Goal: Transaction & Acquisition: Purchase product/service

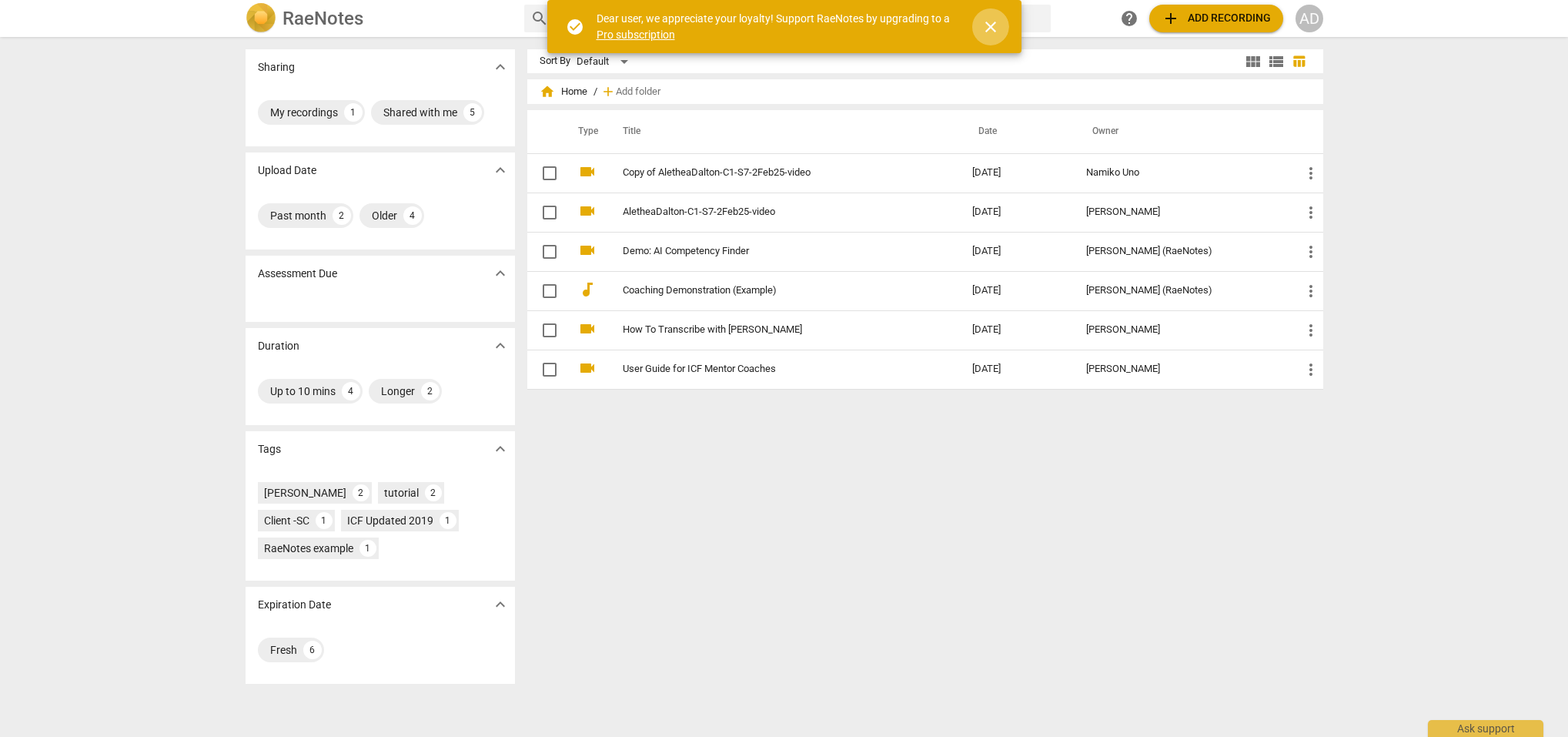
click at [993, 22] on span "close" at bounding box center [991, 27] width 19 height 19
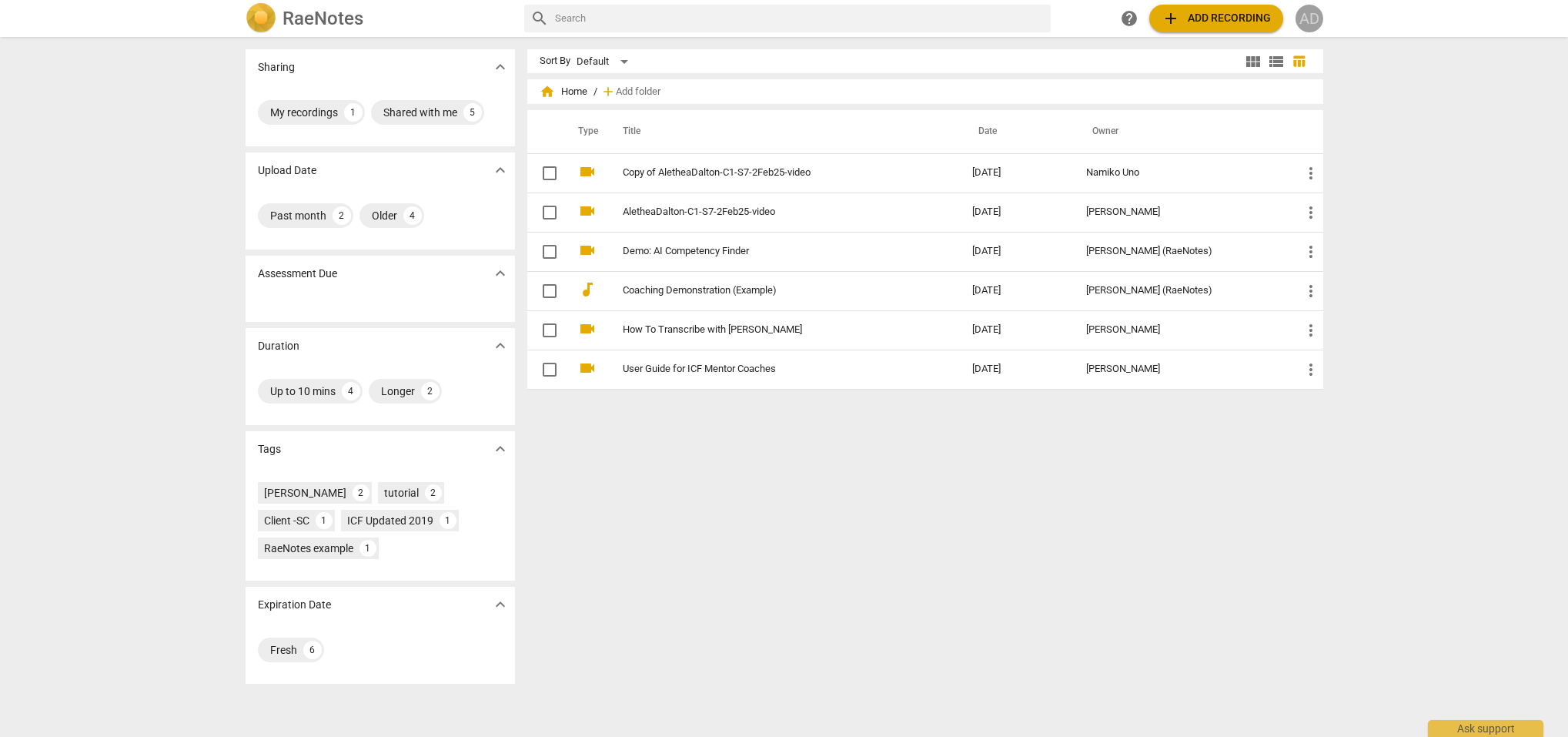
click at [1309, 16] on div "AD" at bounding box center [1310, 19] width 28 height 28
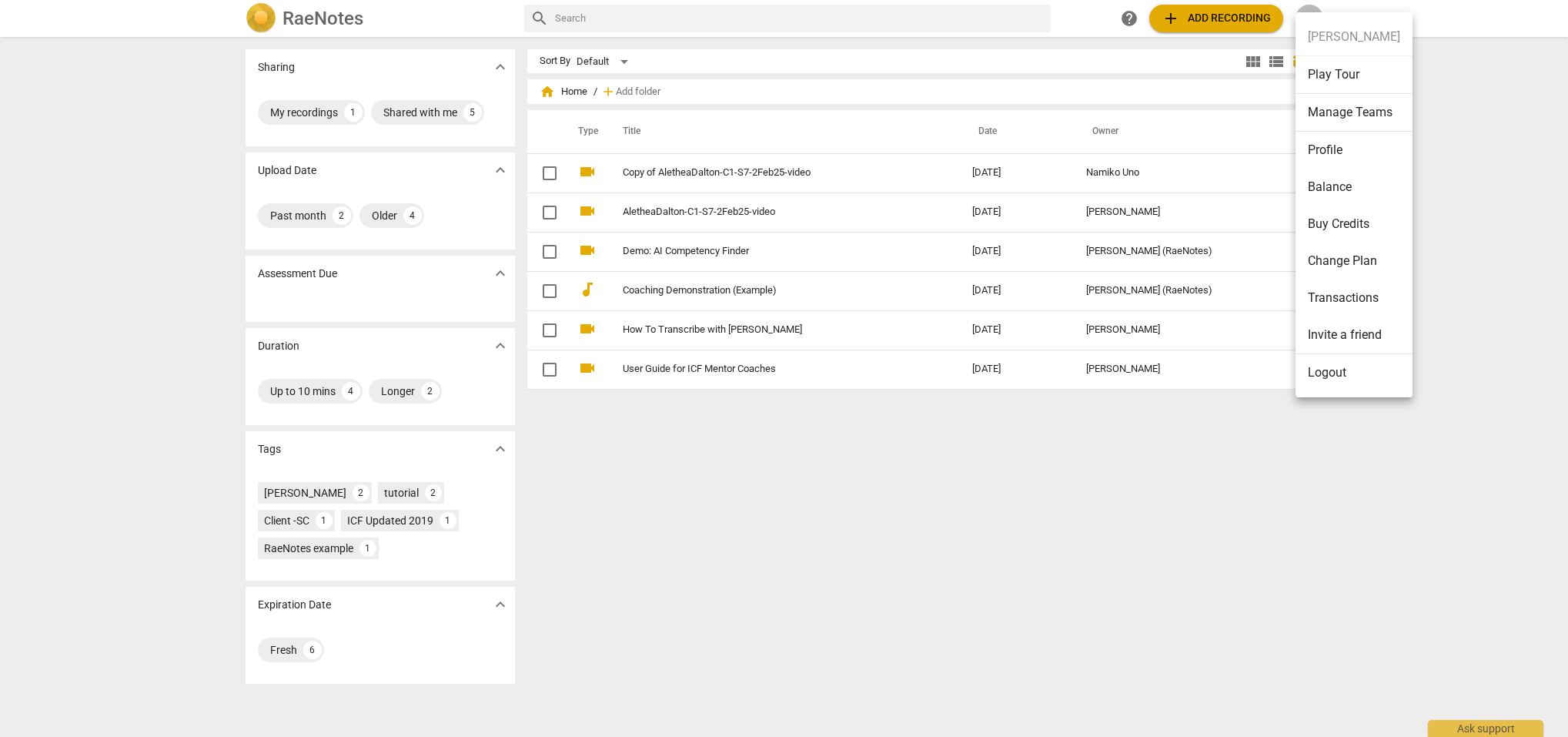
click at [1326, 147] on li "Profile" at bounding box center [1354, 151] width 117 height 37
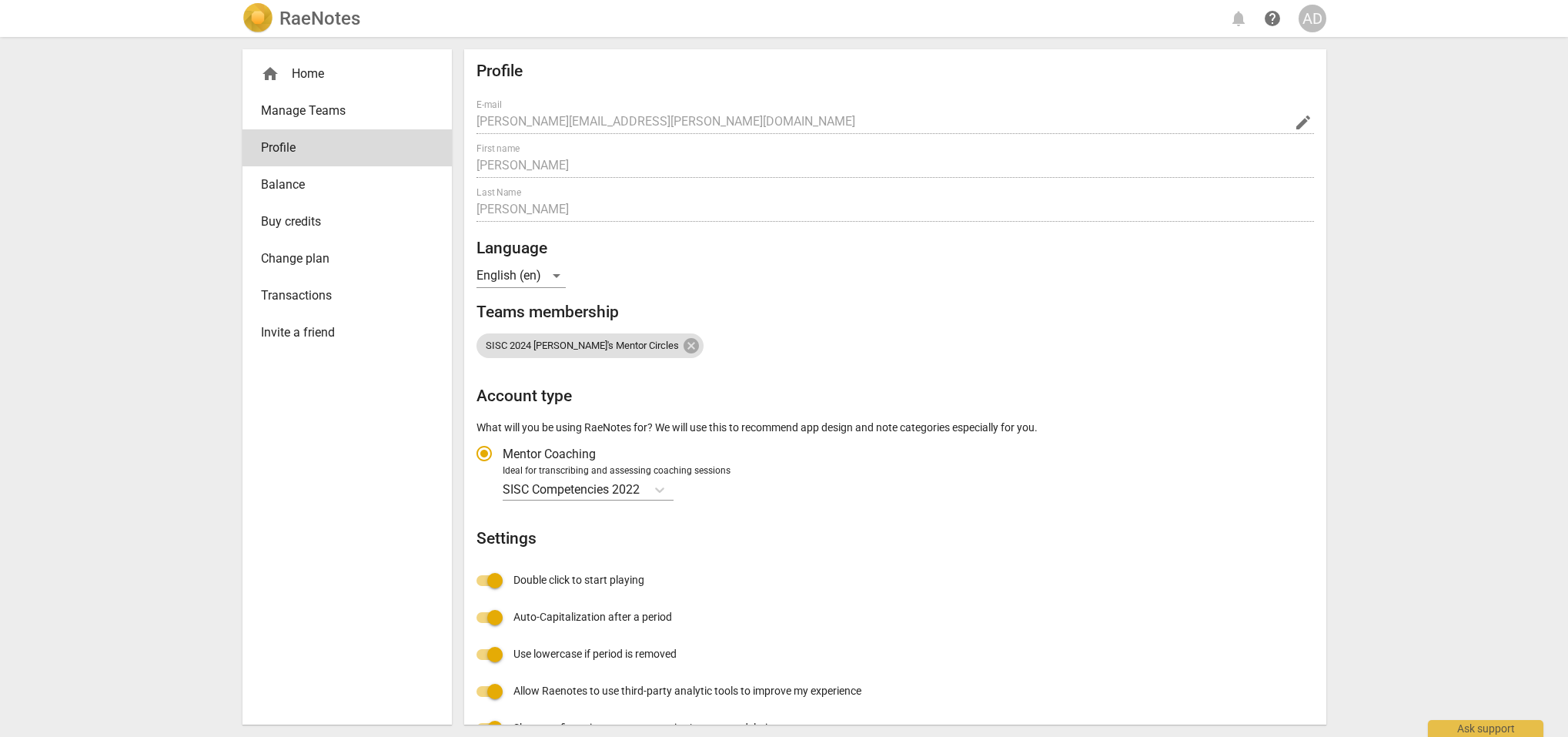
radio input "false"
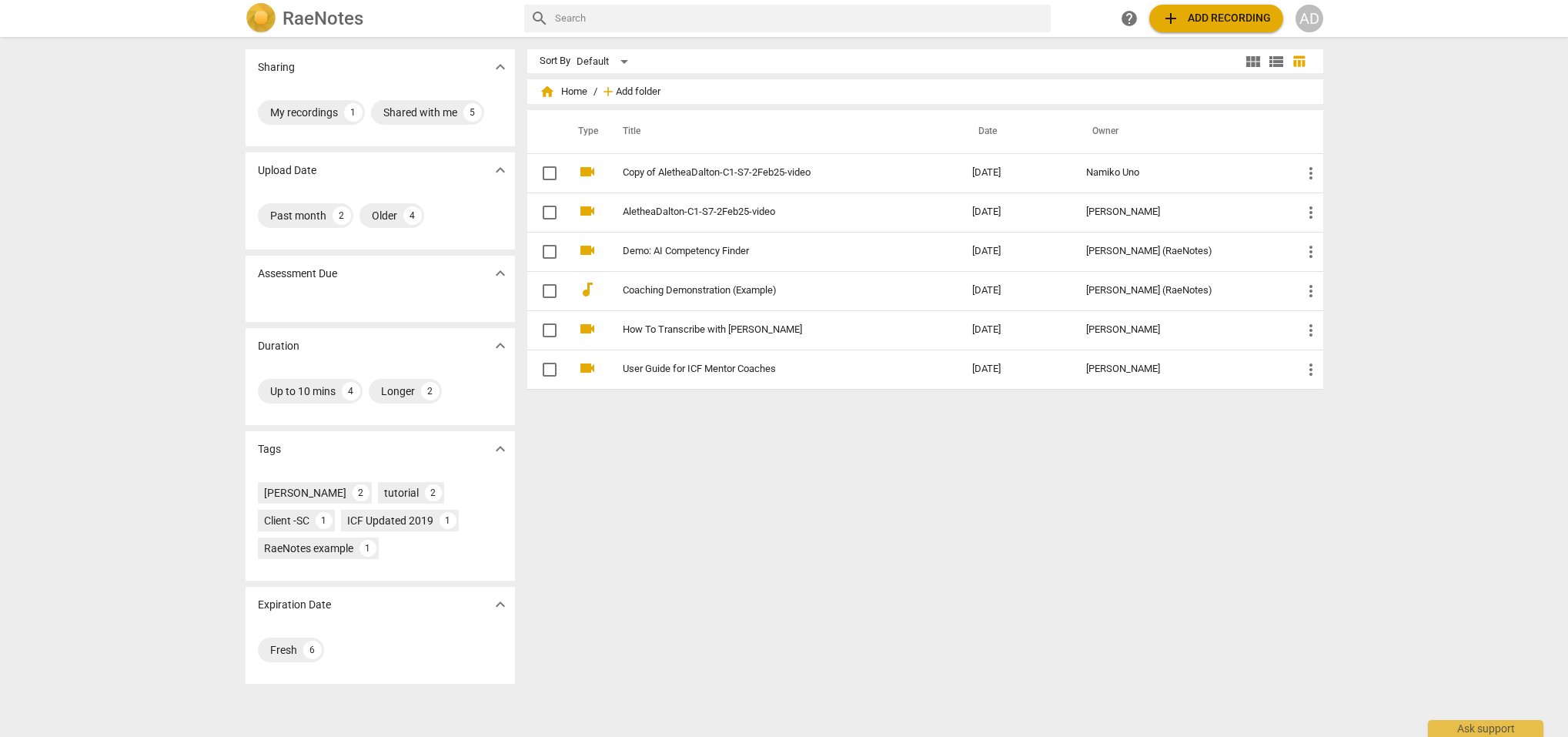
click at [622, 91] on span "Add folder" at bounding box center [637, 93] width 44 height 12
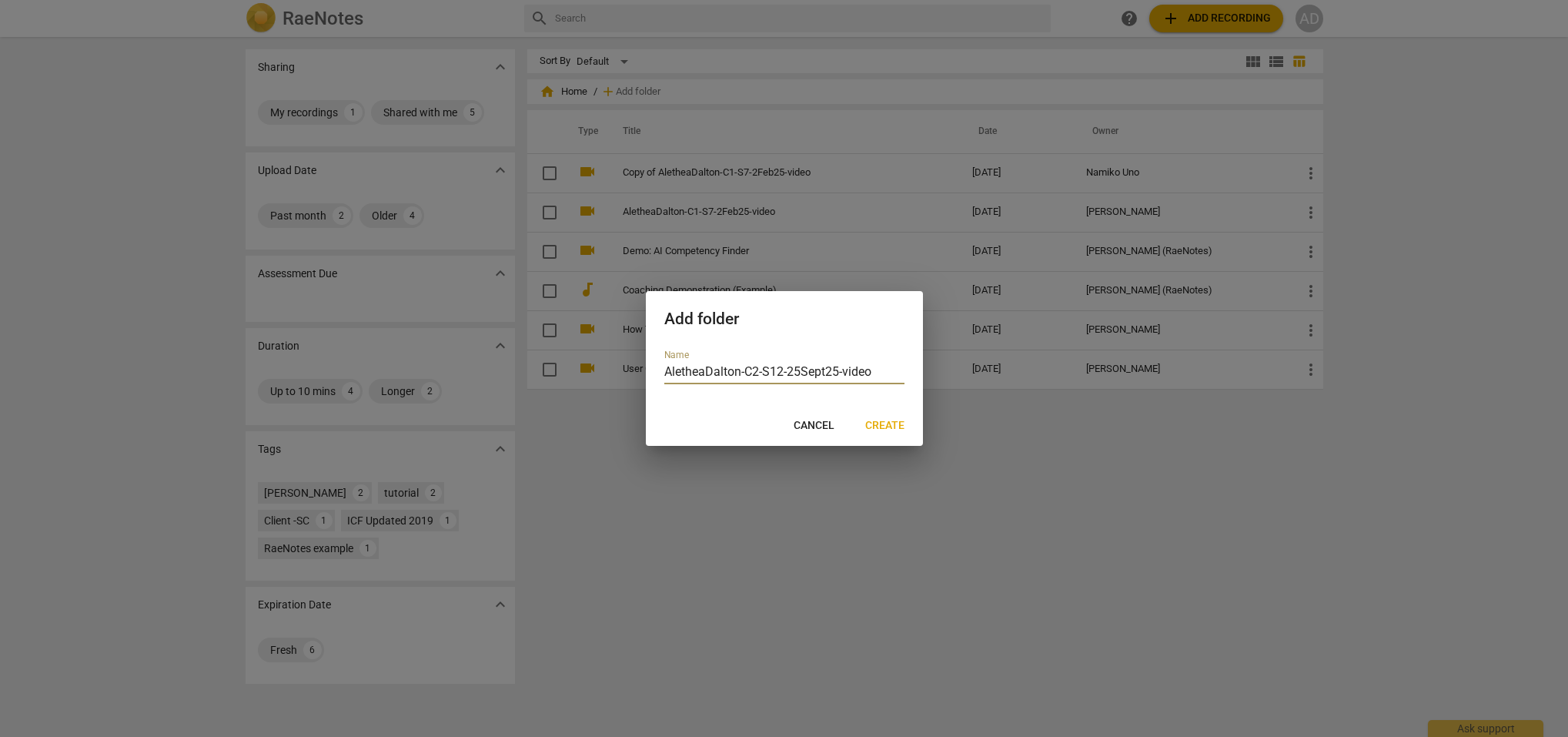
type input "AletheaDalton-C2-S12-25Sept25-video"
click at [880, 425] on span "Create" at bounding box center [885, 426] width 39 height 16
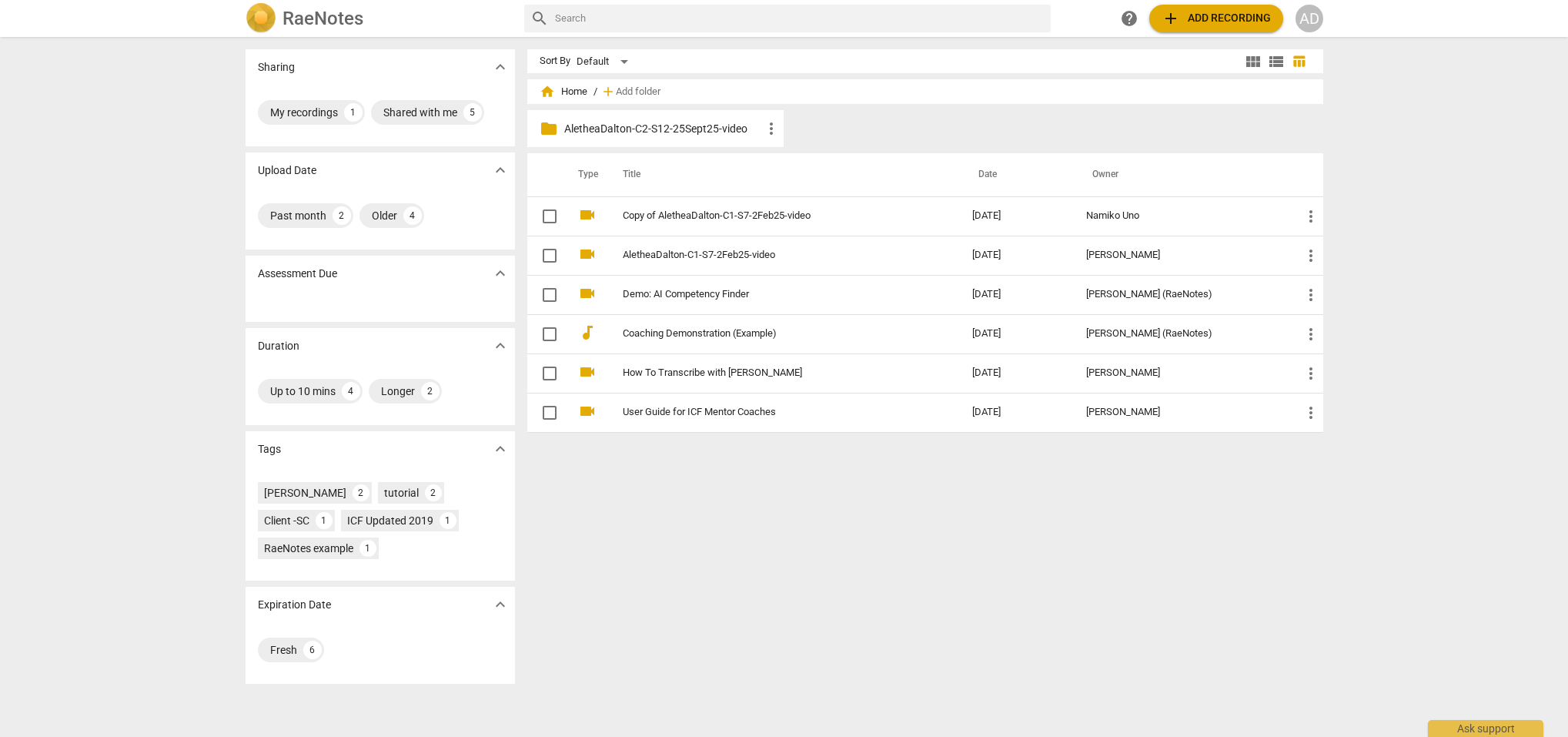
click at [770, 132] on span "more_vert" at bounding box center [771, 128] width 19 height 19
click at [870, 129] on div at bounding box center [784, 368] width 1568 height 737
click at [545, 128] on span "folder" at bounding box center [549, 128] width 19 height 19
click at [644, 370] on link "How To Transcribe with [PERSON_NAME]" at bounding box center [769, 373] width 294 height 12
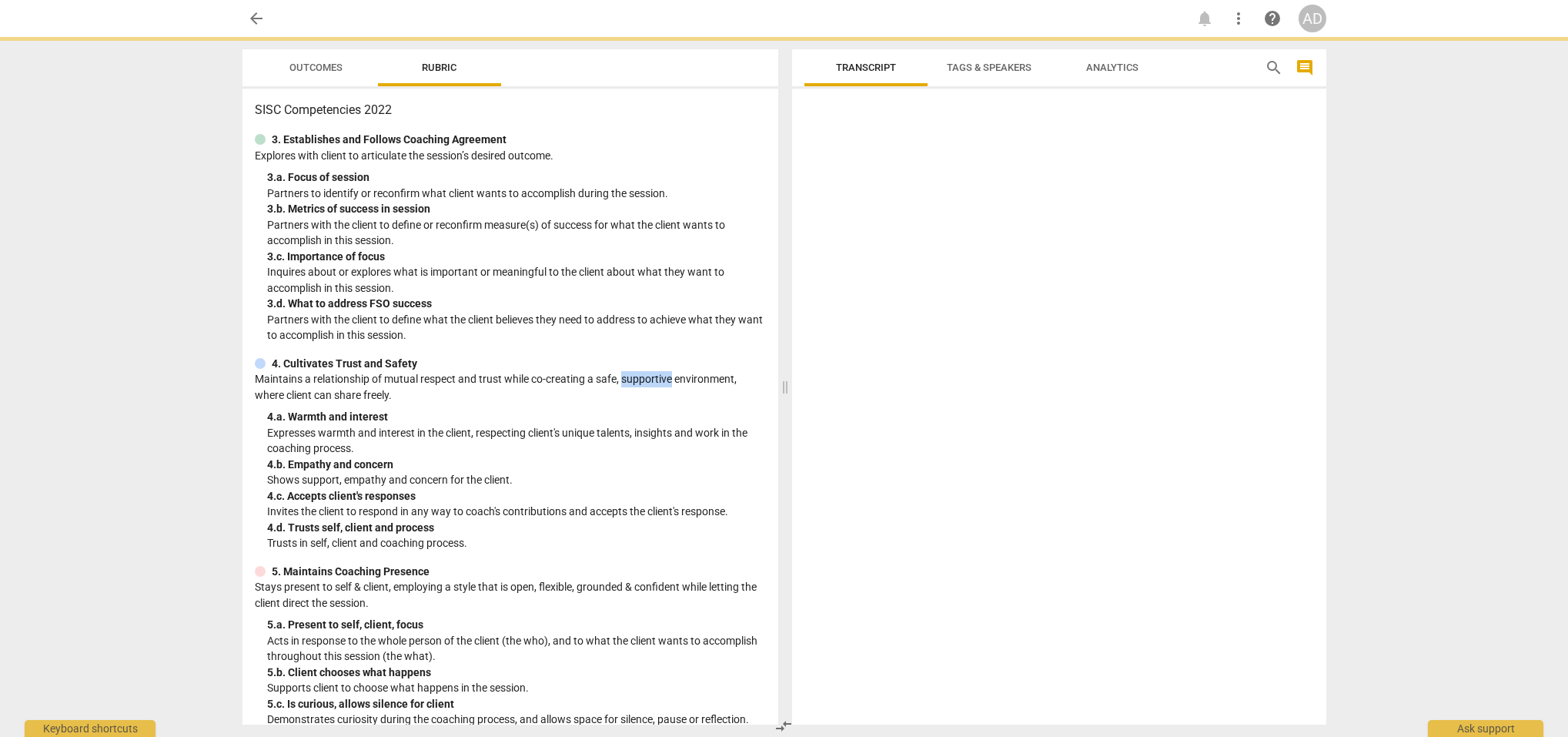
click at [645, 371] on p "Maintains a relationship of mutual respect and trust while co-creating a safe, …" at bounding box center [510, 387] width 511 height 32
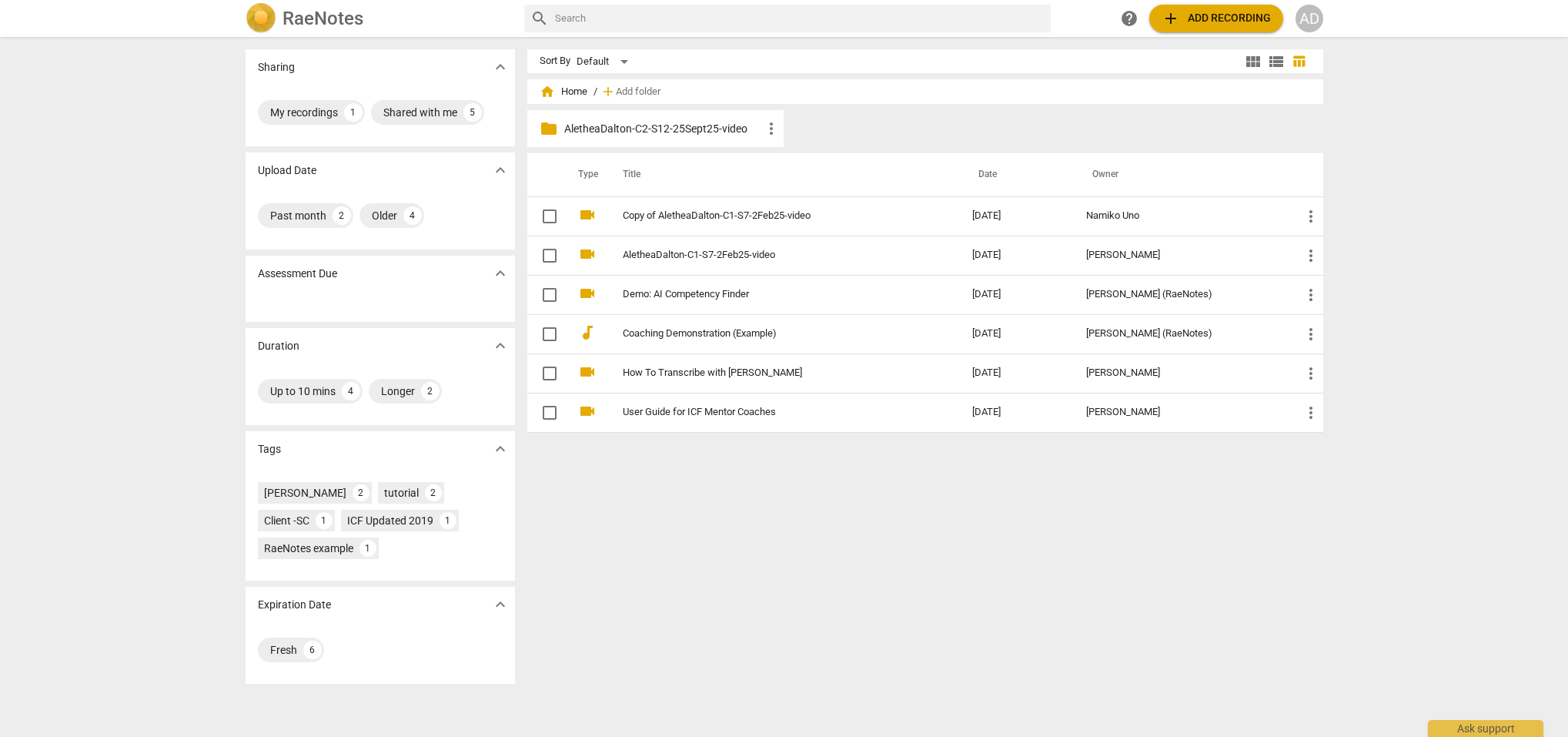
click at [1200, 19] on span "add Add recording" at bounding box center [1216, 18] width 109 height 19
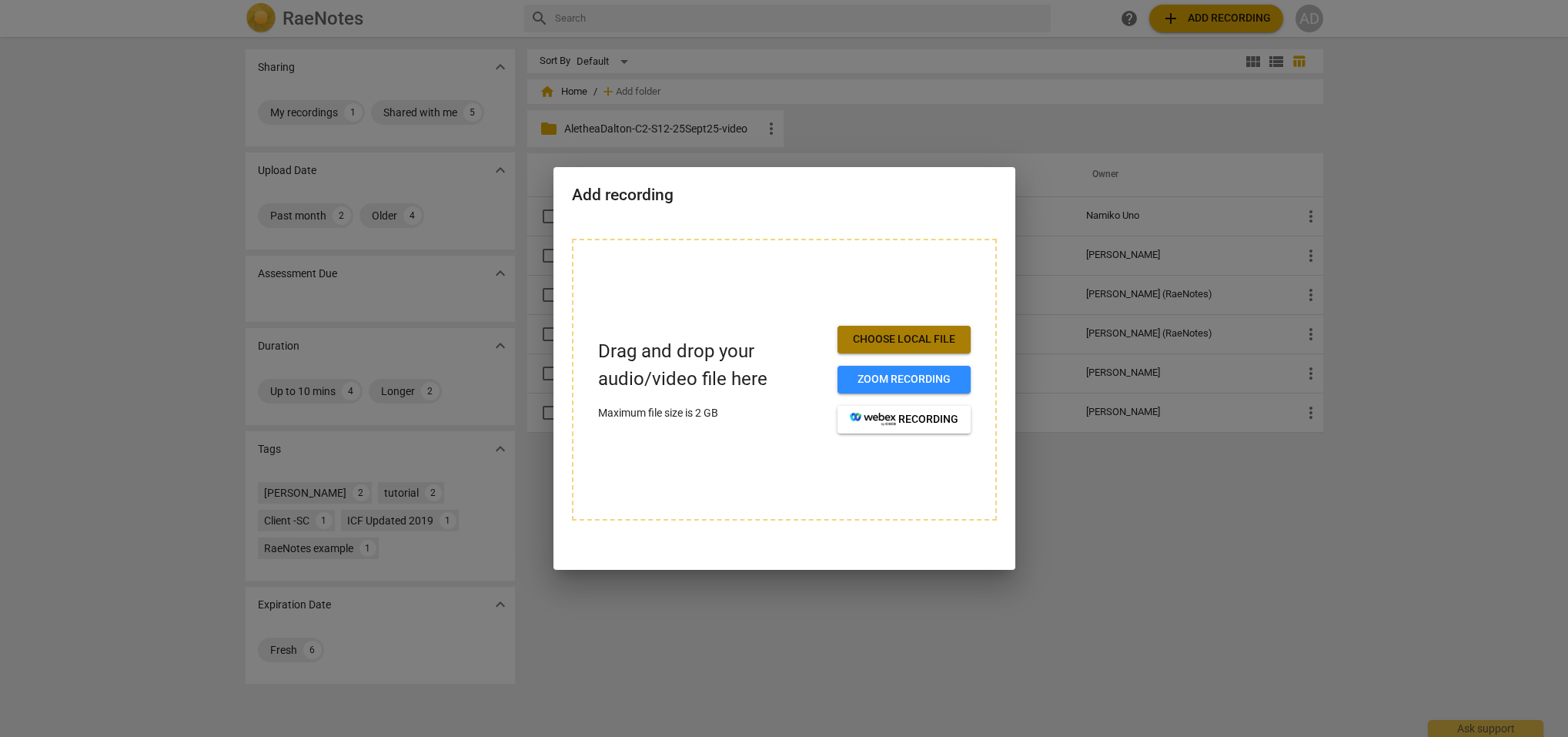
click at [909, 341] on span "Choose local file" at bounding box center [904, 340] width 108 height 16
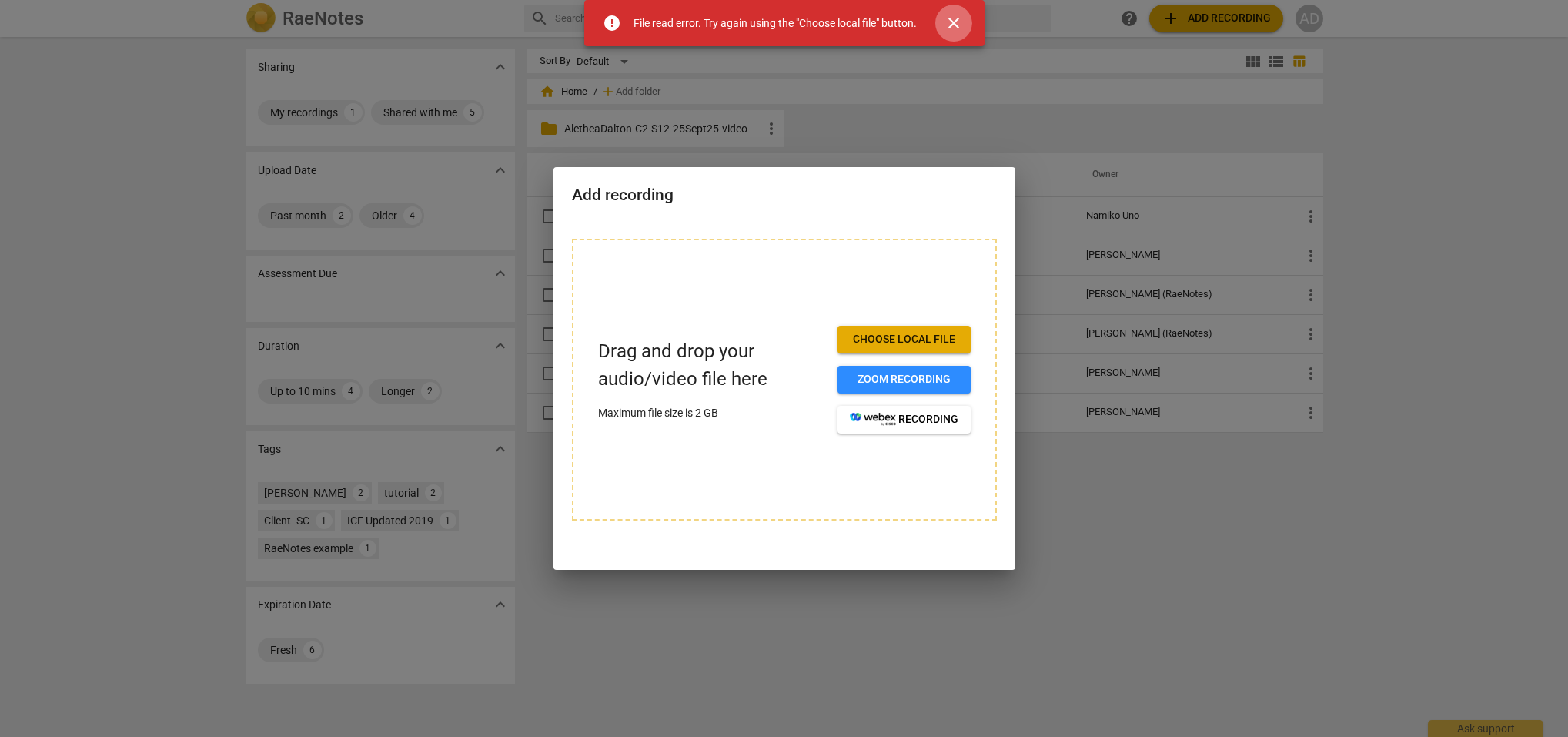
click at [952, 23] on span "close" at bounding box center [953, 23] width 19 height 19
click at [948, 17] on span "close" at bounding box center [953, 23] width 19 height 19
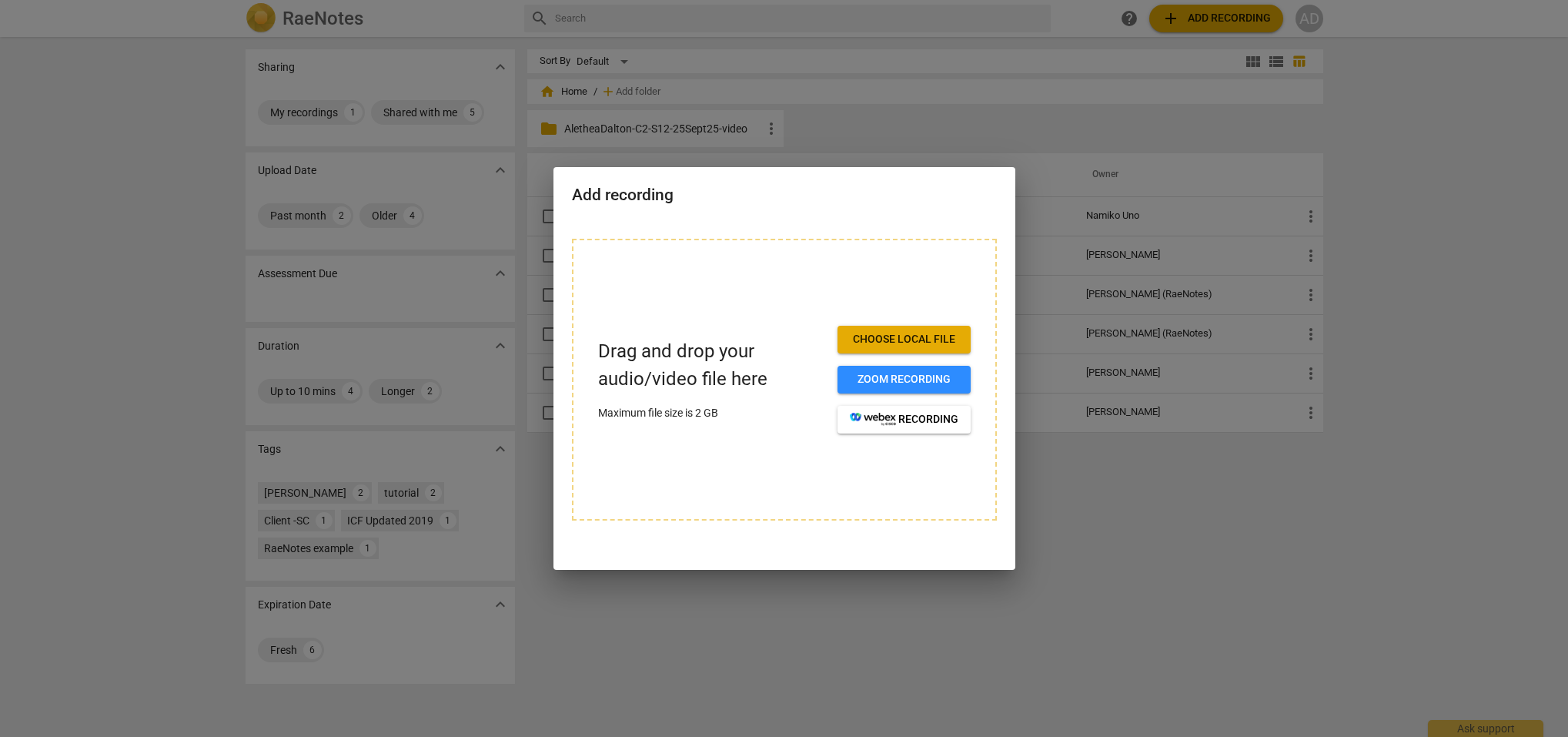
click at [901, 340] on span "Choose local file" at bounding box center [904, 340] width 108 height 16
click at [922, 377] on span "Zoom recording" at bounding box center [904, 380] width 108 height 16
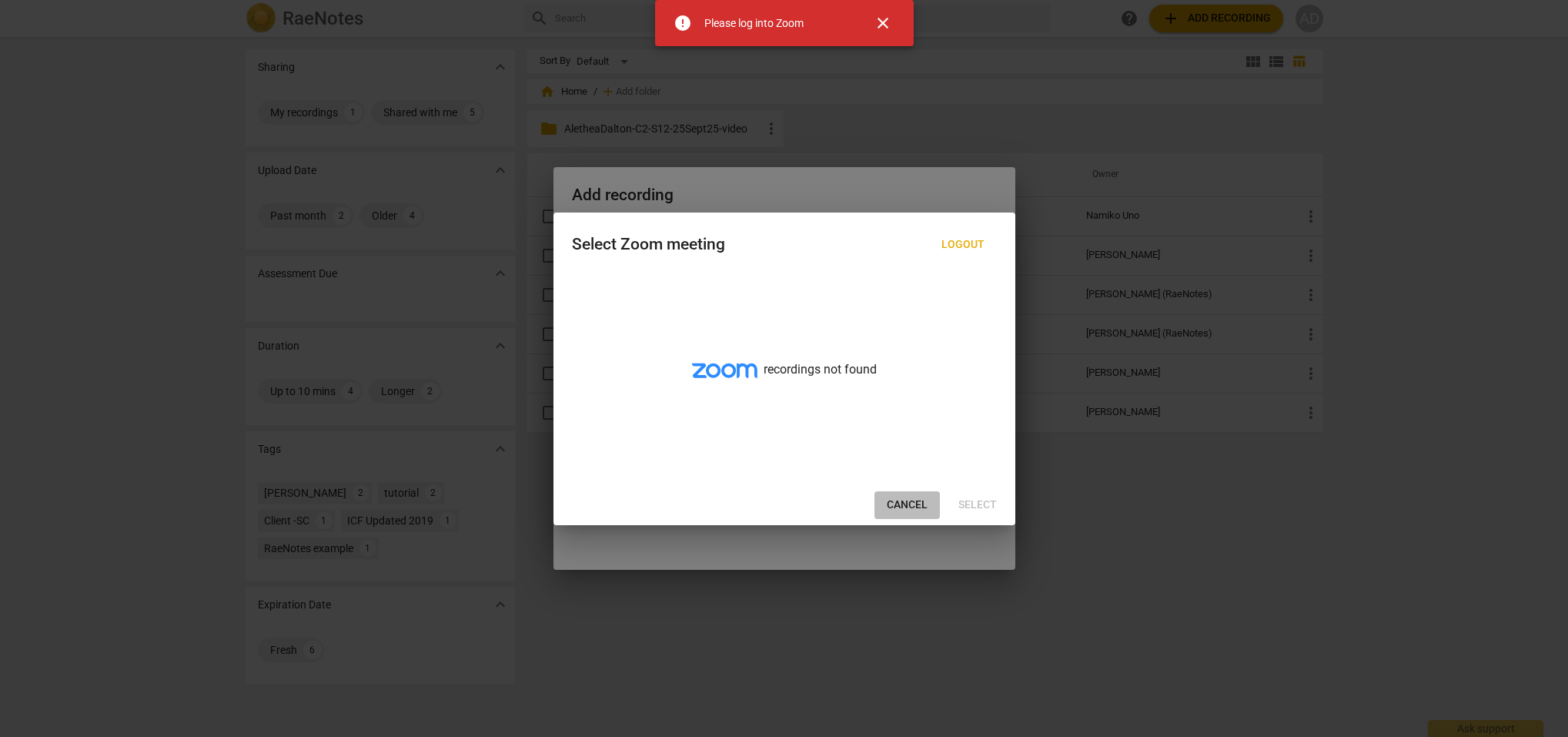
click at [904, 500] on span "Cancel" at bounding box center [906, 505] width 40 height 16
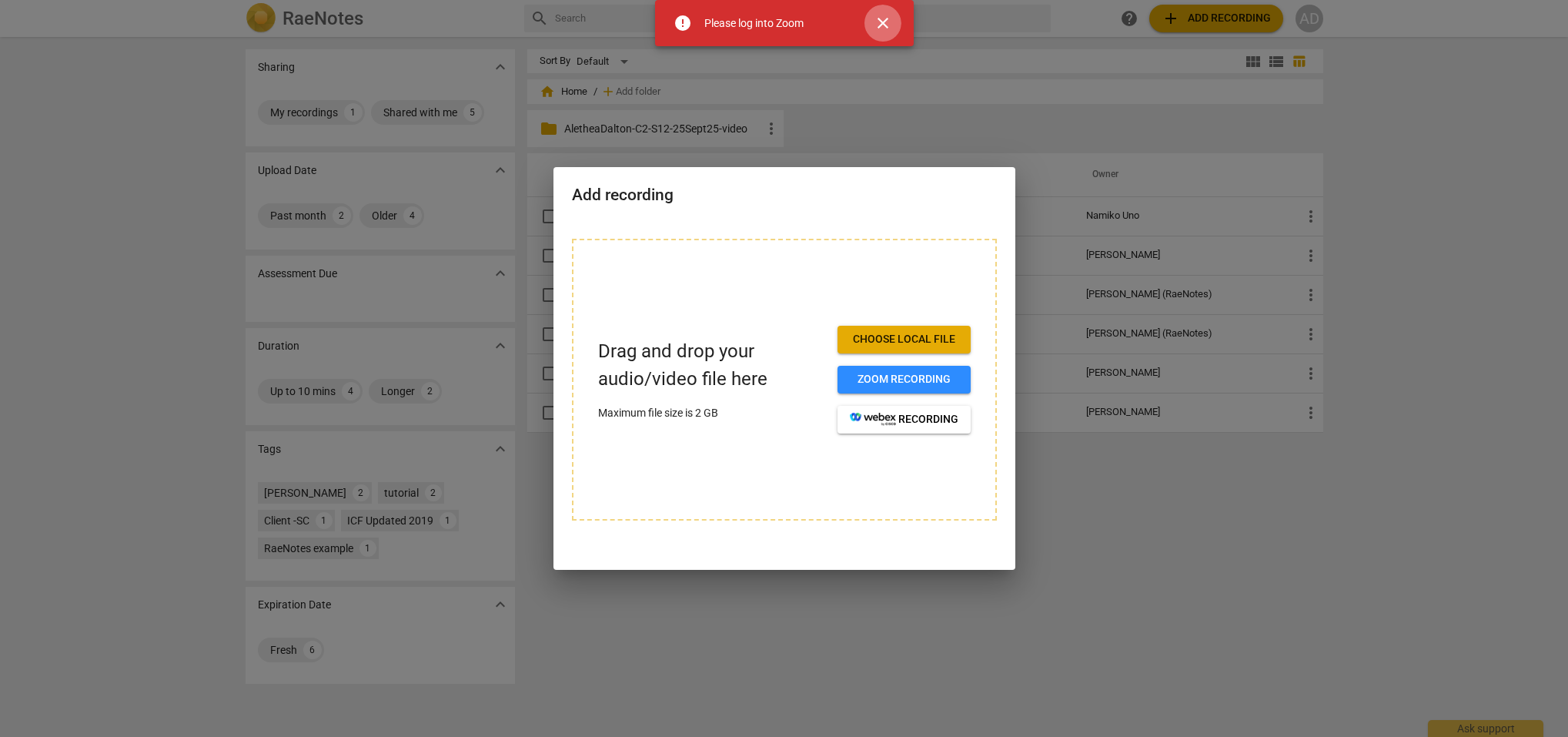
click at [883, 22] on span "close" at bounding box center [882, 23] width 19 height 19
click at [899, 339] on span "Choose local file" at bounding box center [904, 340] width 108 height 16
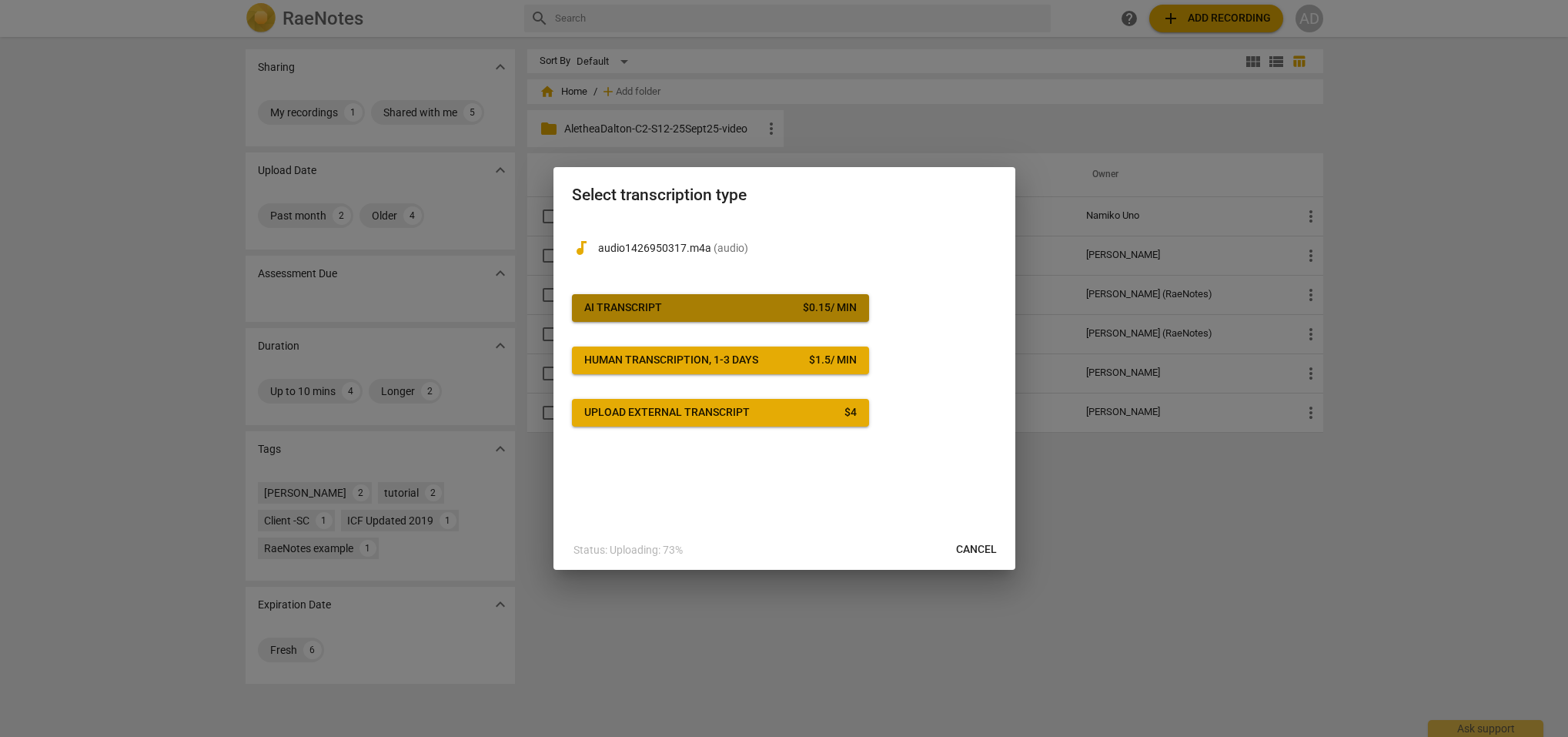
click at [647, 308] on div "AI Transcript" at bounding box center [622, 308] width 78 height 16
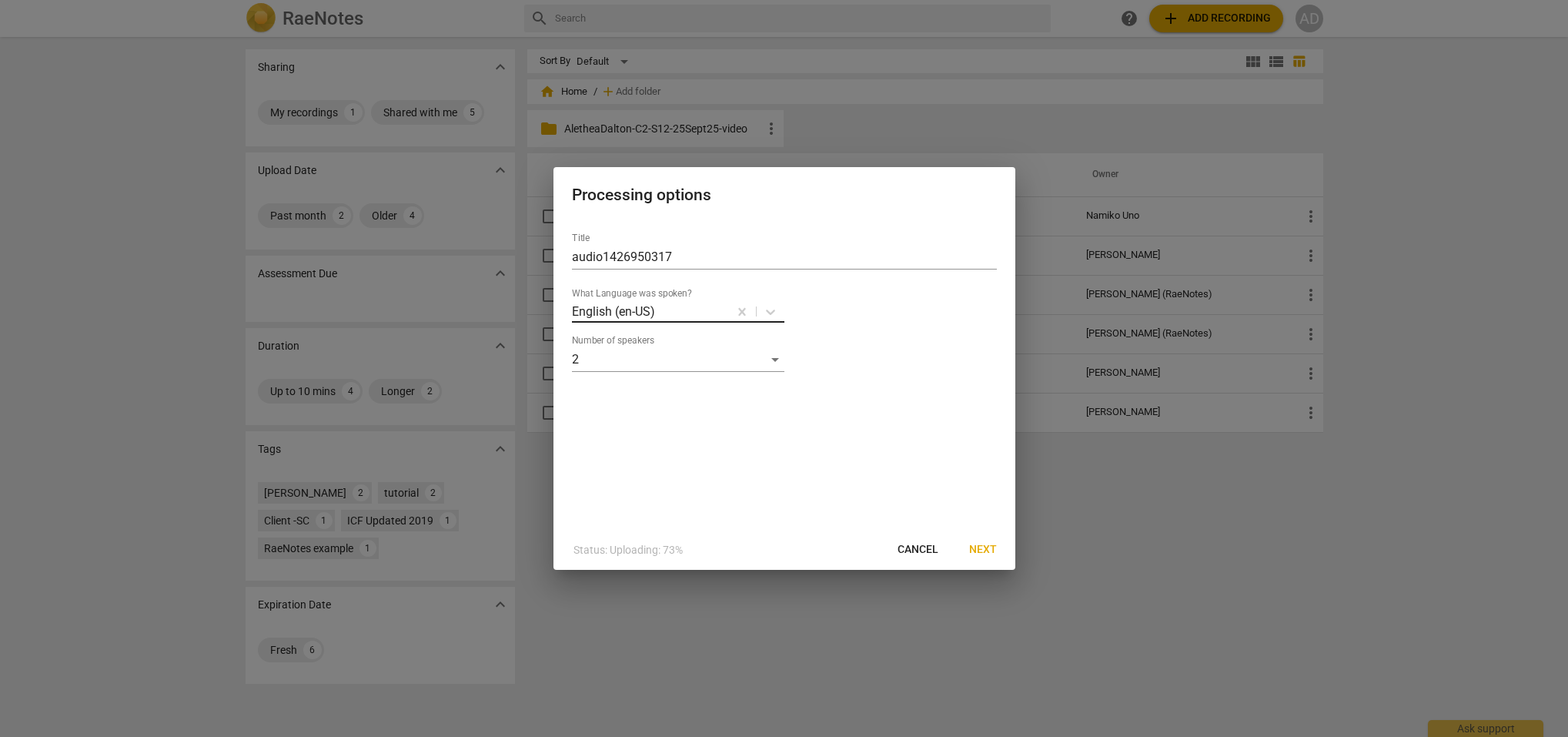
click at [647, 308] on p "English (en-US)" at bounding box center [614, 311] width 83 height 18
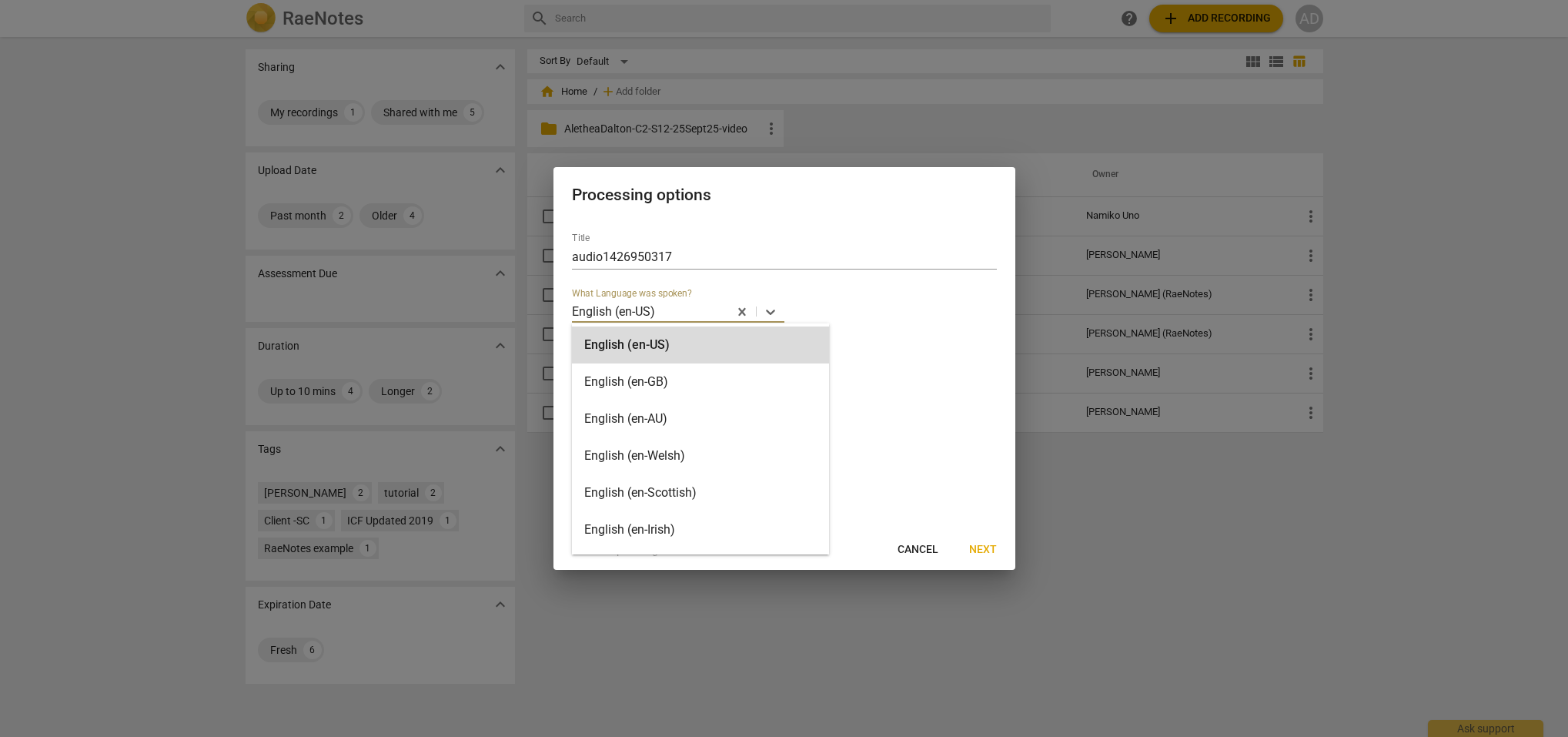
click at [615, 345] on div "English (en-US)" at bounding box center [700, 345] width 257 height 37
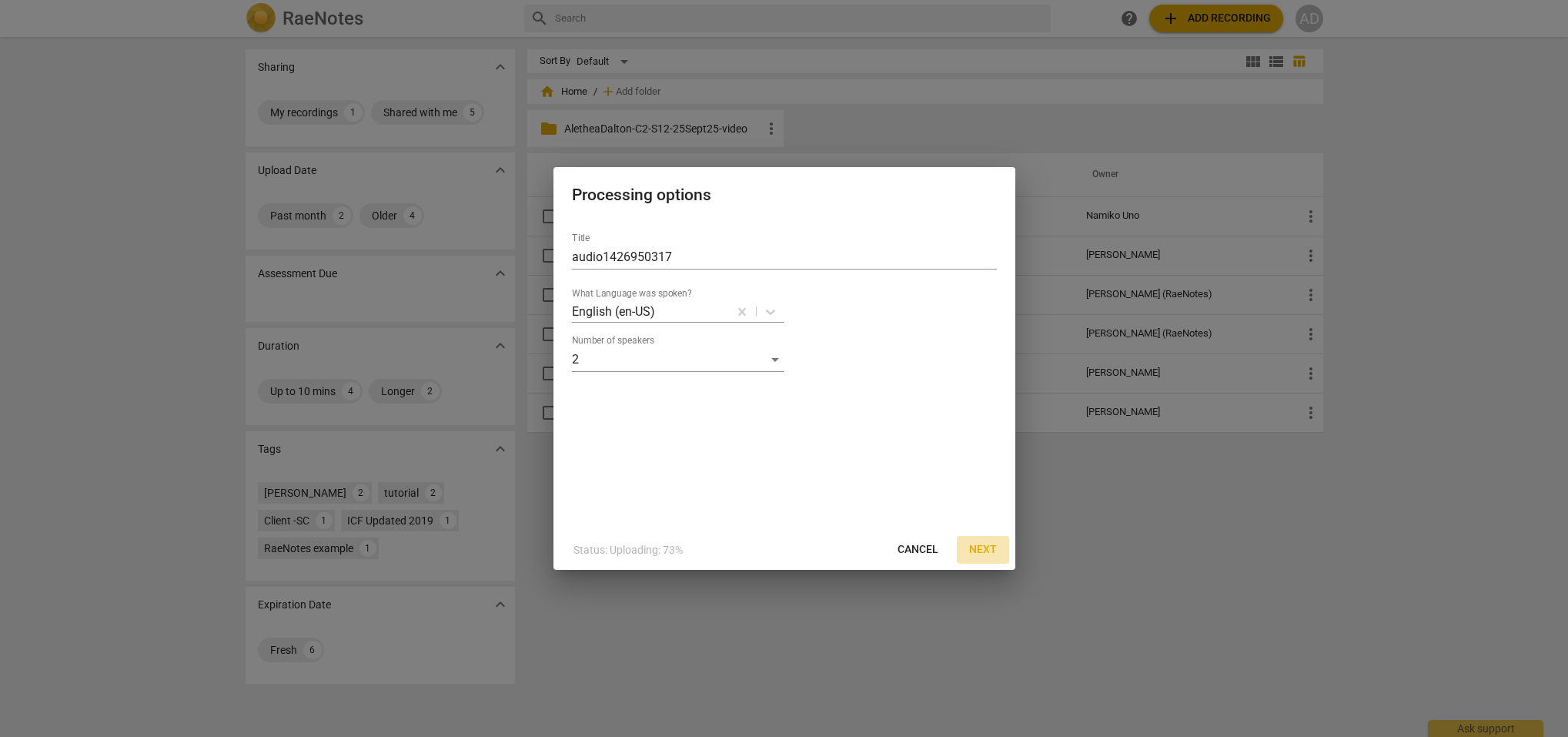
click at [985, 549] on span "Next" at bounding box center [983, 550] width 28 height 16
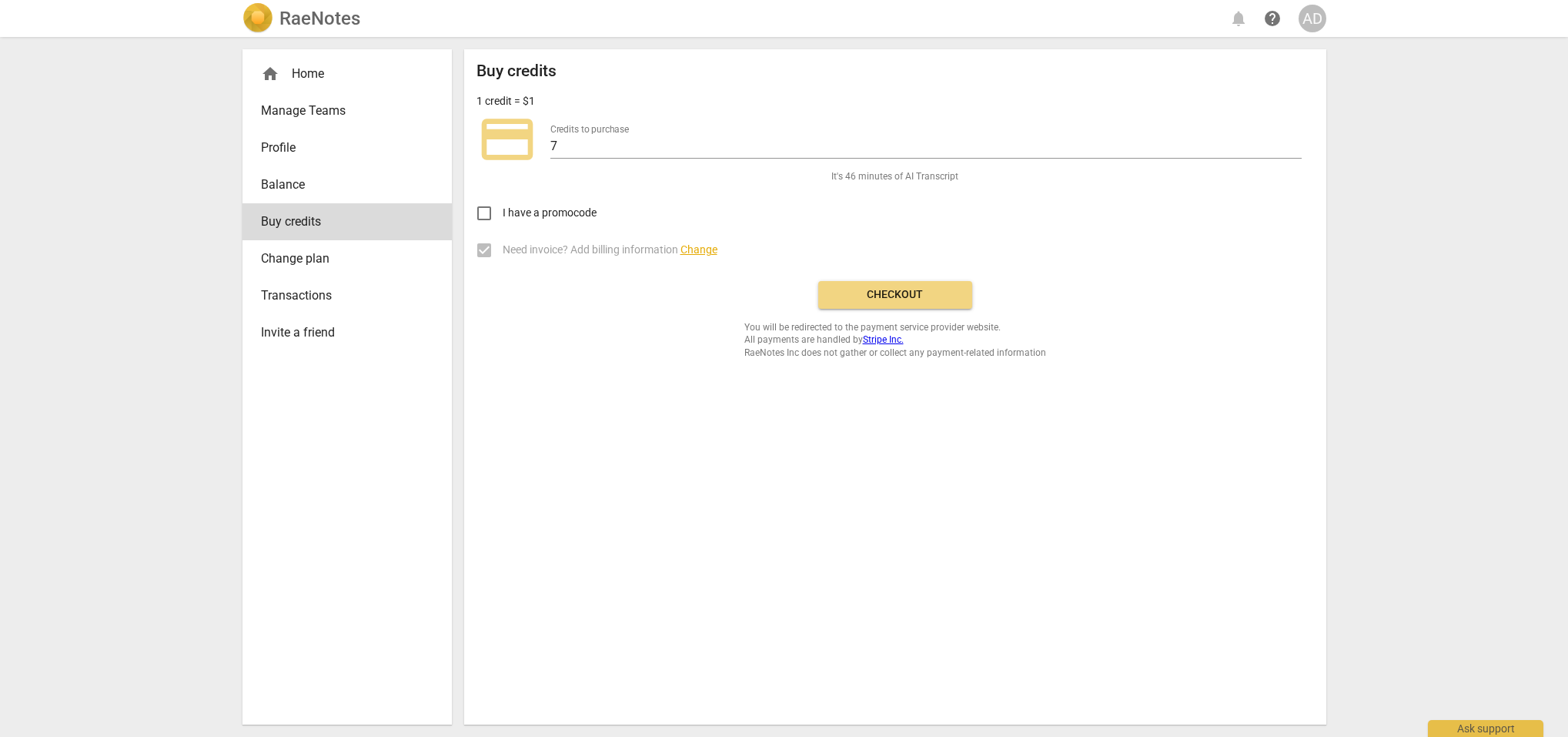
click at [907, 293] on span "Checkout" at bounding box center [894, 296] width 129 height 16
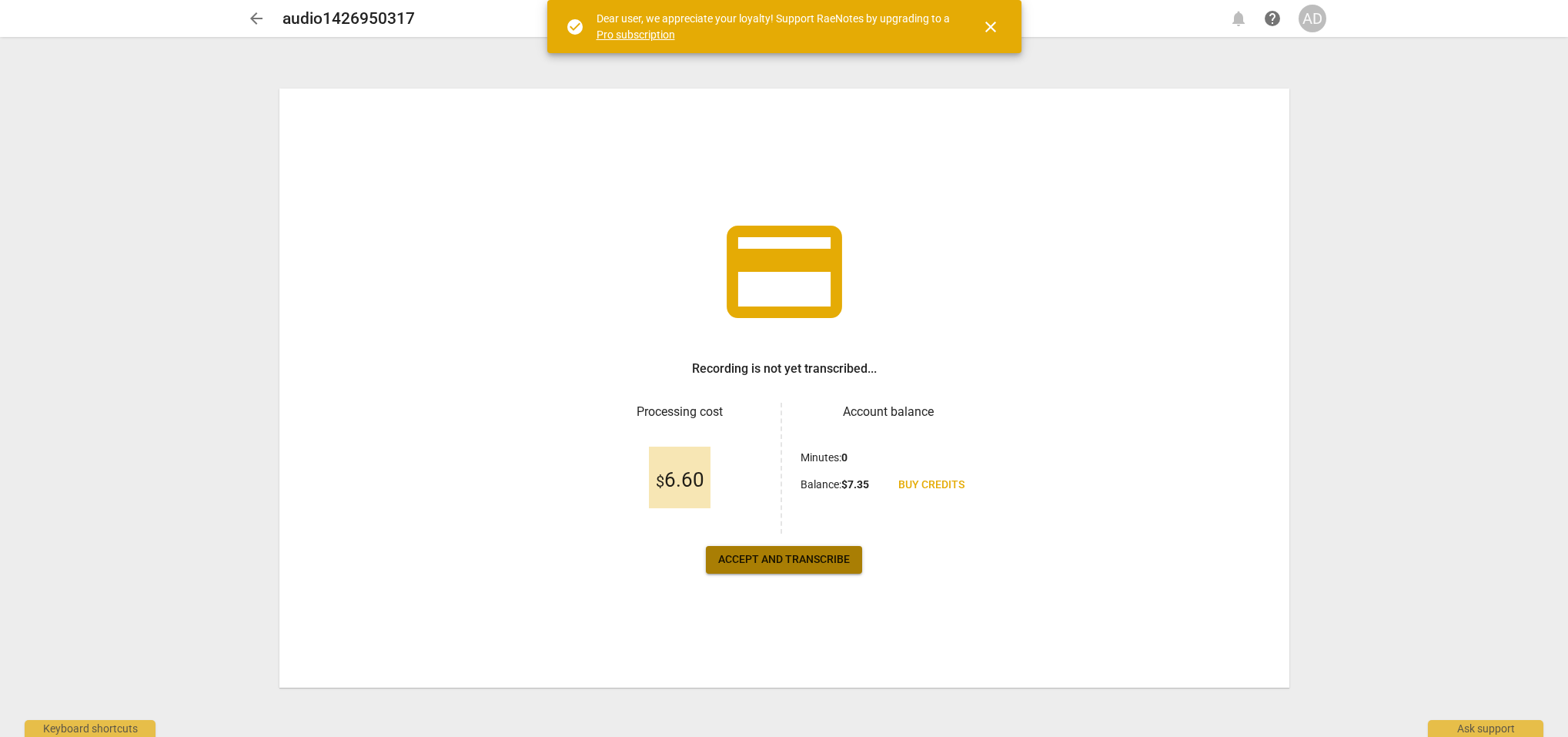
click at [790, 561] on span "Accept and transcribe" at bounding box center [784, 560] width 132 height 16
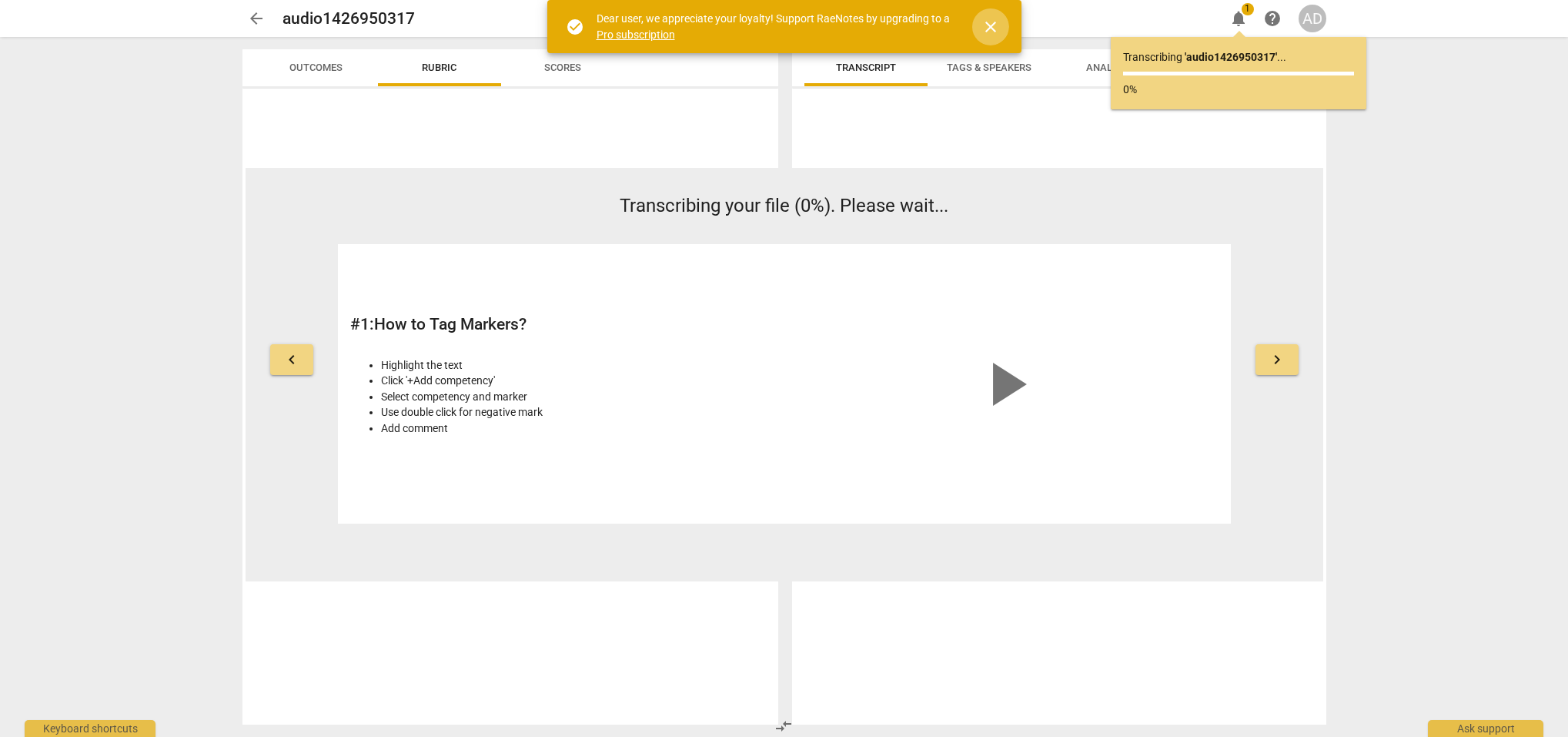
click at [988, 25] on span "close" at bounding box center [991, 27] width 19 height 19
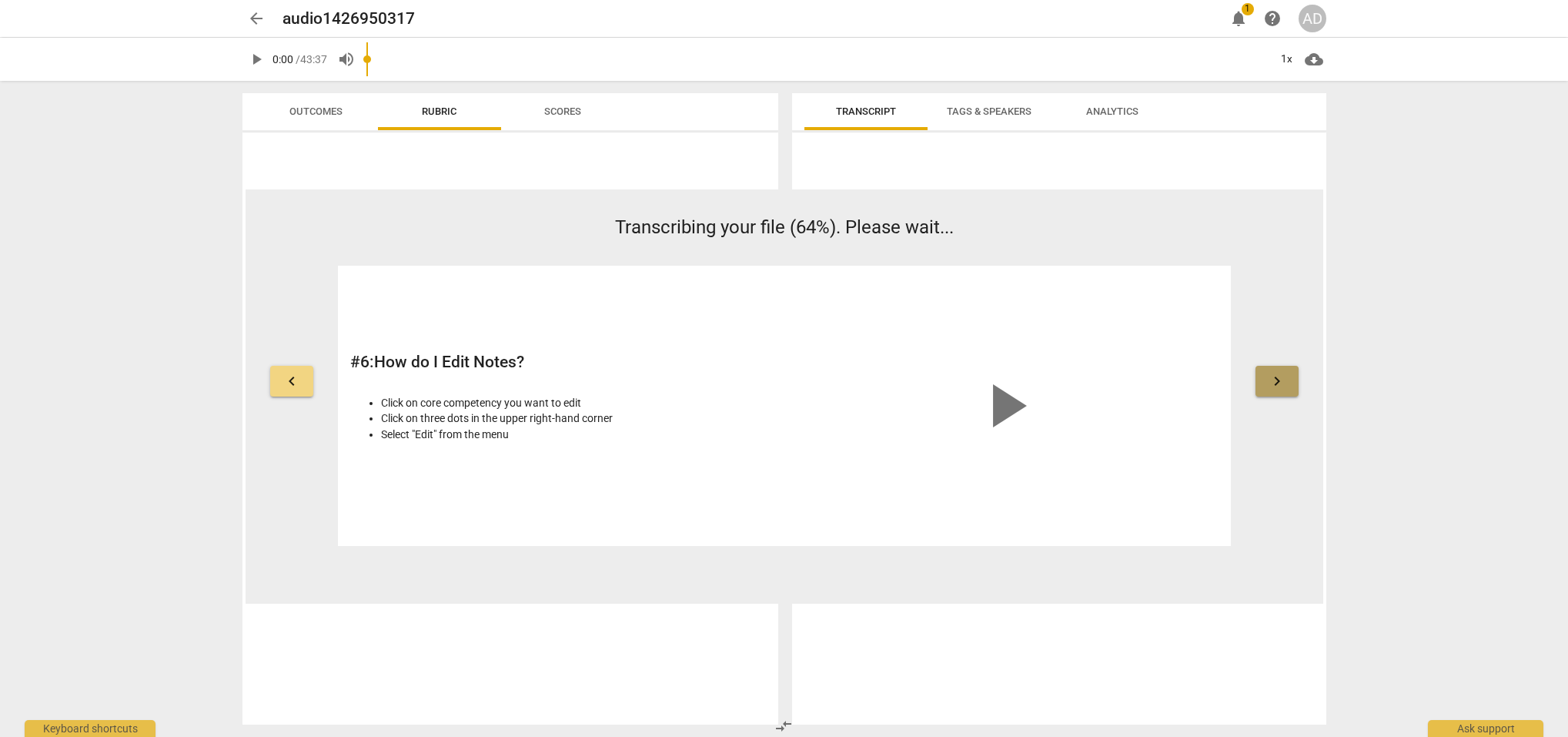
click at [1271, 375] on span "keyboard_arrow_right" at bounding box center [1276, 381] width 19 height 19
click at [1272, 376] on span "keyboard_arrow_right" at bounding box center [1276, 381] width 19 height 19
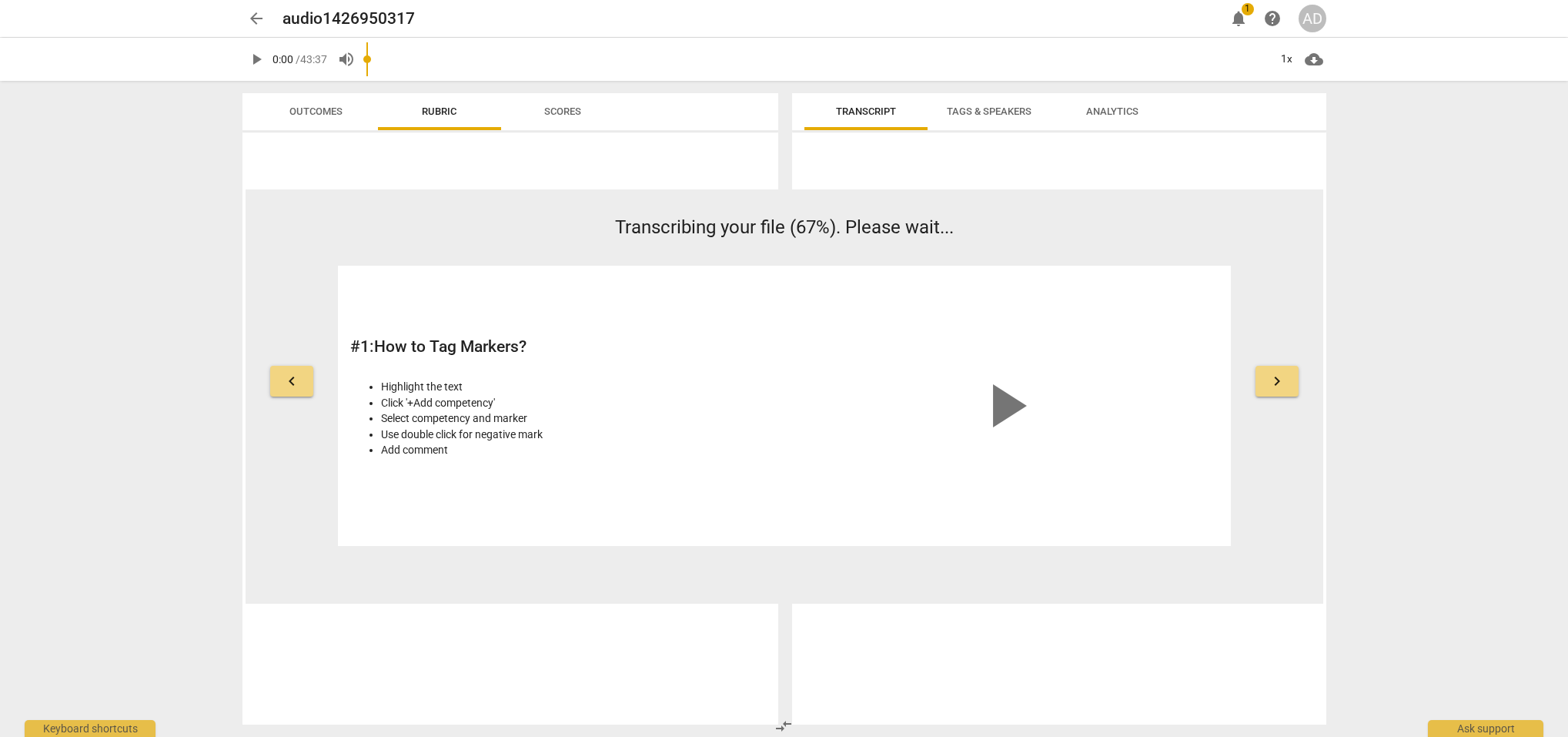
click at [1278, 382] on span "keyboard_arrow_right" at bounding box center [1276, 381] width 19 height 19
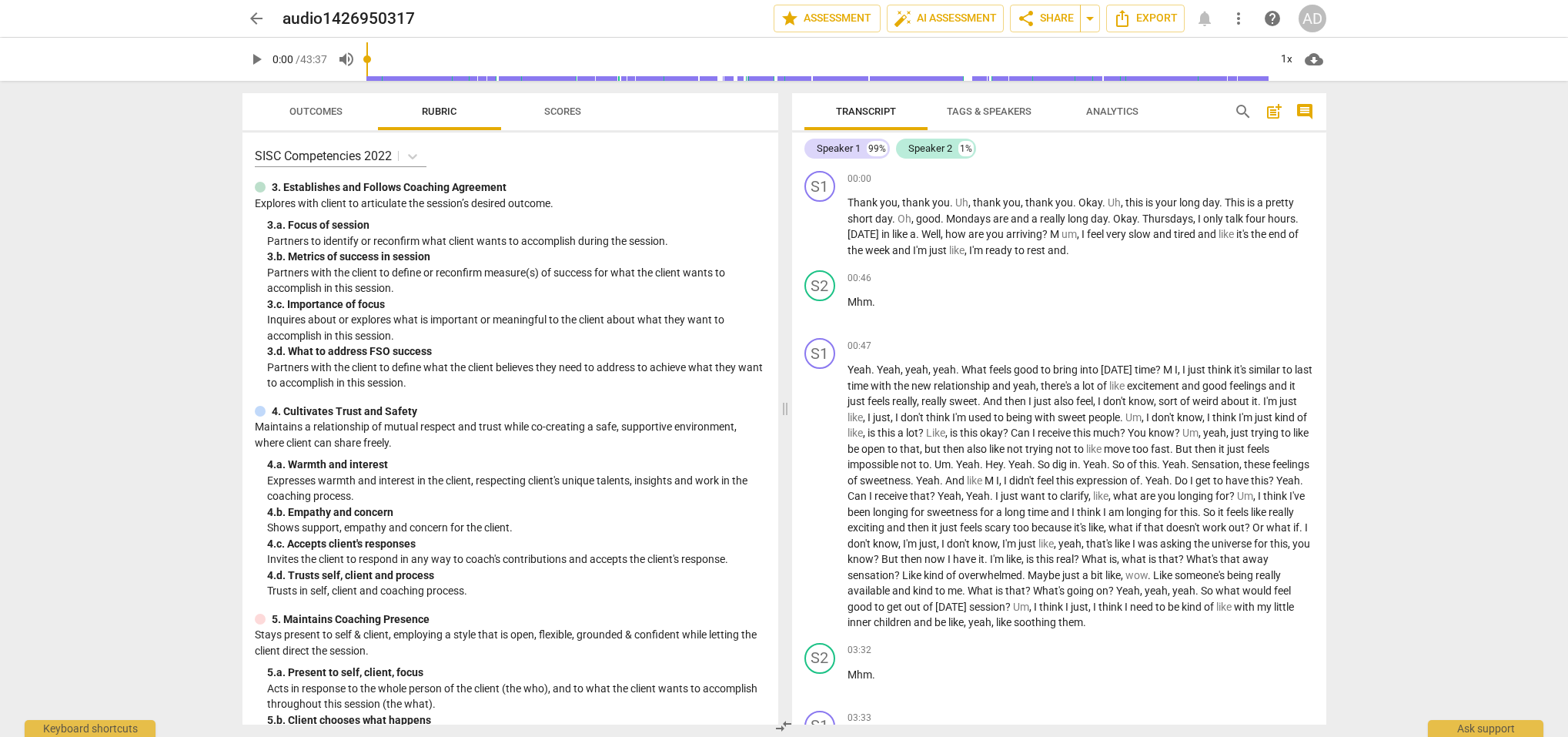
click at [257, 16] on span "arrow_back" at bounding box center [256, 18] width 19 height 19
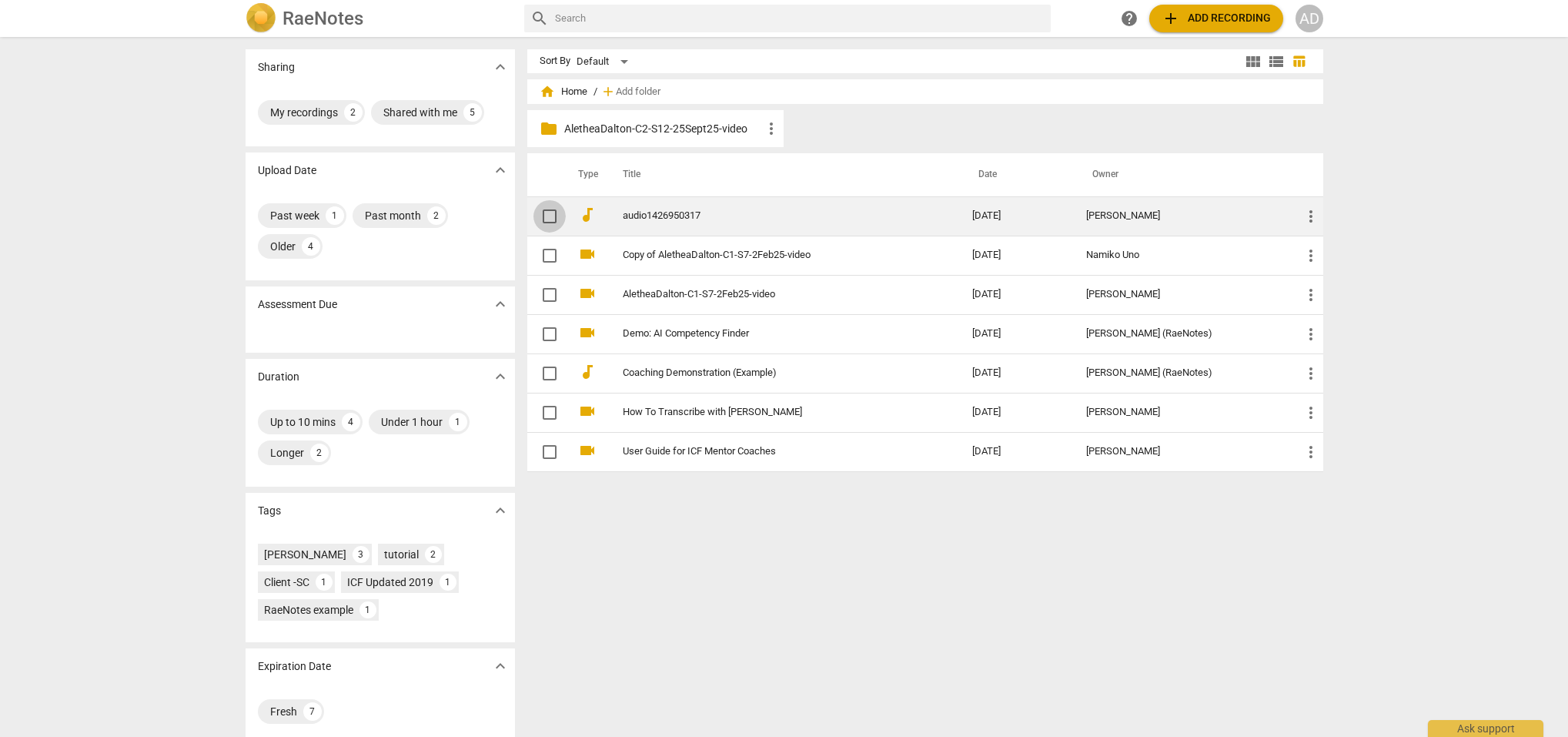
click at [549, 216] on input "checkbox" at bounding box center [550, 216] width 33 height 19
checkbox input "false"
click at [547, 214] on input "checkbox" at bounding box center [550, 216] width 33 height 19
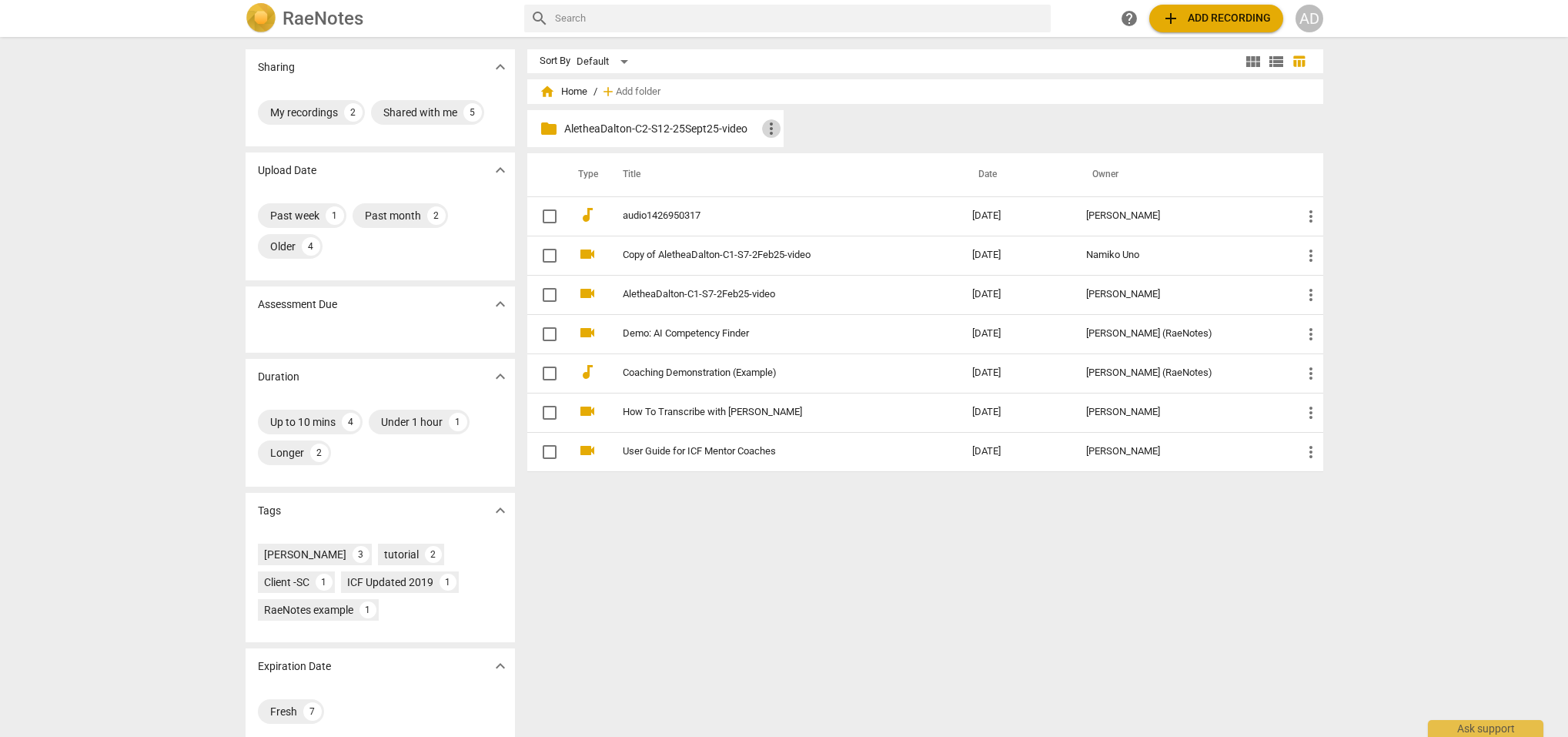
click at [771, 122] on span "more_vert" at bounding box center [771, 128] width 19 height 19
click at [789, 200] on li "Move" at bounding box center [795, 203] width 69 height 37
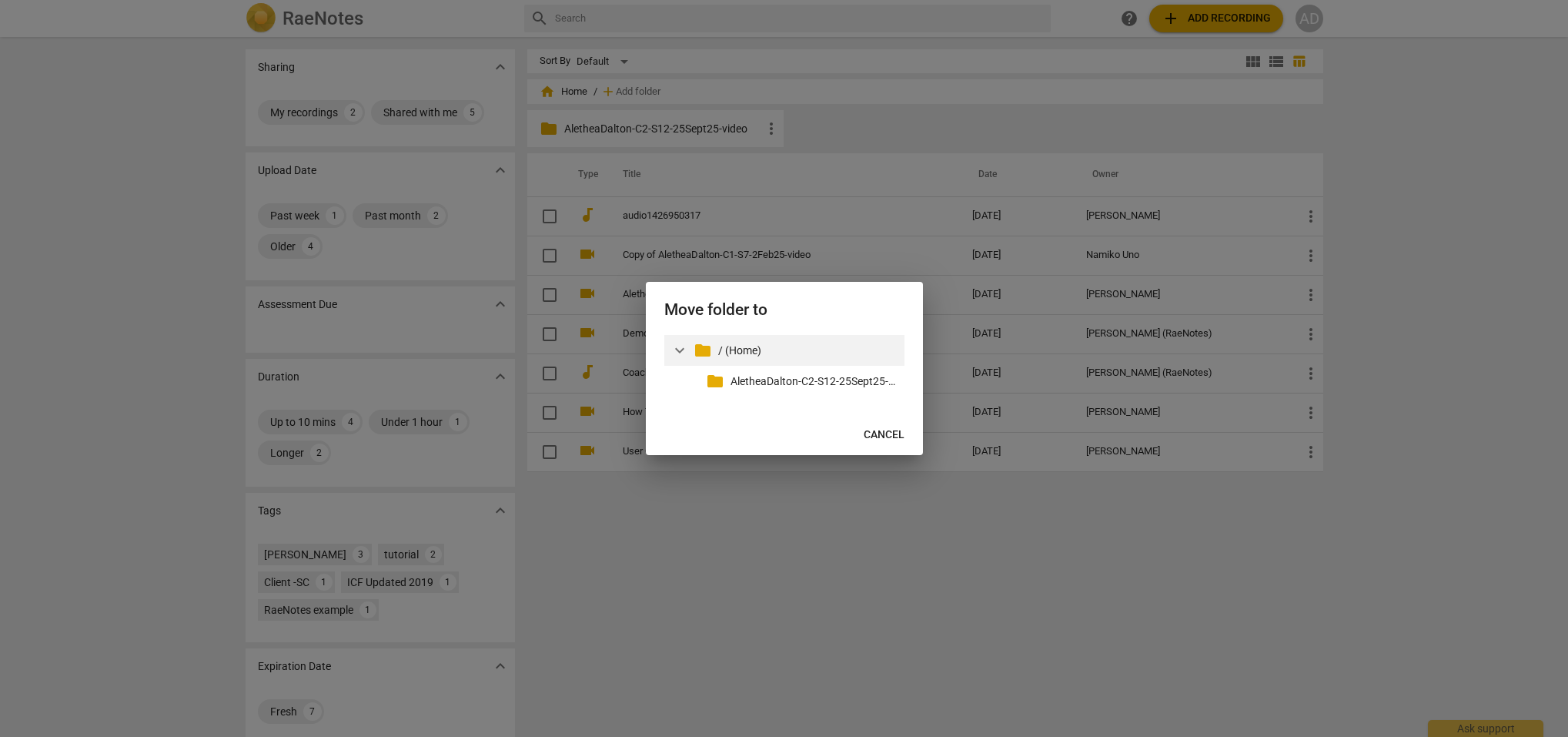
click at [681, 347] on span "expand_more" at bounding box center [680, 350] width 19 height 19
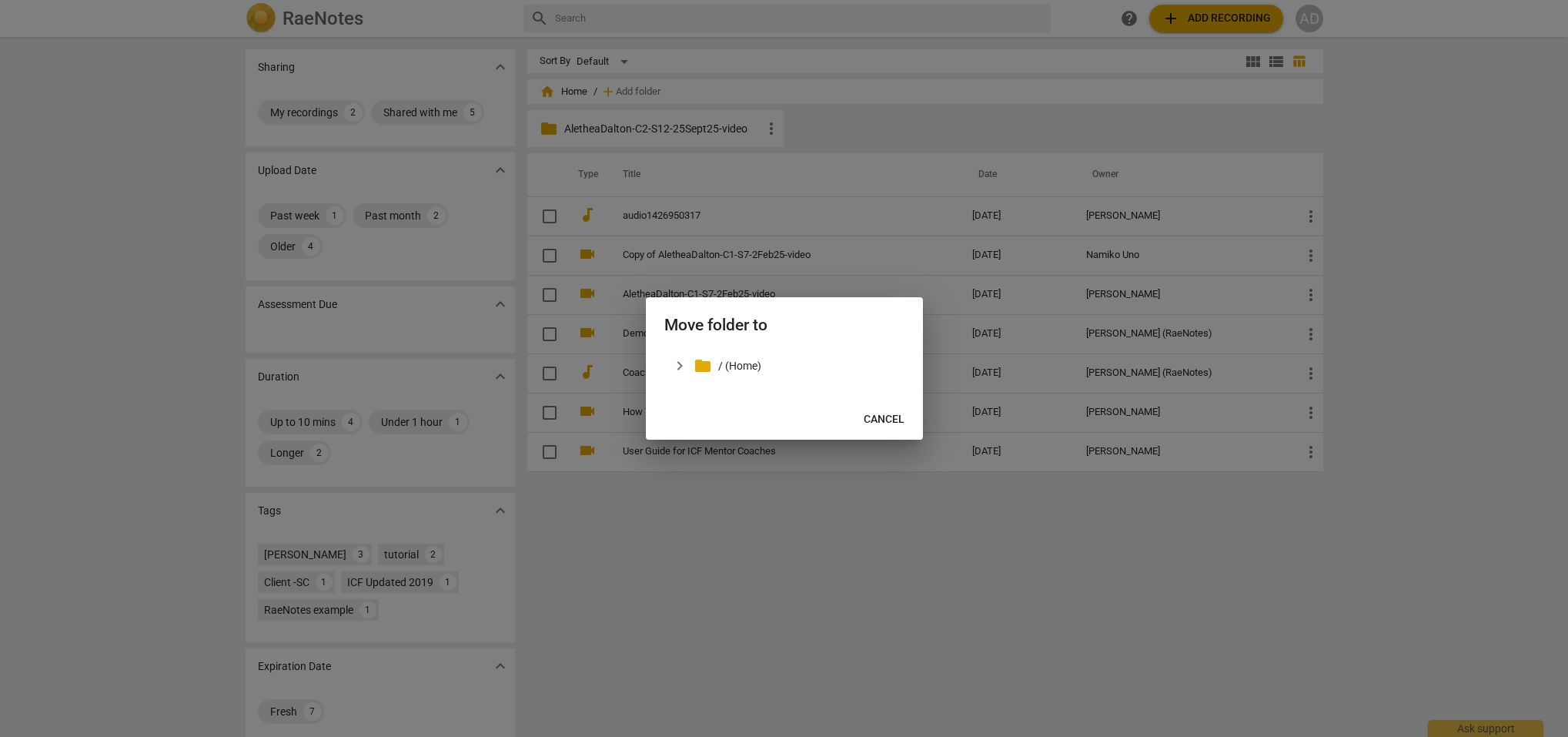
click at [883, 418] on span "Cancel" at bounding box center [883, 420] width 40 height 16
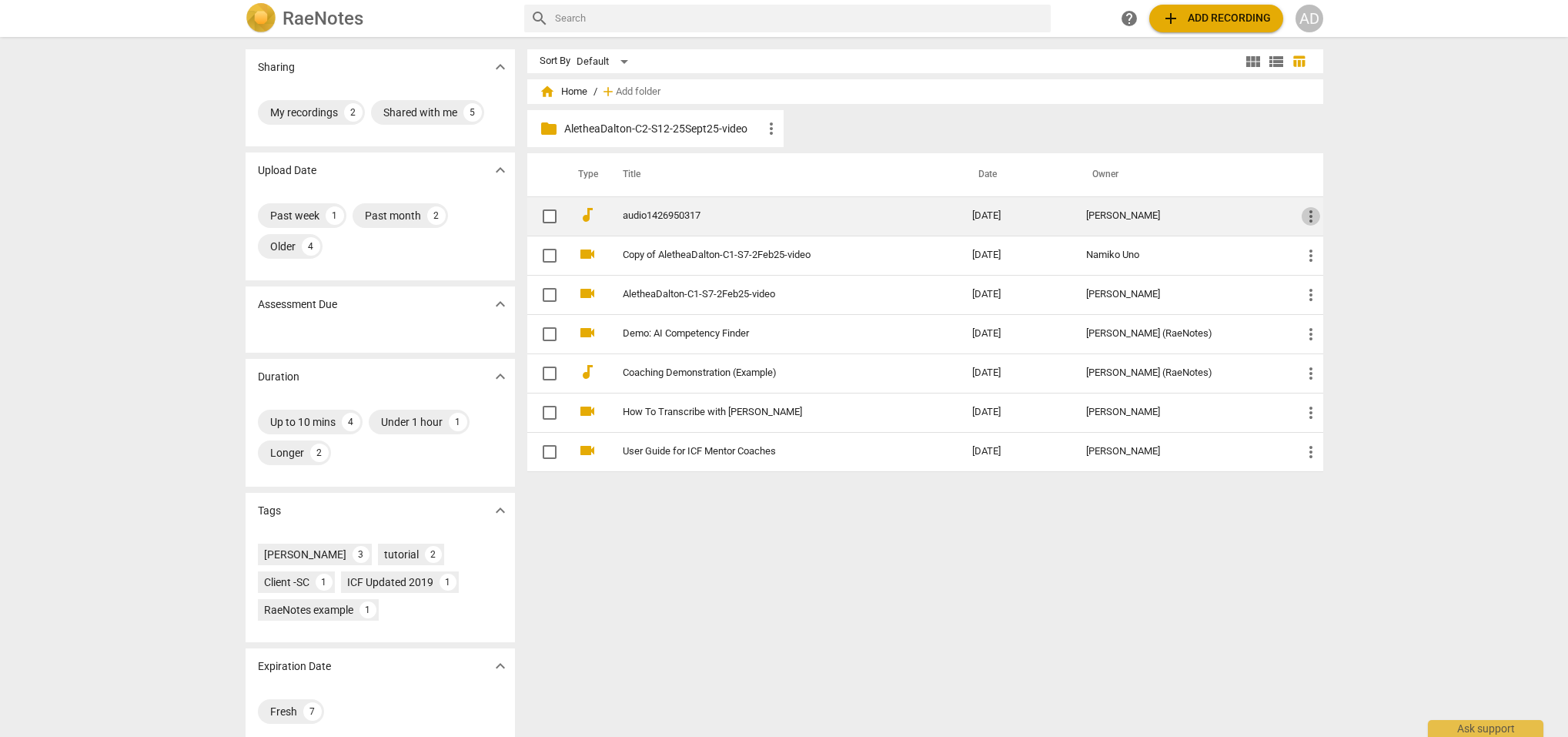
click at [1310, 214] on span "more_vert" at bounding box center [1311, 216] width 19 height 19
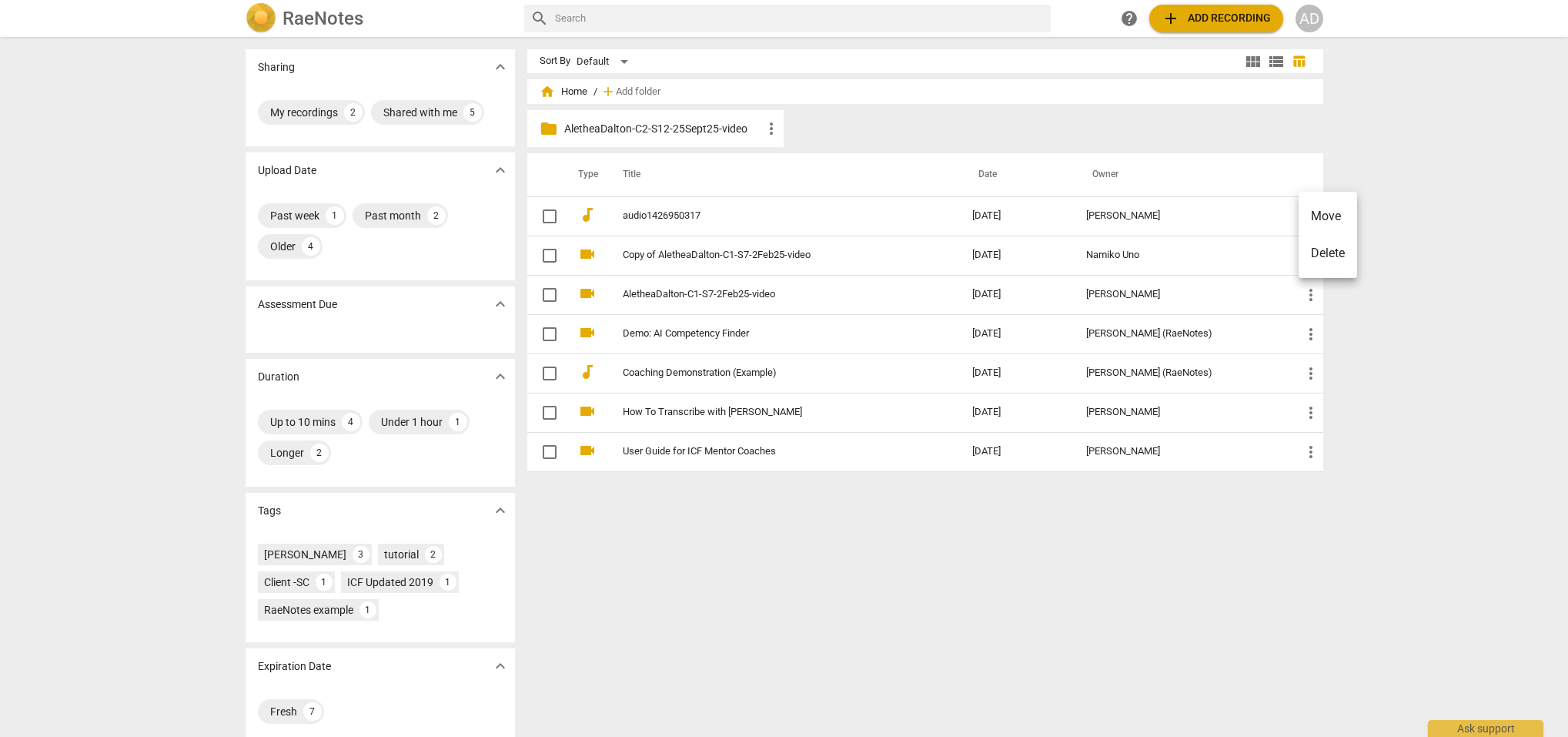
click at [1325, 210] on li "Move" at bounding box center [1328, 217] width 58 height 37
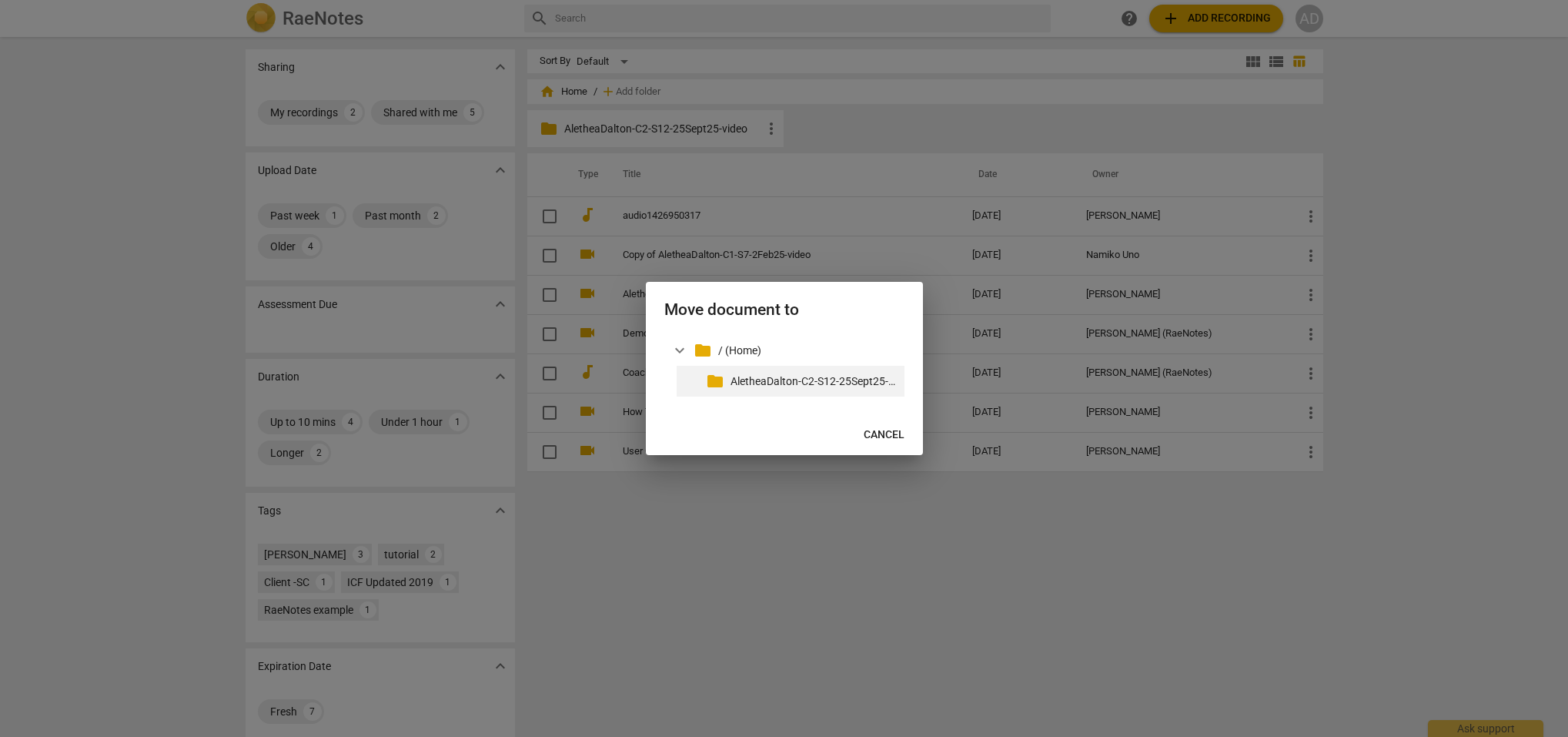
click at [720, 379] on span "folder" at bounding box center [715, 381] width 19 height 19
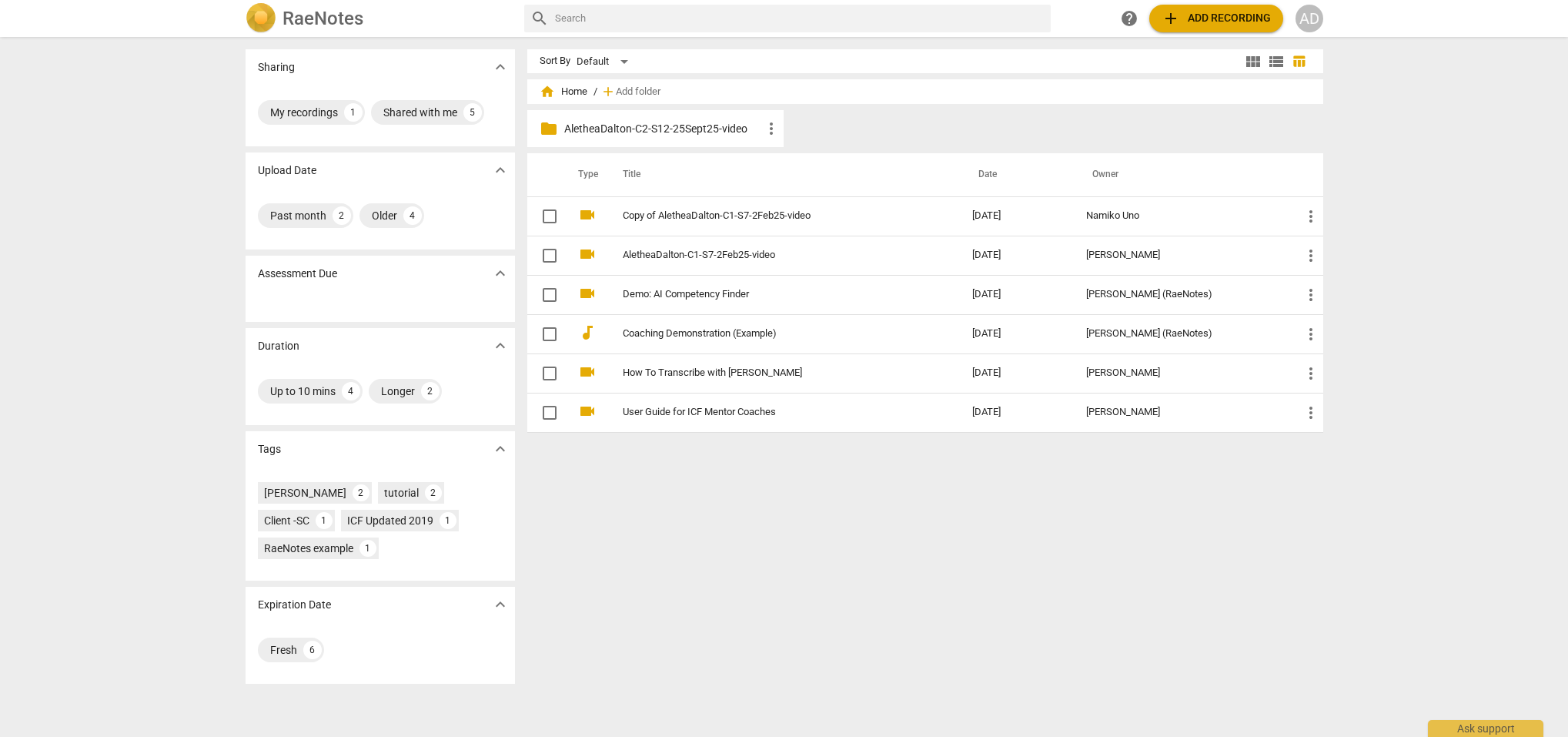
click at [572, 122] on p "AletheaDalton-C2-S12-25Sept25-video" at bounding box center [664, 129] width 199 height 16
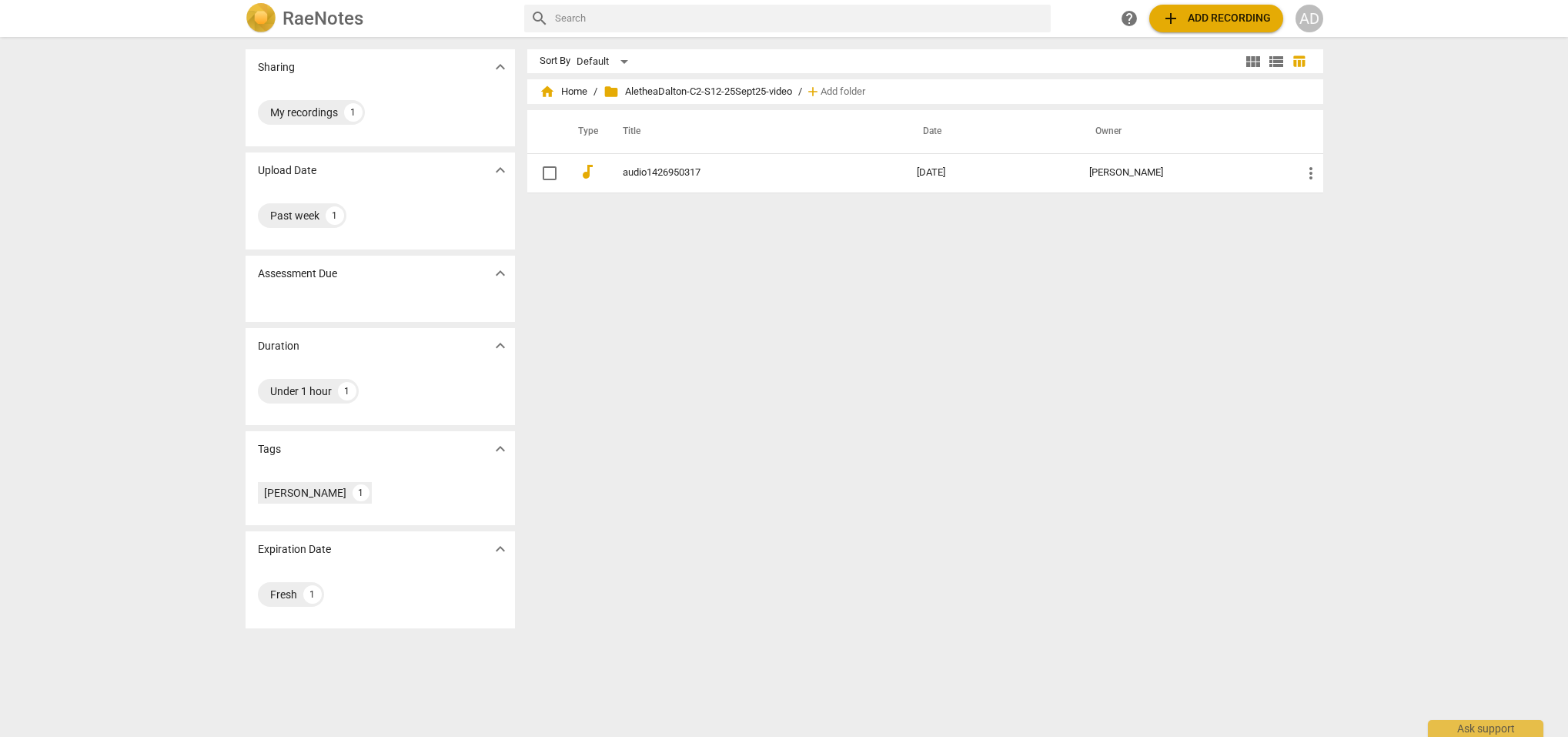
click at [818, 92] on span "add" at bounding box center [814, 92] width 16 height 16
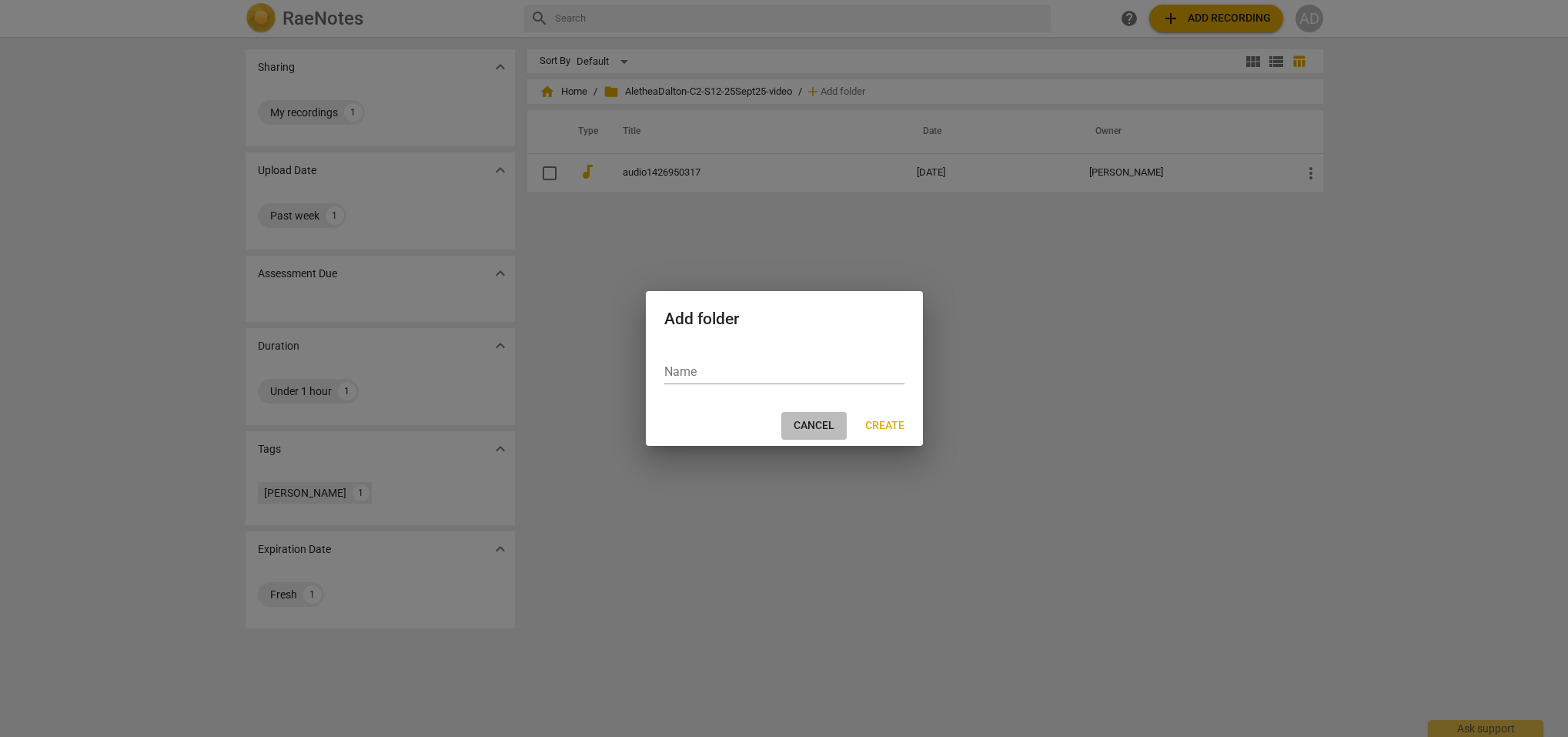
click at [817, 424] on span "Cancel" at bounding box center [814, 426] width 40 height 16
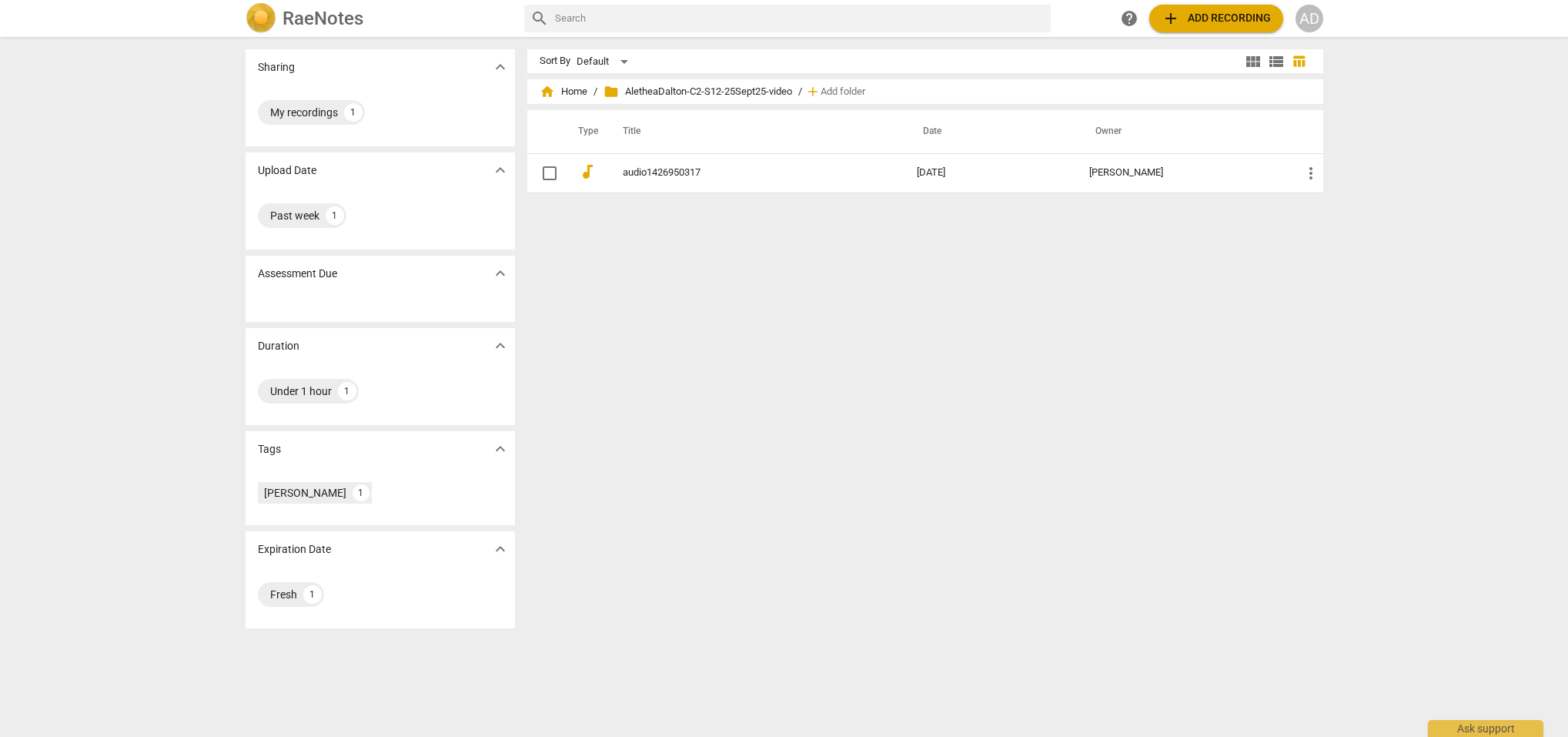
click at [1178, 15] on span "add" at bounding box center [1171, 18] width 19 height 19
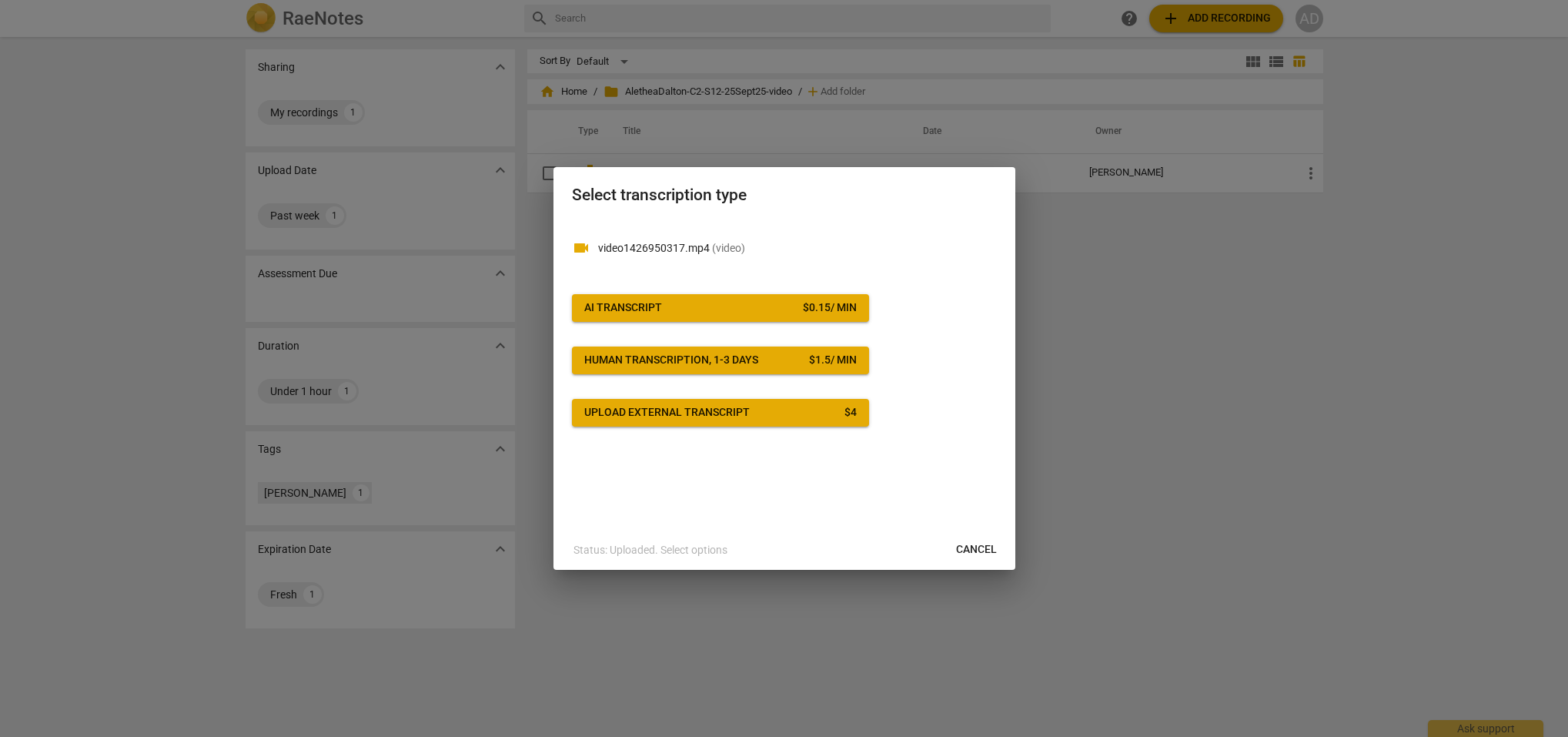
drag, startPoint x: 916, startPoint y: 244, endPoint x: 947, endPoint y: 340, distance: 100.9
click at [947, 344] on div "videocam video1426950317.mp4 ( video ) AI Transcript $ 0.15 / min Human transcr…" at bounding box center [784, 323] width 425 height 206
click at [924, 181] on div "Select transcription type" at bounding box center [784, 194] width 462 height 53
click at [972, 547] on span "Cancel" at bounding box center [976, 550] width 40 height 16
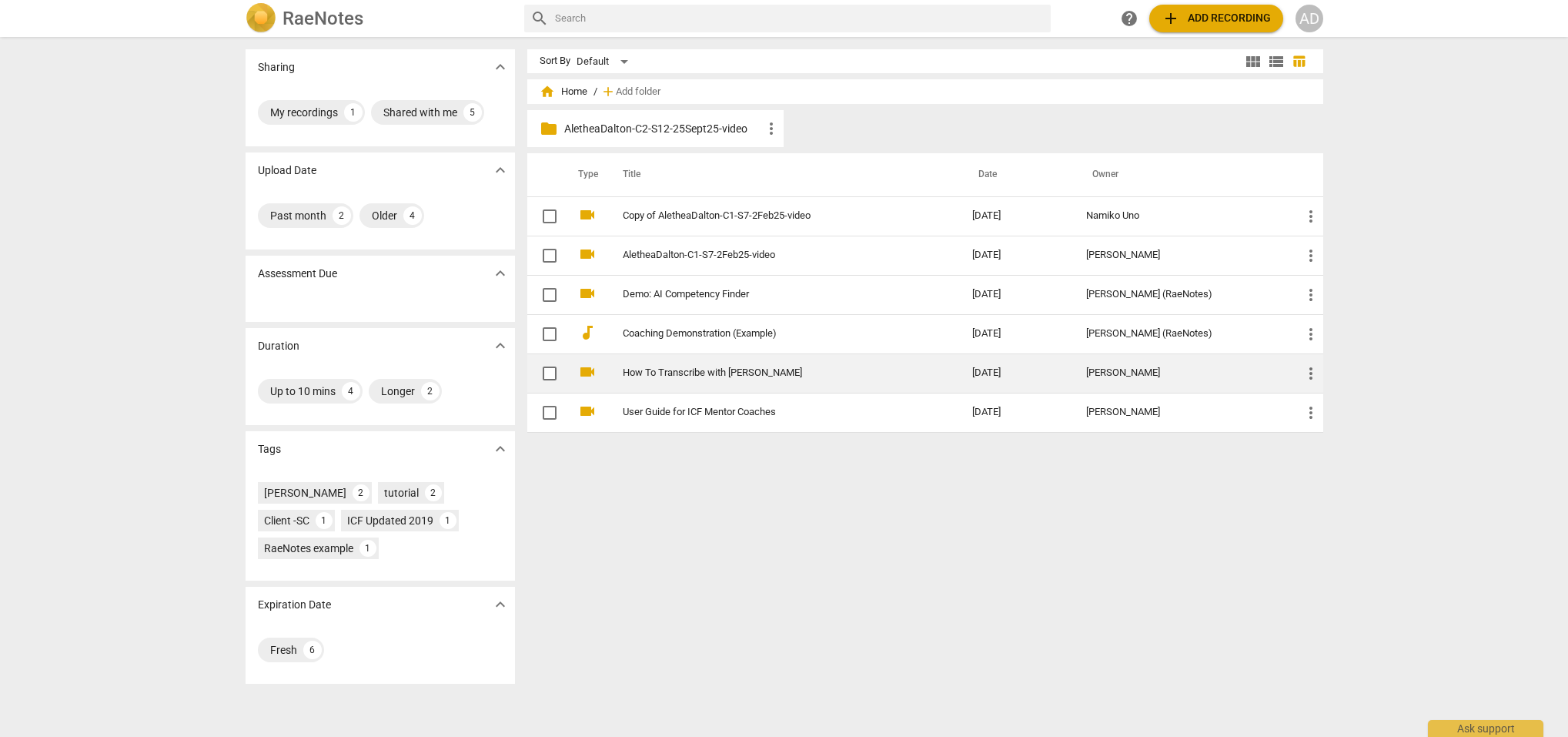
click at [666, 371] on link "How To Transcribe with RaeNotes" at bounding box center [769, 373] width 294 height 12
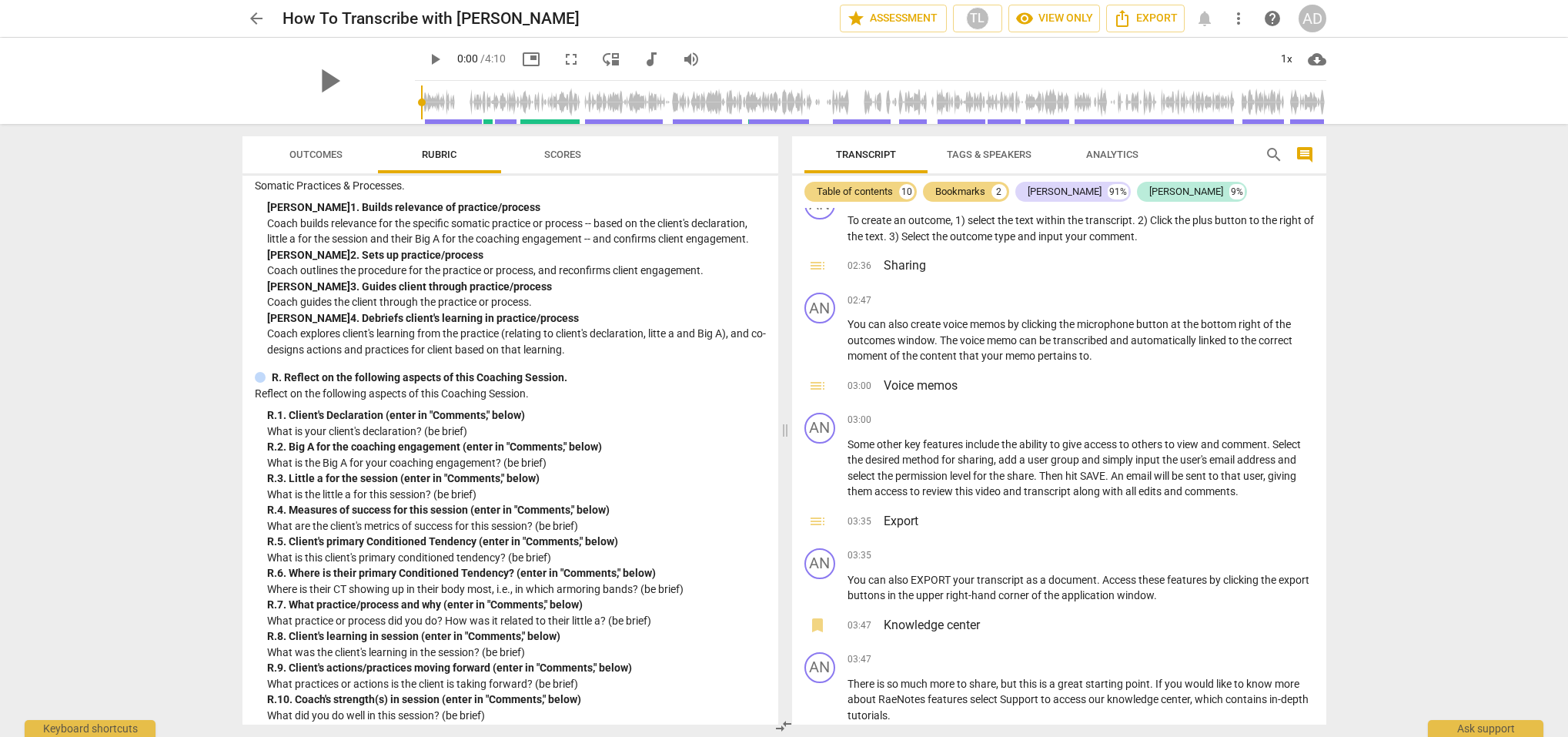
click at [257, 16] on span "arrow_back" at bounding box center [256, 18] width 19 height 19
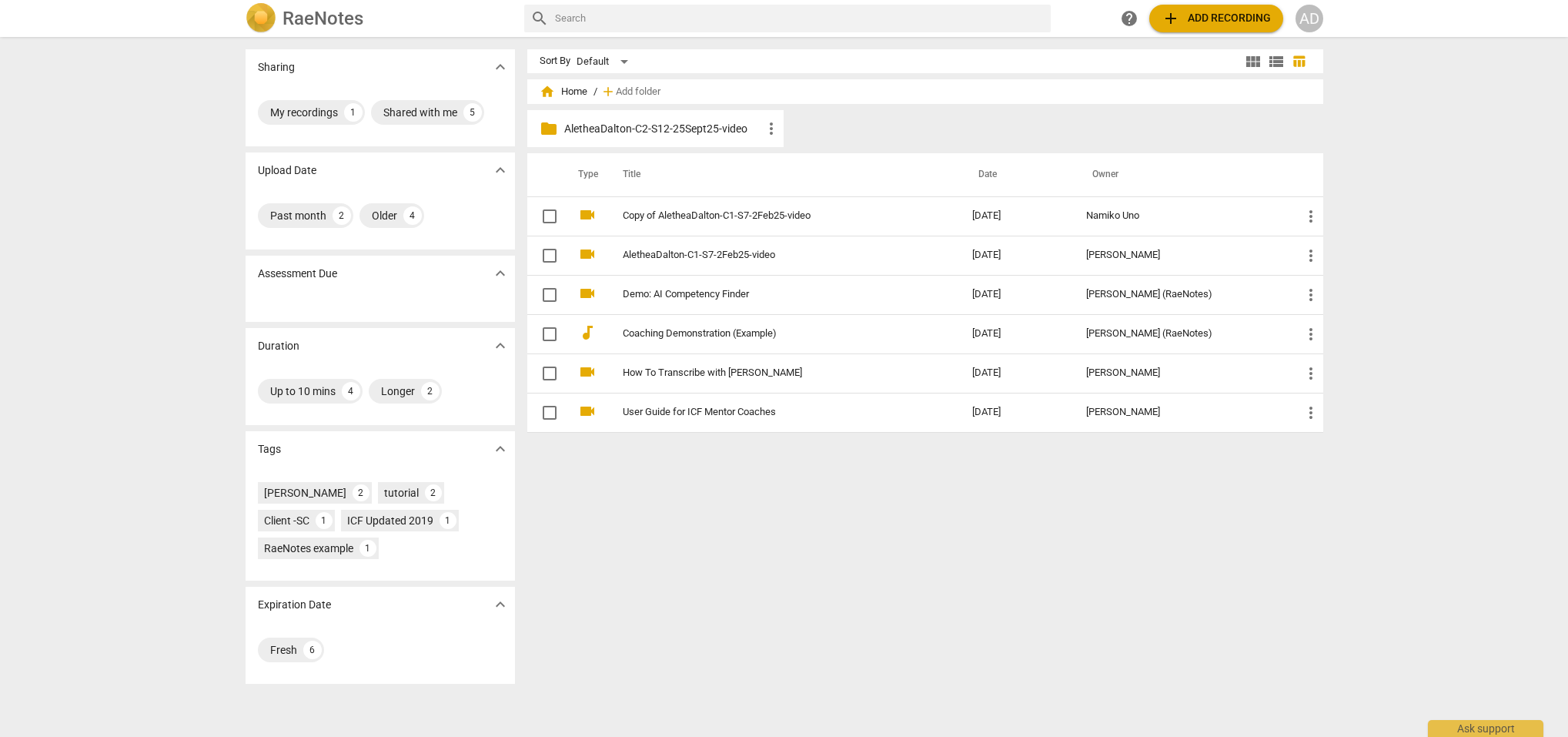
click at [767, 125] on span "more_vert" at bounding box center [771, 128] width 19 height 19
click at [860, 110] on div at bounding box center [784, 368] width 1568 height 737
click at [543, 126] on span "folder" at bounding box center [549, 128] width 19 height 19
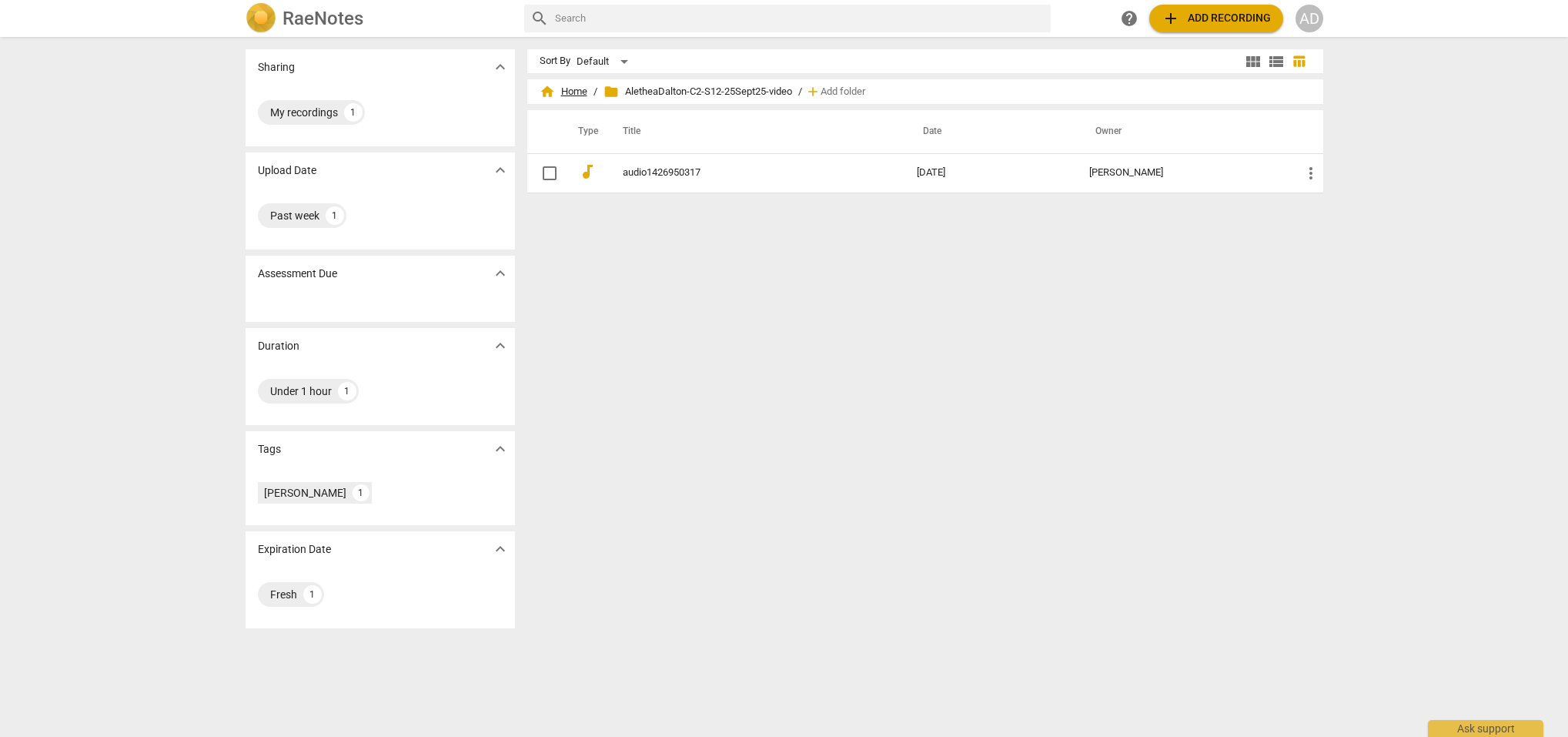
click at [568, 89] on span "home Home" at bounding box center [563, 92] width 47 height 16
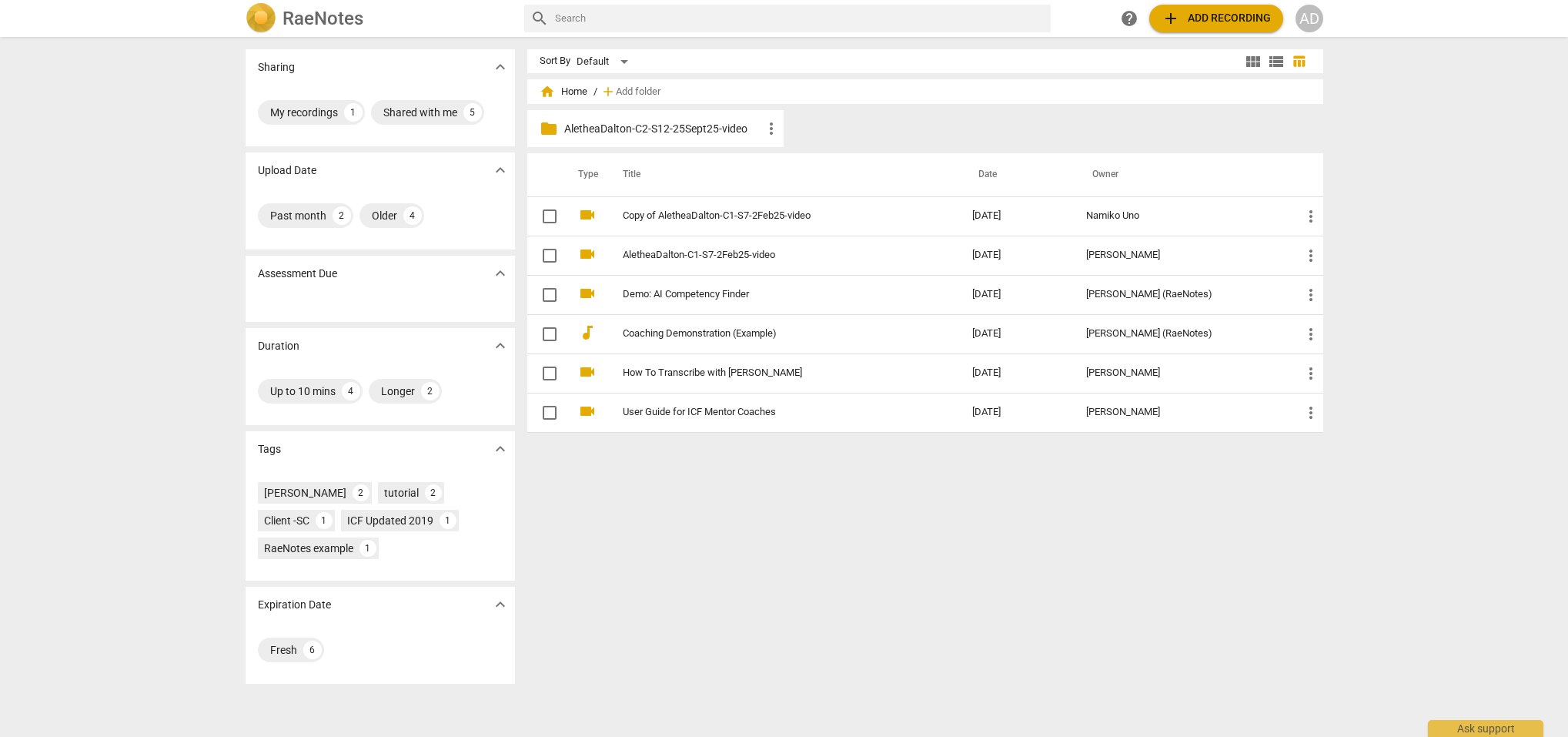
scroll to position [1, 0]
click at [546, 127] on span "folder" at bounding box center [549, 128] width 19 height 19
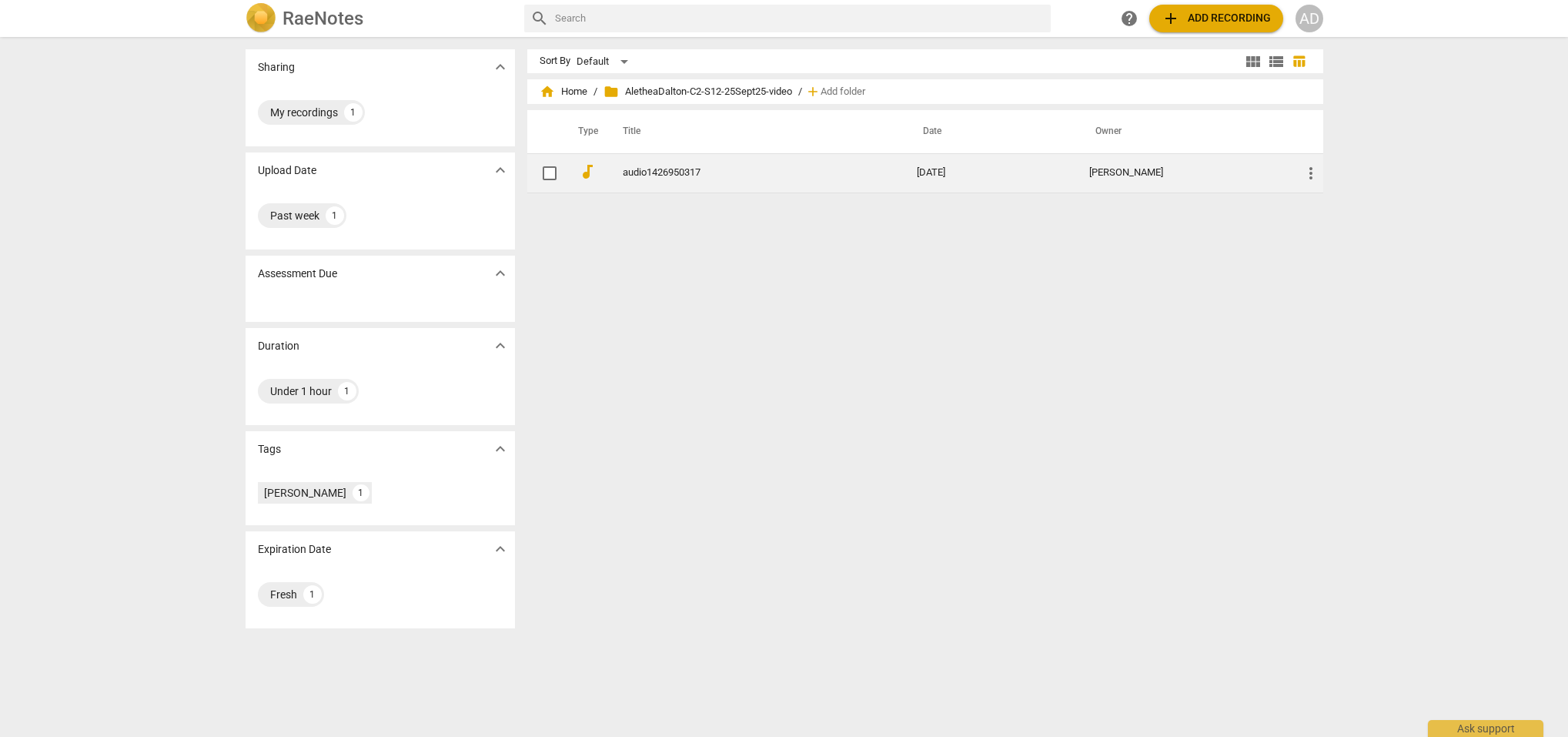
click at [671, 168] on link "audio1426950317" at bounding box center [742, 173] width 238 height 12
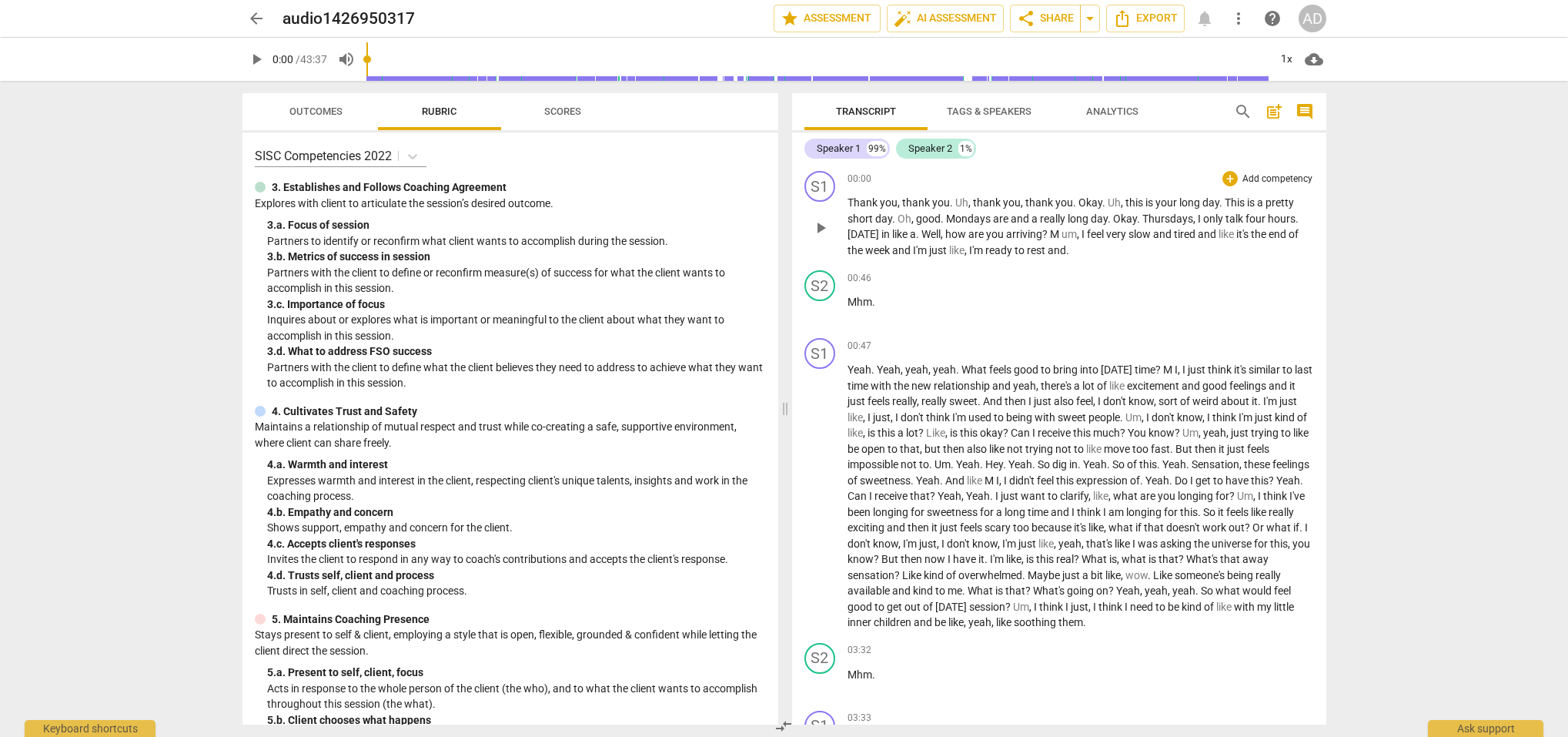
click at [820, 227] on span "play_arrow" at bounding box center [820, 228] width 19 height 19
click at [1219, 206] on span "." at bounding box center [1221, 202] width 5 height 13
type input "22"
click at [1225, 202] on span at bounding box center [1226, 202] width 2 height 13
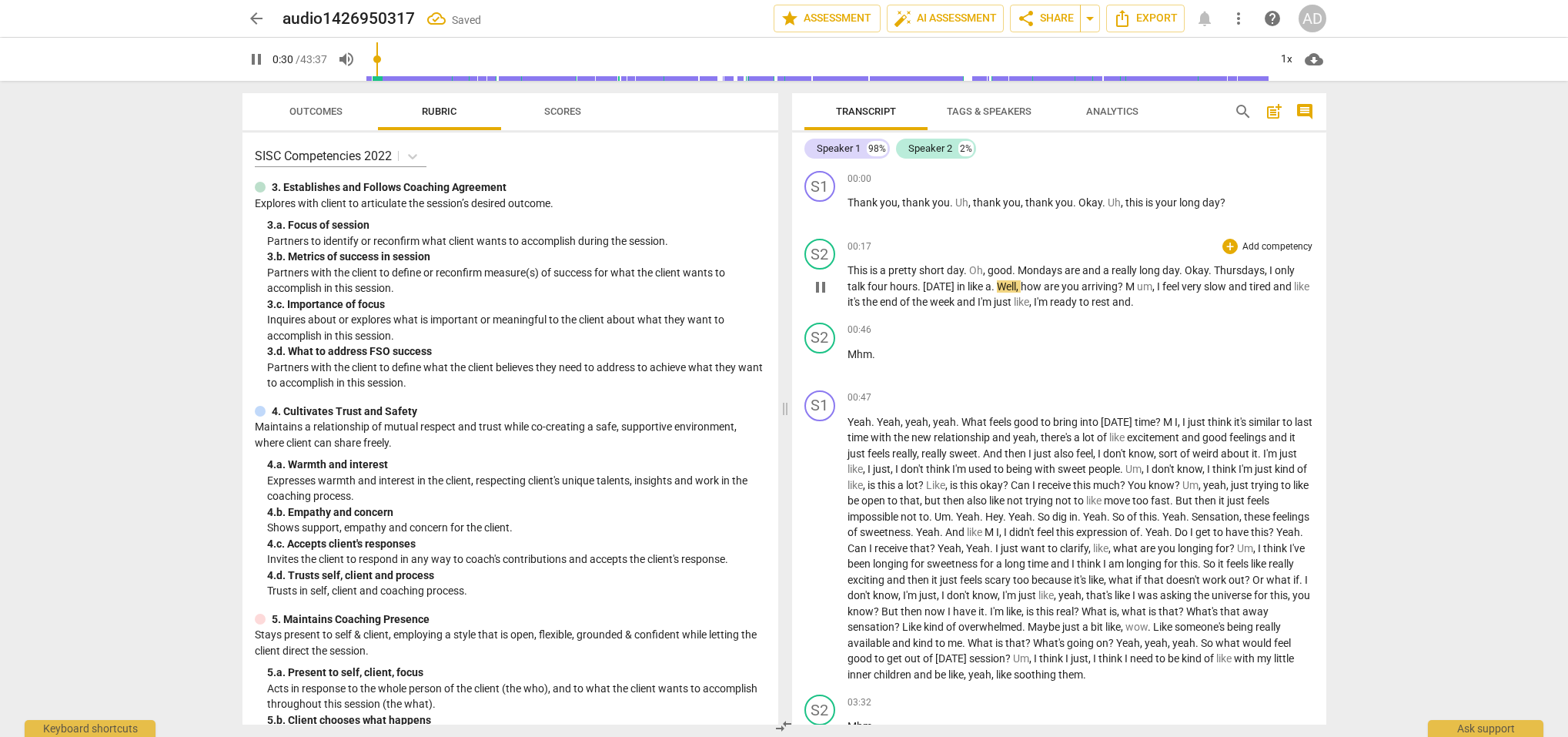
click at [972, 268] on span "Oh" at bounding box center [976, 270] width 14 height 13
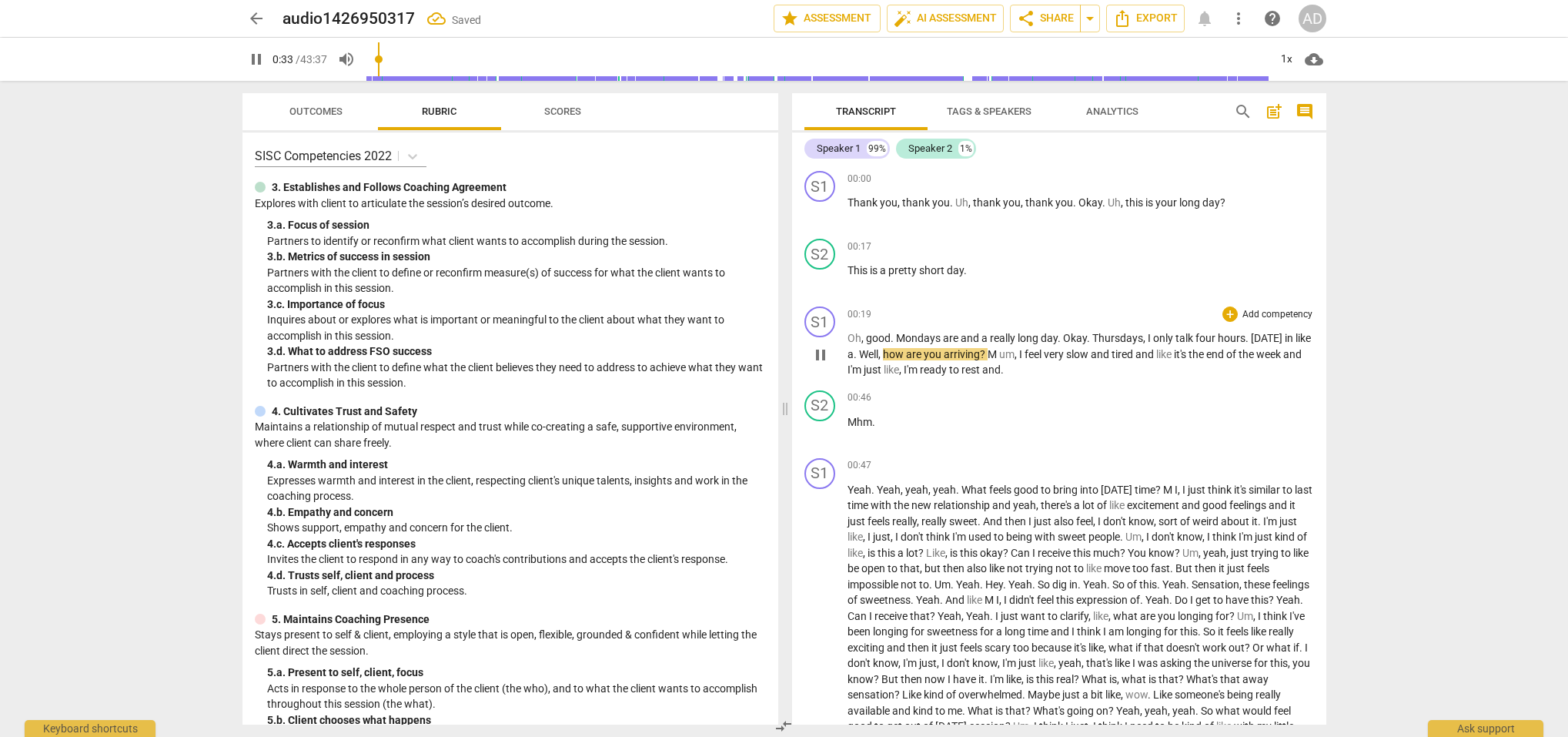
click at [896, 336] on span "Mondays" at bounding box center [920, 338] width 47 height 13
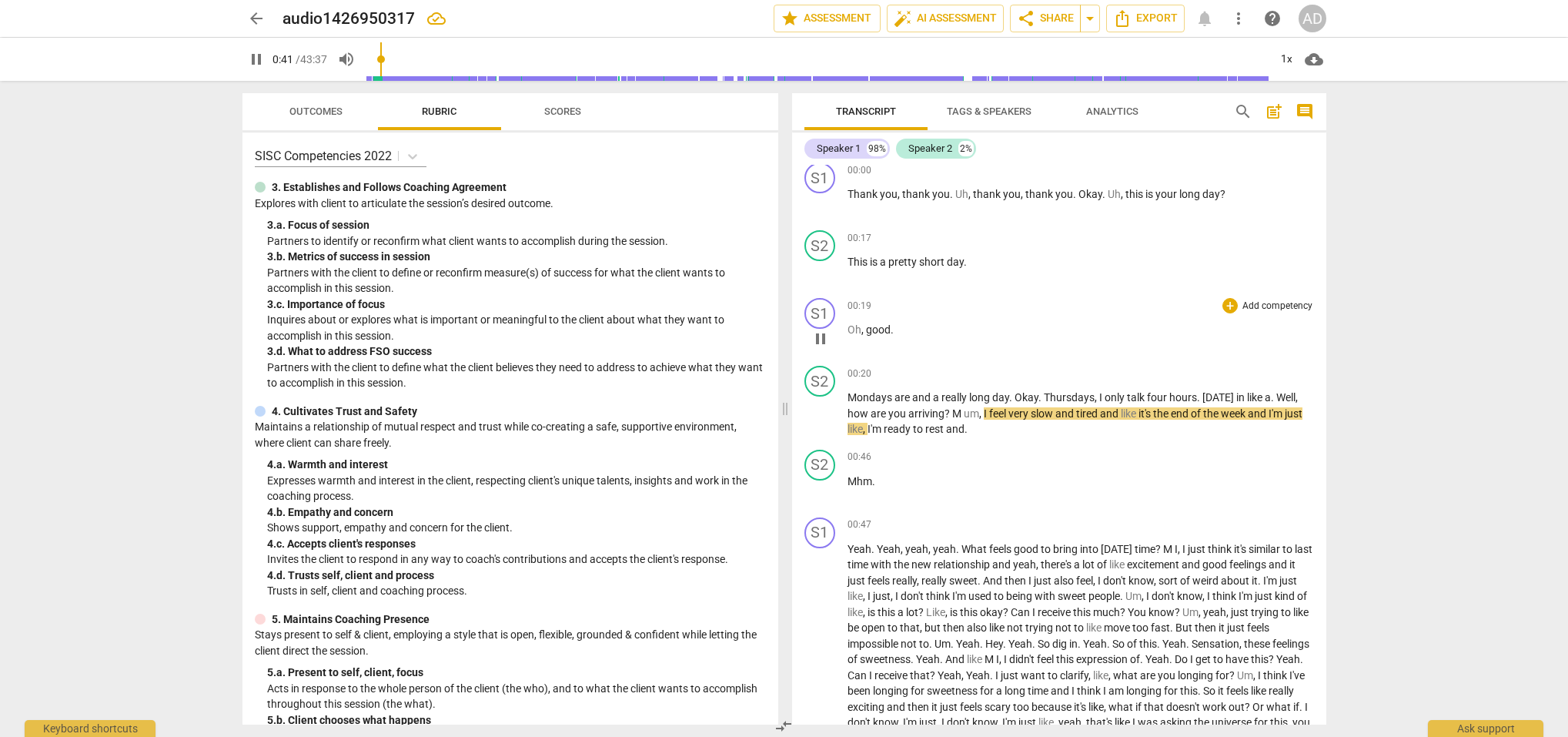
scroll to position [9, 0]
click at [1078, 193] on span "Okay" at bounding box center [1090, 193] width 24 height 13
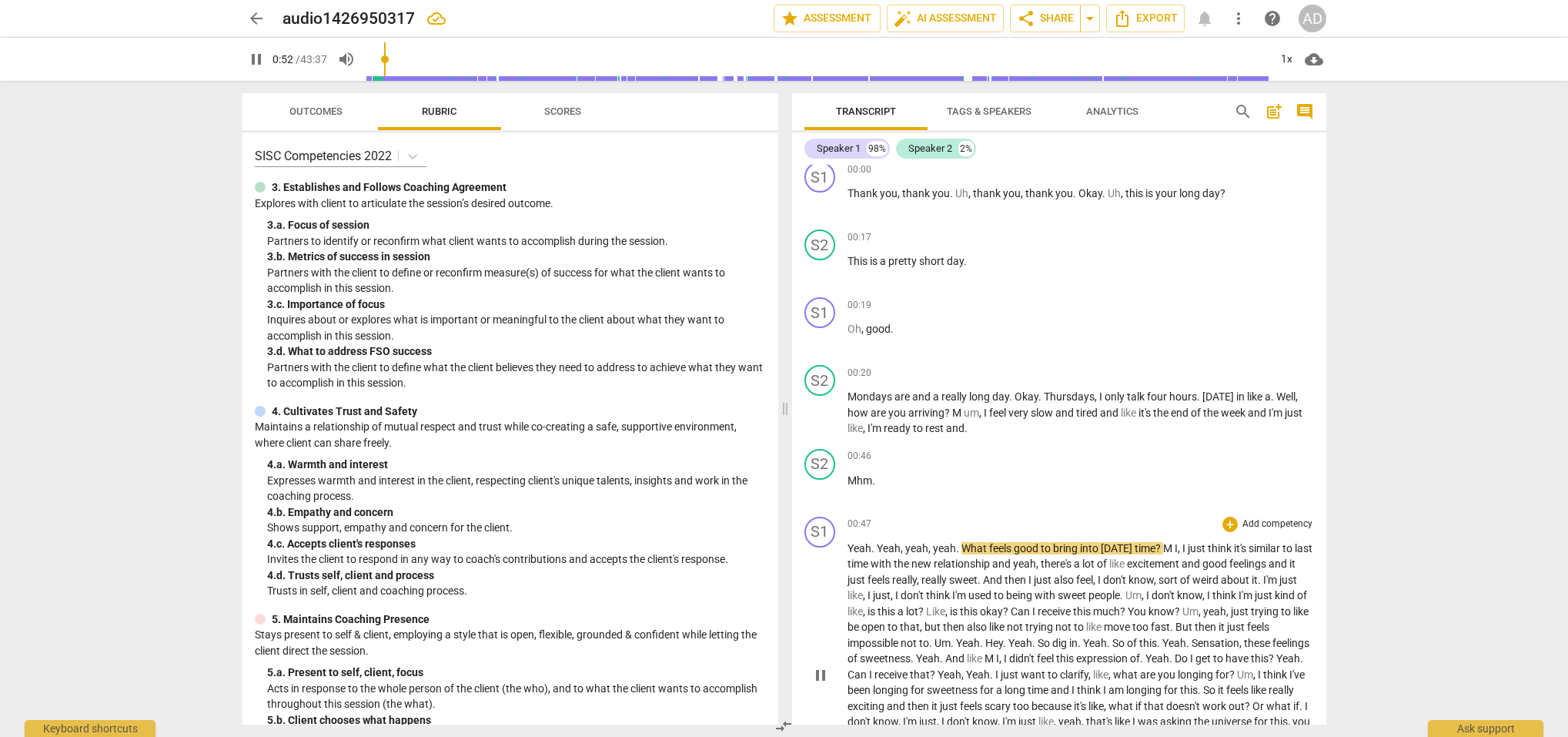
click at [877, 545] on span "Yeah" at bounding box center [888, 548] width 24 height 13
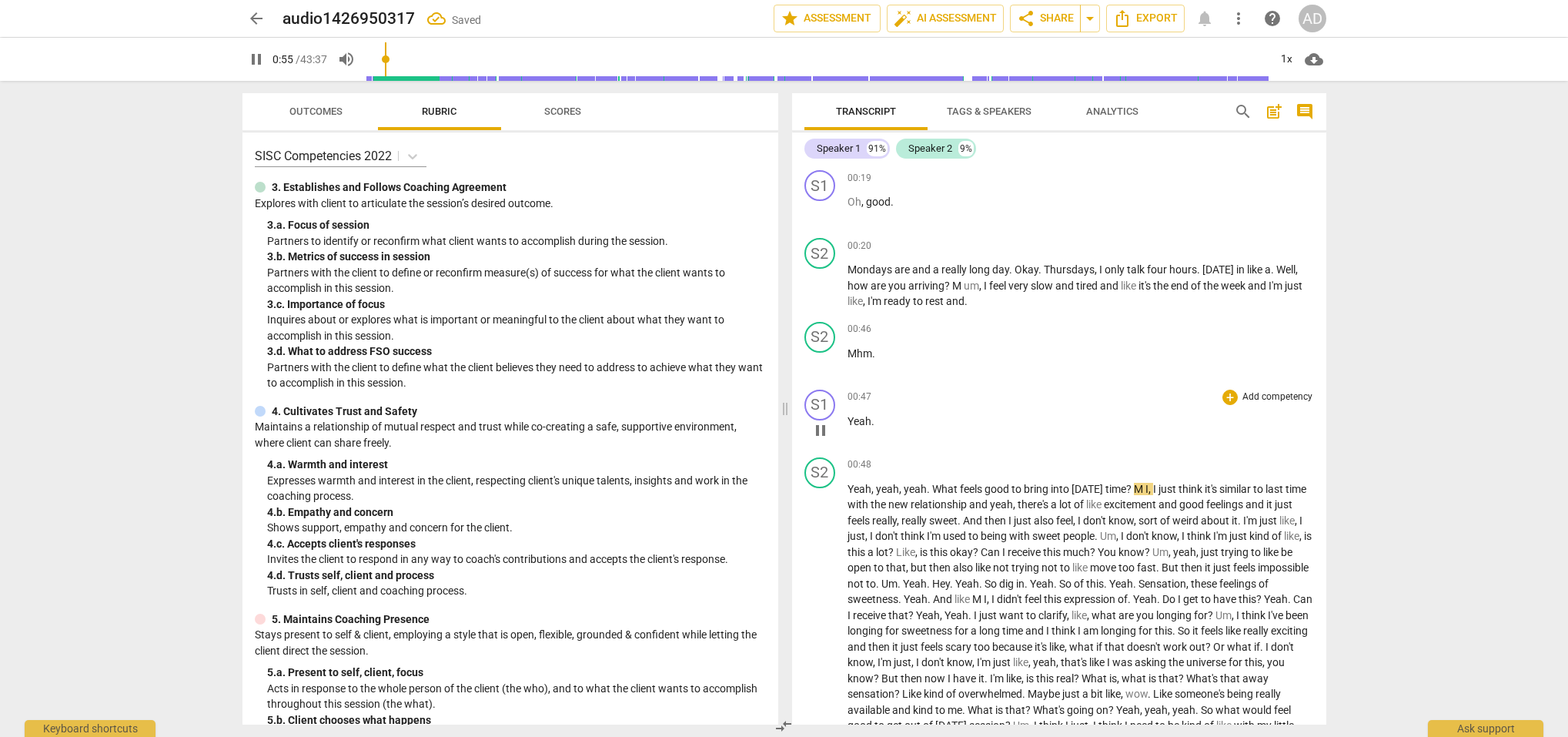
scroll to position [238, 0]
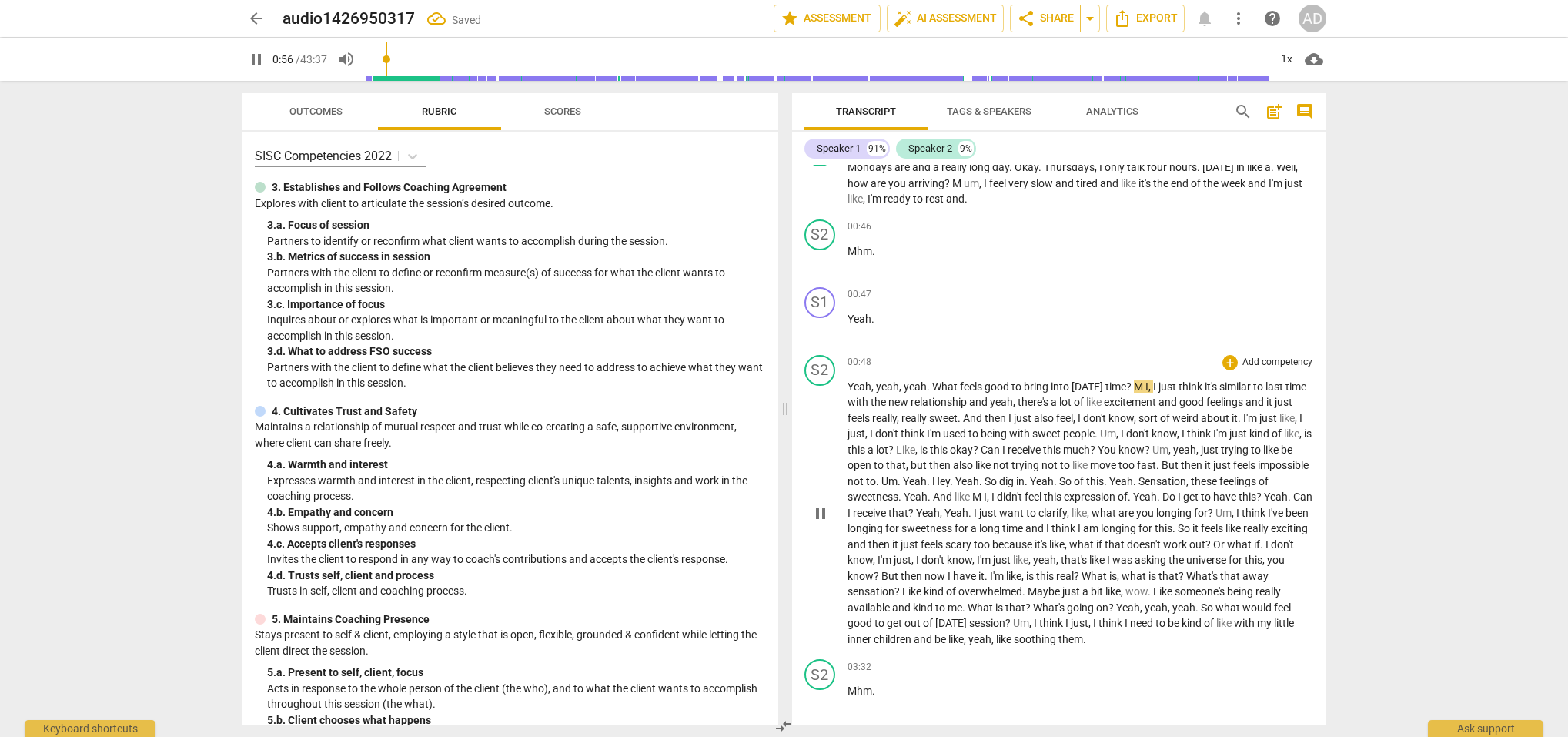
click at [877, 387] on span "yeah" at bounding box center [887, 386] width 23 height 13
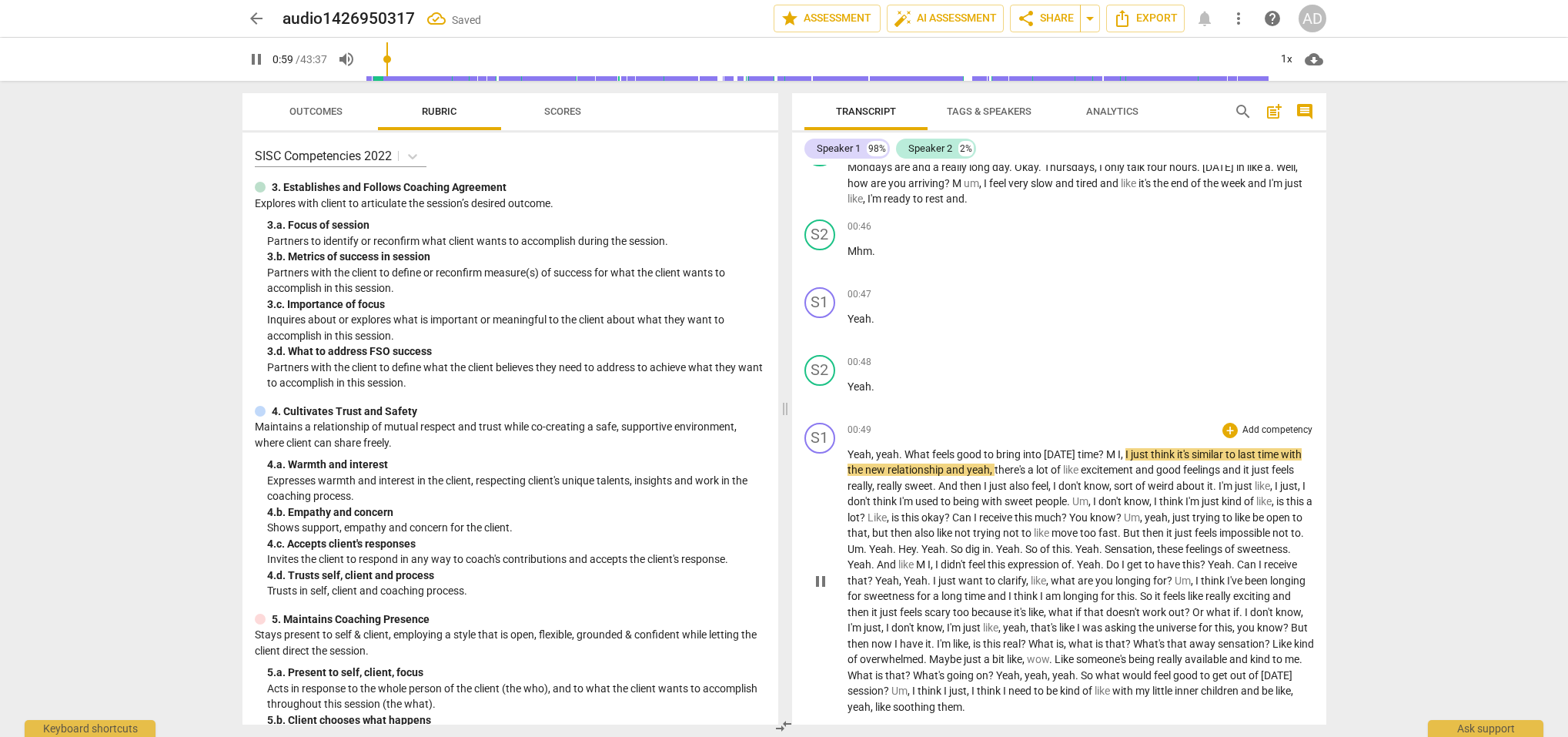
click at [877, 454] on span "yeah" at bounding box center [887, 454] width 23 height 13
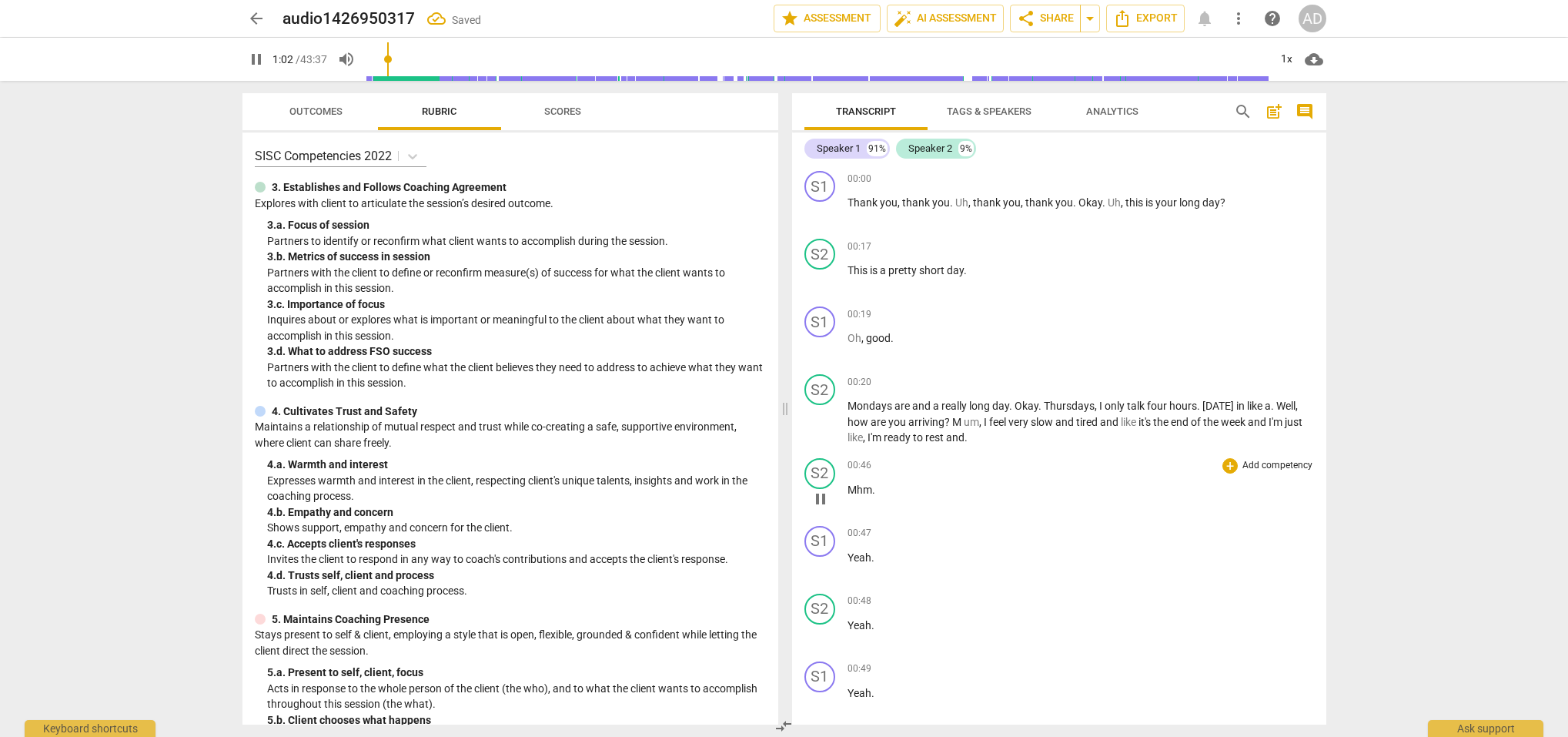
scroll to position [0, 0]
click at [818, 419] on span "pause" at bounding box center [820, 423] width 19 height 19
click at [820, 422] on span "play_arrow" at bounding box center [820, 423] width 19 height 19
click at [1013, 402] on span "." at bounding box center [1012, 403] width 5 height 13
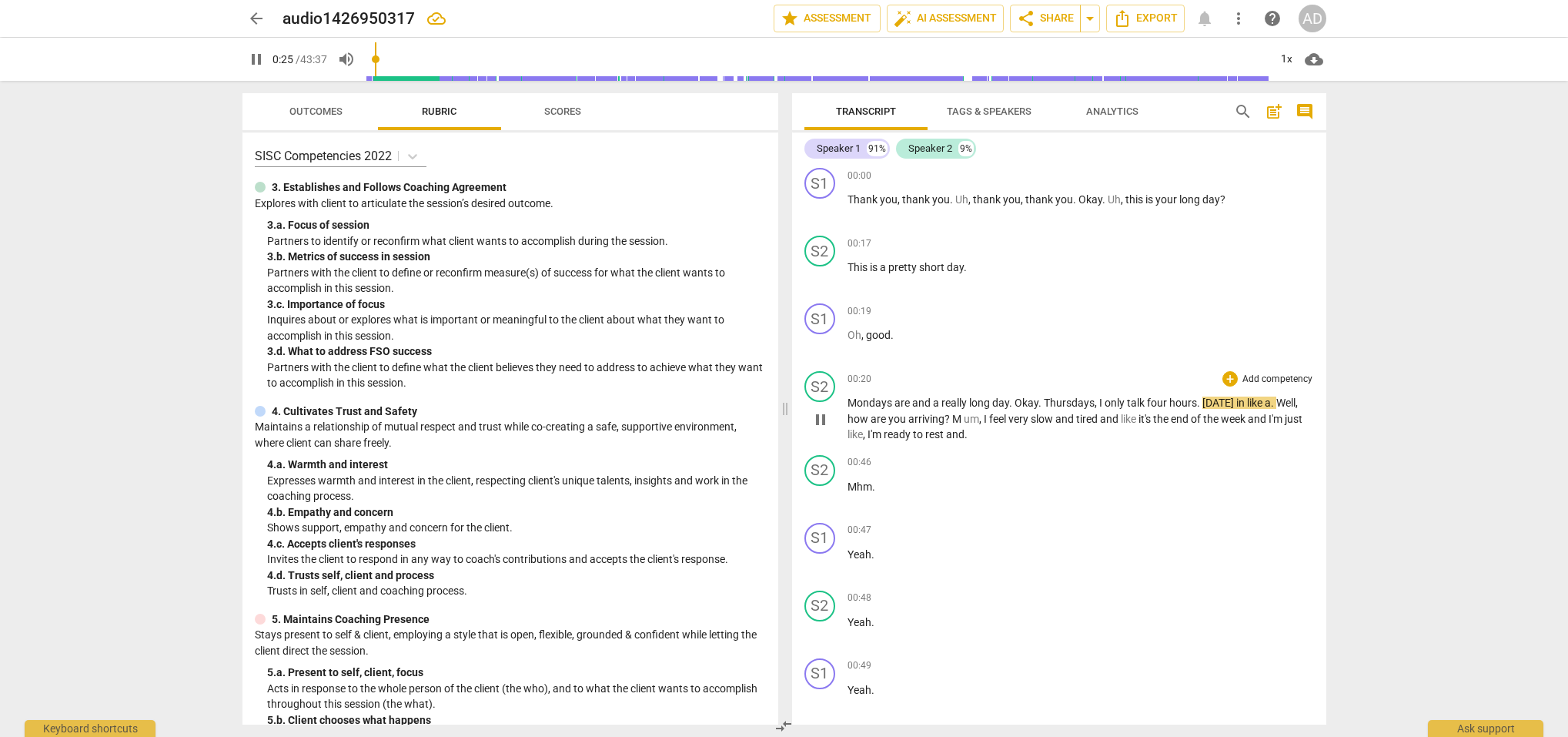
click at [1014, 401] on span "Okay" at bounding box center [1026, 403] width 24 height 13
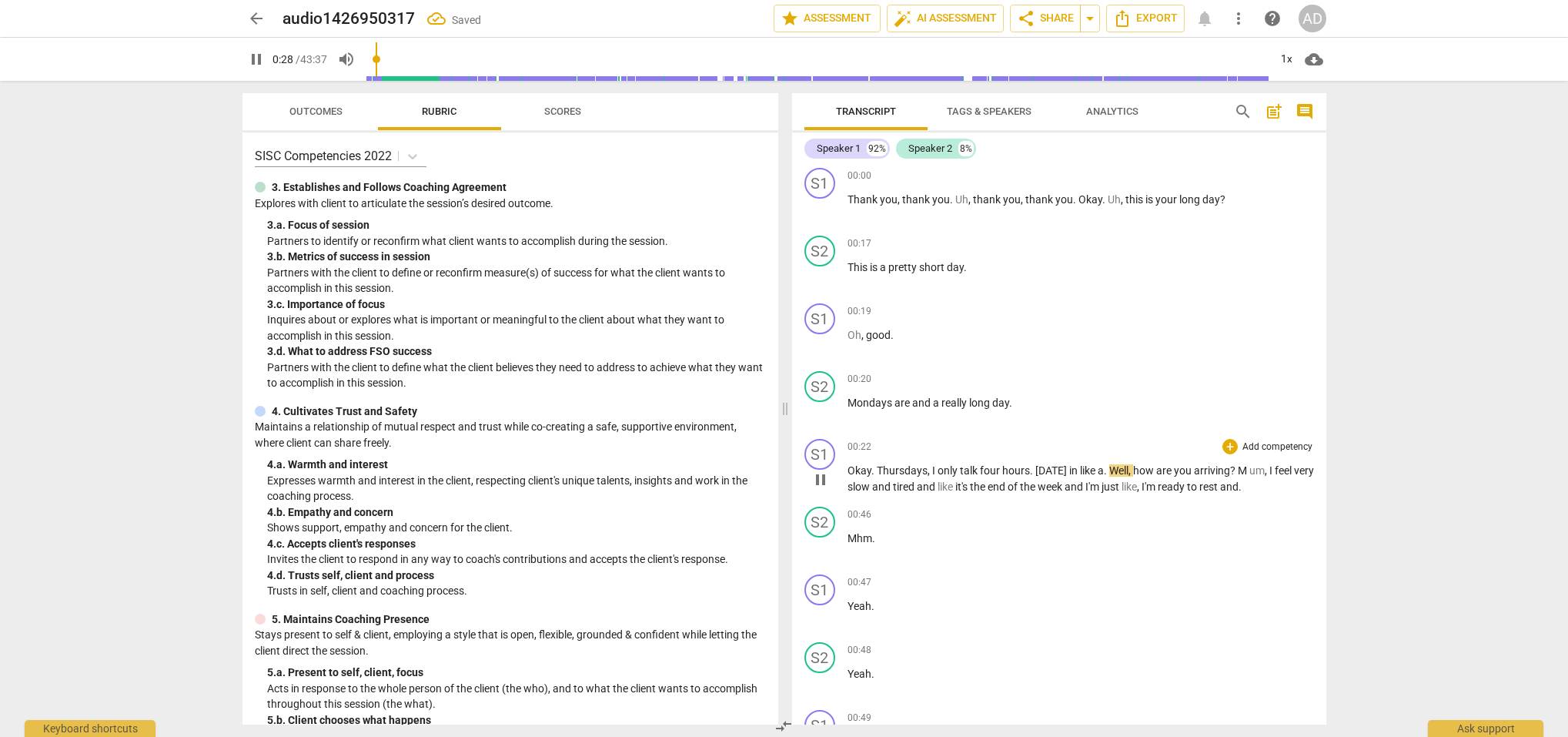
click at [879, 470] on span "Thursdays" at bounding box center [902, 470] width 51 height 13
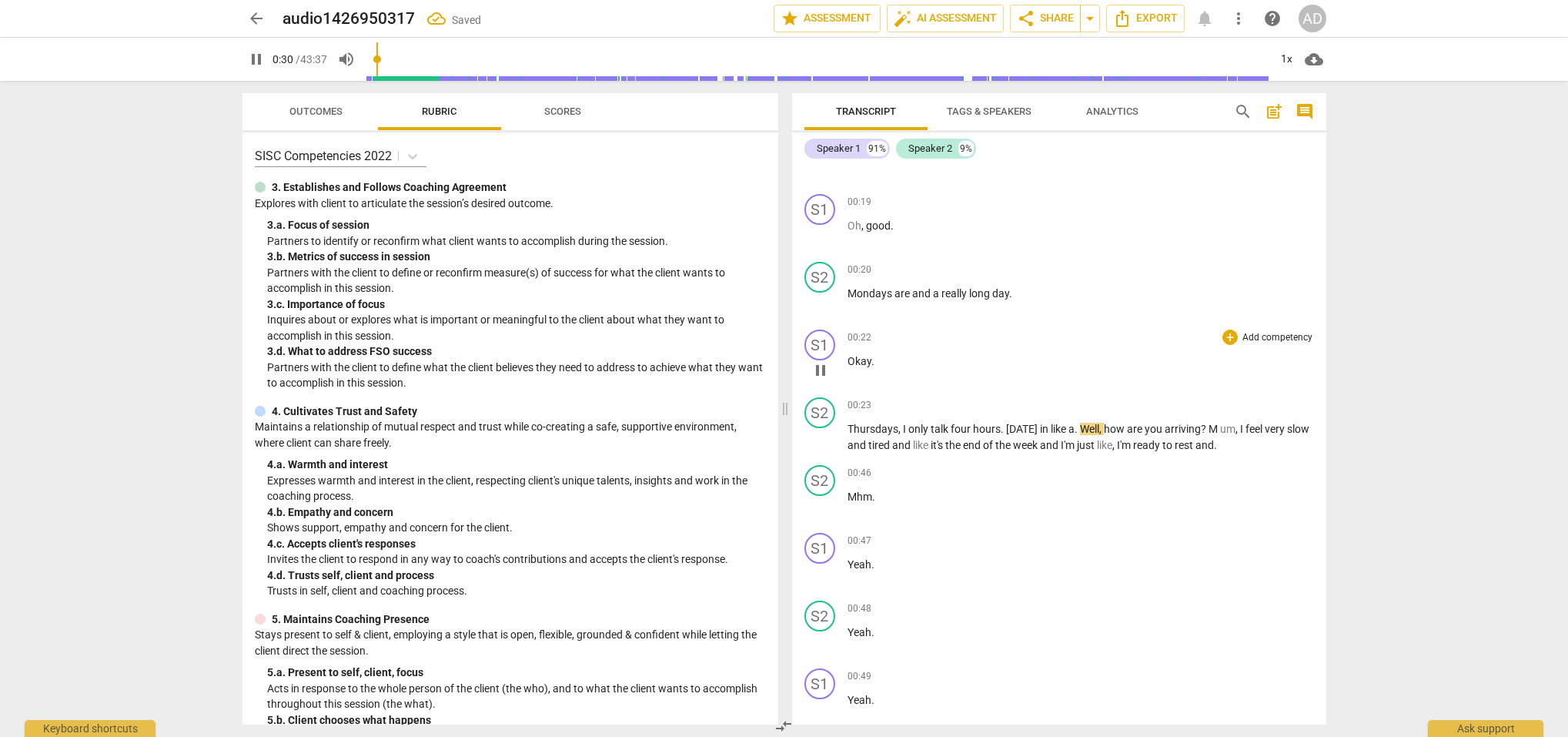
scroll to position [114, 0]
click at [1080, 426] on span "Well" at bounding box center [1090, 427] width 20 height 13
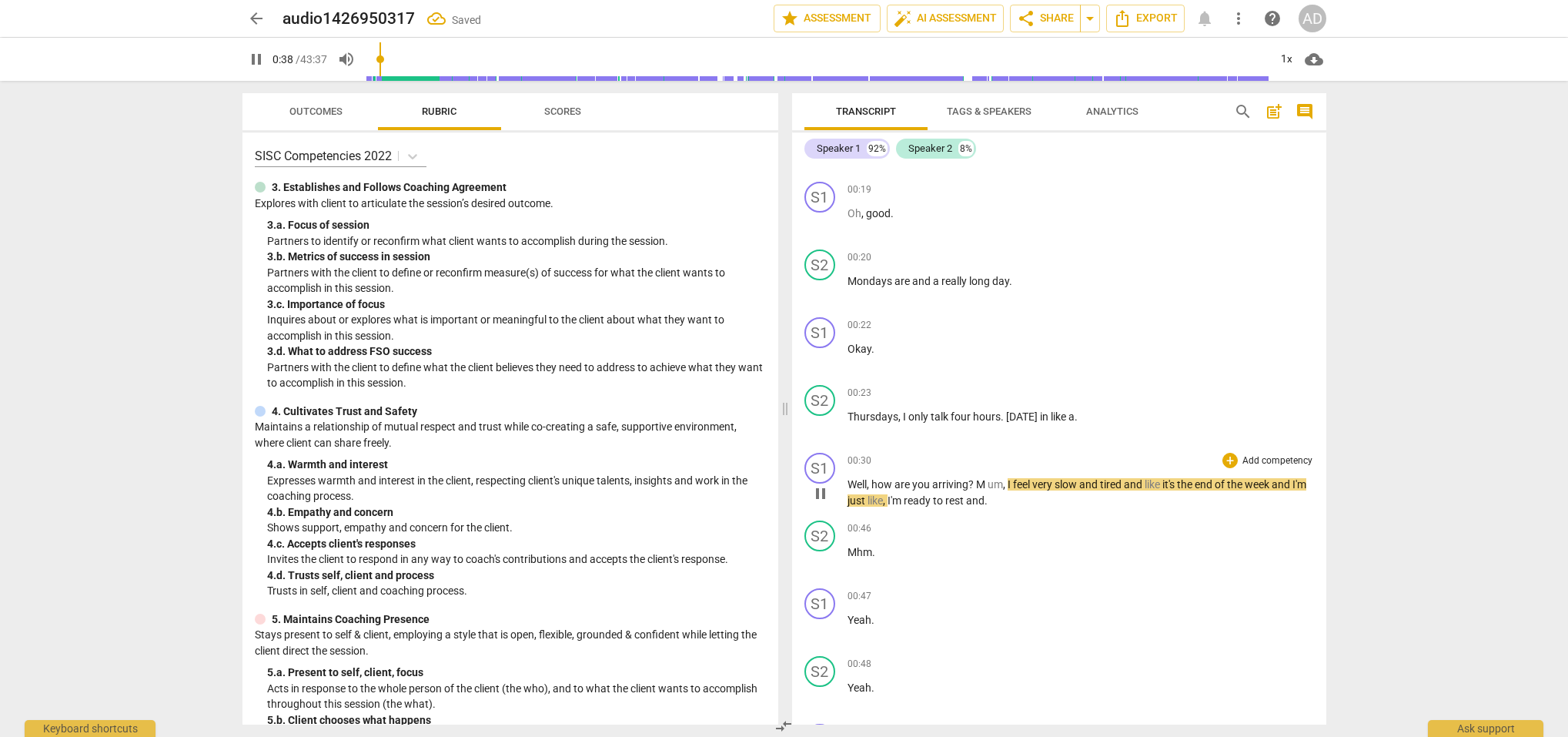
click at [975, 487] on span "?" at bounding box center [972, 484] width 8 height 13
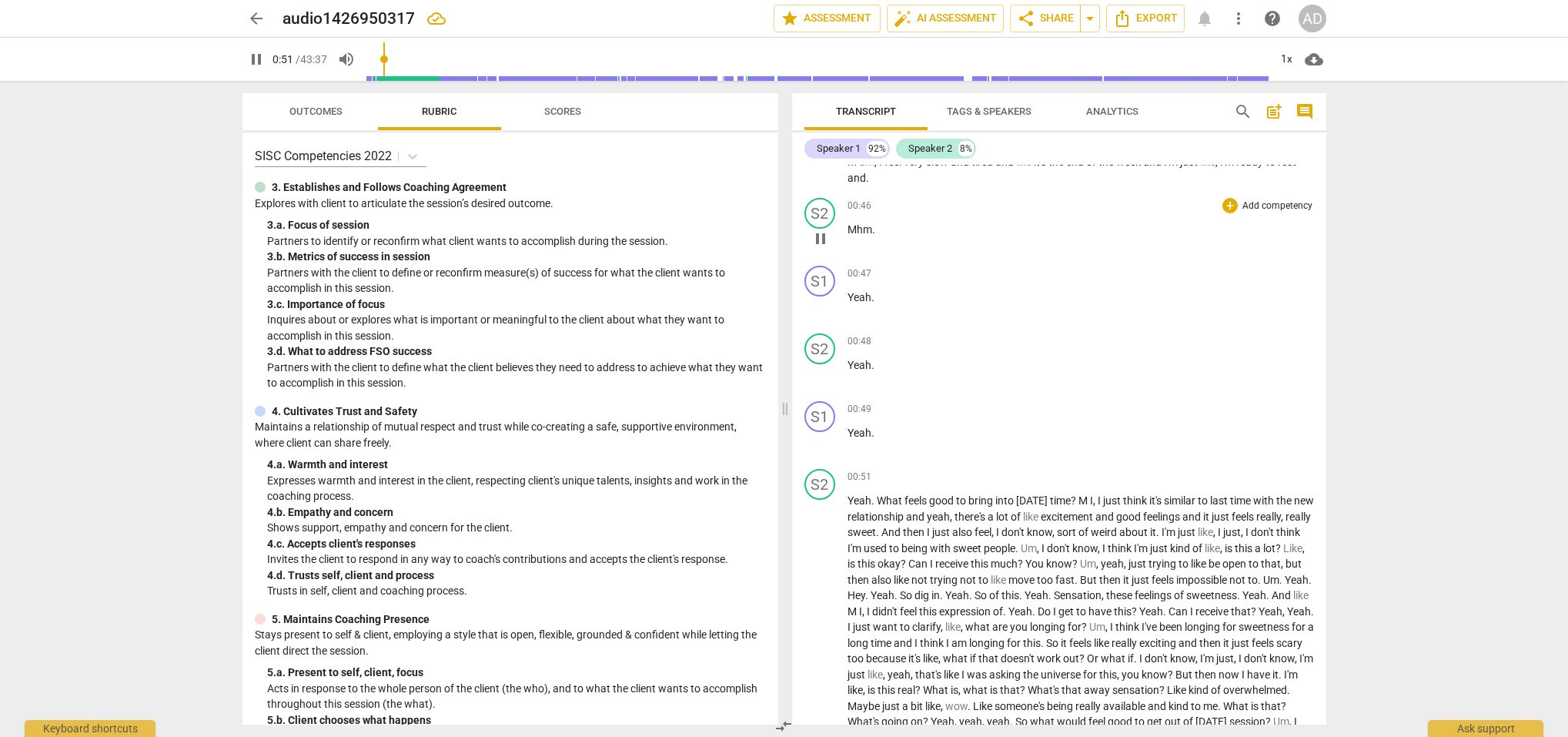
scroll to position [515, 0]
click at [1084, 500] on span "M" at bounding box center [1084, 501] width 12 height 13
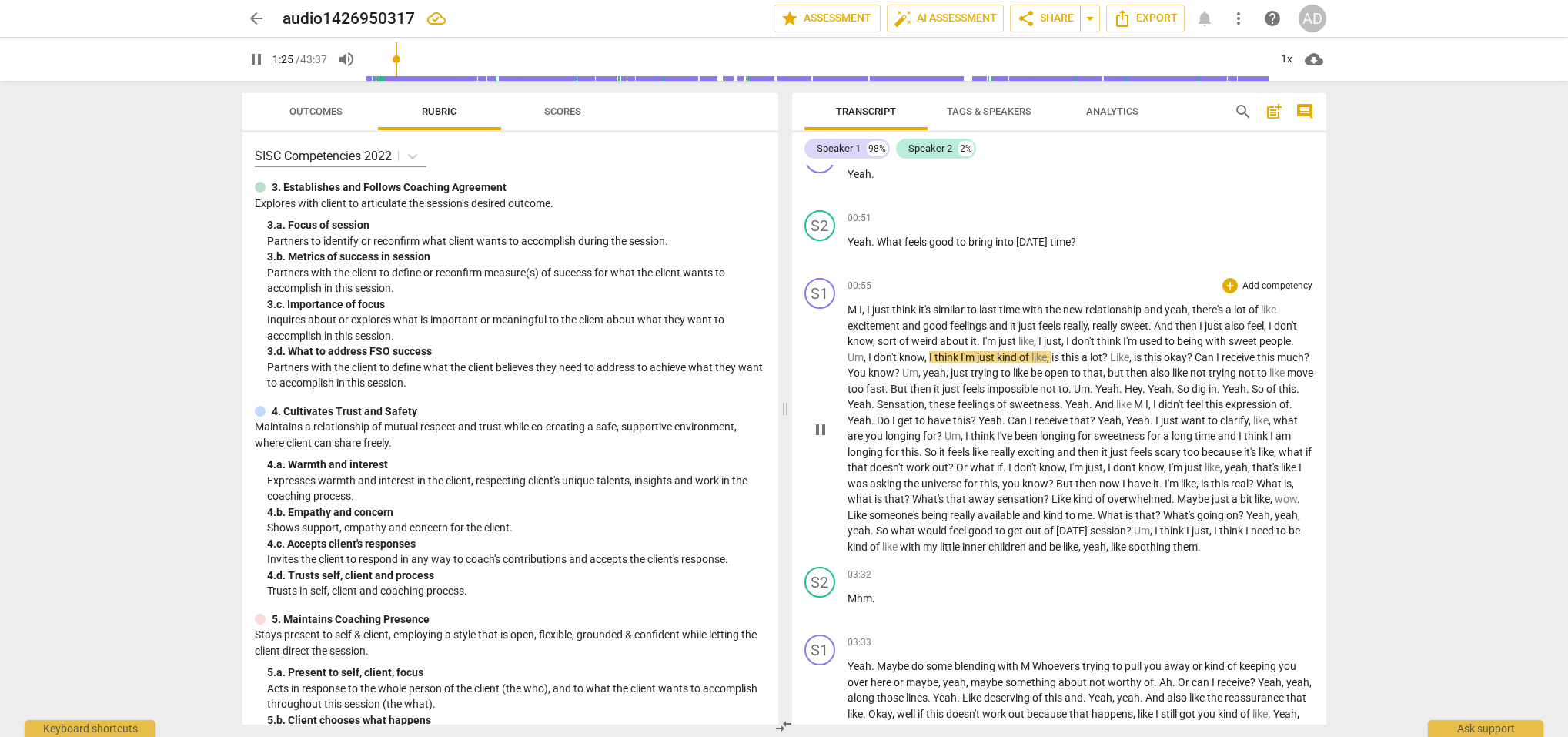
scroll to position [778, 0]
drag, startPoint x: 847, startPoint y: 349, endPoint x: 866, endPoint y: 360, distance: 22.0
click at [847, 349] on div "play_arrow pause" at bounding box center [828, 425] width 39 height 241
click at [848, 351] on span "Um" at bounding box center [856, 353] width 16 height 13
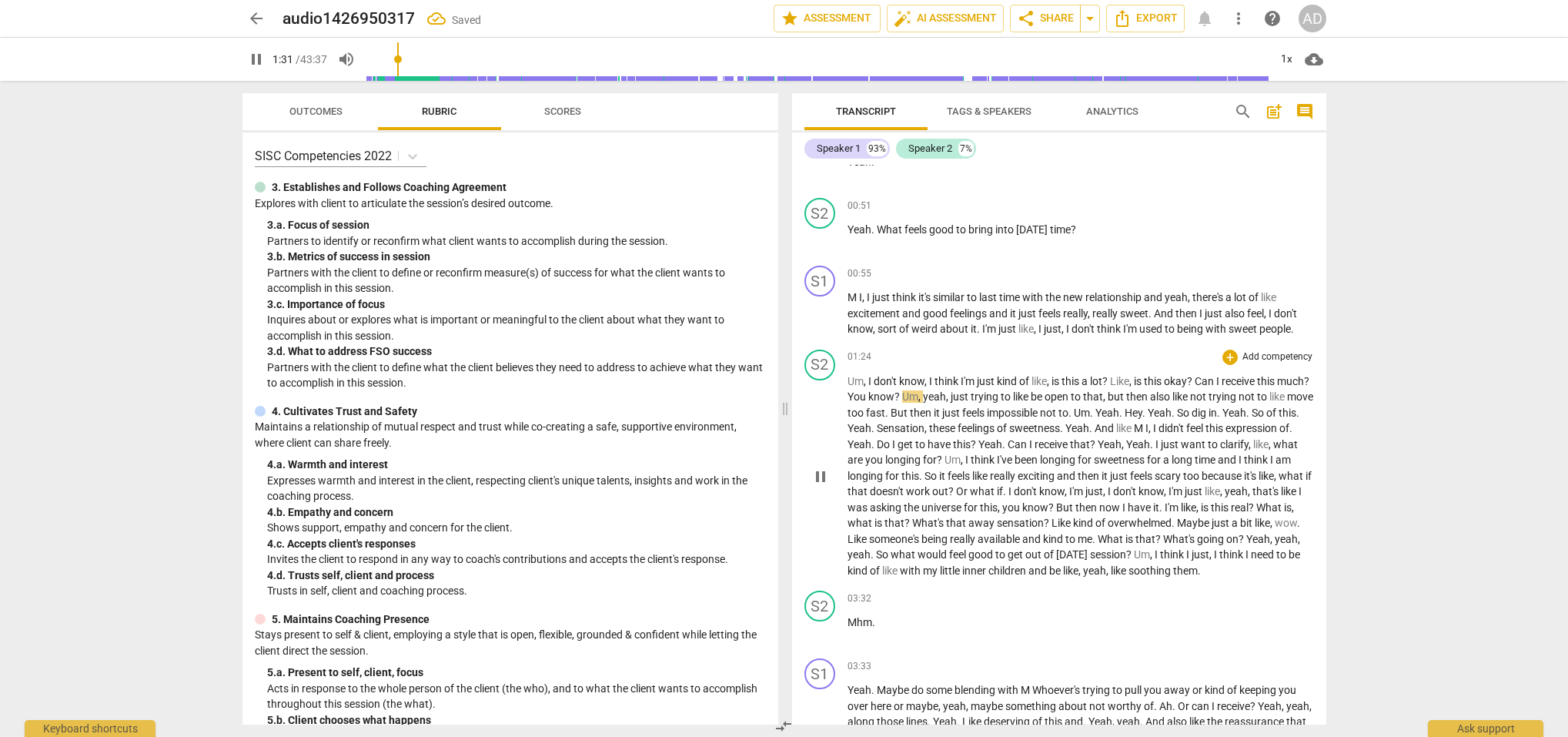
drag, startPoint x: 869, startPoint y: 389, endPoint x: 874, endPoint y: 404, distance: 15.8
click at [868, 389] on p "Um , I don't know , I think I'm just kind of like , is this a lot ? Like , is t…" at bounding box center [1081, 476] width 467 height 206
click at [868, 379] on span "," at bounding box center [866, 382] width 5 height 13
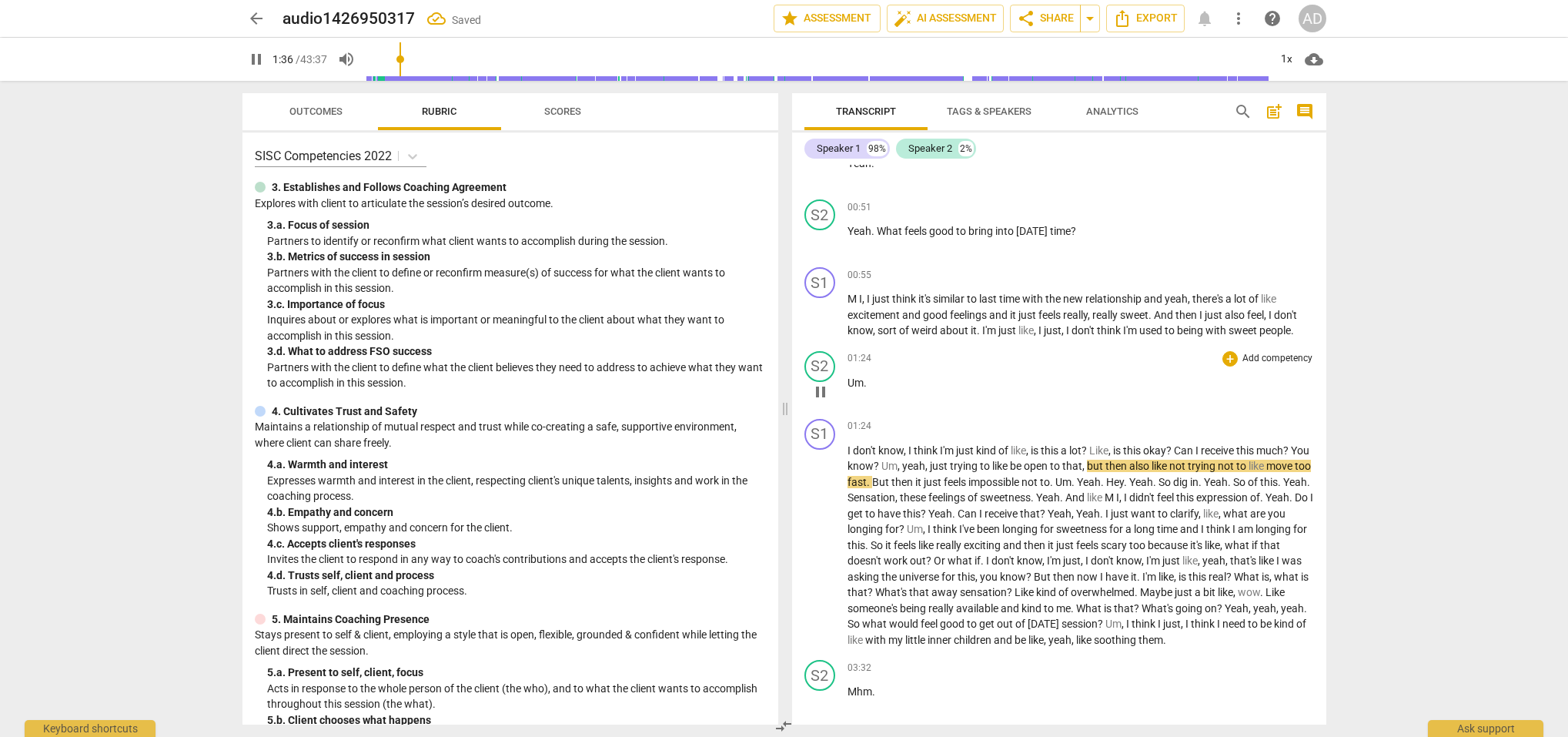
click at [863, 382] on span "Um" at bounding box center [856, 382] width 16 height 13
click at [855, 382] on span "Um" at bounding box center [856, 382] width 16 height 13
type input "99"
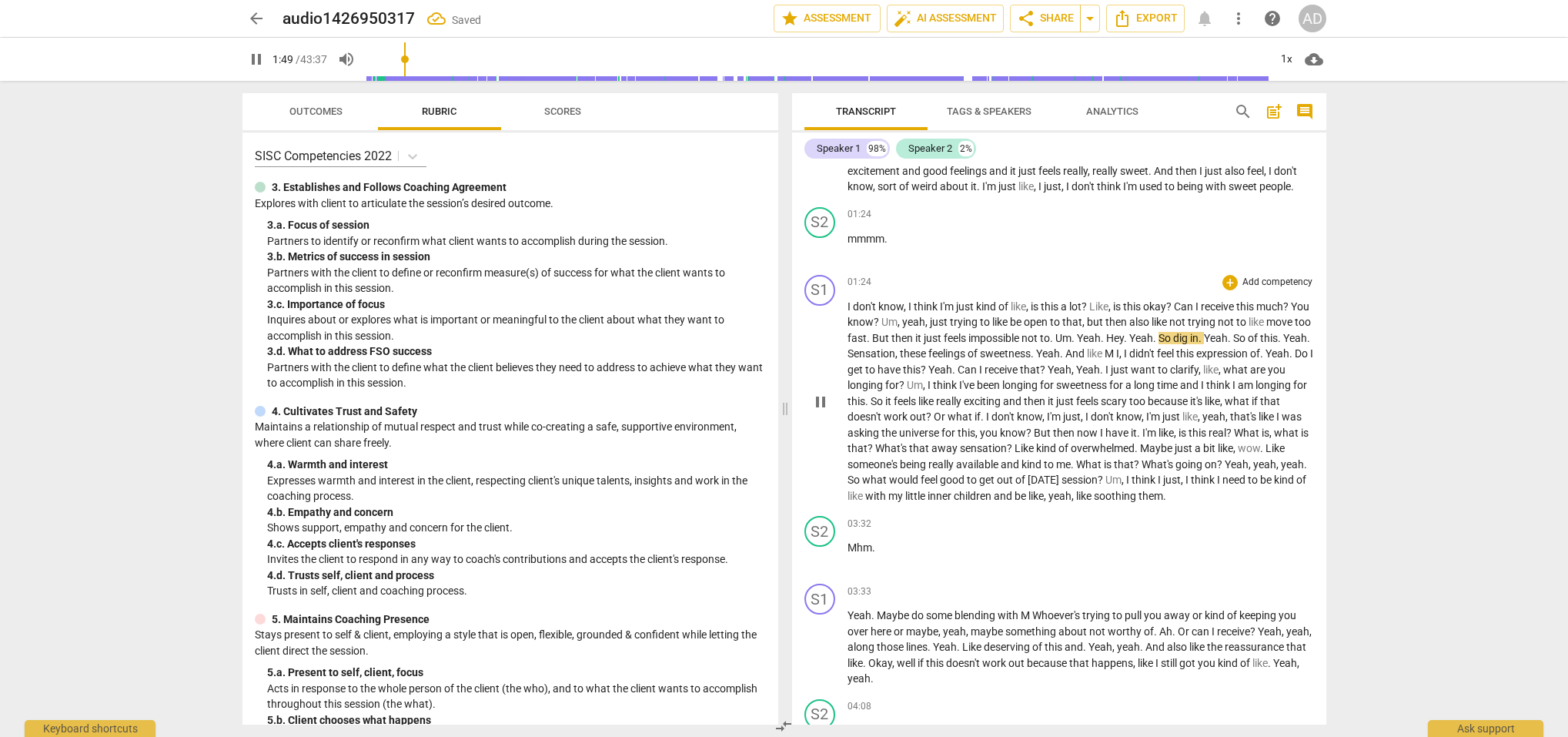
scroll to position [0, 0]
click at [1072, 336] on span "Um" at bounding box center [1064, 338] width 16 height 13
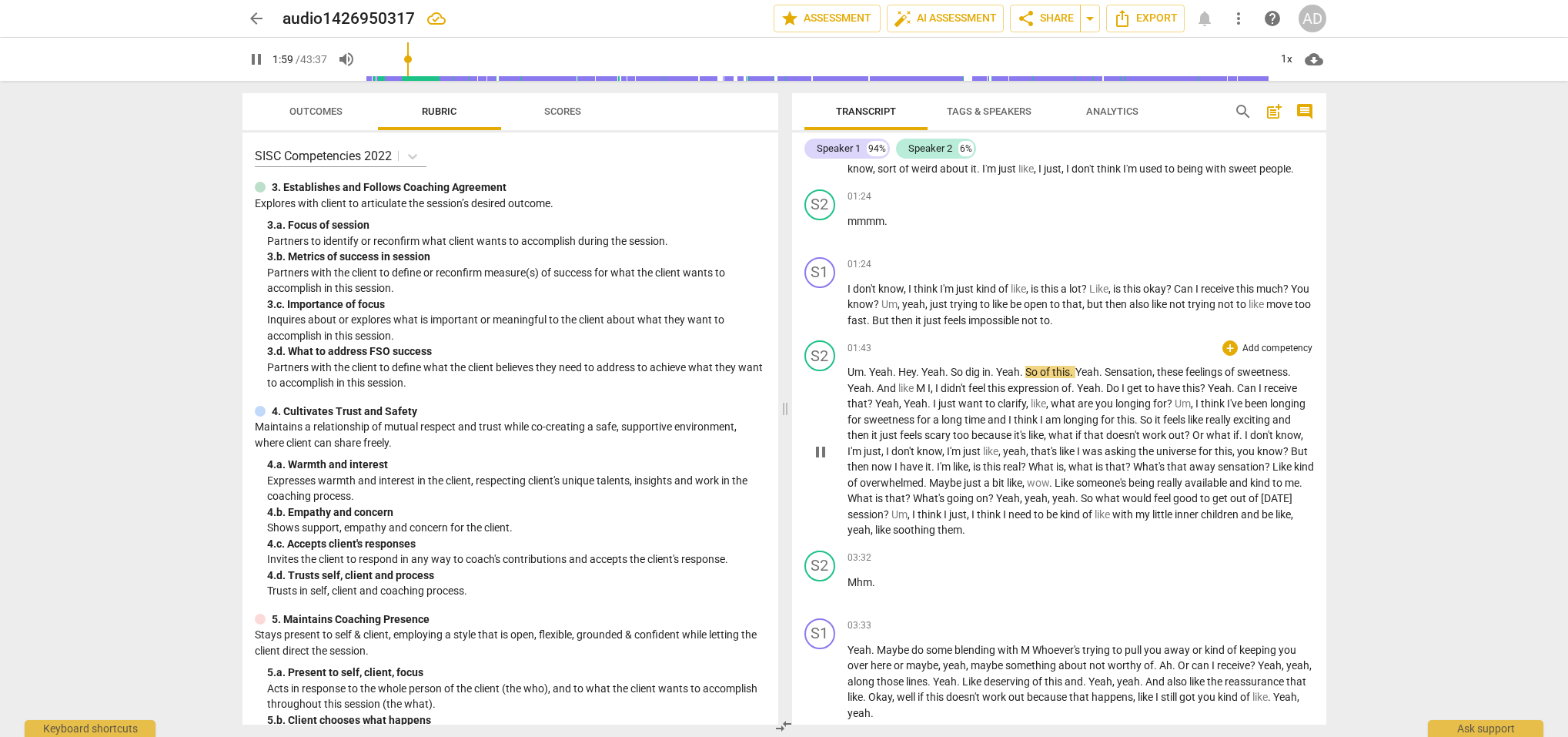
click at [1002, 372] on span "Yeah" at bounding box center [1008, 371] width 24 height 13
click at [999, 368] on span "Yeah" at bounding box center [1008, 374] width 24 height 13
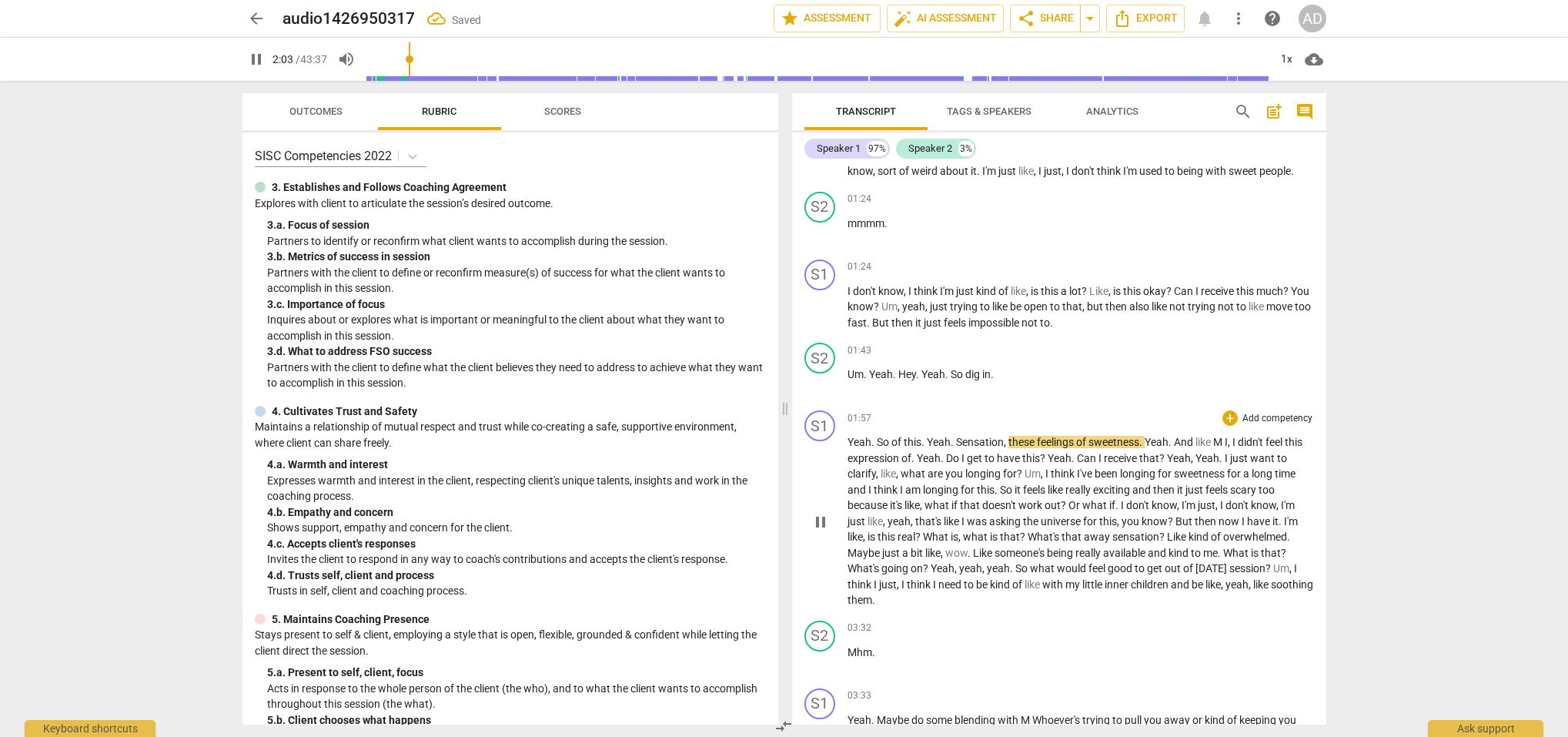
click at [877, 439] on span "So" at bounding box center [883, 441] width 15 height 13
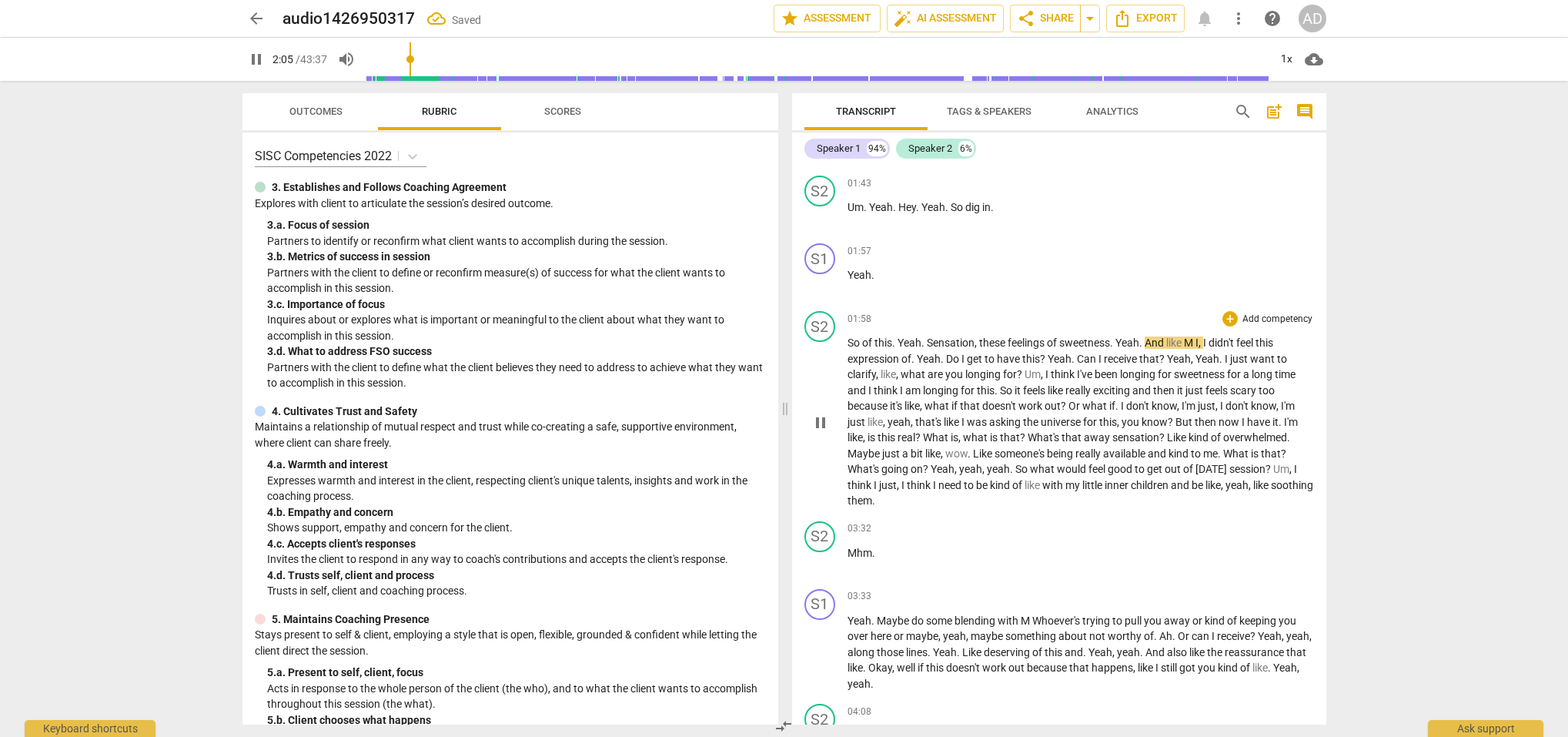
scroll to position [1120, 0]
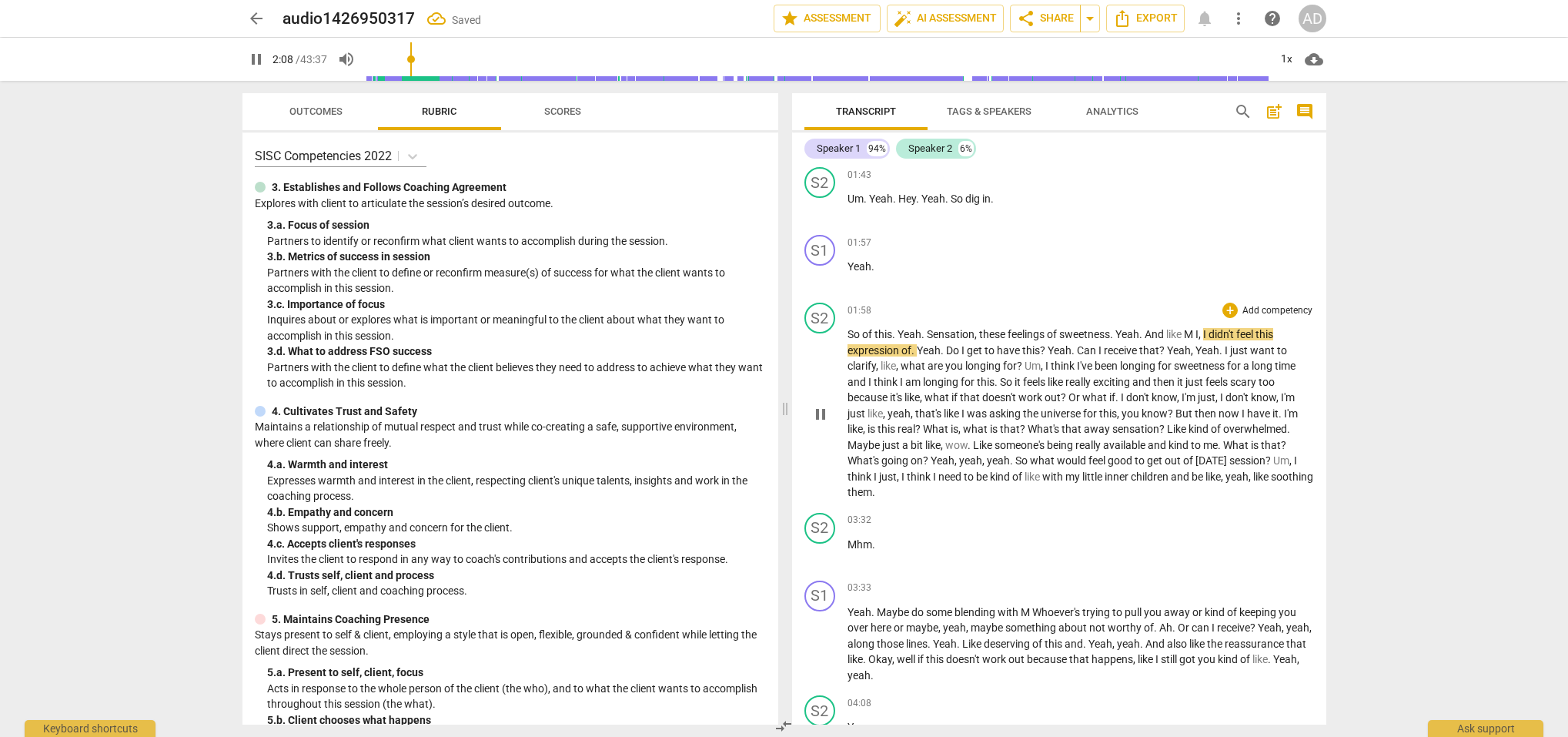
click at [900, 330] on span "Yeah" at bounding box center [909, 334] width 24 height 13
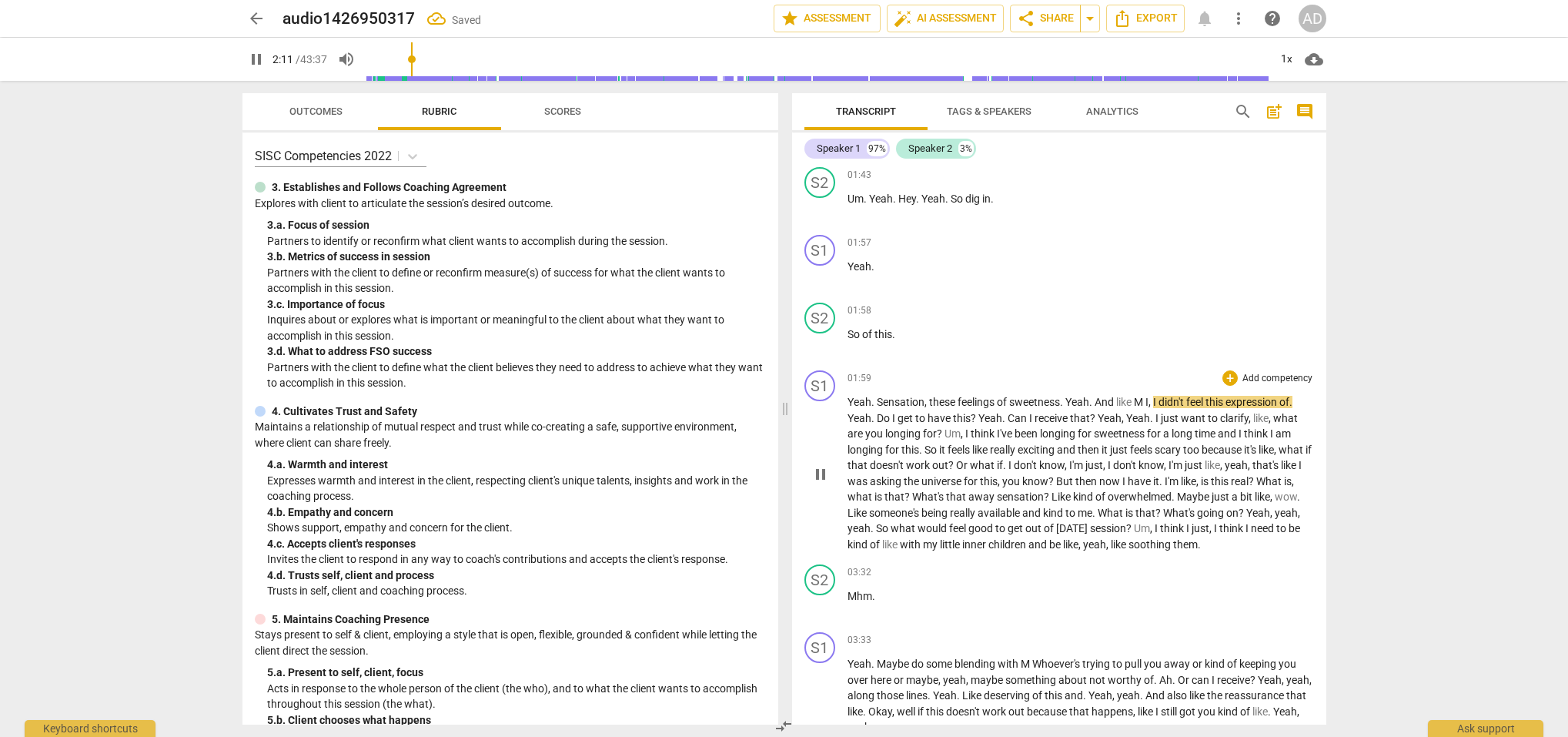
click at [878, 397] on span "Sensation" at bounding box center [900, 402] width 47 height 13
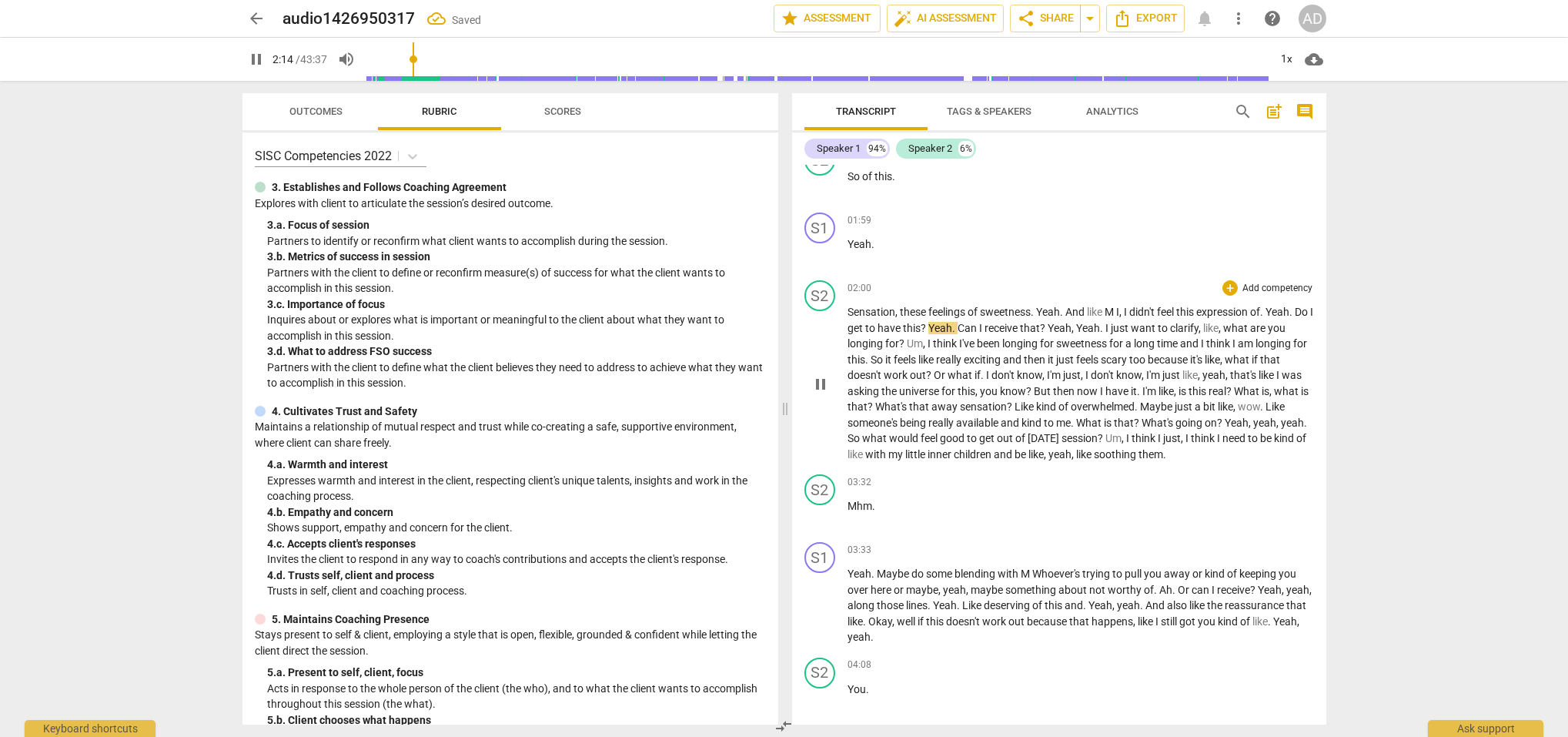
scroll to position [1282, 0]
click at [1038, 308] on span "Yeah" at bounding box center [1048, 308] width 24 height 13
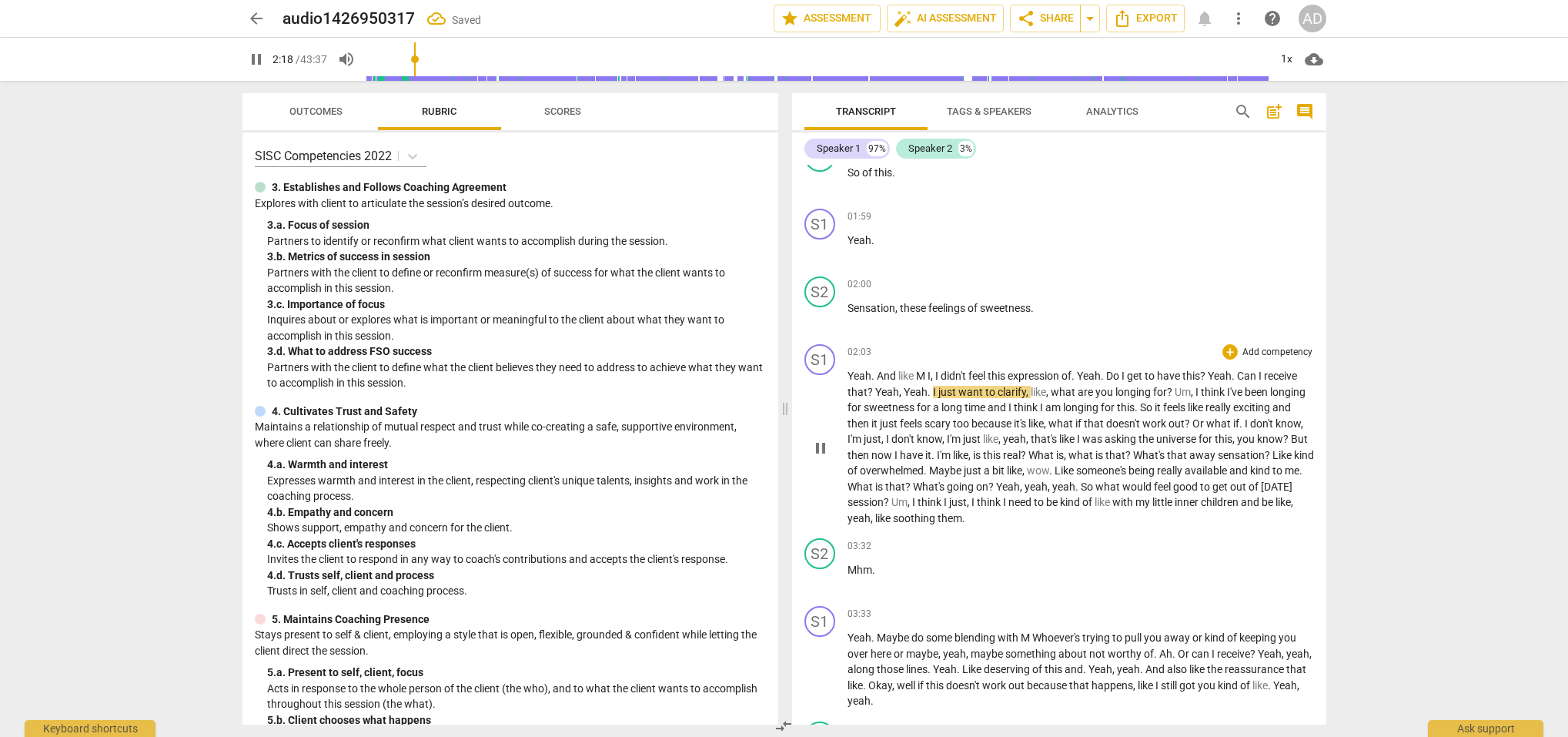
click at [877, 375] on span "And" at bounding box center [887, 375] width 22 height 13
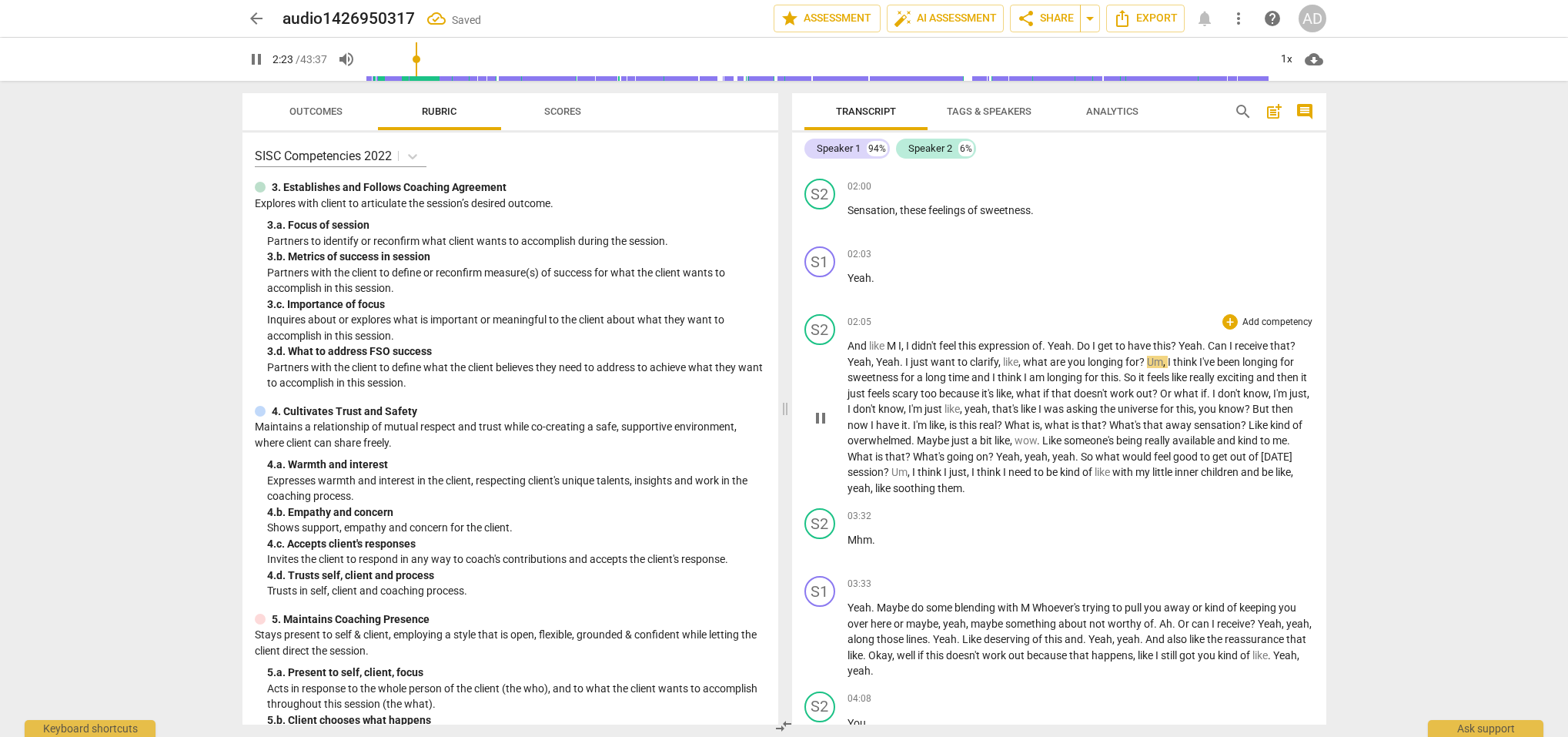
scroll to position [1380, 0]
click at [1053, 340] on span "Yeah" at bounding box center [1060, 343] width 24 height 13
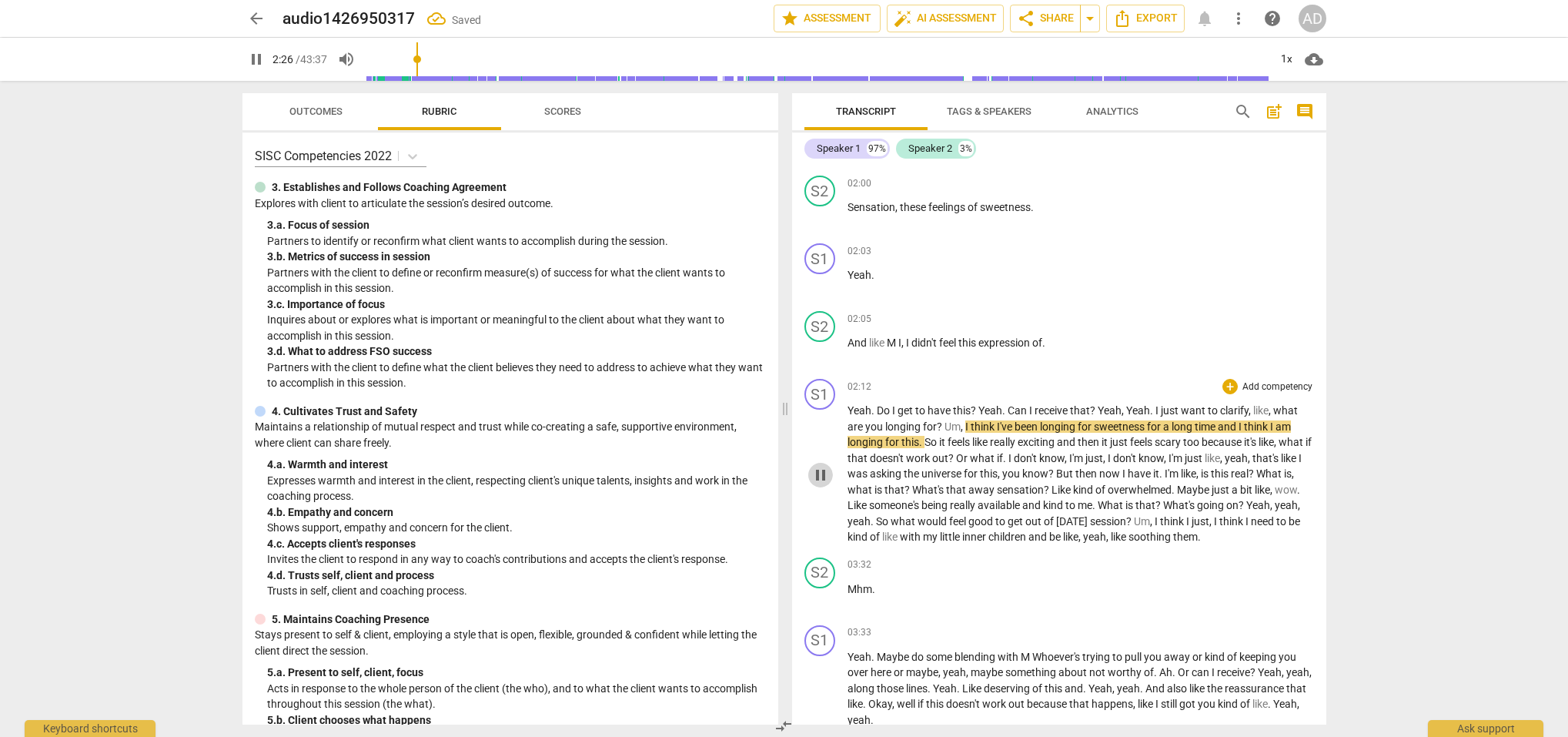
click at [814, 471] on span "pause" at bounding box center [820, 475] width 19 height 19
click at [878, 408] on span "Do" at bounding box center [884, 410] width 16 height 13
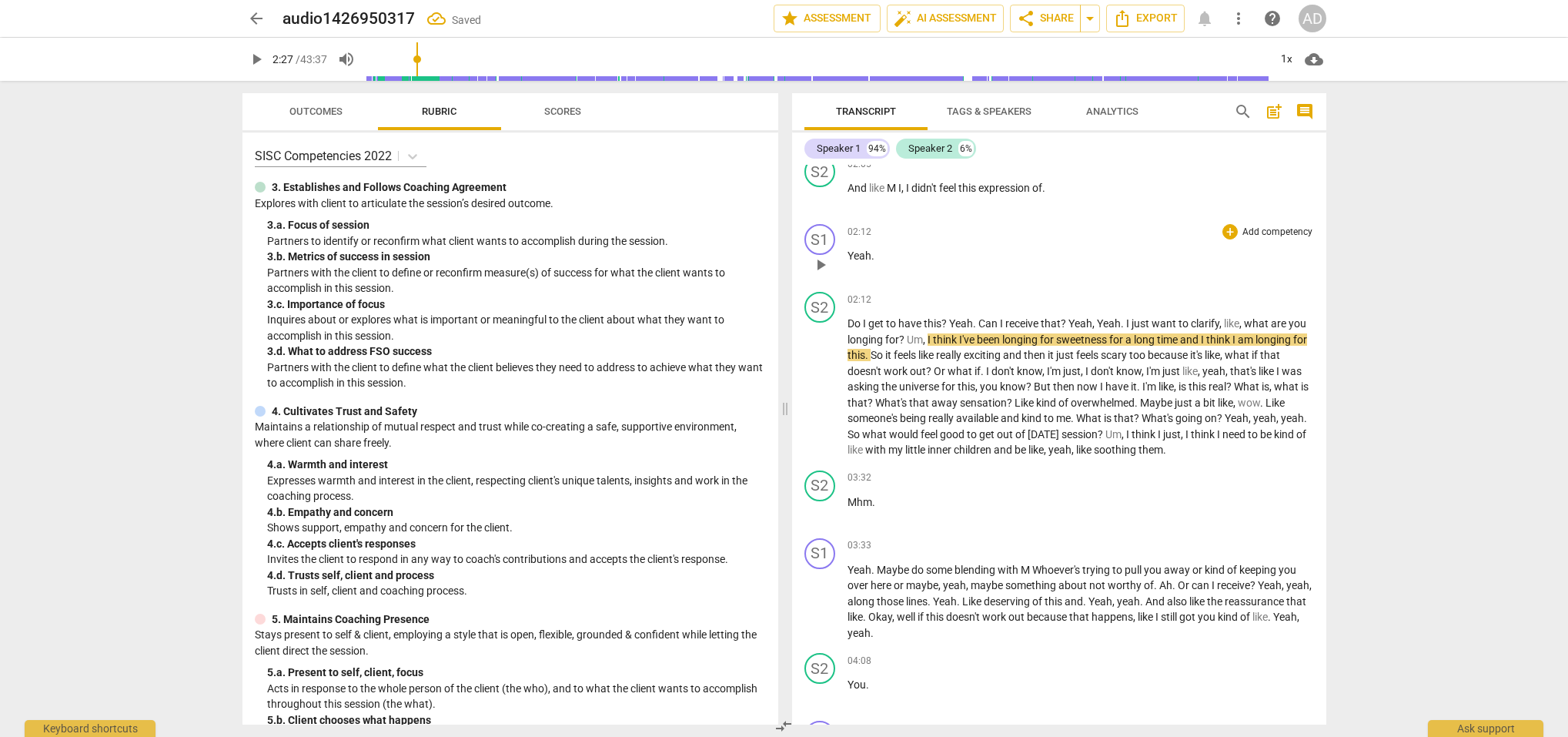
scroll to position [1555, 0]
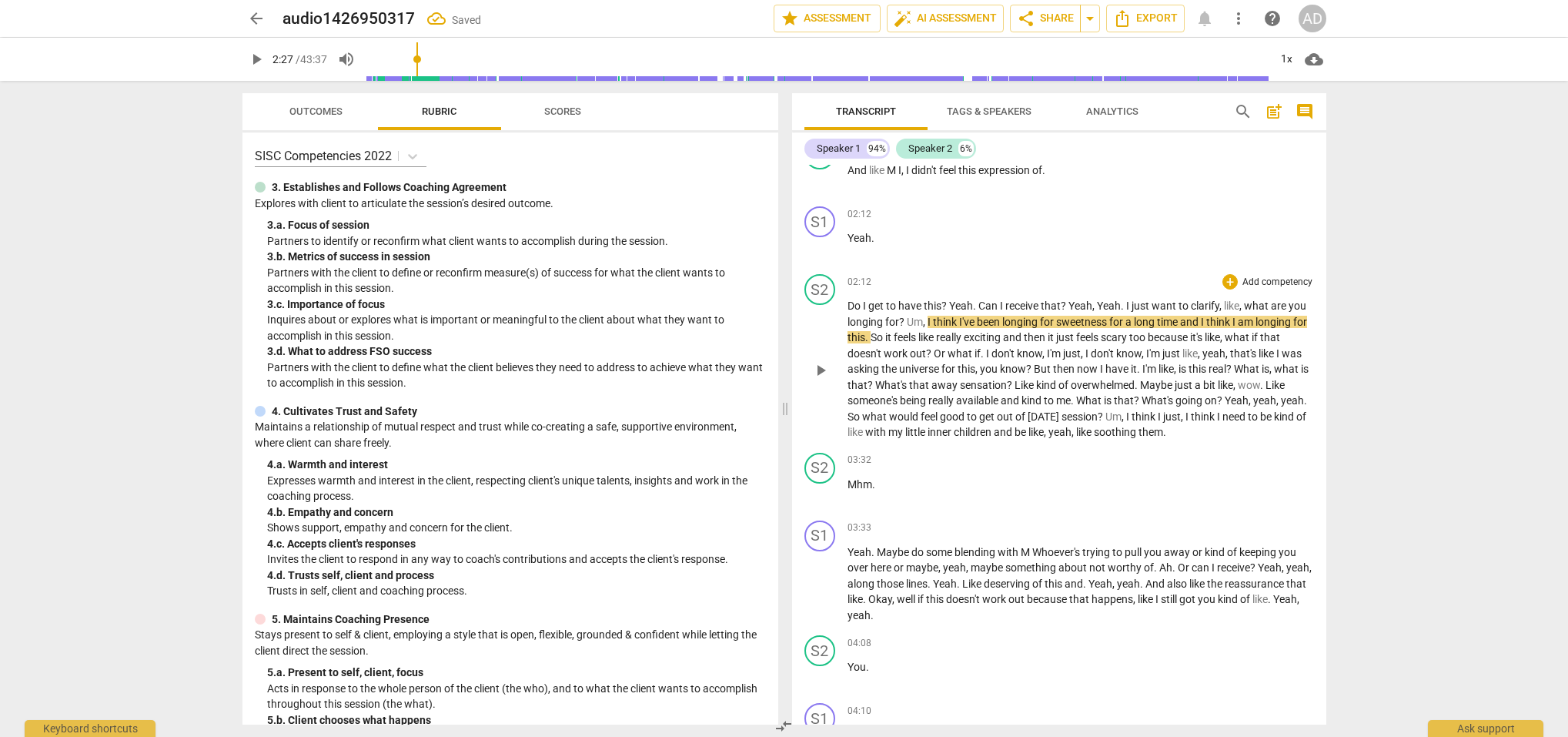
click at [950, 302] on span "Yeah" at bounding box center [961, 305] width 24 height 13
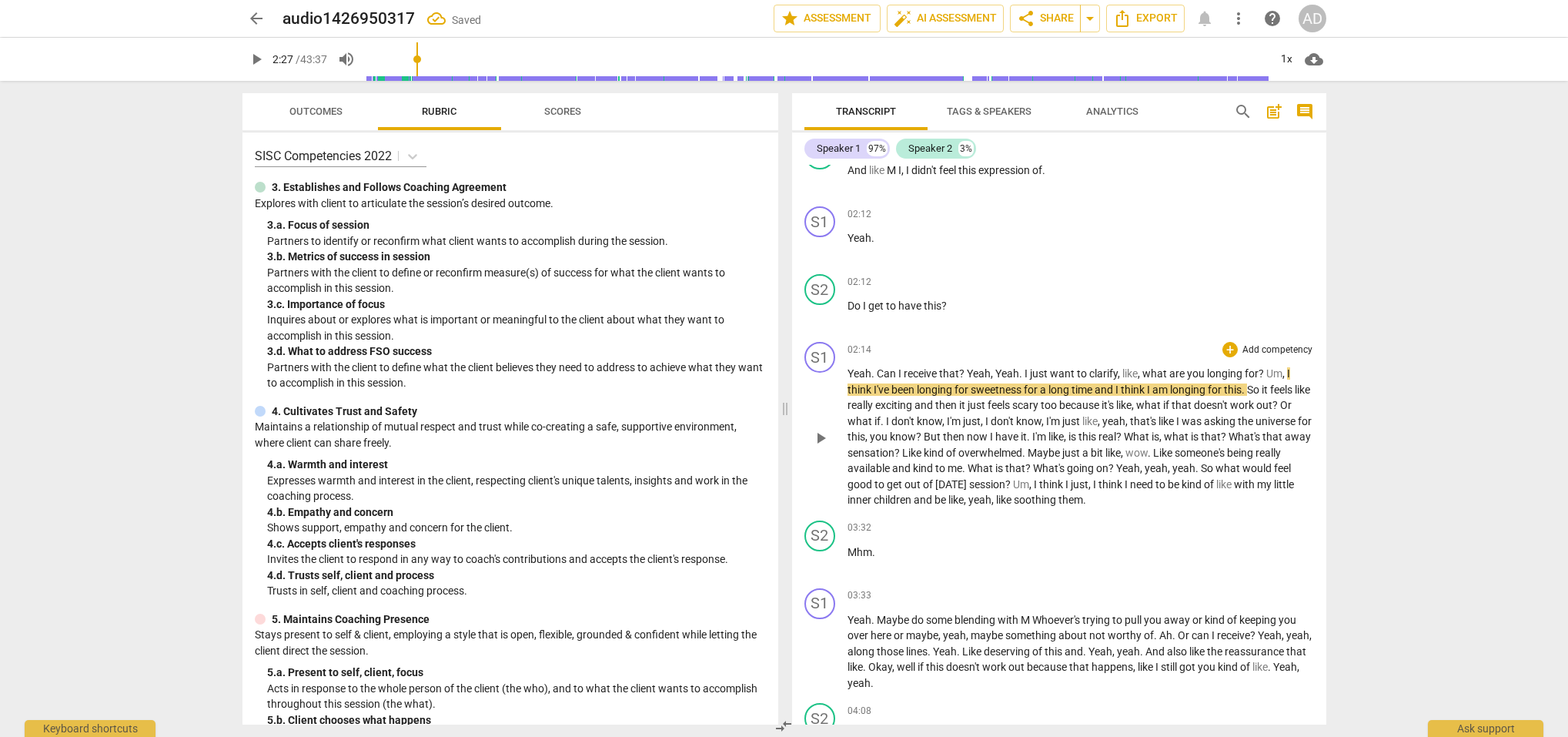
click at [877, 372] on span "Can" at bounding box center [887, 373] width 22 height 13
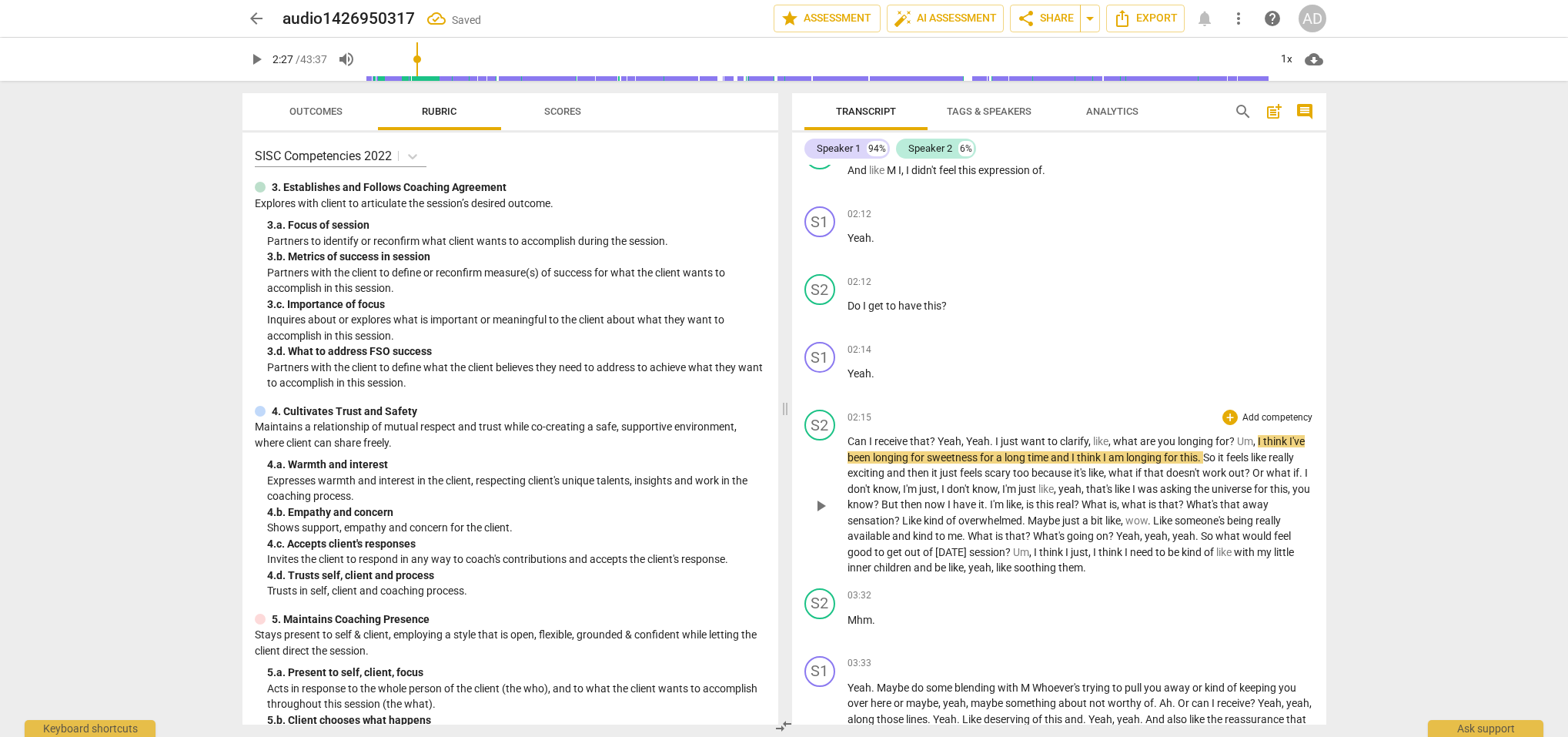
click at [940, 436] on span "Yeah" at bounding box center [949, 441] width 24 height 13
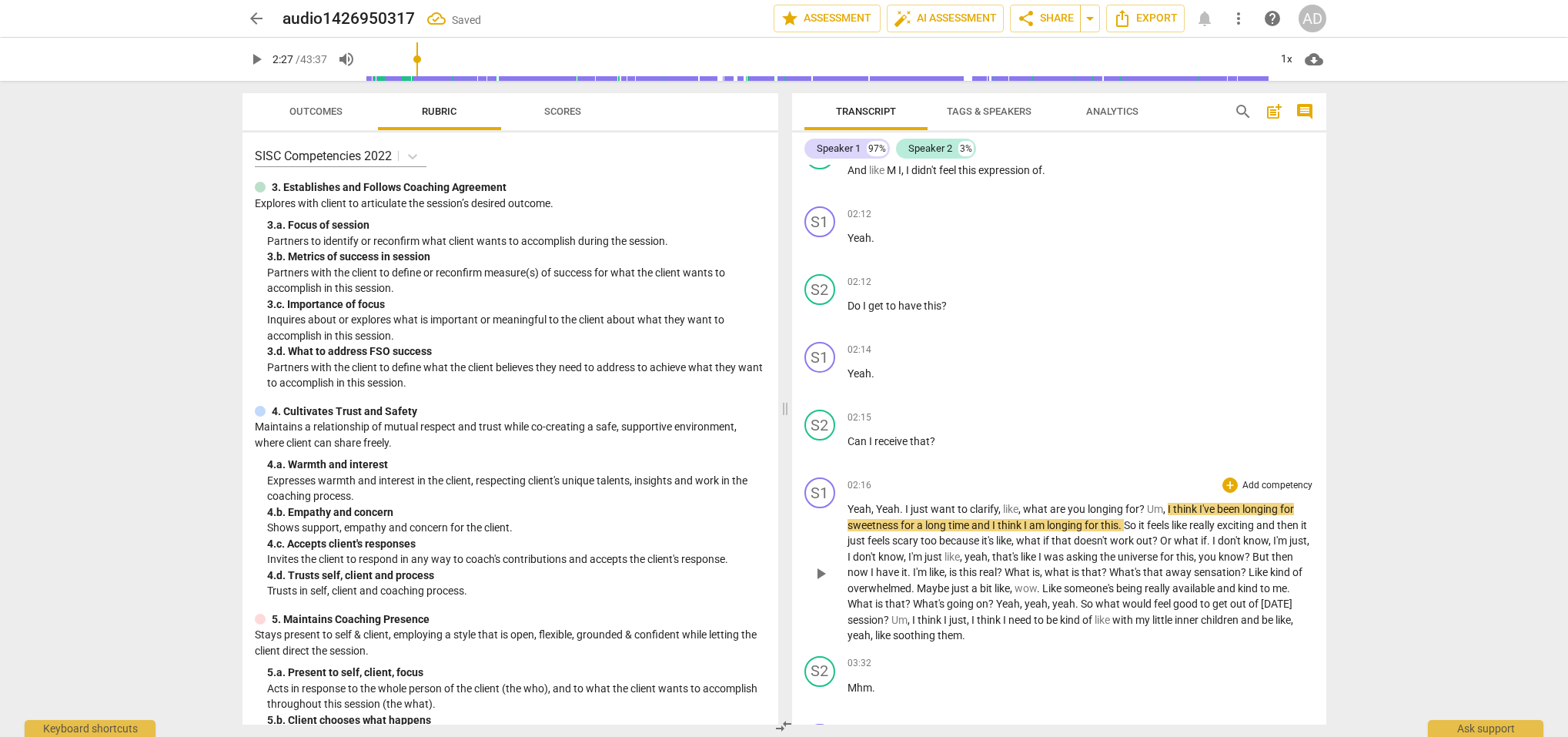
click at [879, 505] on span "Yeah" at bounding box center [888, 508] width 24 height 13
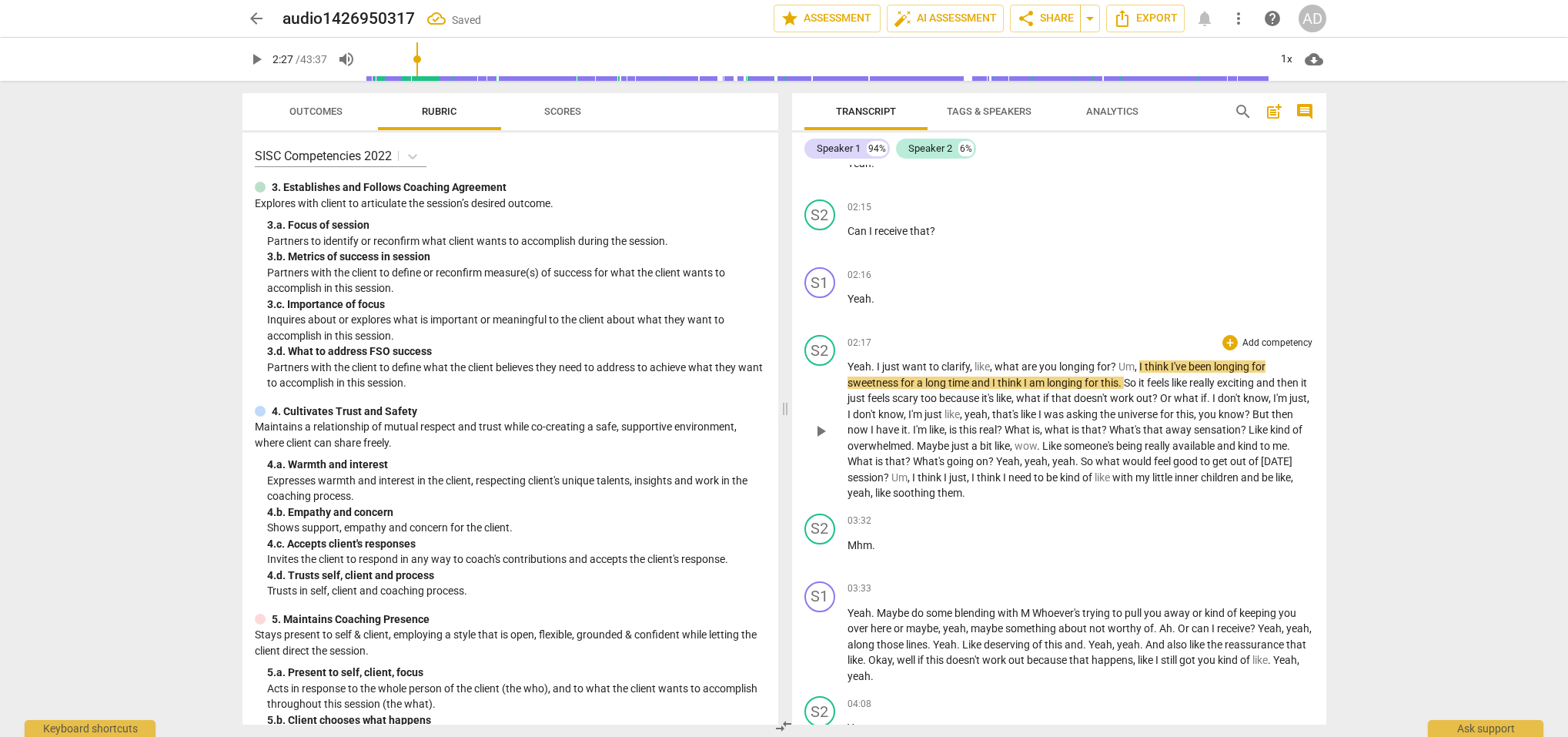
scroll to position [1786, 0]
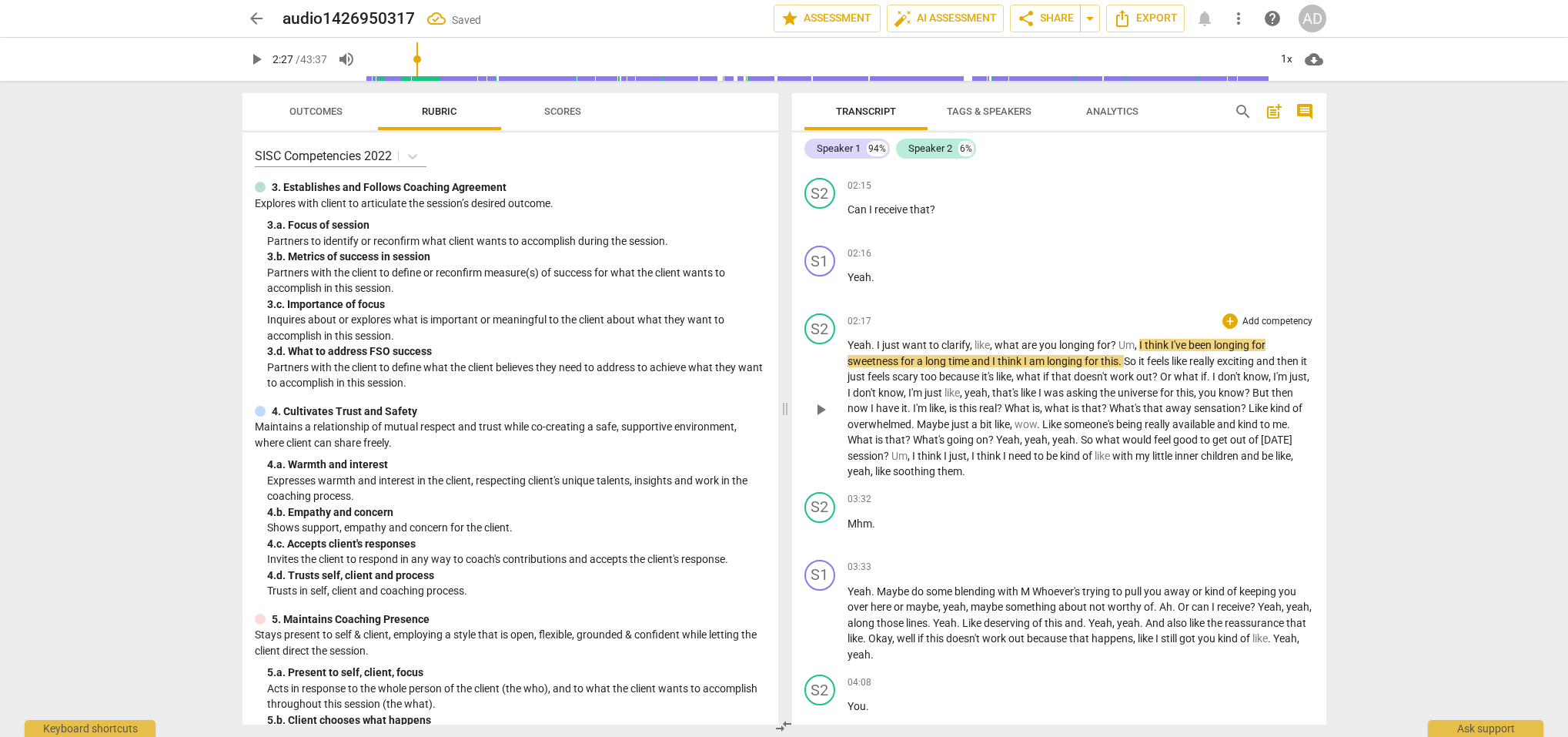
click at [820, 404] on span "play_arrow" at bounding box center [820, 409] width 19 height 19
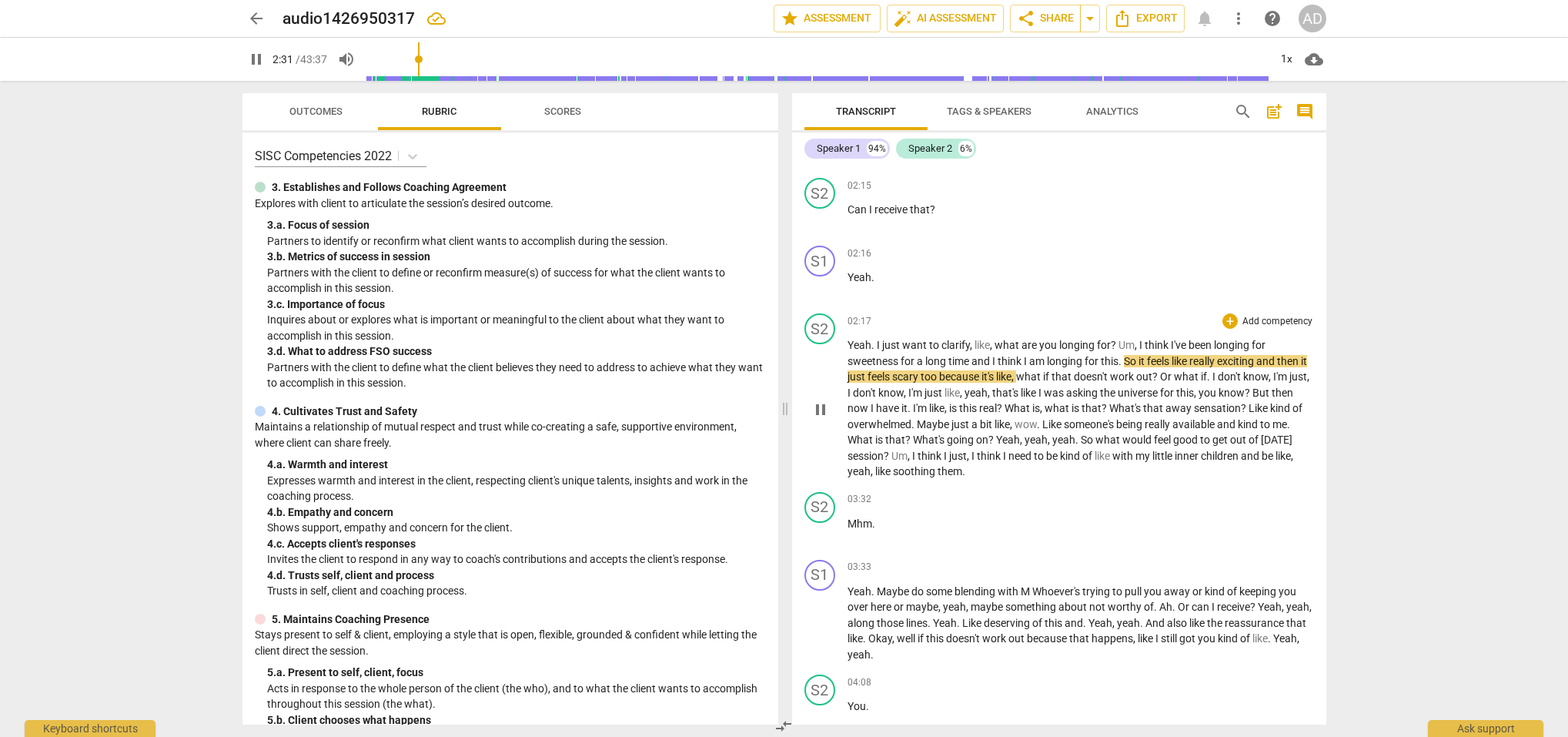
drag, startPoint x: 1121, startPoint y: 342, endPoint x: 1130, endPoint y: 344, distance: 9.2
click at [1121, 342] on span "Um" at bounding box center [1127, 345] width 16 height 13
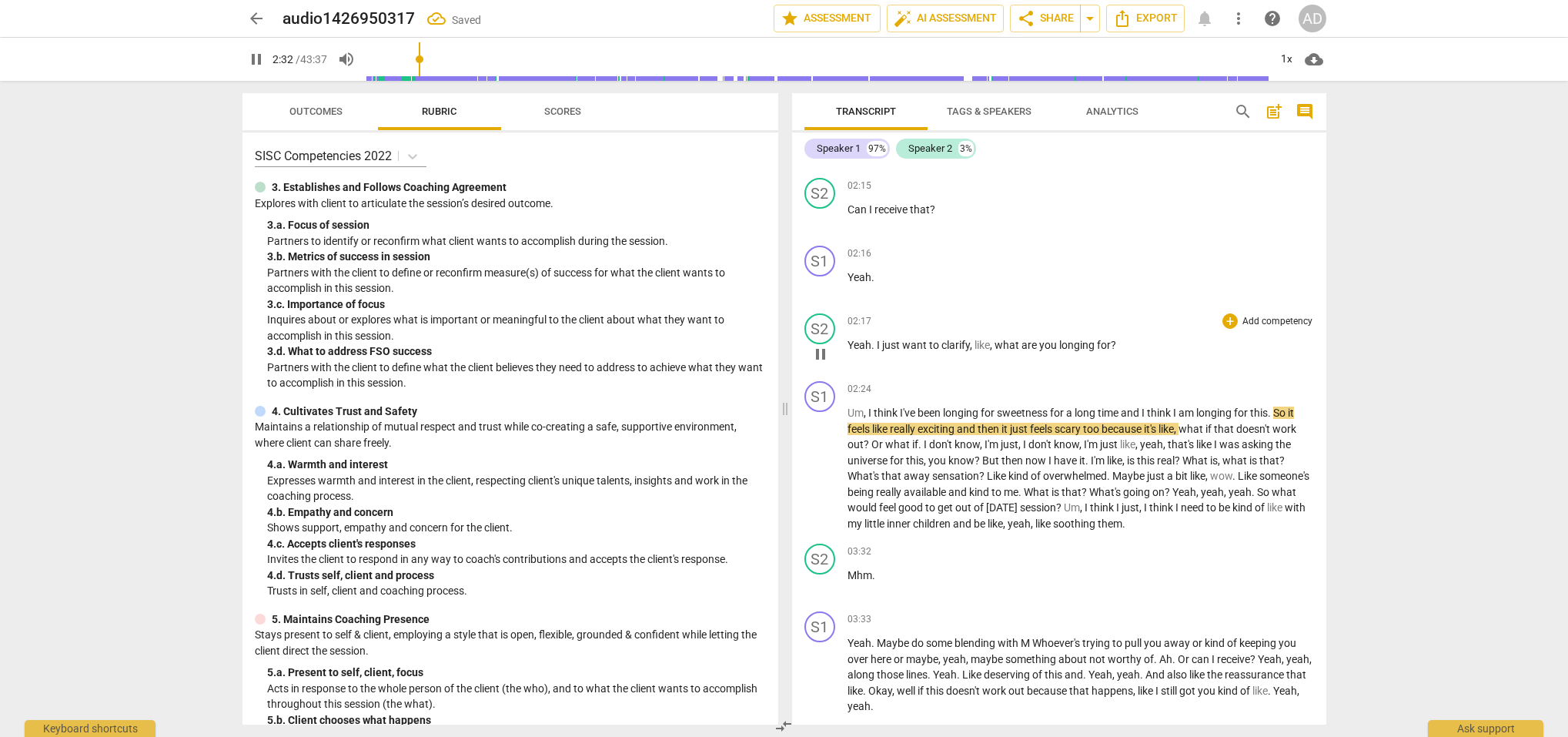
scroll to position [1786, 0]
click at [846, 406] on div "S1 play_arrow pause" at bounding box center [826, 457] width 43 height 150
click at [819, 463] on span "pause" at bounding box center [820, 470] width 19 height 19
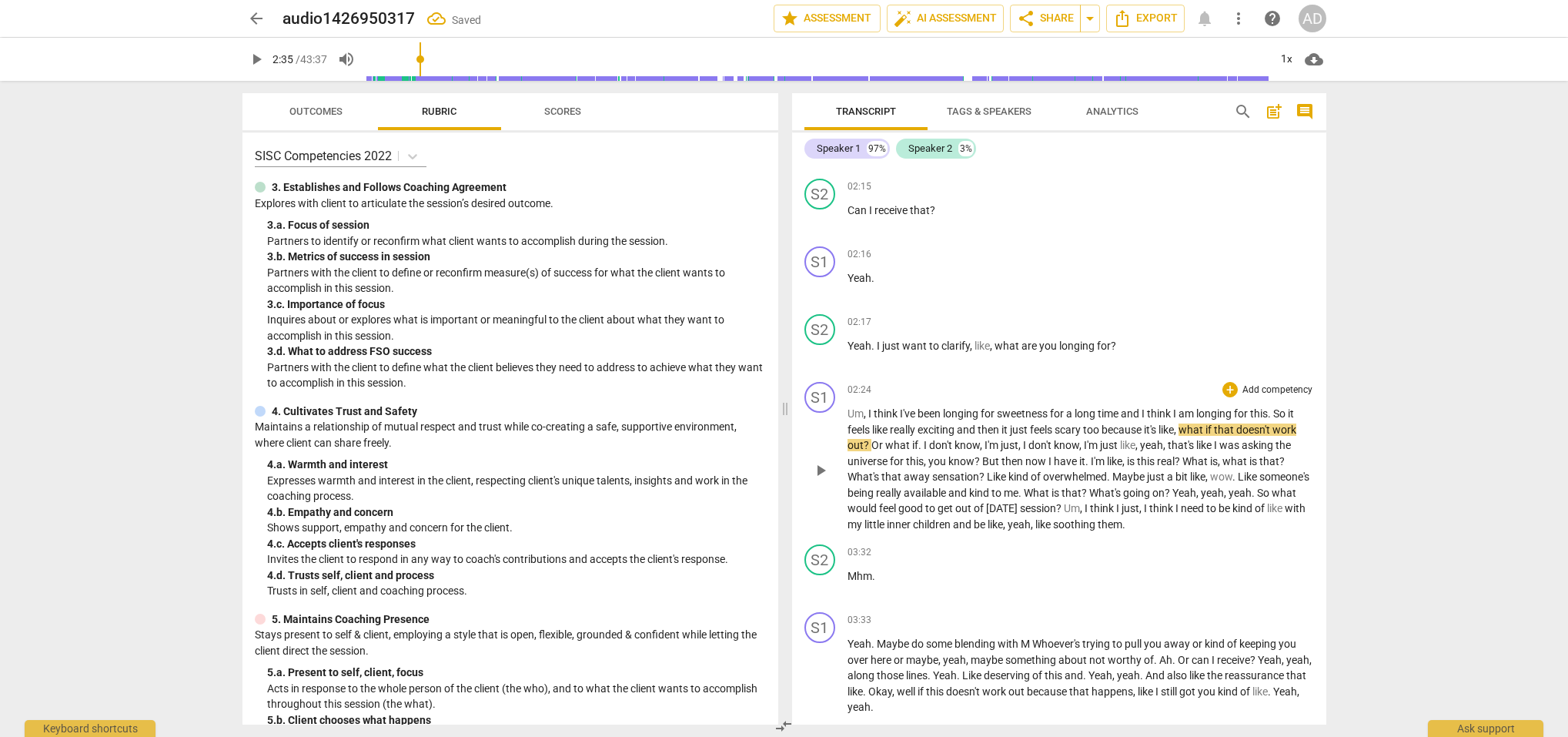
click at [819, 463] on span "play_arrow" at bounding box center [820, 470] width 19 height 19
click at [847, 409] on div "S1 play_arrow pause" at bounding box center [826, 457] width 43 height 150
click at [857, 407] on span "Um" at bounding box center [856, 413] width 16 height 13
click at [820, 474] on span "pause" at bounding box center [820, 470] width 19 height 19
click at [848, 411] on span "Um" at bounding box center [856, 413] width 16 height 13
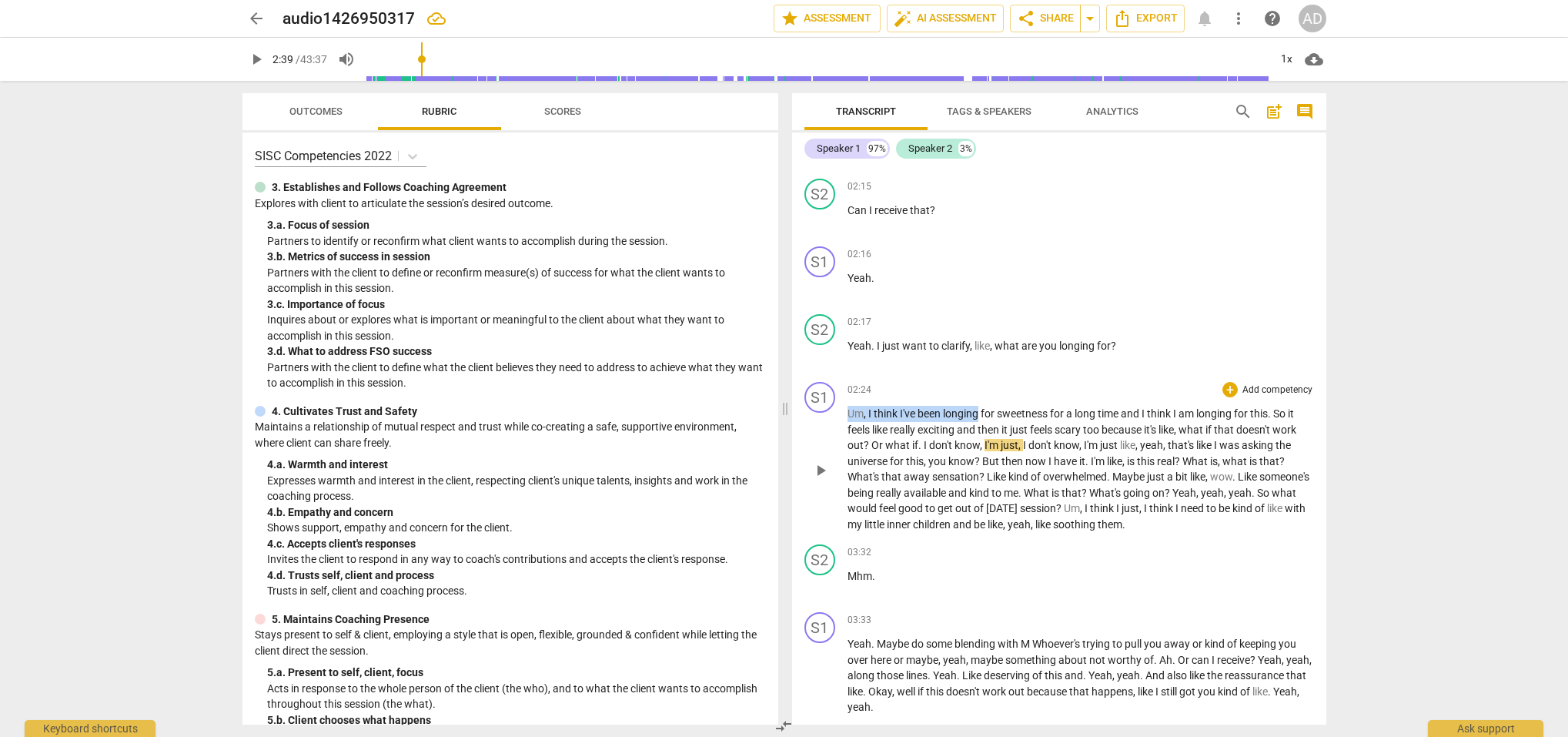
drag, startPoint x: 849, startPoint y: 410, endPoint x: 946, endPoint y: 412, distance: 97.0
click at [946, 412] on p "Um , I think I've been longing for sweetness for a long time and I think I am l…" at bounding box center [1081, 469] width 467 height 126
click at [819, 462] on span "play_arrow" at bounding box center [820, 470] width 19 height 19
click at [815, 346] on span "pause" at bounding box center [820, 355] width 19 height 19
click at [818, 346] on span "play_arrow" at bounding box center [820, 355] width 19 height 19
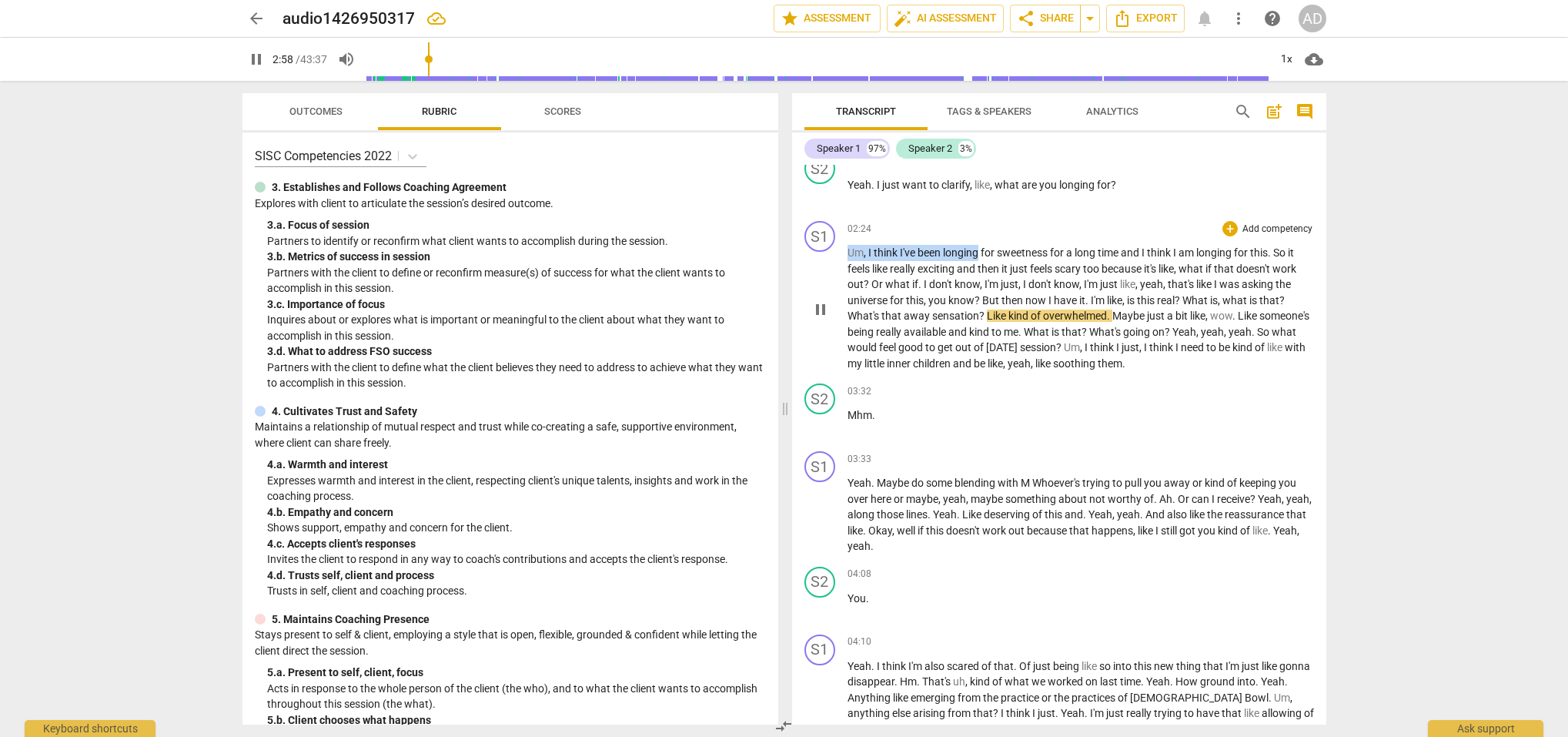
scroll to position [0, 0]
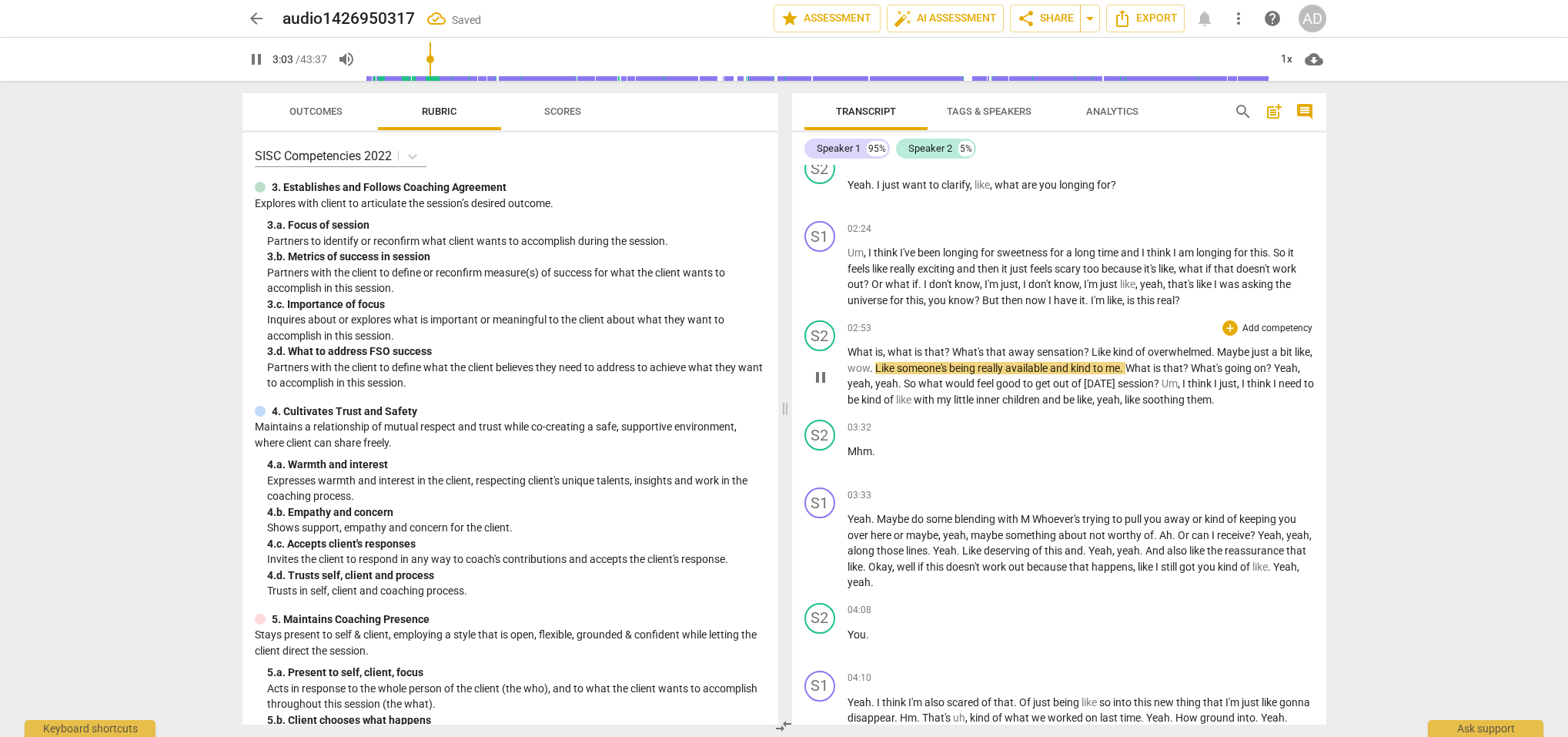
click at [823, 373] on span "pause" at bounding box center [820, 377] width 19 height 19
click at [1088, 348] on span "?" at bounding box center [1088, 352] width 8 height 13
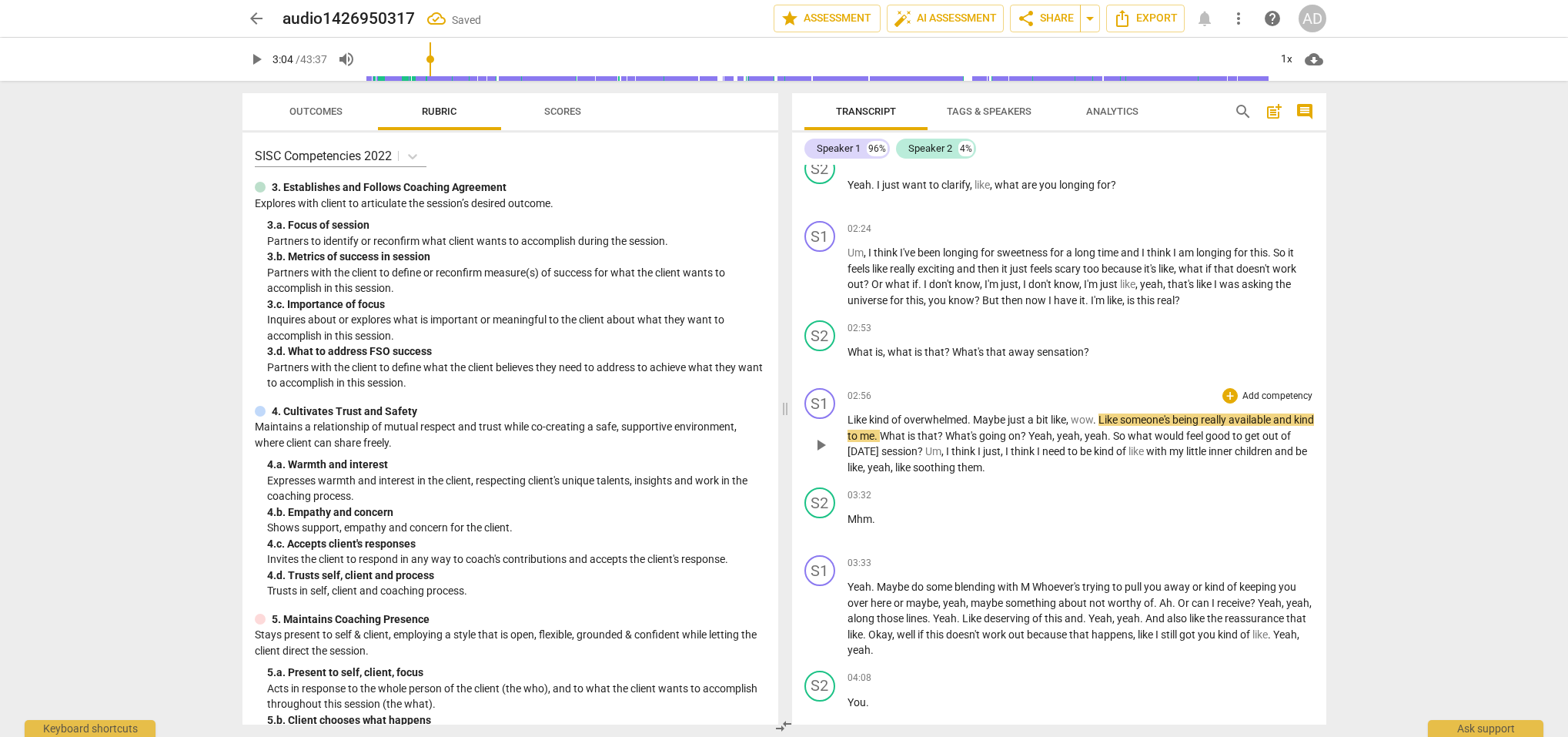
click at [819, 437] on span "play_arrow" at bounding box center [820, 444] width 19 height 19
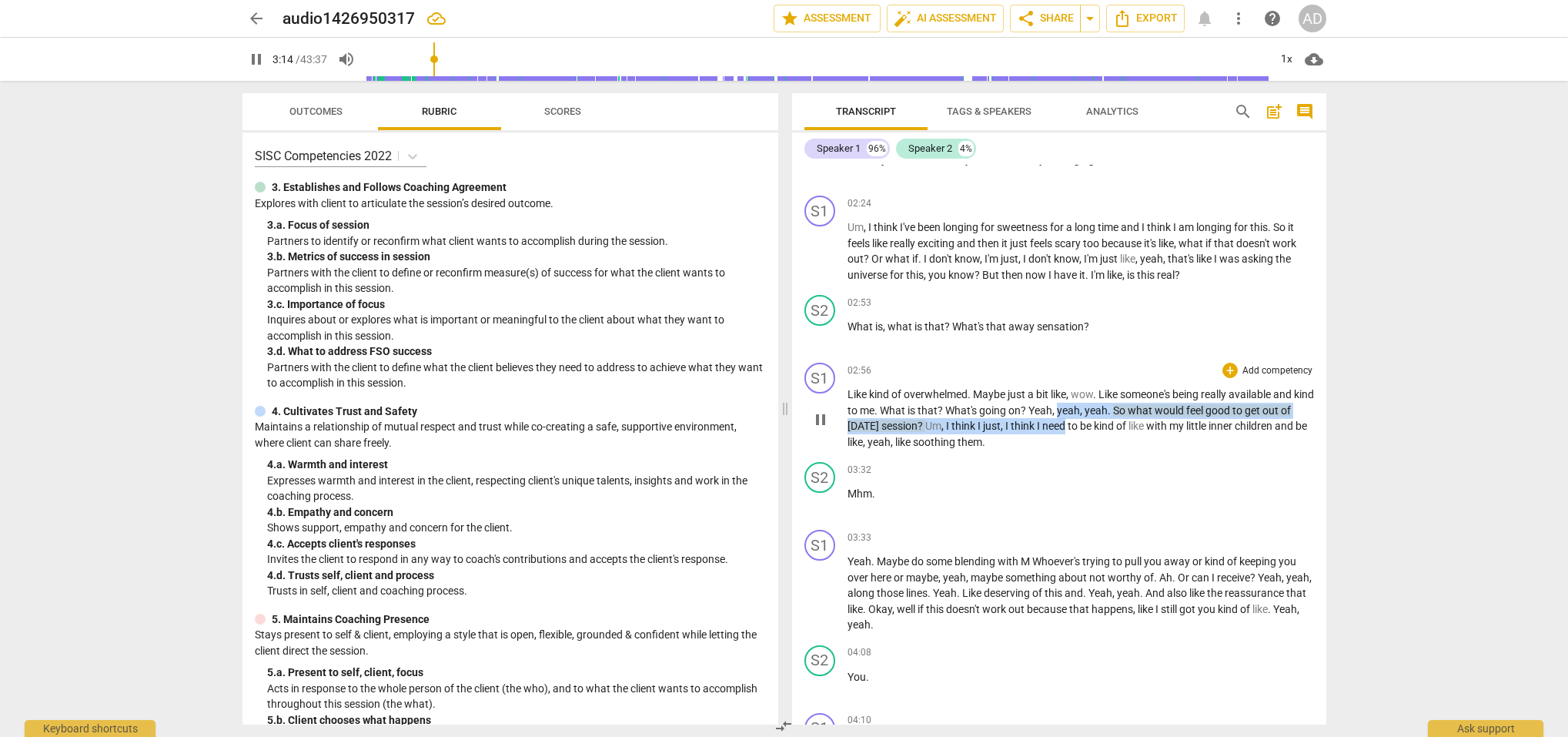
click at [1080, 411] on p "Like kind of overwhelmed . Maybe just a bit like , wow . Like someone's being r…" at bounding box center [1081, 418] width 467 height 63
drag, startPoint x: 1095, startPoint y: 354, endPoint x: 1091, endPoint y: 372, distance: 18.4
click at [1095, 355] on div "S1 play_arrow pause 02:56 + Add competency keyboard_arrow_right Like kind of ov…" at bounding box center [1059, 404] width 534 height 100
click at [1080, 403] on span "yeah" at bounding box center [1068, 408] width 23 height 13
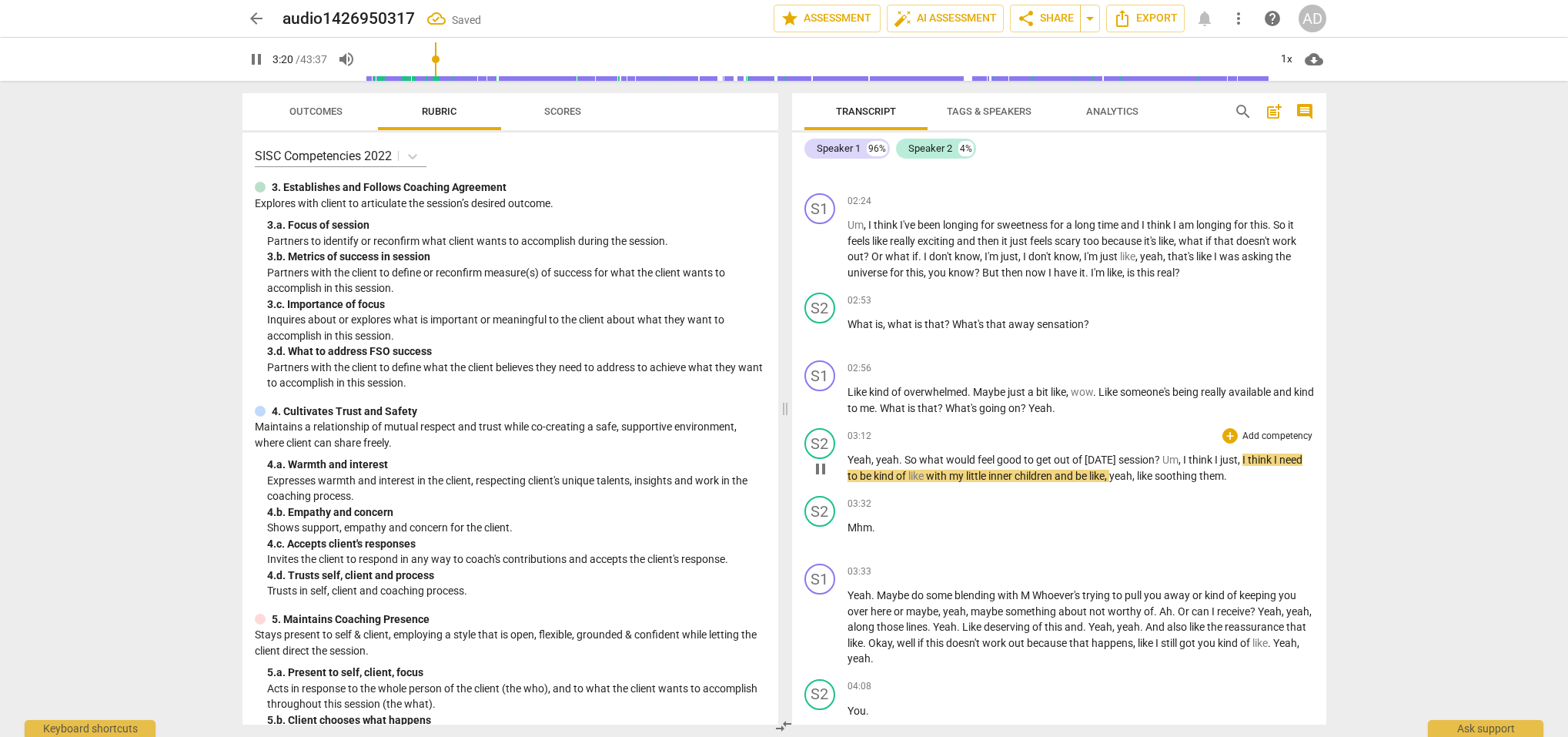
click at [877, 457] on span "yeah" at bounding box center [887, 459] width 23 height 13
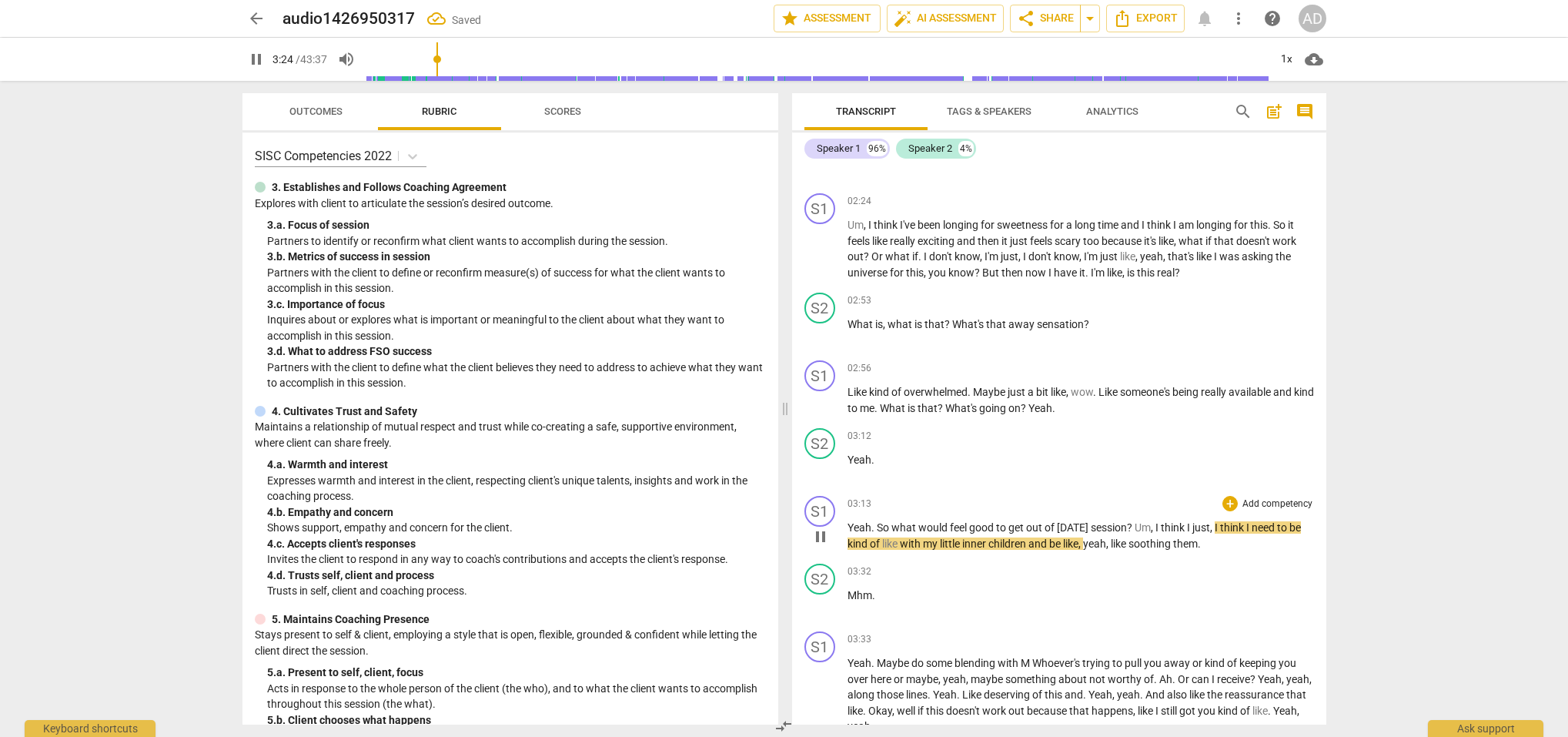
click at [878, 525] on span "So" at bounding box center [883, 527] width 15 height 13
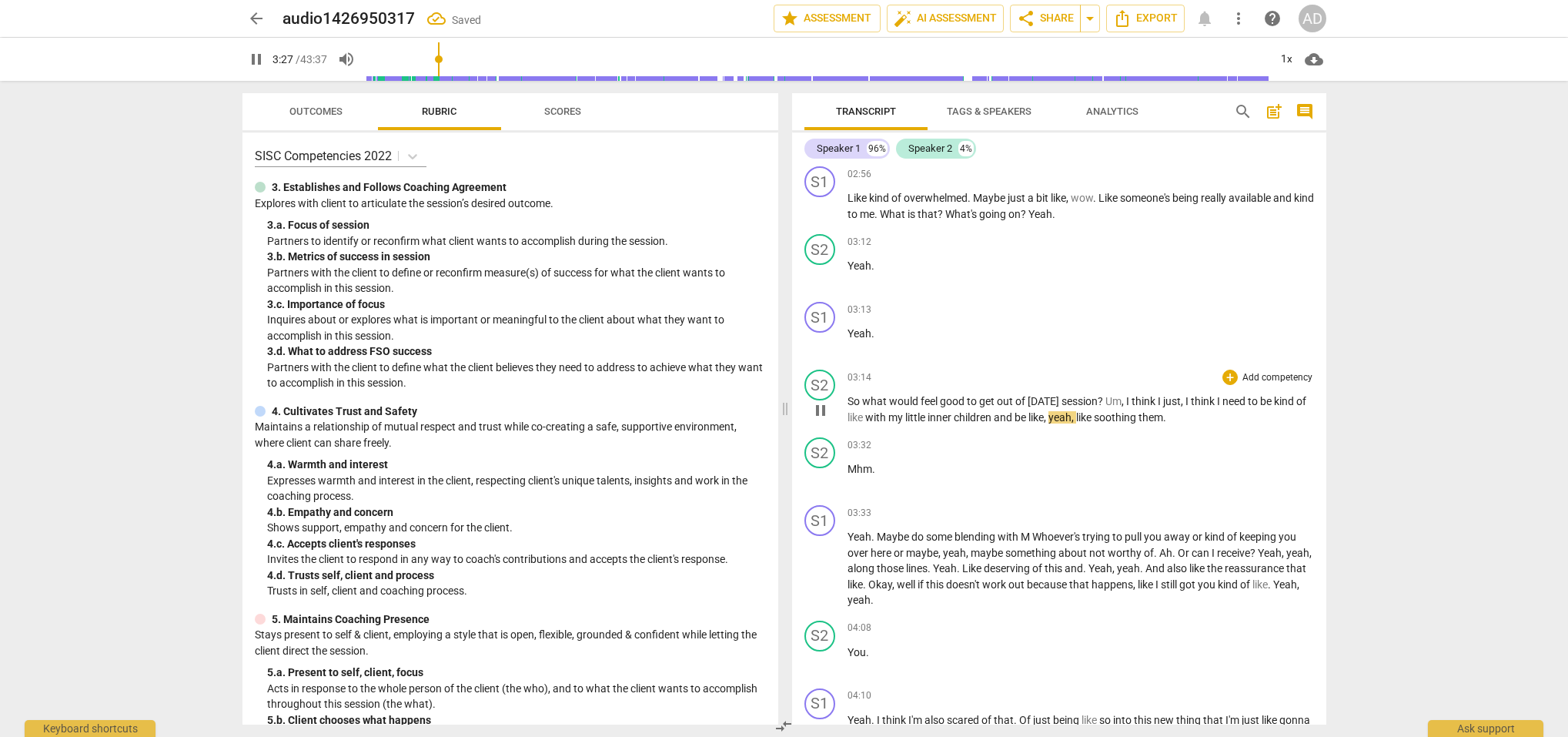
scroll to position [2172, 0]
drag, startPoint x: 1109, startPoint y: 393, endPoint x: 1113, endPoint y: 414, distance: 21.4
click at [1105, 393] on span "?" at bounding box center [1102, 398] width 8 height 13
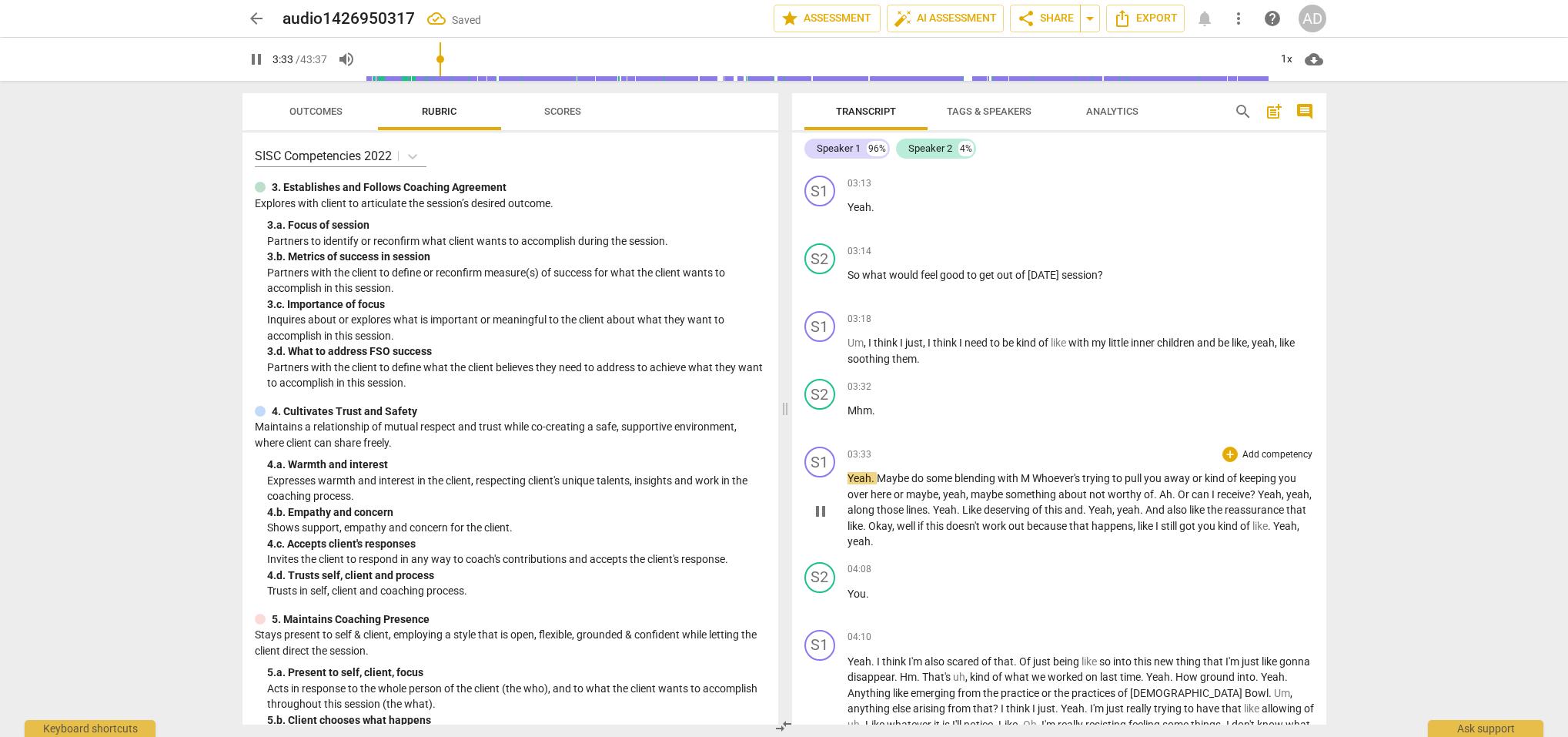
scroll to position [2297, 0]
click at [876, 472] on span "." at bounding box center [874, 477] width 5 height 13
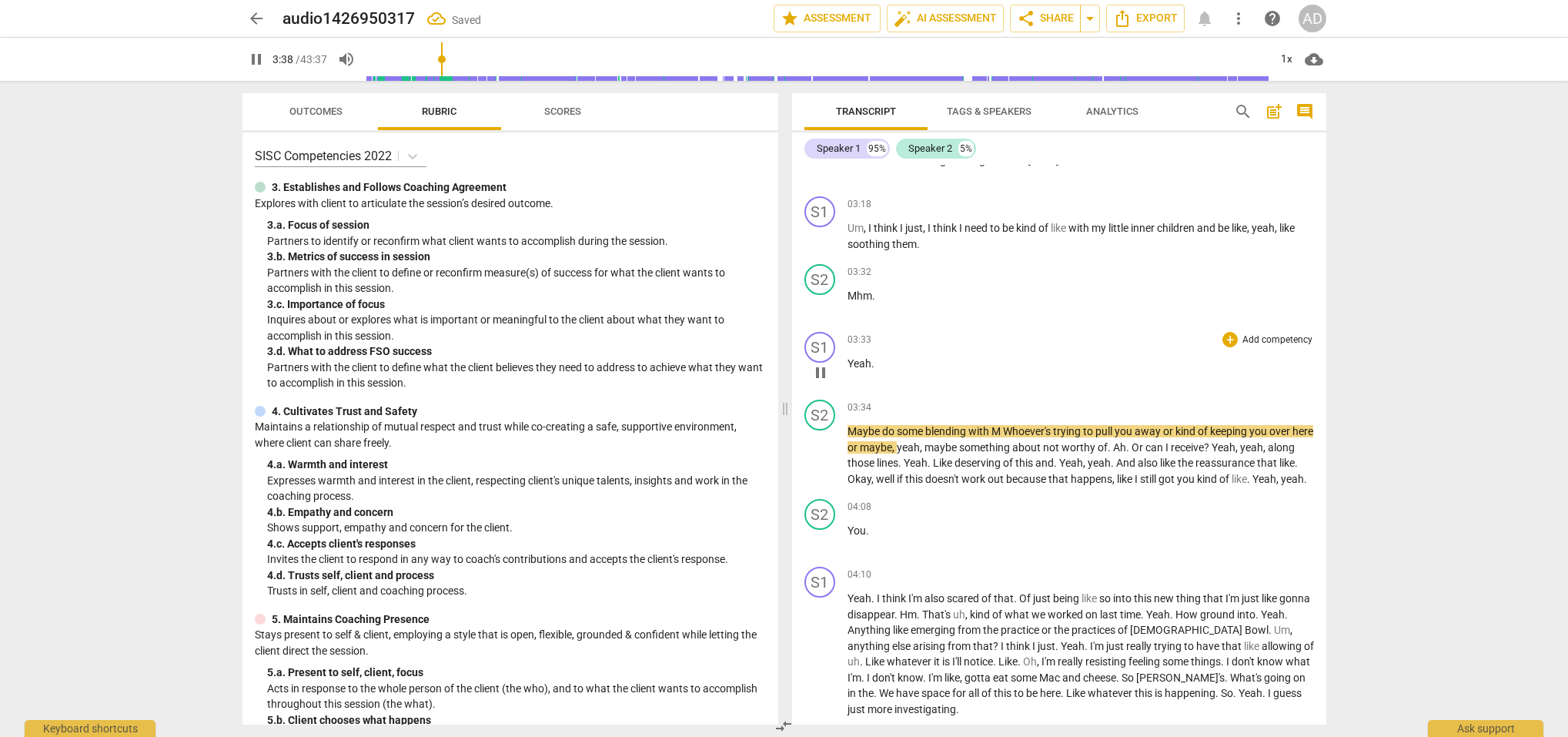
scroll to position [2422, 0]
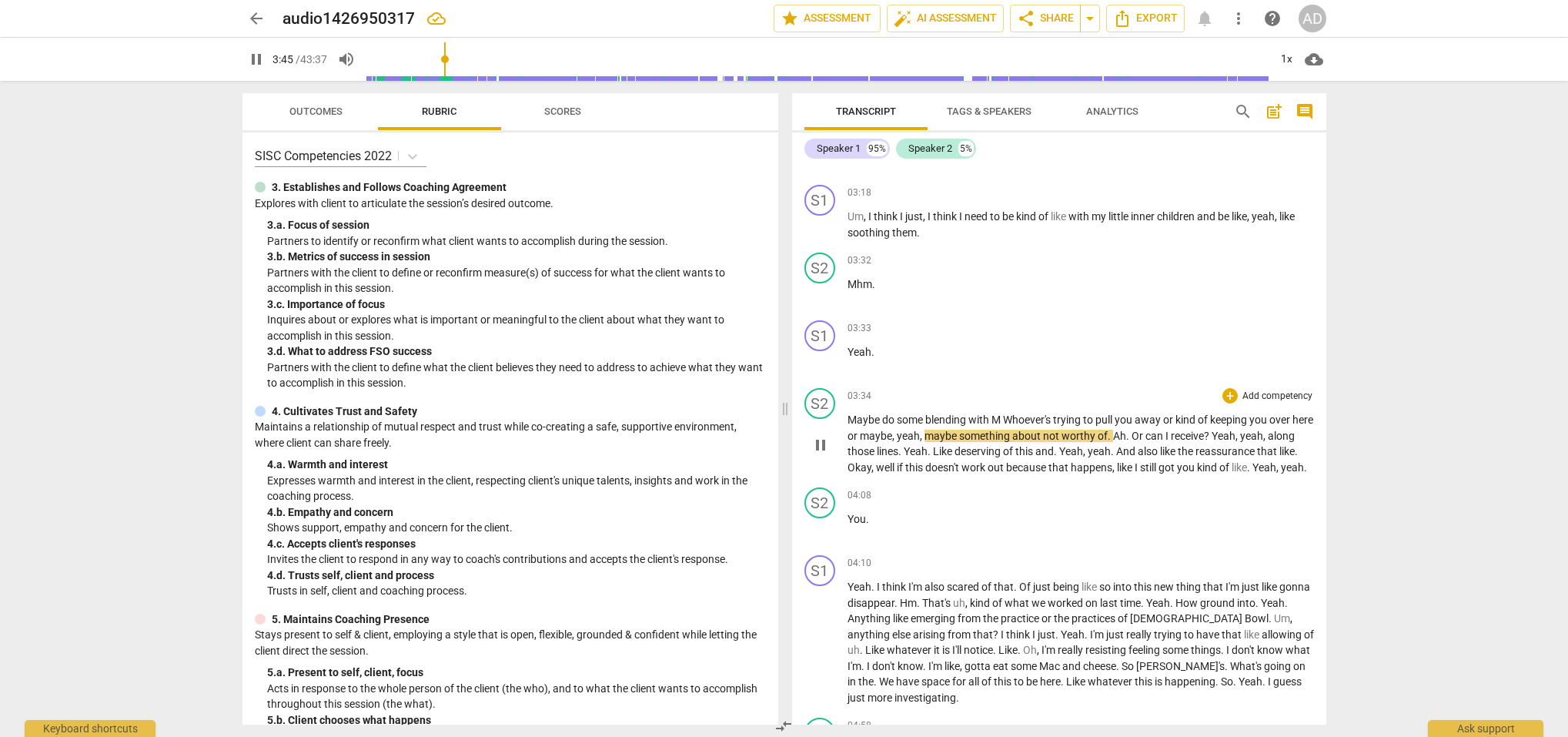
click at [920, 433] on span "yeah" at bounding box center [908, 436] width 23 height 13
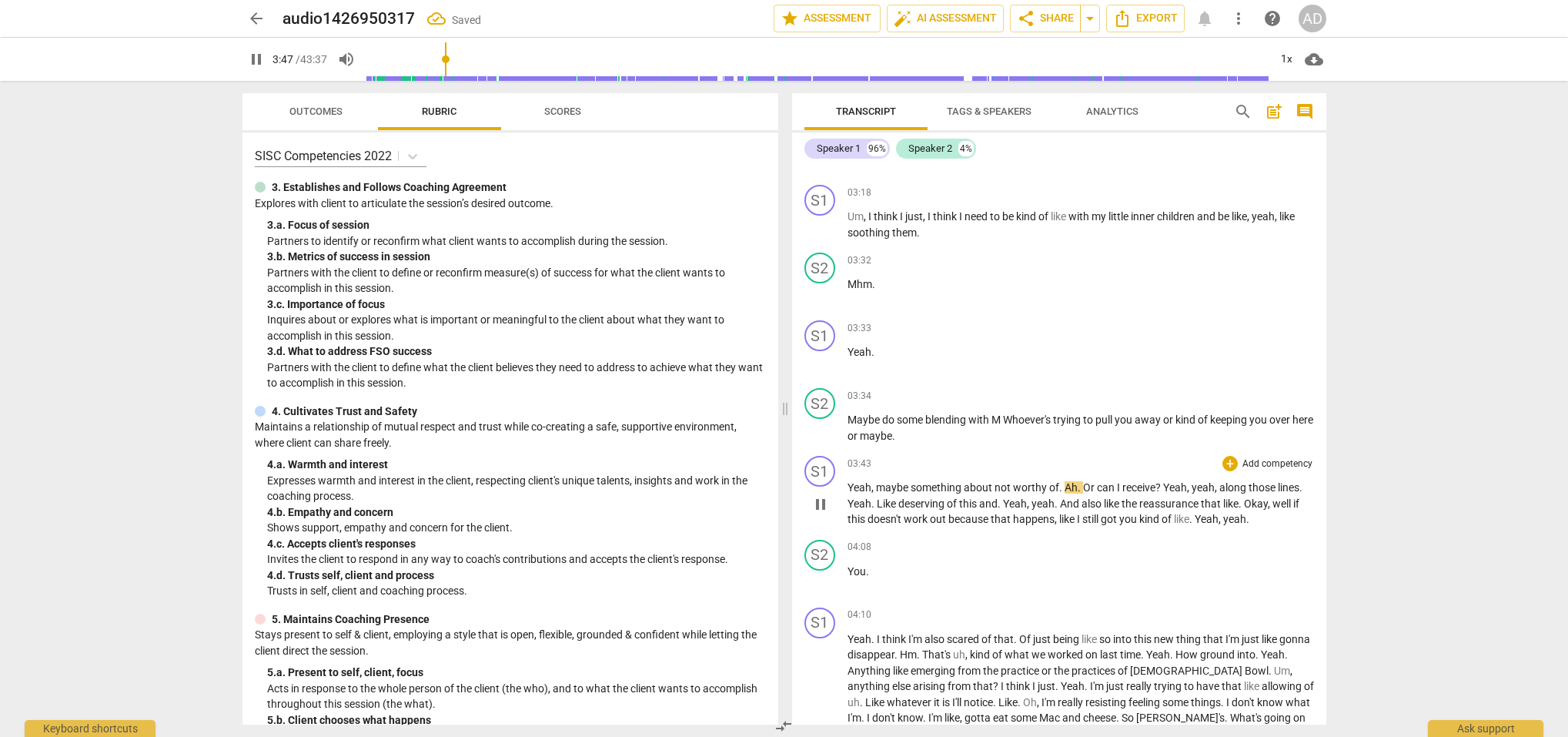
click at [875, 484] on span "," at bounding box center [874, 488] width 5 height 13
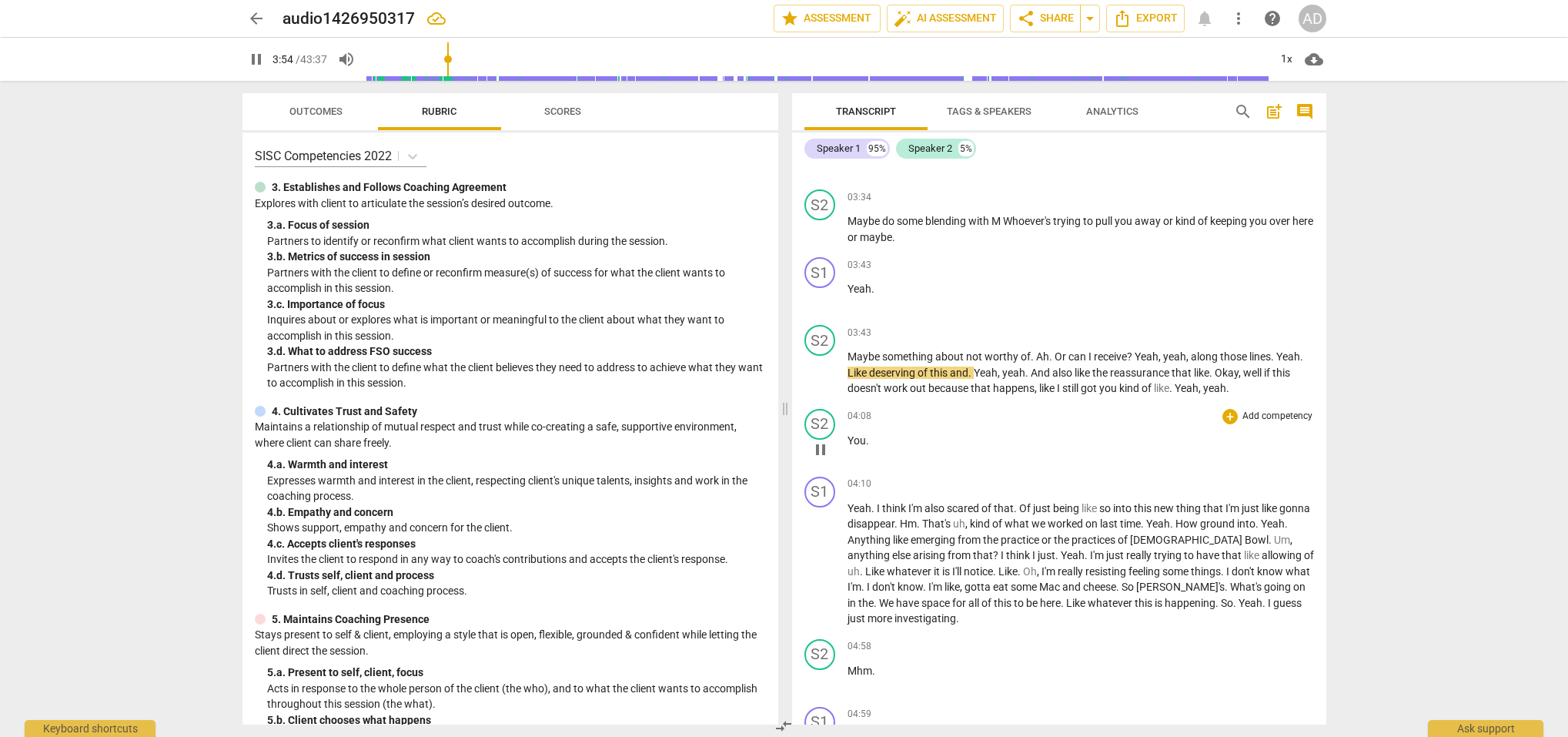
scroll to position [2630, 0]
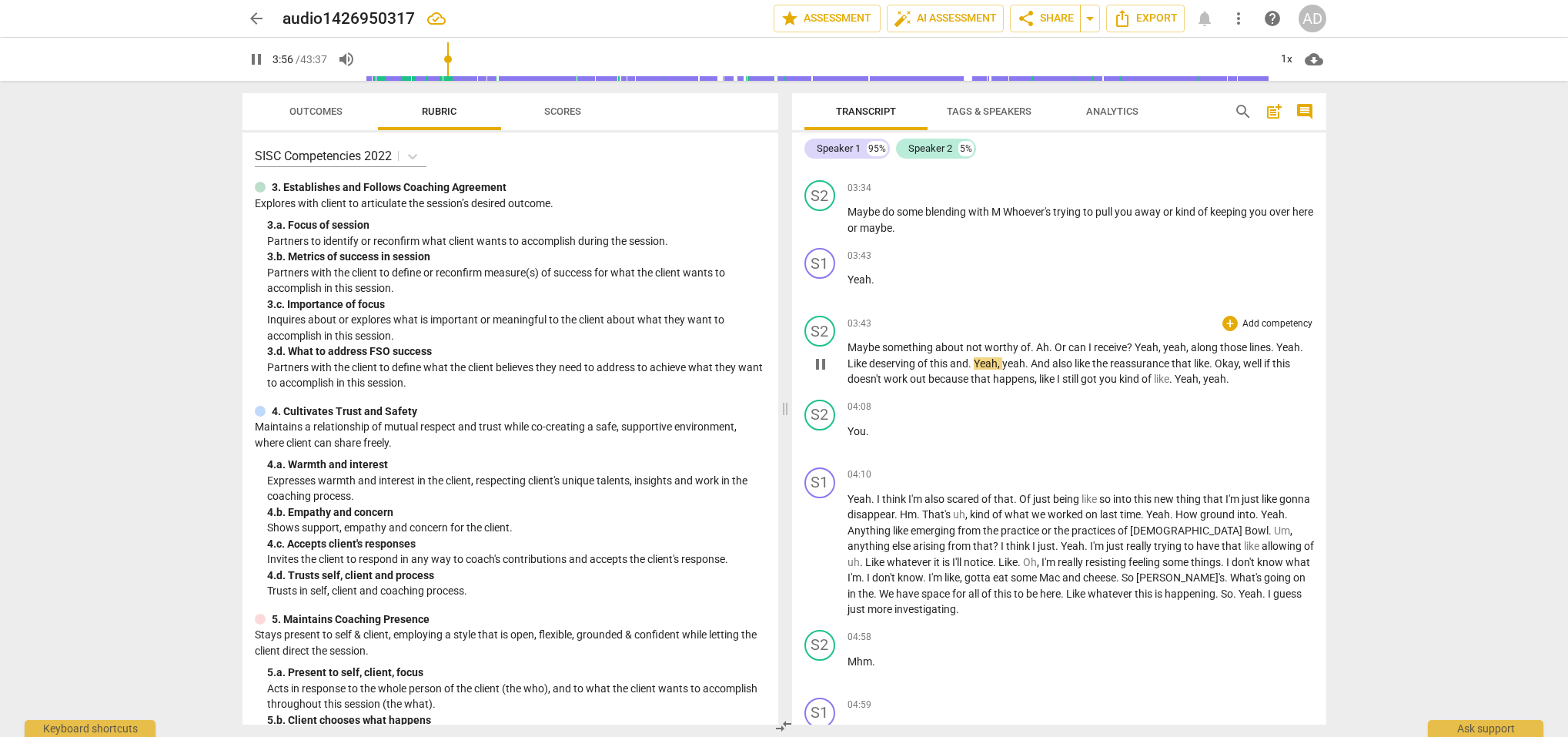
click at [818, 359] on span "pause" at bounding box center [820, 364] width 19 height 19
click at [818, 281] on span "play_arrow" at bounding box center [820, 289] width 19 height 19
click at [1135, 343] on p "Maybe something about not worthy of . Ah . Or can I receive ? Yeah , yeah , alo…" at bounding box center [1081, 364] width 467 height 47
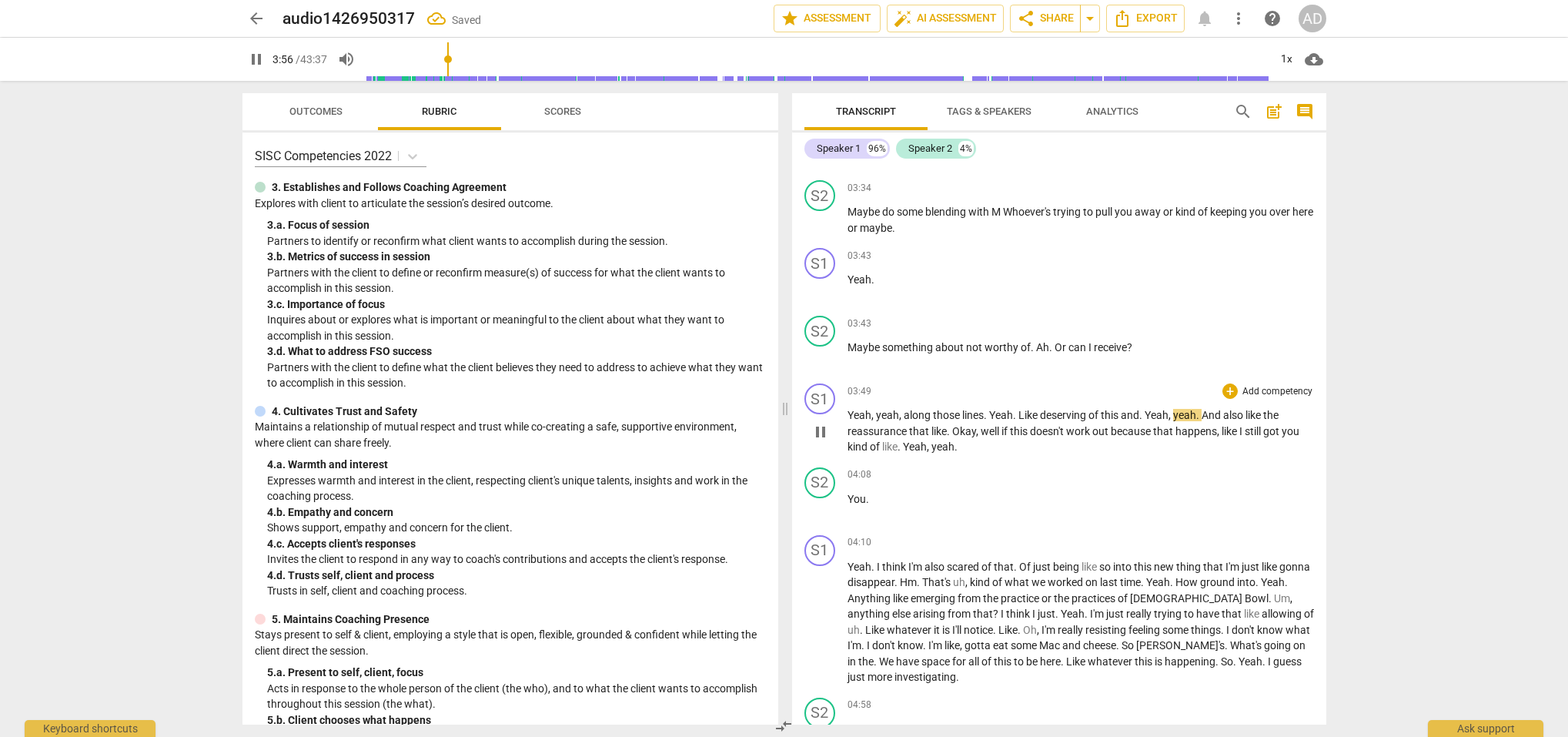
click at [904, 411] on span "along" at bounding box center [919, 415] width 30 height 13
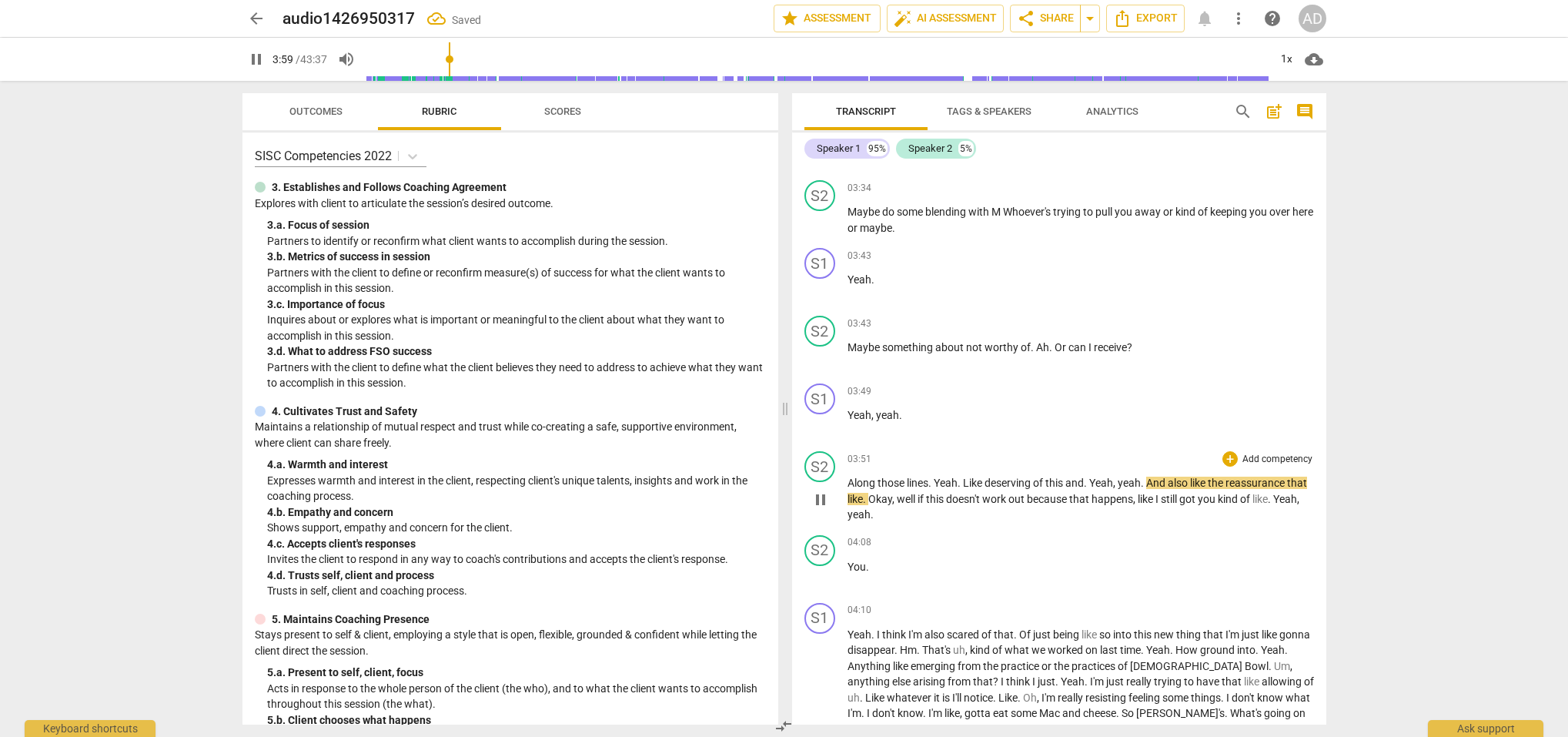
click at [938, 478] on span "Yeah" at bounding box center [946, 483] width 24 height 13
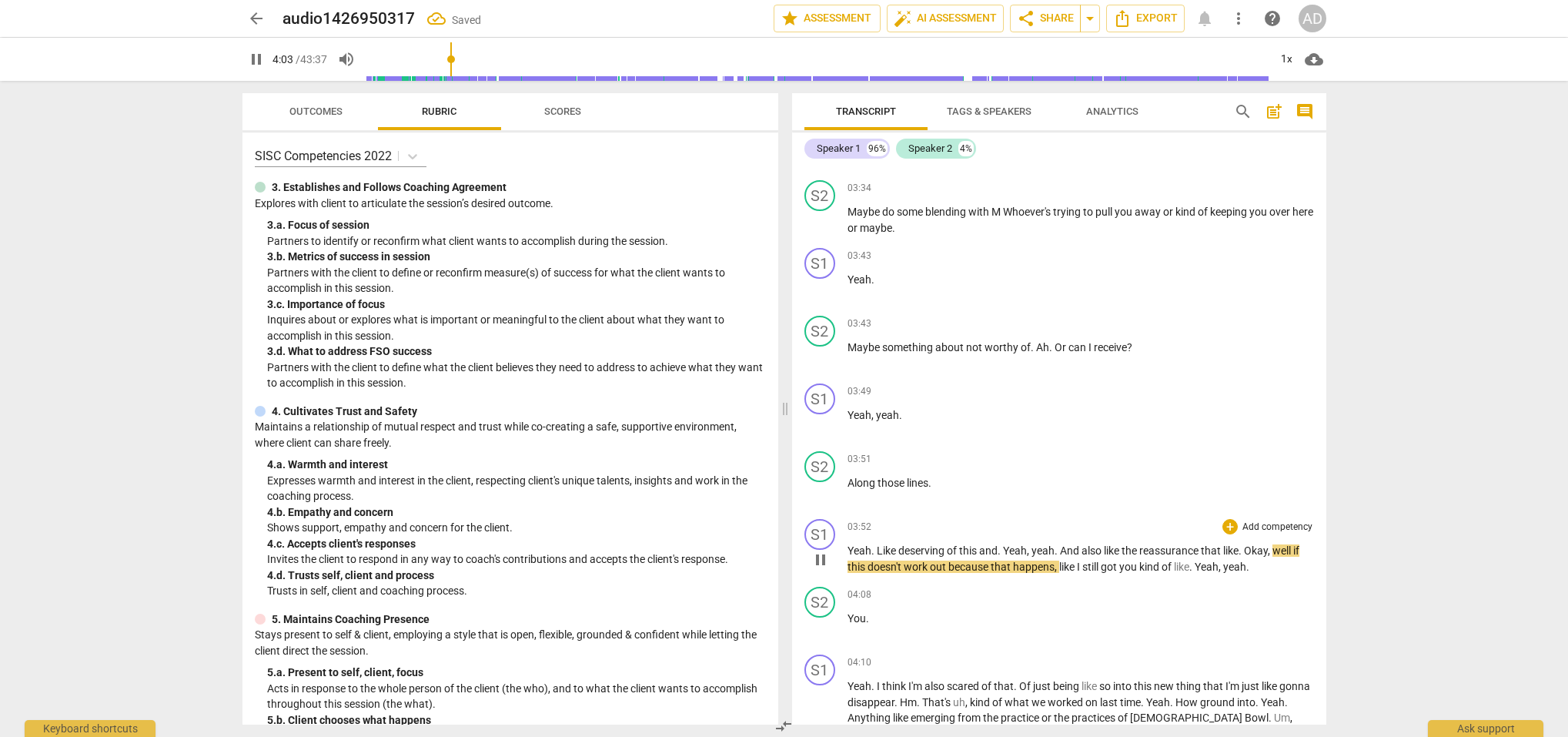
click at [1008, 545] on span "Yeah" at bounding box center [1015, 551] width 24 height 13
click at [1005, 545] on span "Yeah" at bounding box center [1015, 551] width 24 height 13
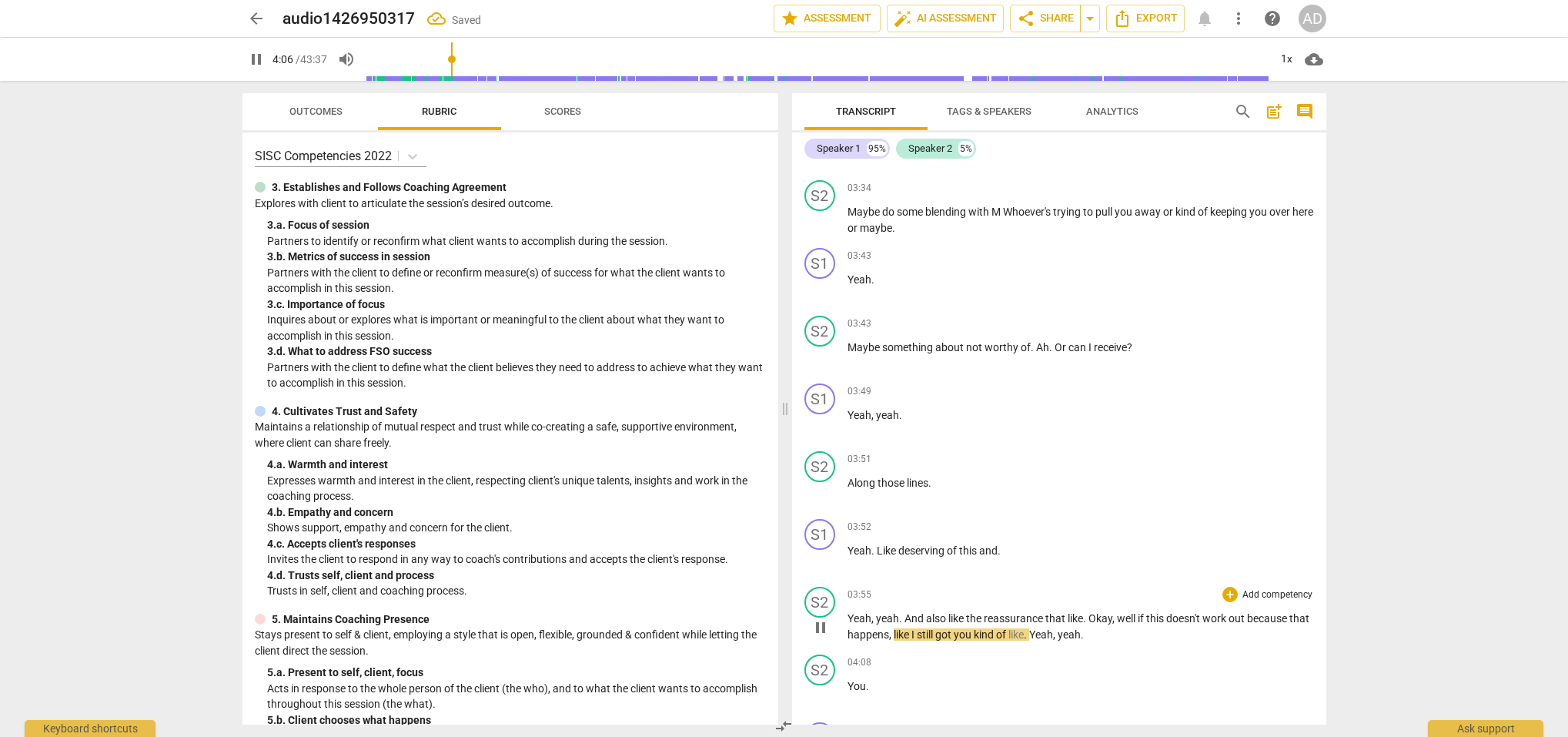
click at [877, 617] on span "yeah" at bounding box center [887, 618] width 23 height 13
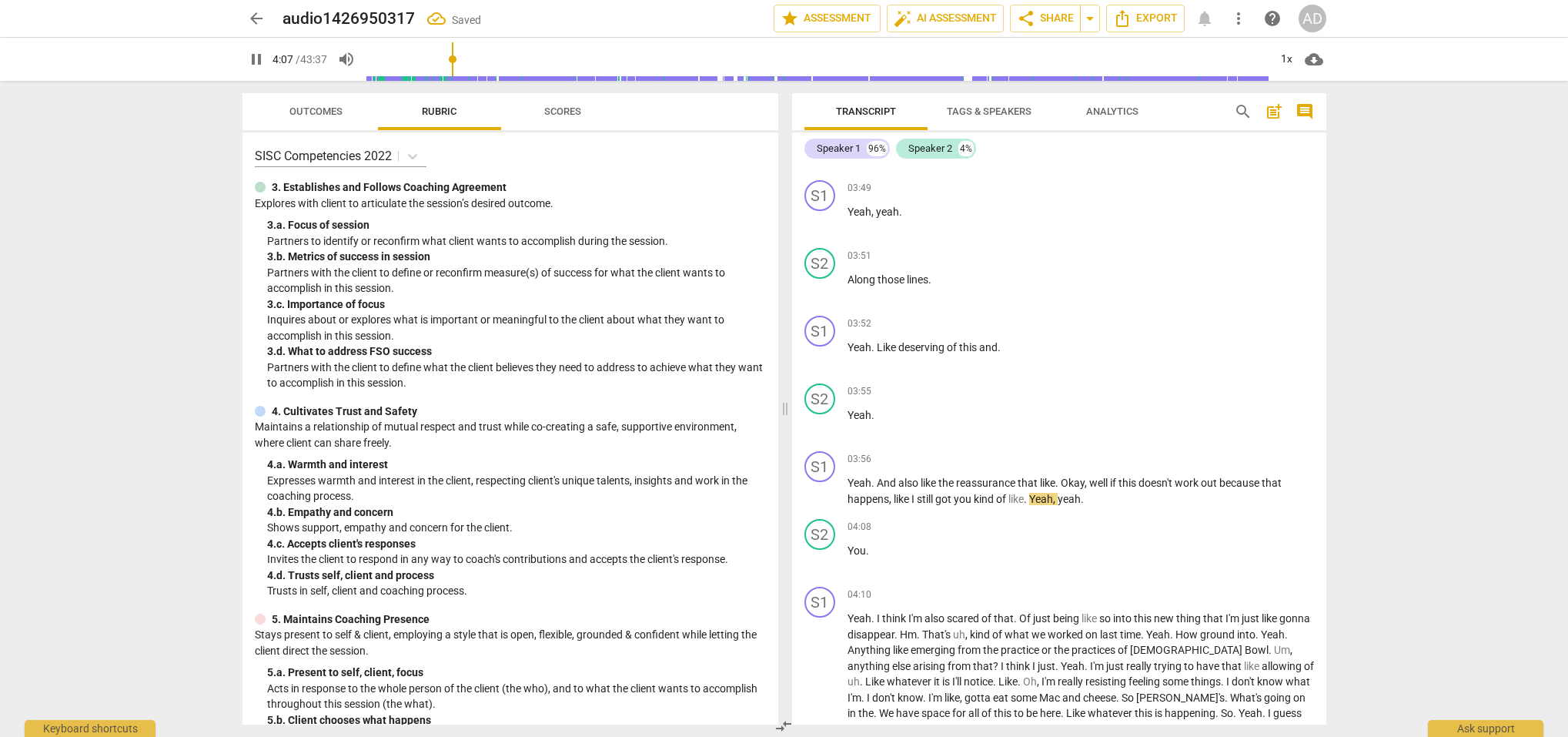
scroll to position [2845, 0]
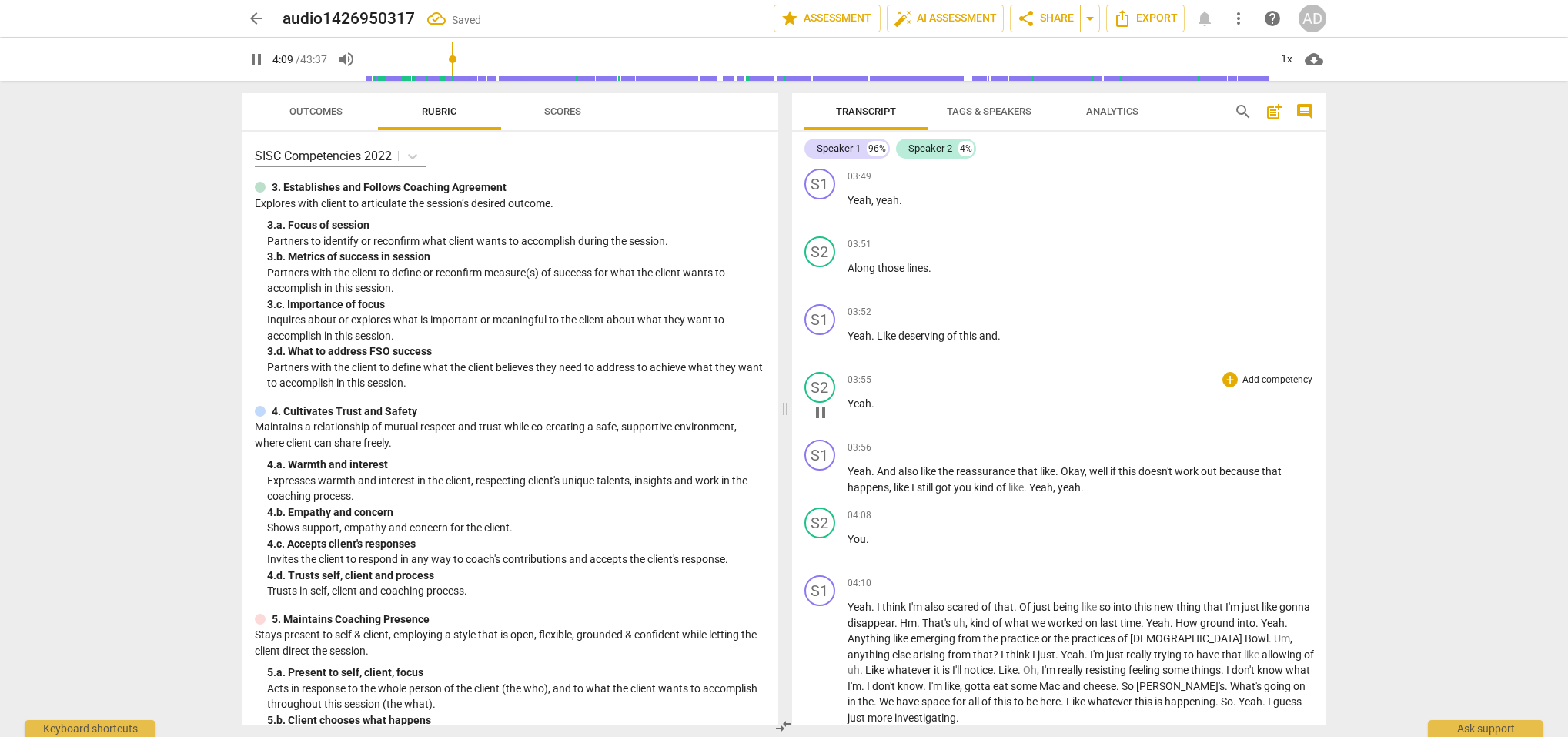
click at [822, 408] on span "pause" at bounding box center [820, 413] width 19 height 19
click at [818, 404] on span "play_arrow" at bounding box center [820, 413] width 19 height 19
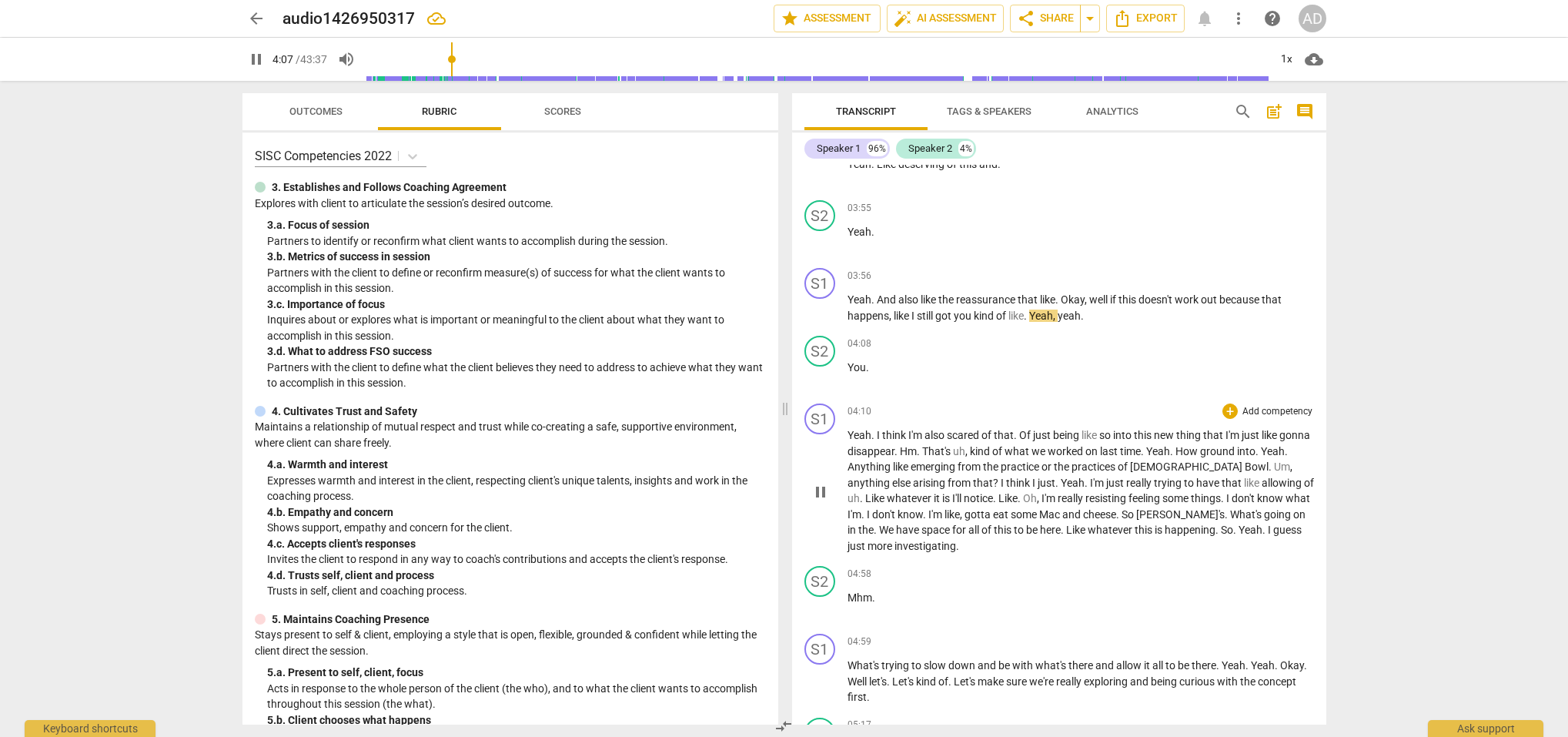
scroll to position [3017, 0]
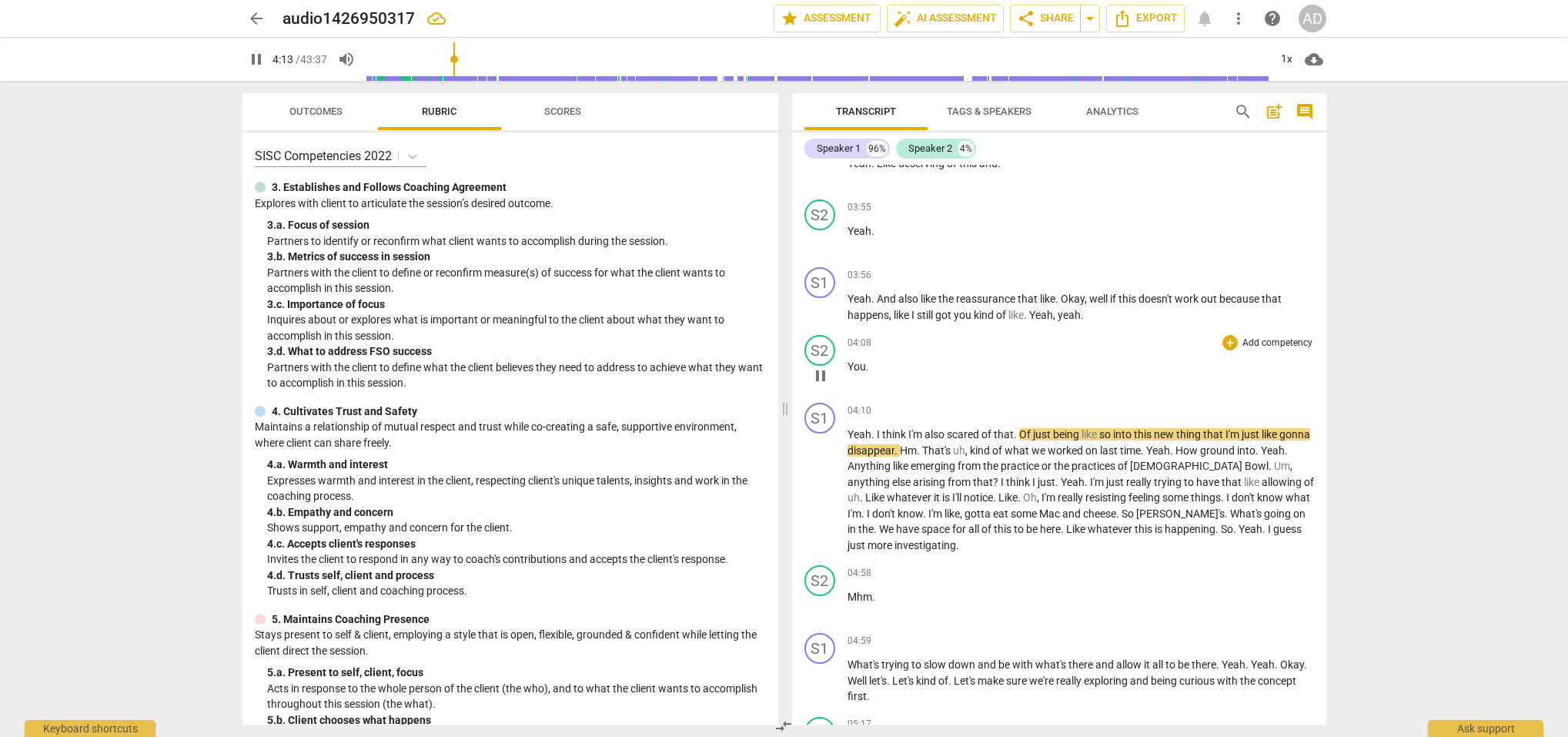
drag, startPoint x: 865, startPoint y: 366, endPoint x: 914, endPoint y: 382, distance: 51.5
click at [866, 367] on p "You ." at bounding box center [1081, 367] width 467 height 16
type input "254"
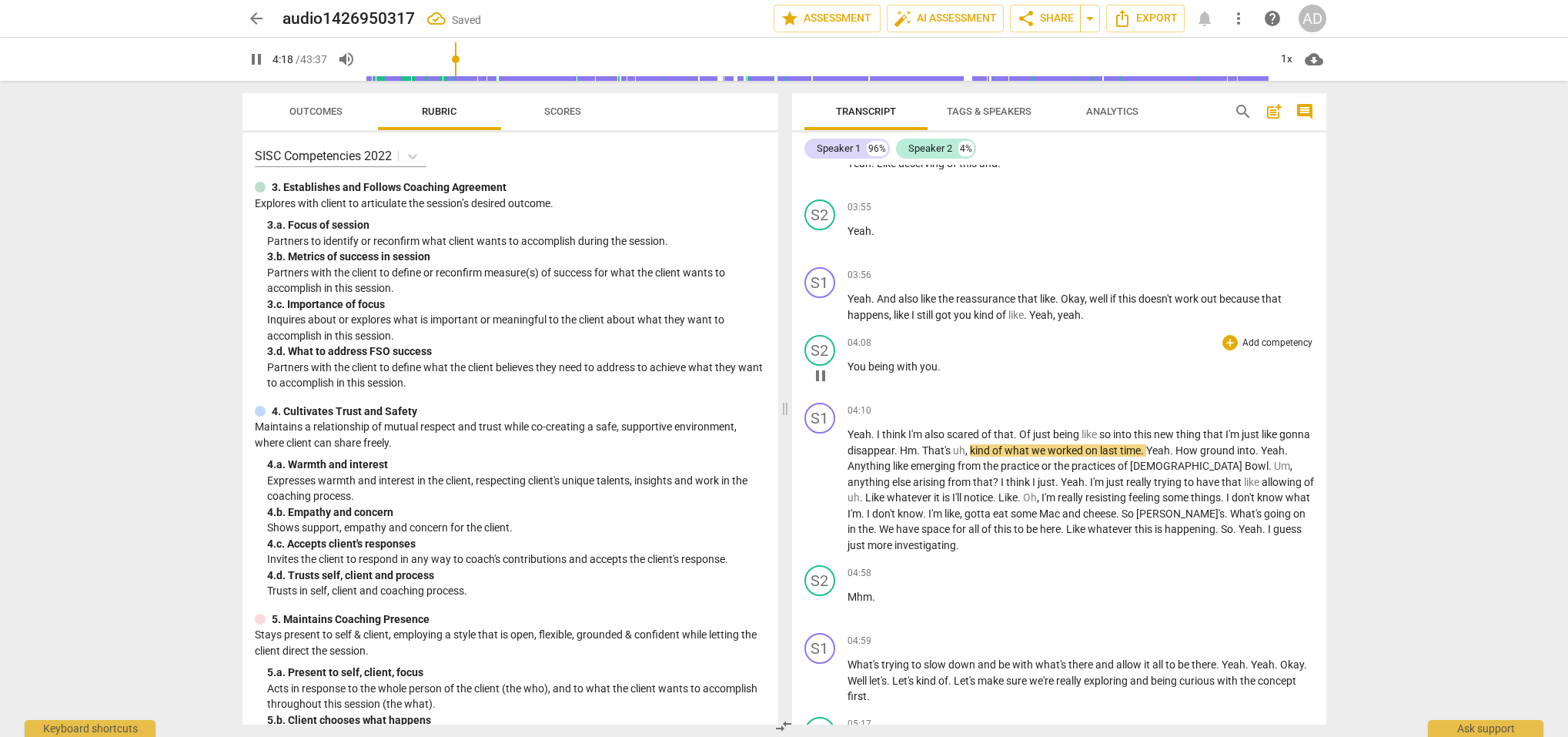
click at [848, 364] on span "You being with you" at bounding box center [892, 367] width 90 height 13
click at [821, 374] on span "pause" at bounding box center [820, 375] width 19 height 19
click at [821, 372] on span "play_arrow" at bounding box center [820, 375] width 19 height 19
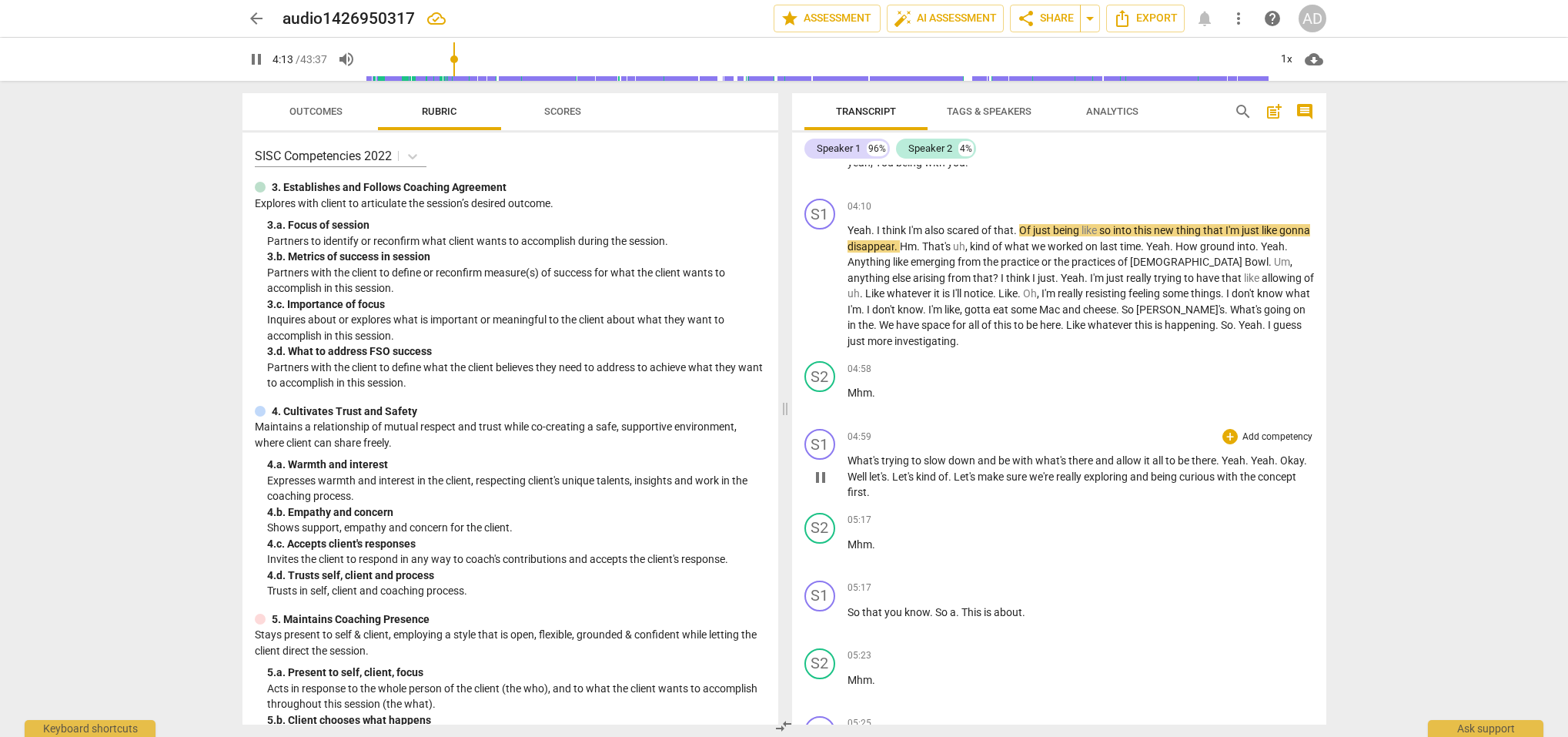
scroll to position [3222, 0]
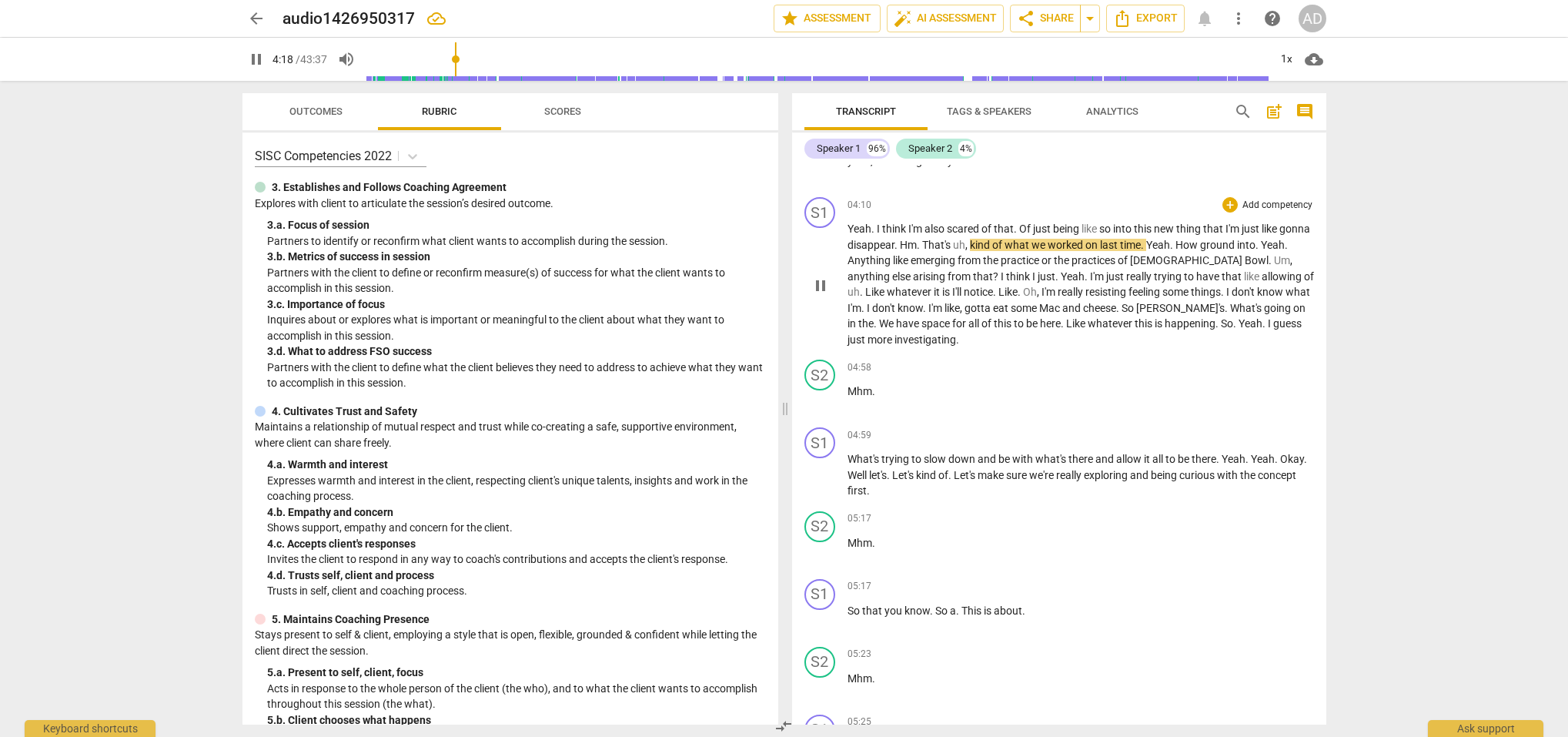
click at [900, 239] on span "." at bounding box center [896, 244] width 5 height 13
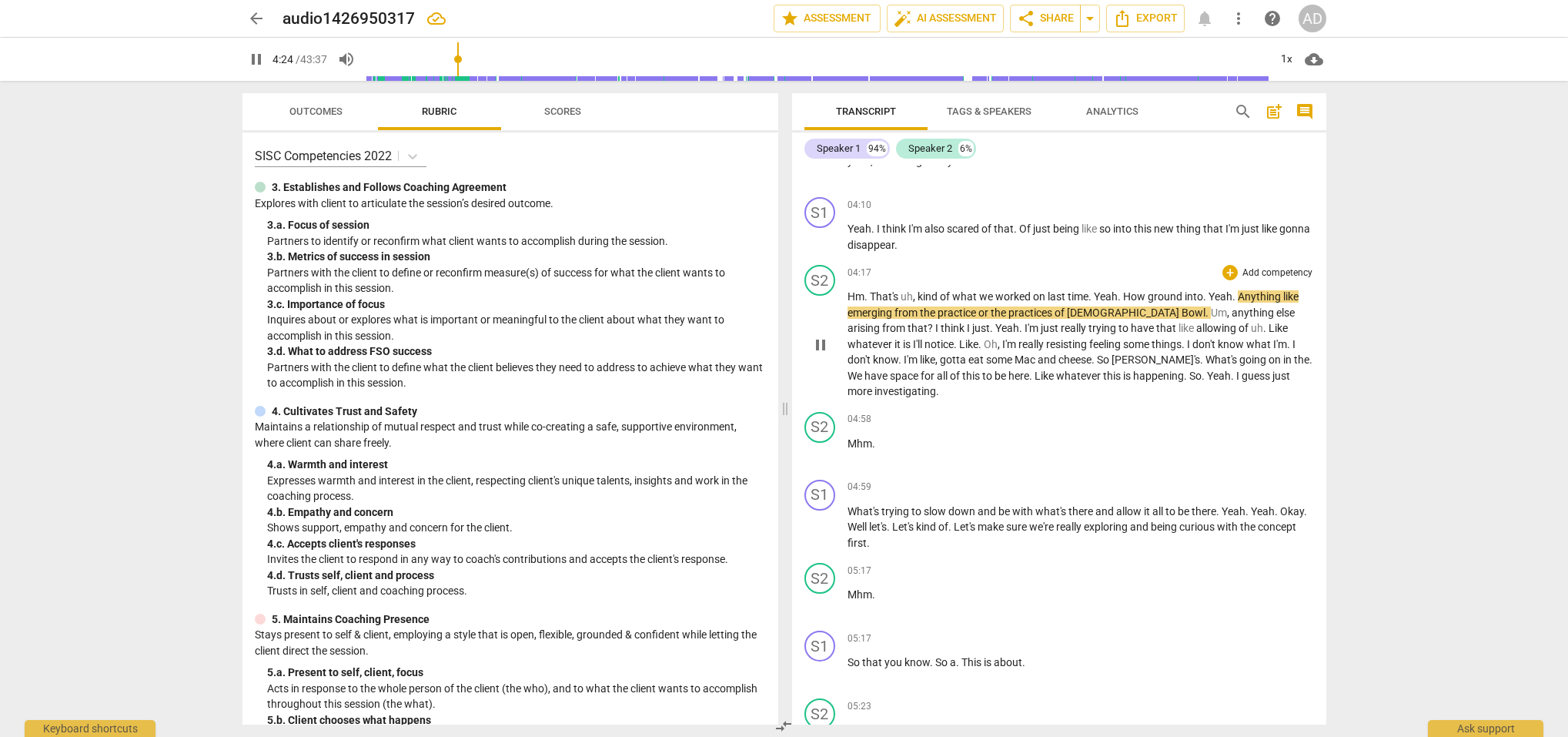
click at [1210, 291] on span "Yeah" at bounding box center [1220, 297] width 24 height 13
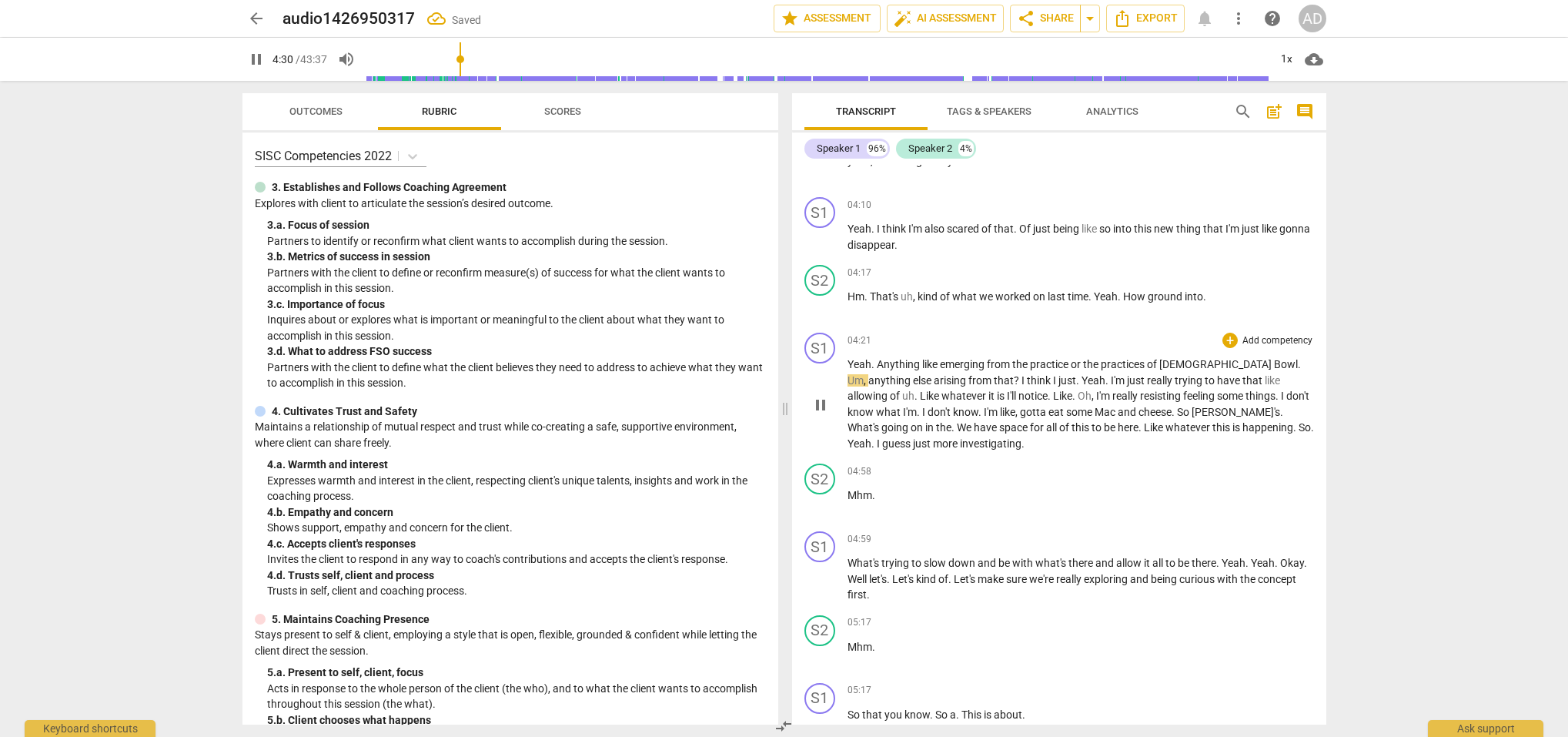
click at [876, 360] on span "." at bounding box center [874, 364] width 5 height 13
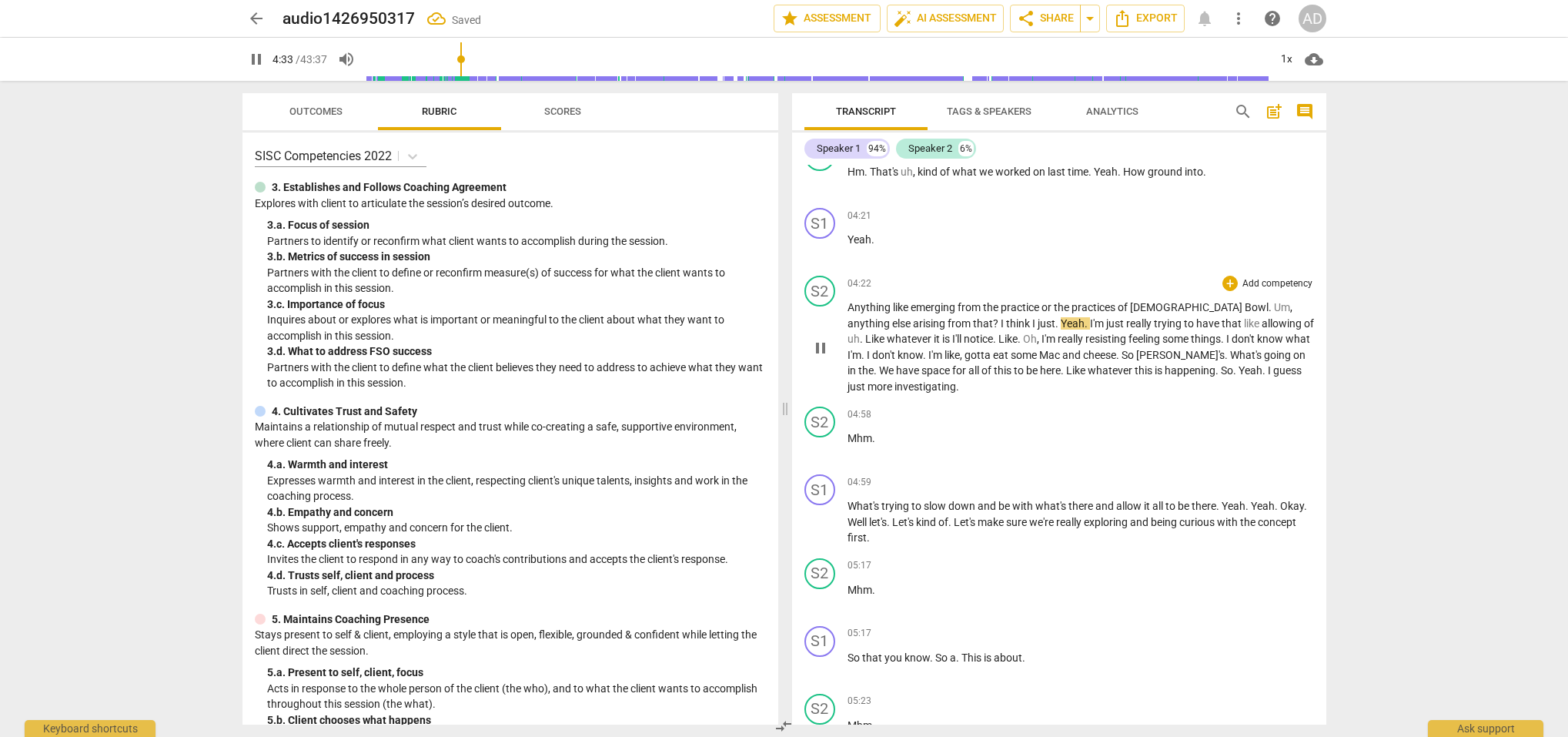
scroll to position [3349, 0]
drag, startPoint x: 933, startPoint y: 315, endPoint x: 945, endPoint y: 322, distance: 13.9
click at [993, 315] on span "?" at bounding box center [997, 321] width 8 height 13
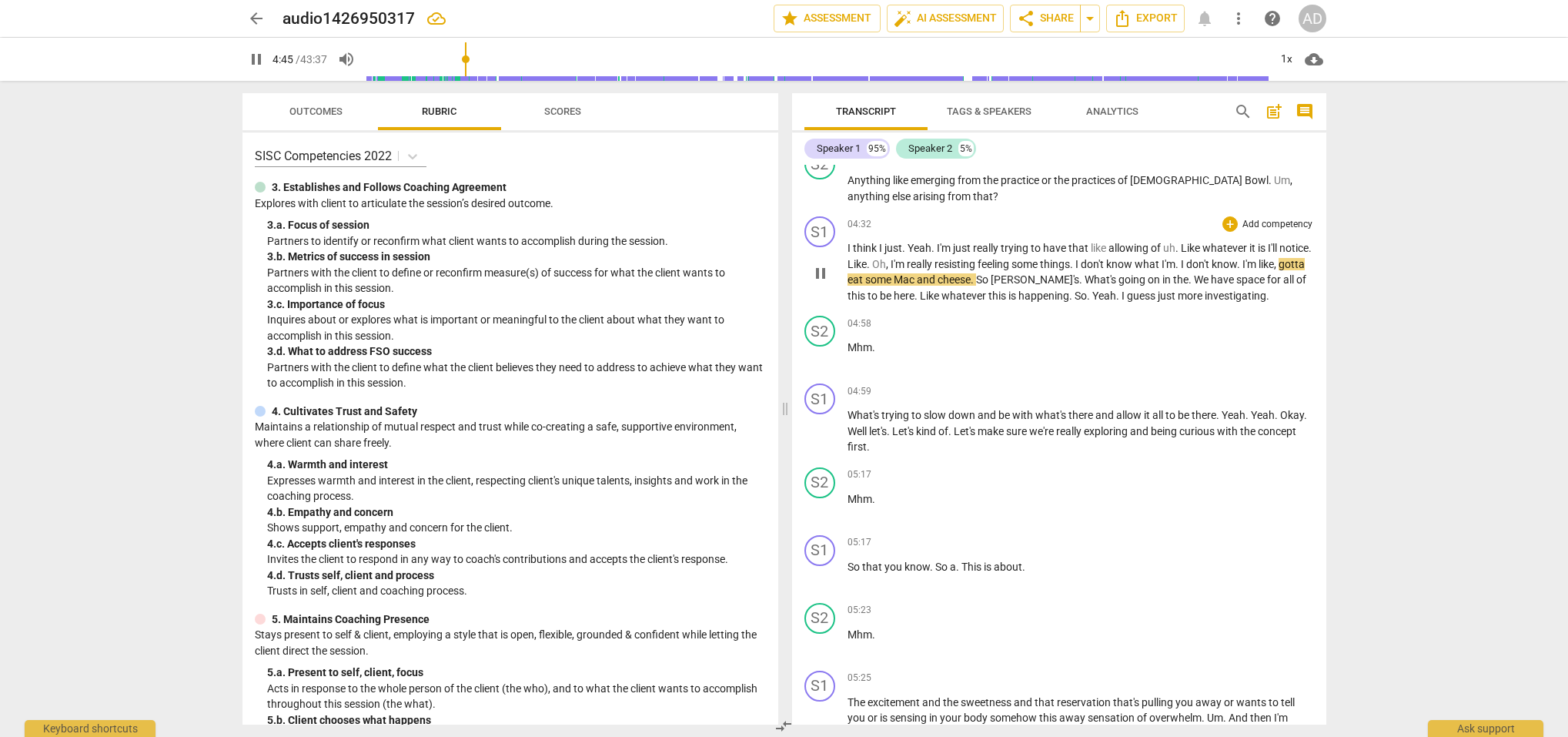
scroll to position [3472, 0]
drag, startPoint x: 1044, startPoint y: 279, endPoint x: 1075, endPoint y: 279, distance: 31.0
click at [1075, 279] on span "[PERSON_NAME]'s" at bounding box center [1035, 282] width 89 height 13
drag, startPoint x: 1035, startPoint y: 280, endPoint x: 1075, endPoint y: 281, distance: 40.0
click at [1075, 281] on p "I think I just . Yeah . I'm just really trying to have that like allowing of uh…" at bounding box center [1081, 274] width 467 height 63
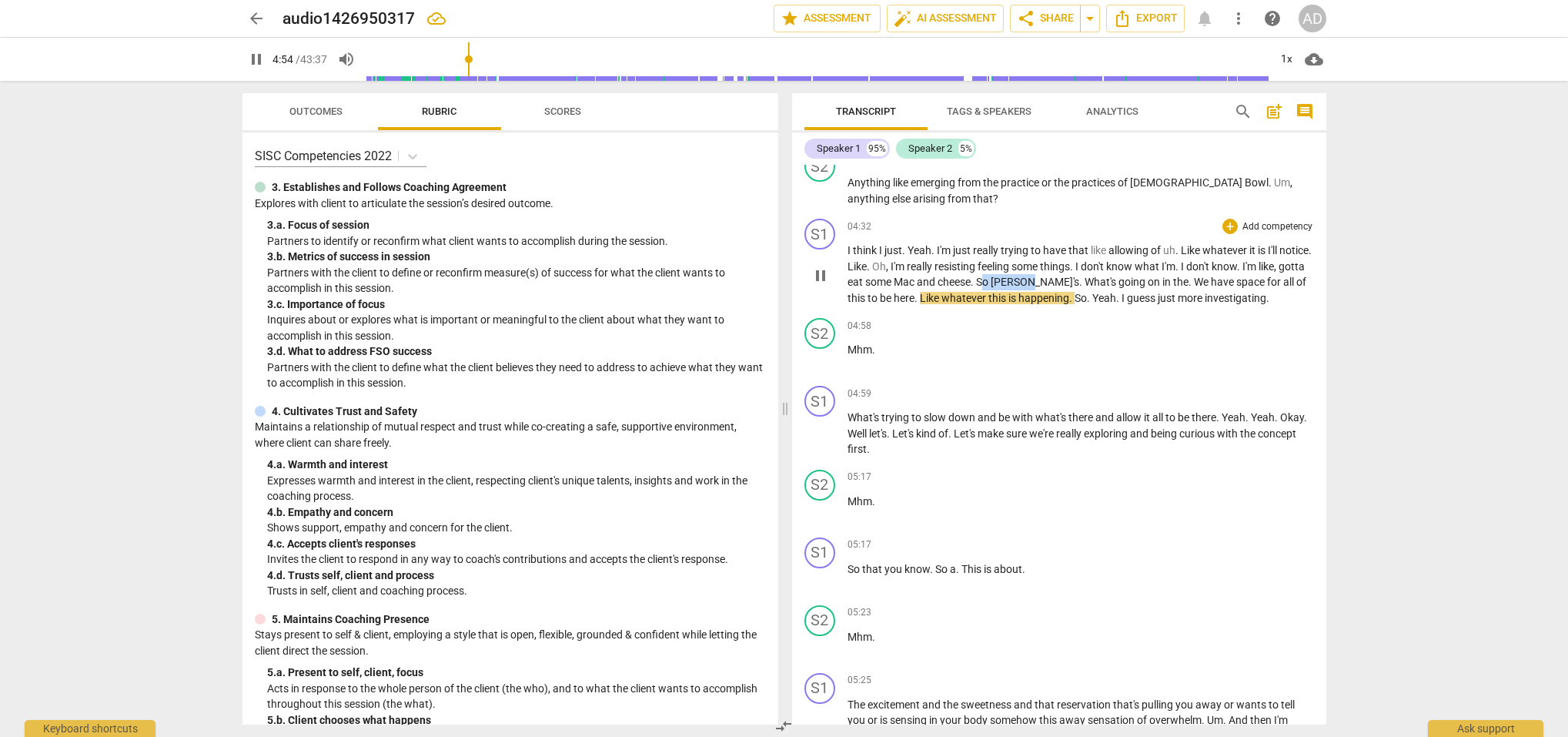
type input "295"
click at [815, 270] on span "pause" at bounding box center [820, 275] width 19 height 19
click at [825, 268] on span "play_arrow" at bounding box center [820, 275] width 19 height 19
drag, startPoint x: 1058, startPoint y: 278, endPoint x: 1092, endPoint y: 277, distance: 34.0
click at [1092, 277] on p "I think I just . Yeah . I'm just really trying to have that like allowing of uh…" at bounding box center [1081, 274] width 467 height 63
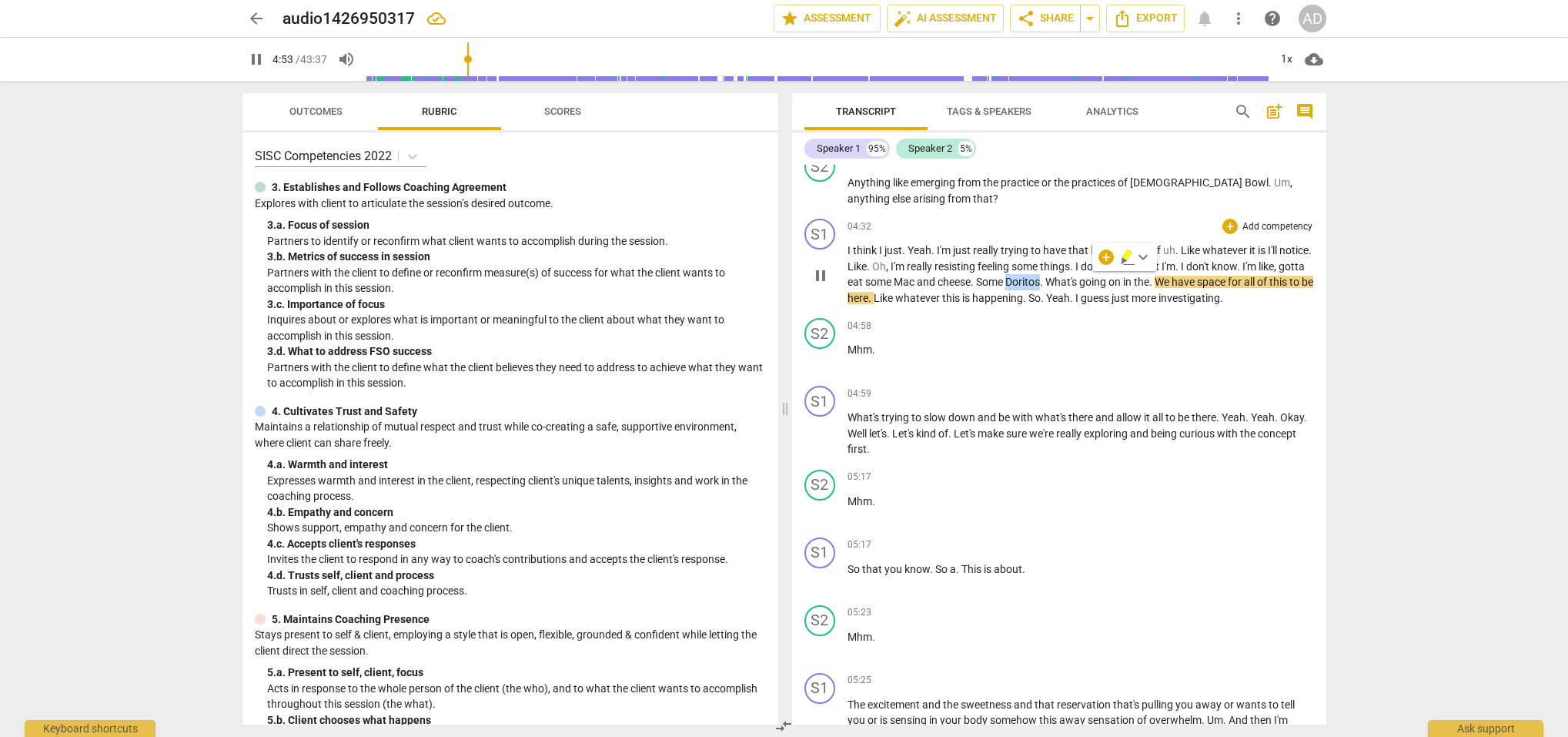
type input "294"
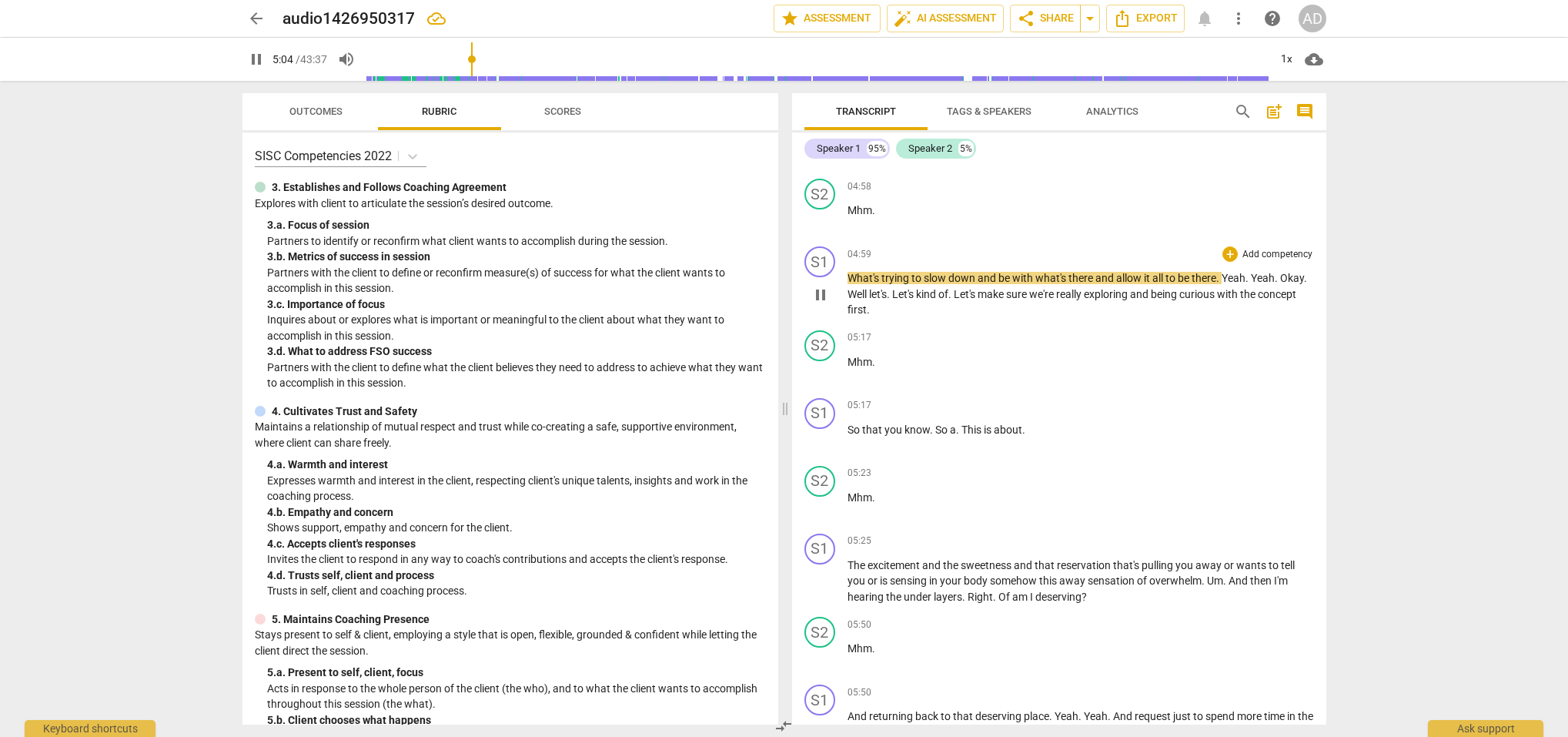
scroll to position [3613, 0]
click at [878, 271] on span "What's" at bounding box center [865, 276] width 33 height 13
type input "307"
click at [817, 286] on span "pause" at bounding box center [820, 293] width 19 height 19
click at [850, 270] on span "What's" at bounding box center [864, 276] width 32 height 13
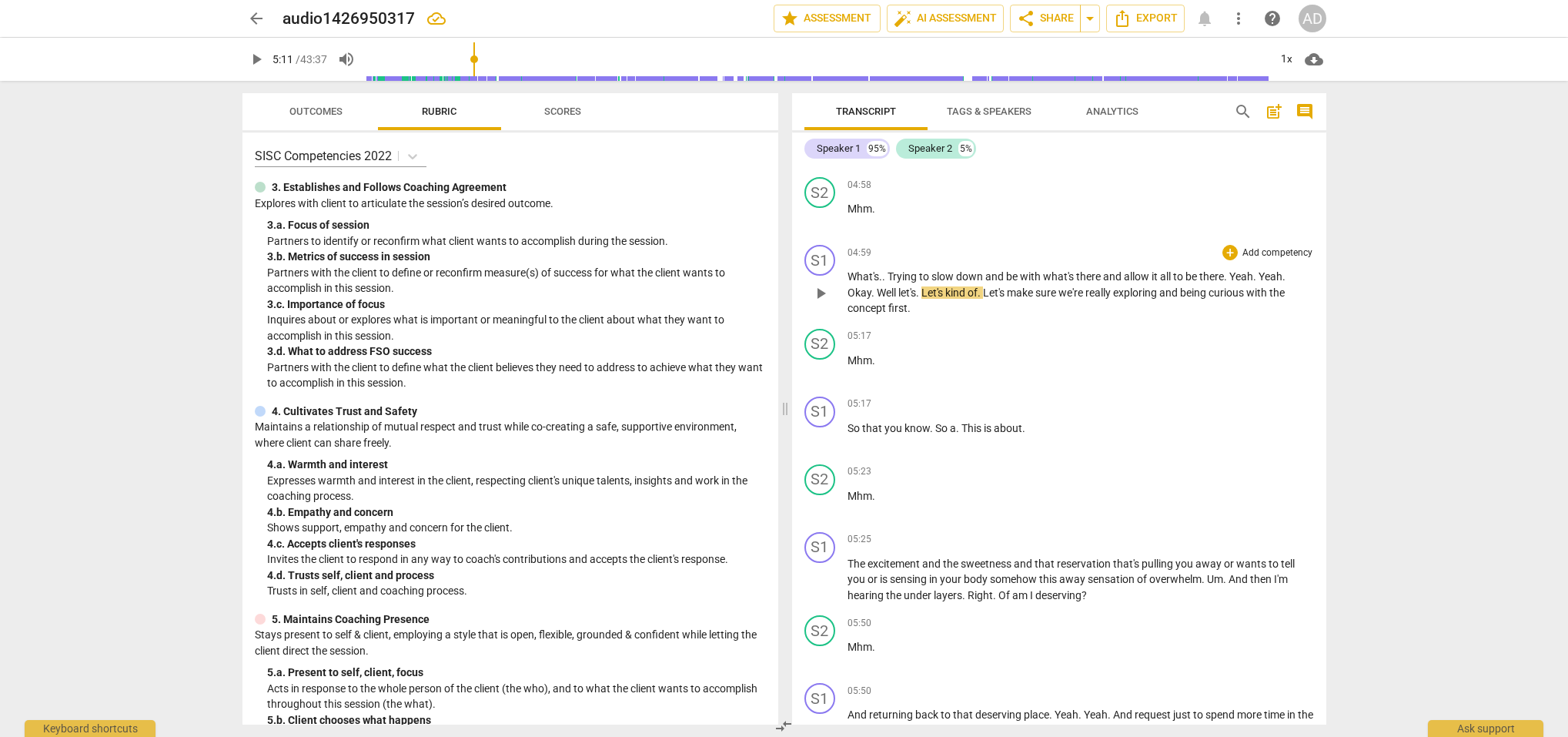
click at [817, 285] on span "play_arrow" at bounding box center [820, 293] width 19 height 19
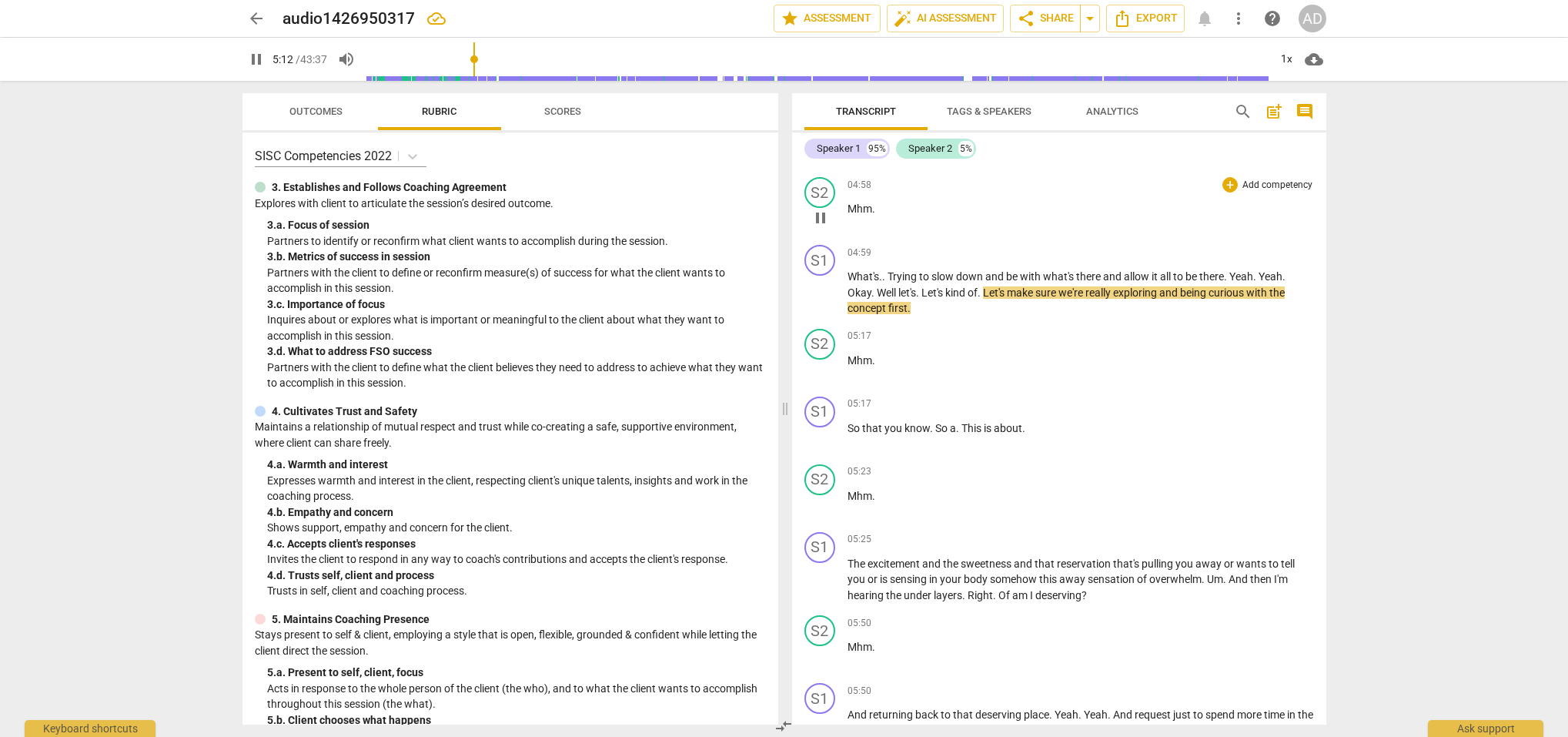
click at [819, 211] on span "pause" at bounding box center [820, 218] width 19 height 19
click at [820, 211] on span "play_arrow" at bounding box center [820, 218] width 19 height 19
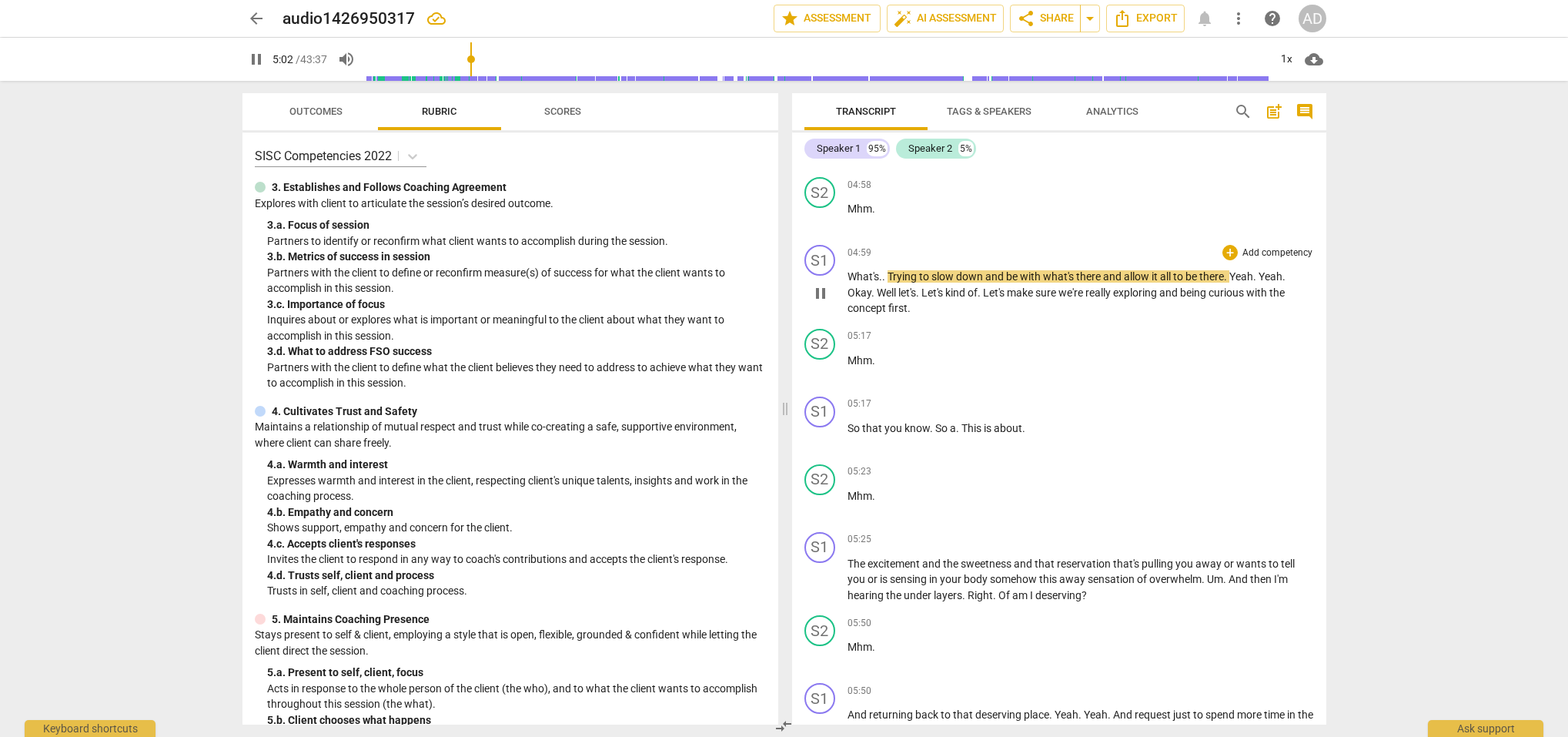
scroll to position [3614, 0]
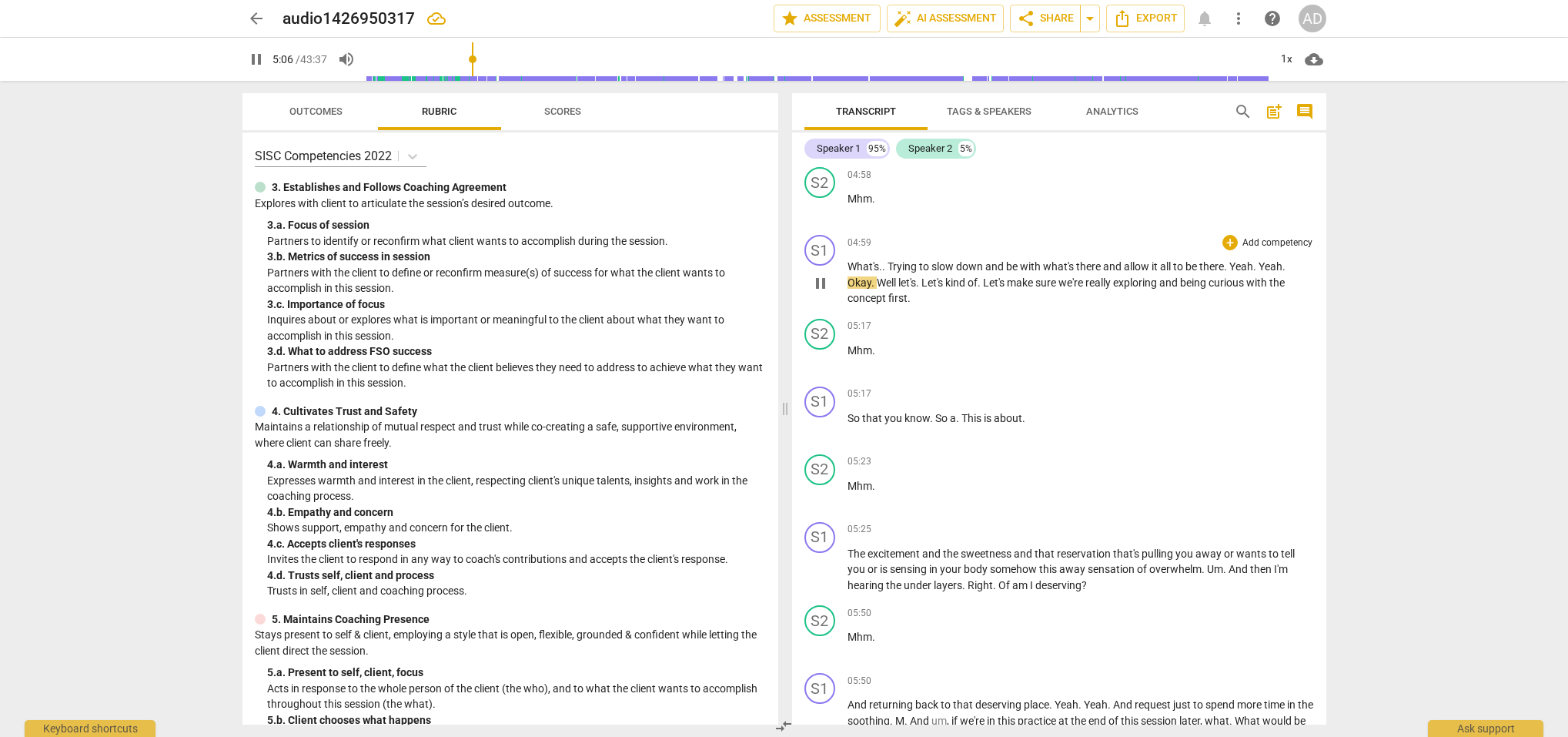
click at [1234, 265] on p "What's . . Trying to slow down and be with what's there and allow it all to be …" at bounding box center [1081, 283] width 467 height 47
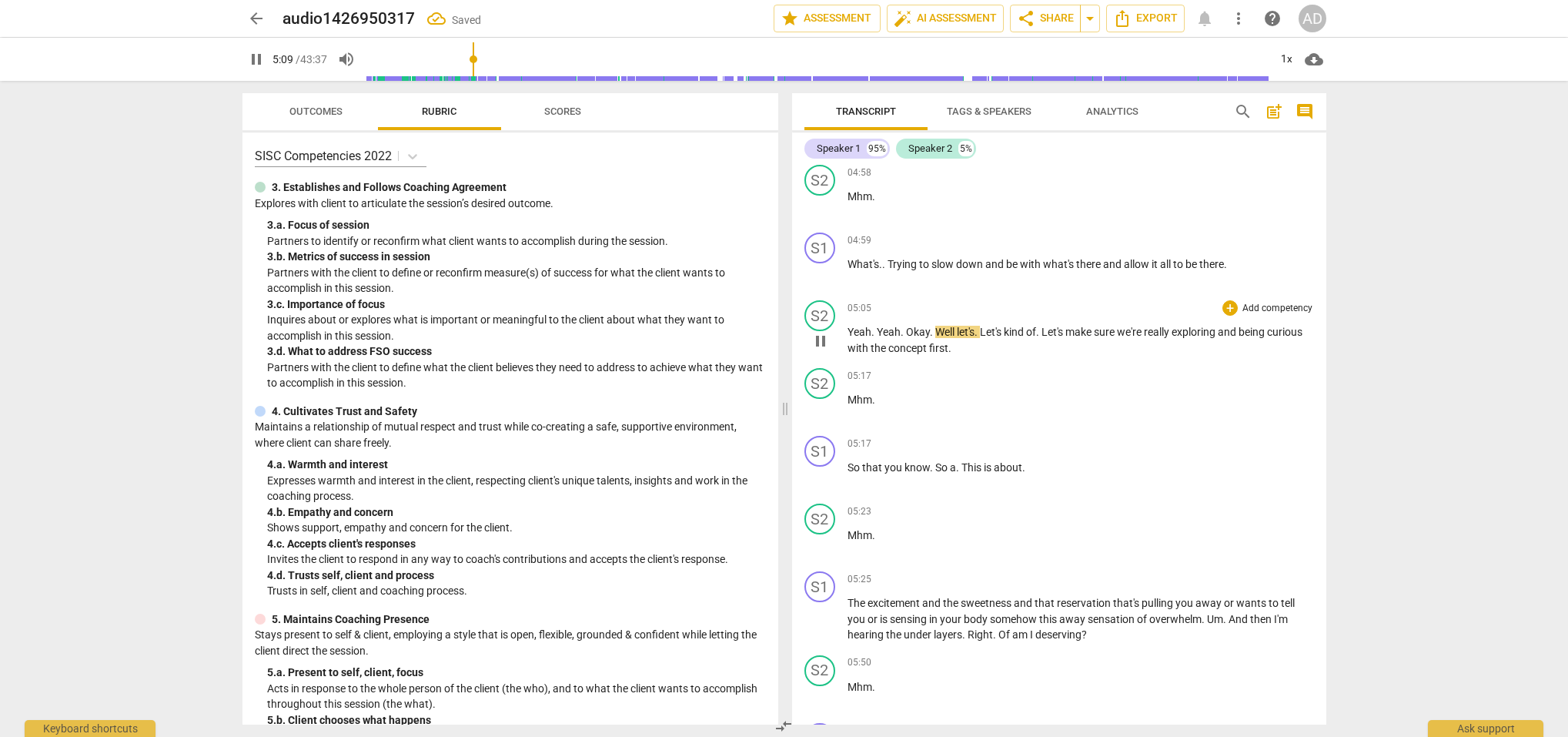
click at [879, 326] on span "Yeah" at bounding box center [888, 332] width 24 height 13
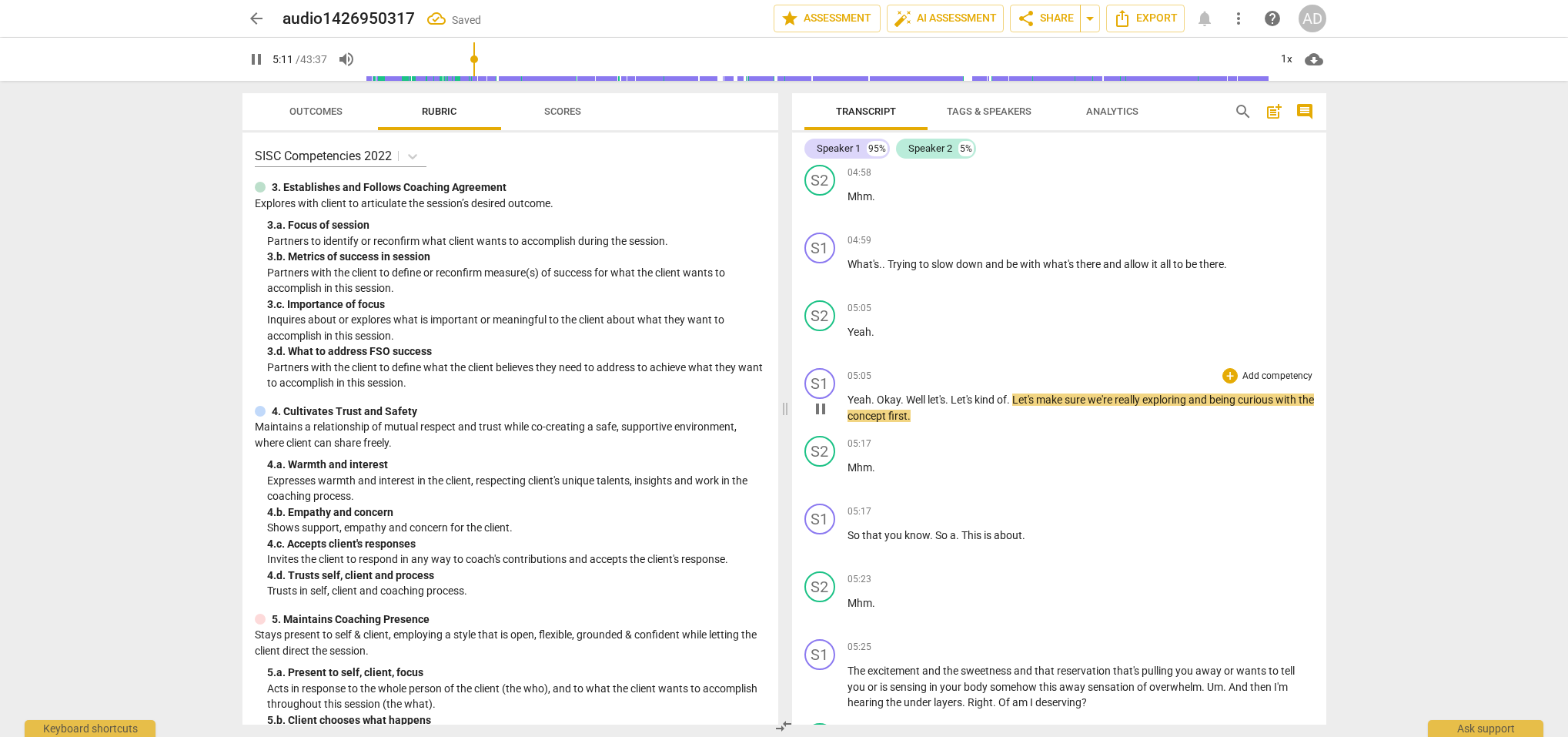
click at [877, 393] on span "Okay" at bounding box center [888, 399] width 24 height 13
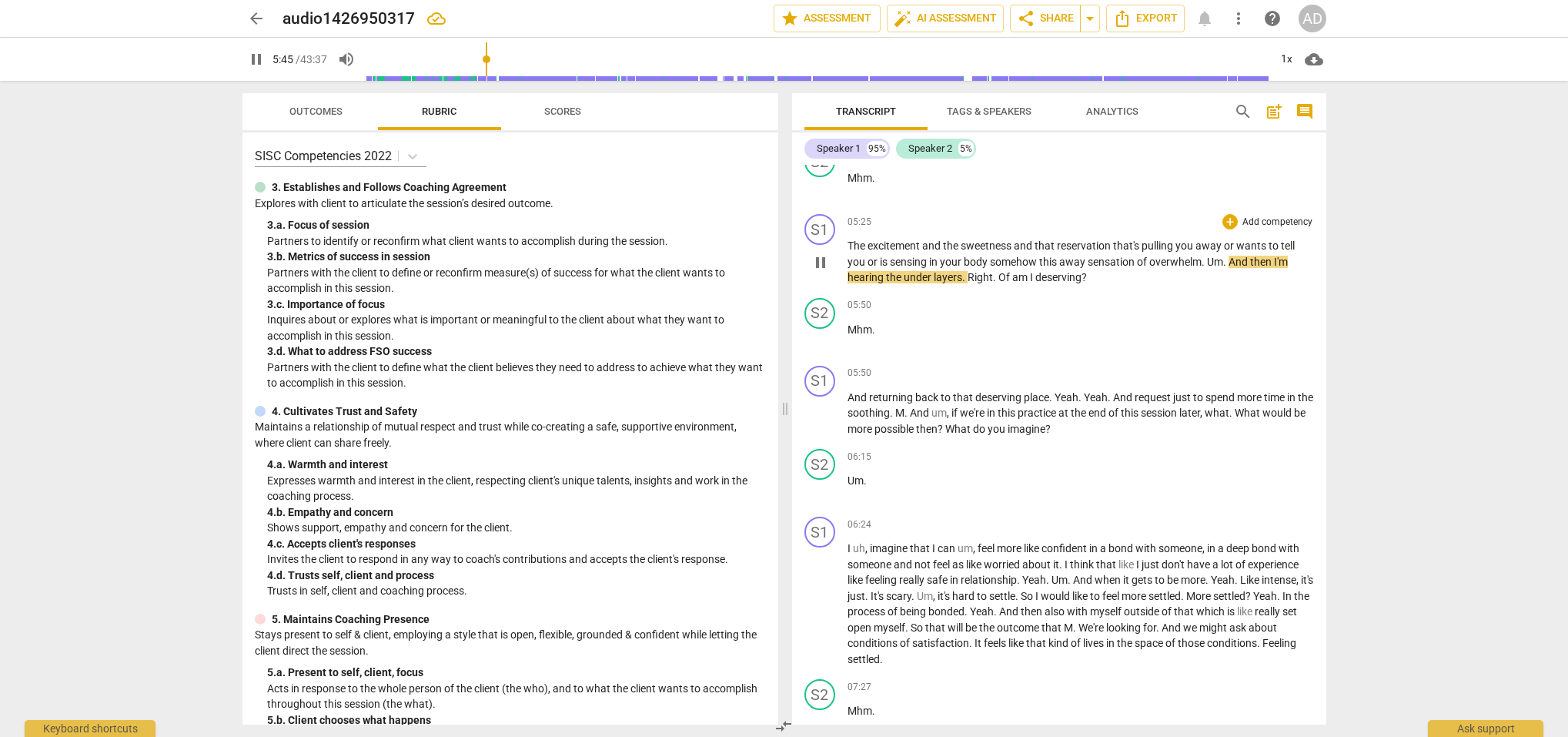
scroll to position [4122, 0]
click at [1210, 258] on p "The excitement and the sweetness and that reservation that's pulling you away o…" at bounding box center [1081, 257] width 467 height 47
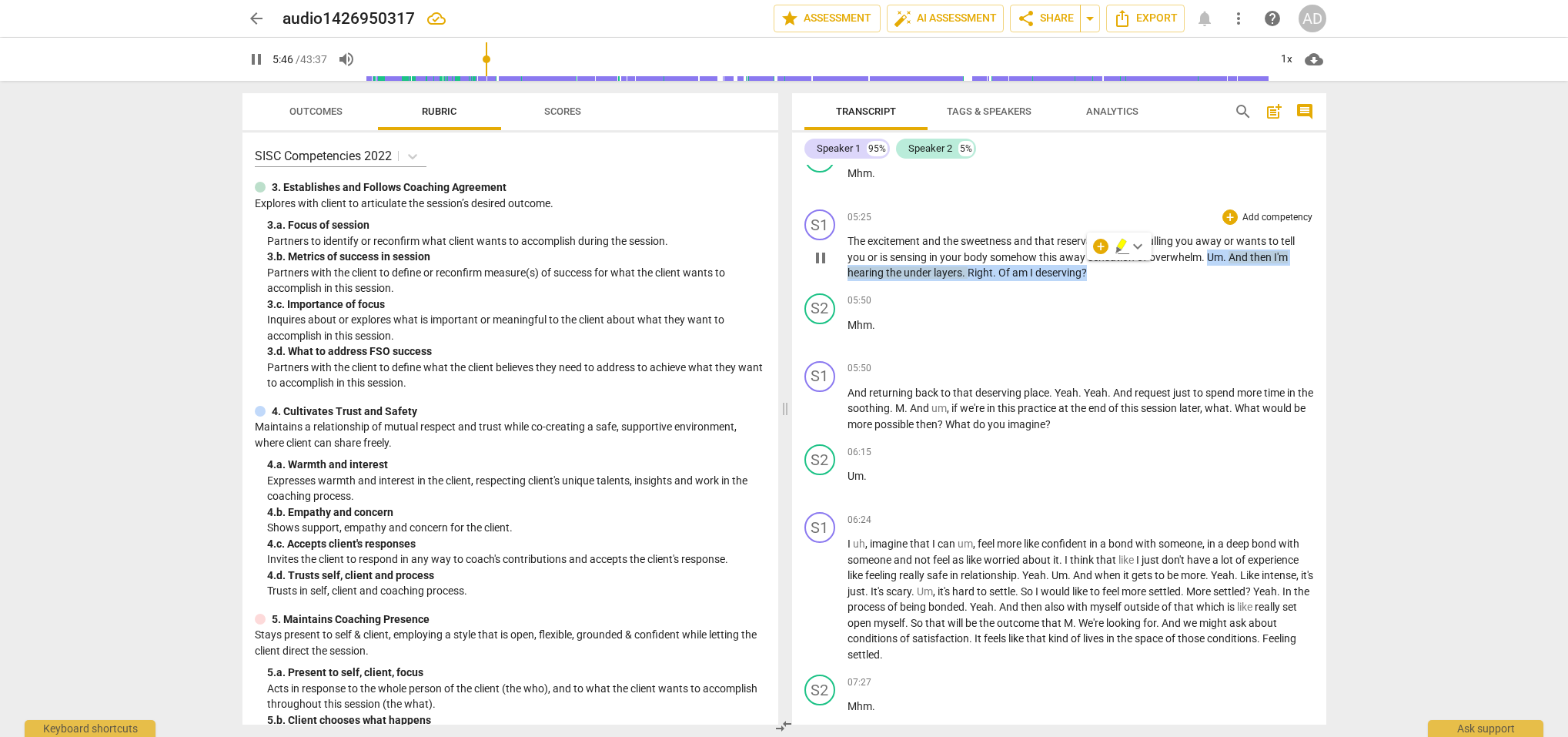
click at [1210, 258] on p "The excitement and the sweetness and that reservation that's pulling you away o…" at bounding box center [1081, 257] width 467 height 47
click at [1209, 252] on span "Um" at bounding box center [1215, 257] width 16 height 13
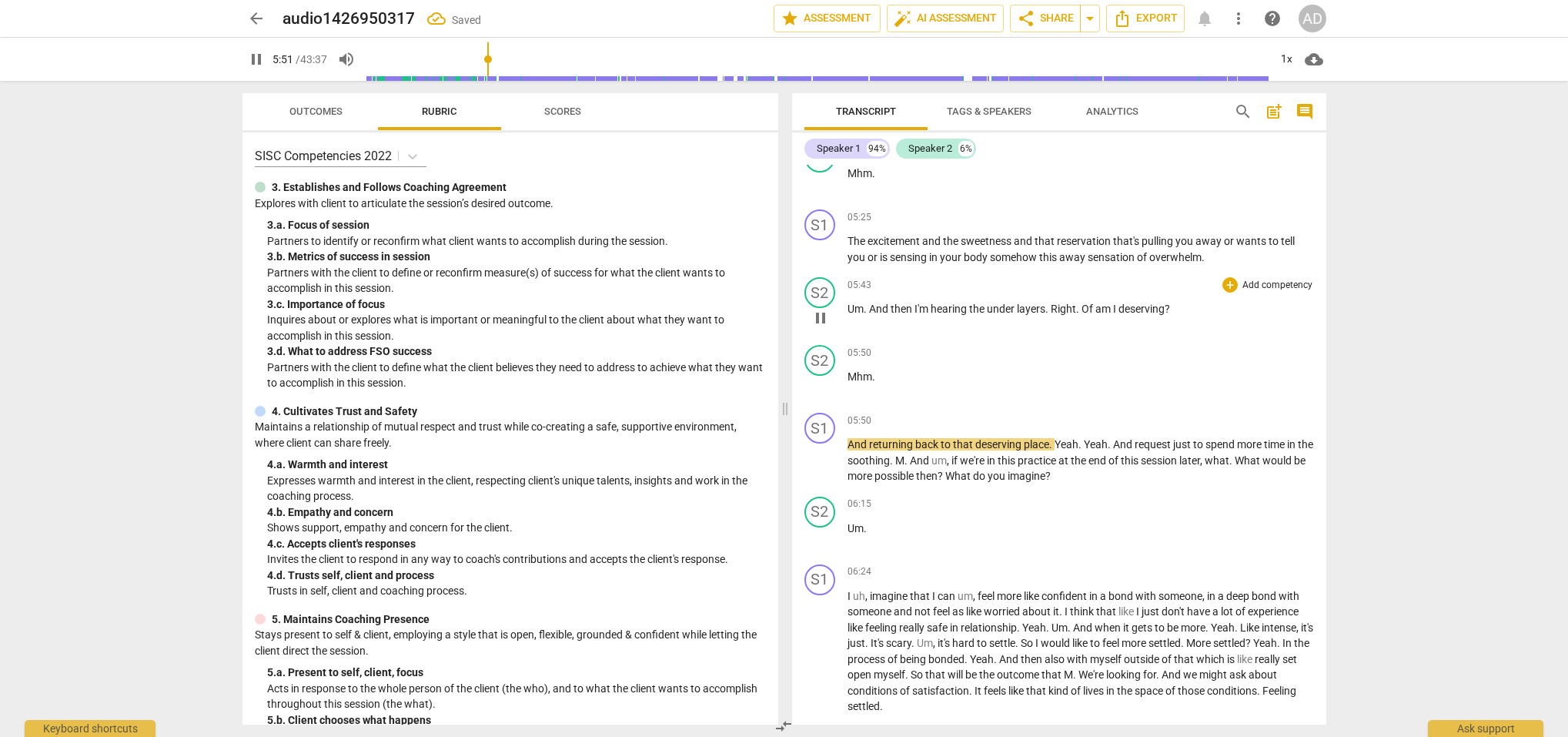
click at [869, 305] on span "And" at bounding box center [880, 308] width 22 height 13
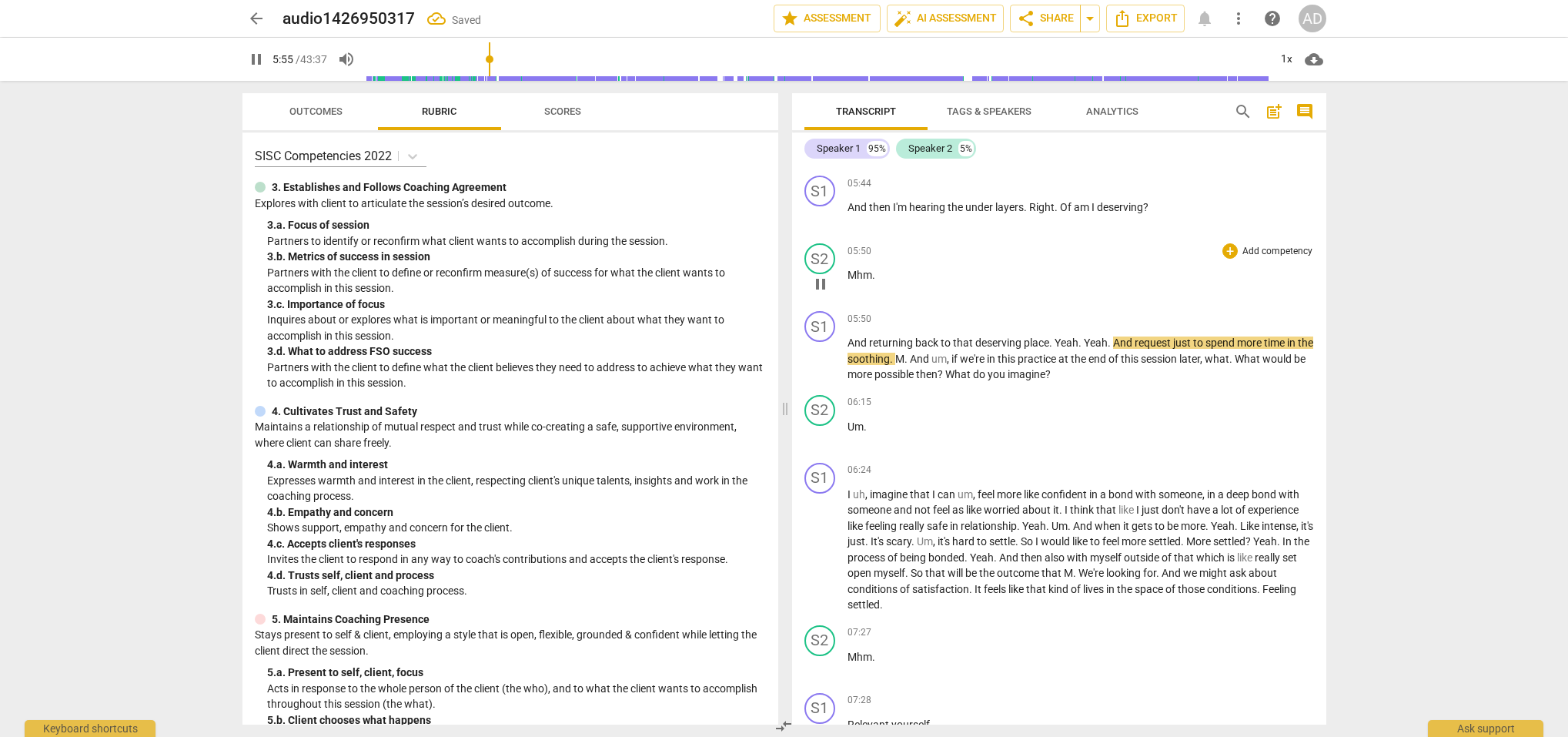
scroll to position [4293, 0]
click at [1055, 337] on span "Yeah" at bounding box center [1067, 342] width 24 height 13
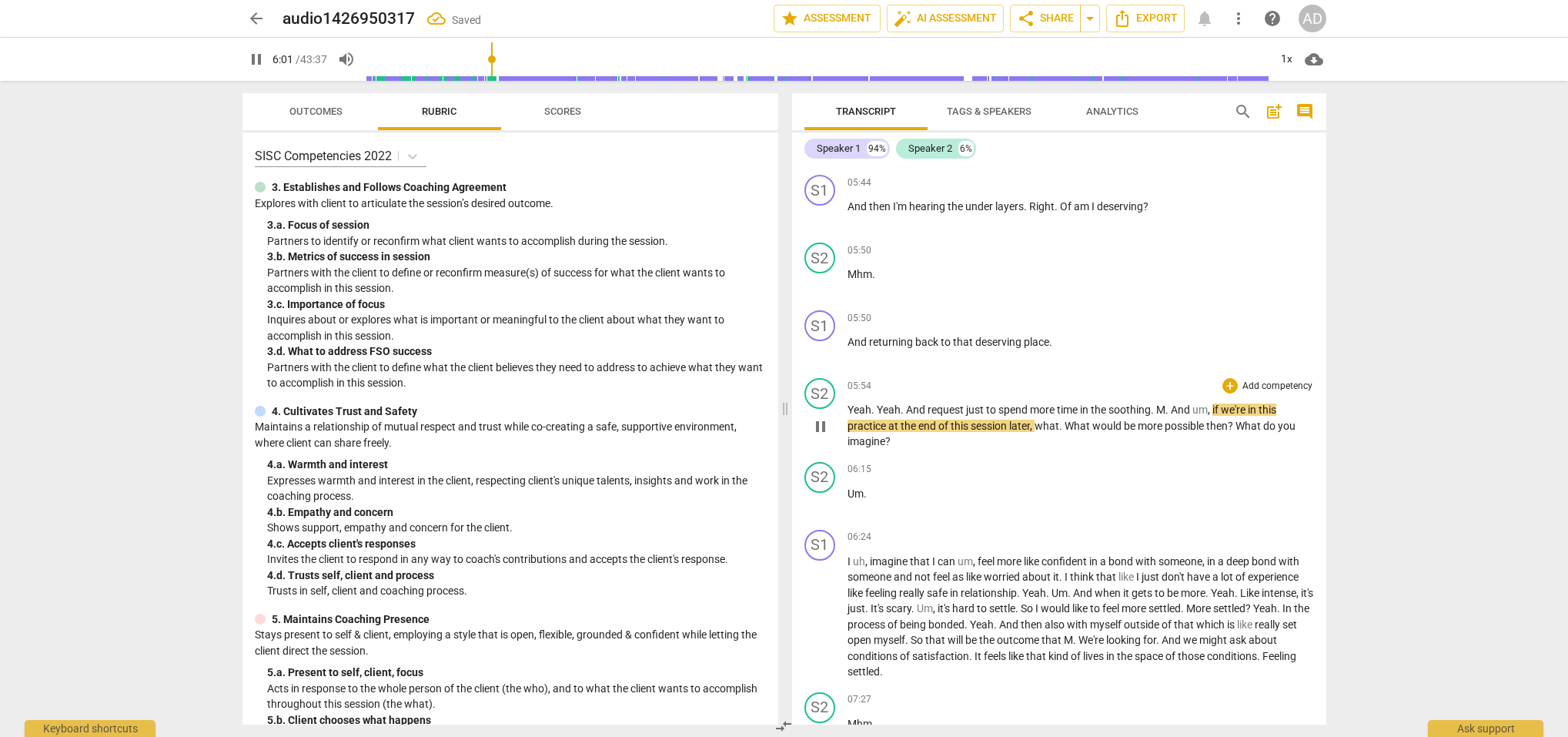
click at [879, 404] on span "Yeah" at bounding box center [888, 410] width 24 height 13
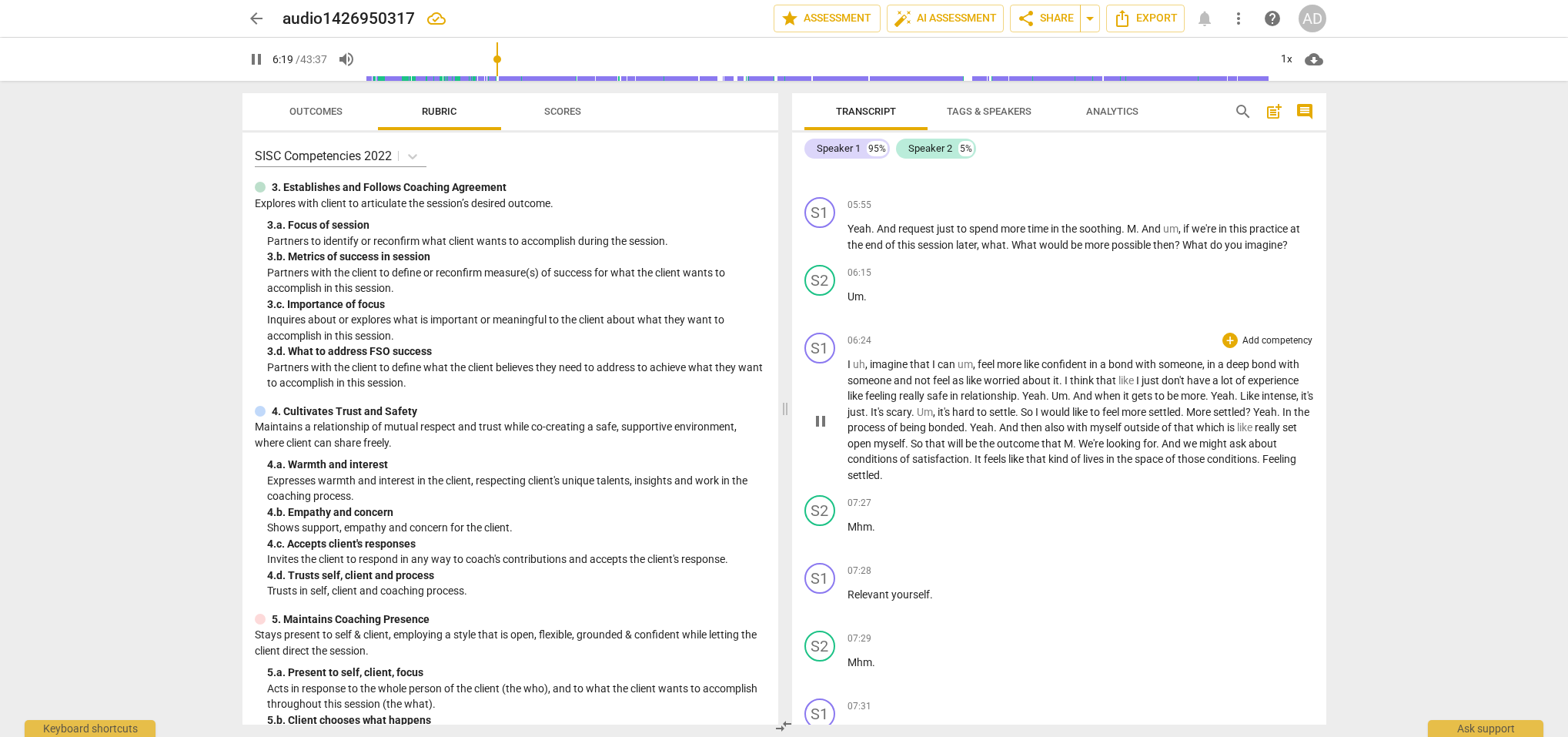
scroll to position [4545, 0]
click at [1218, 386] on span "Yeah" at bounding box center [1223, 392] width 24 height 13
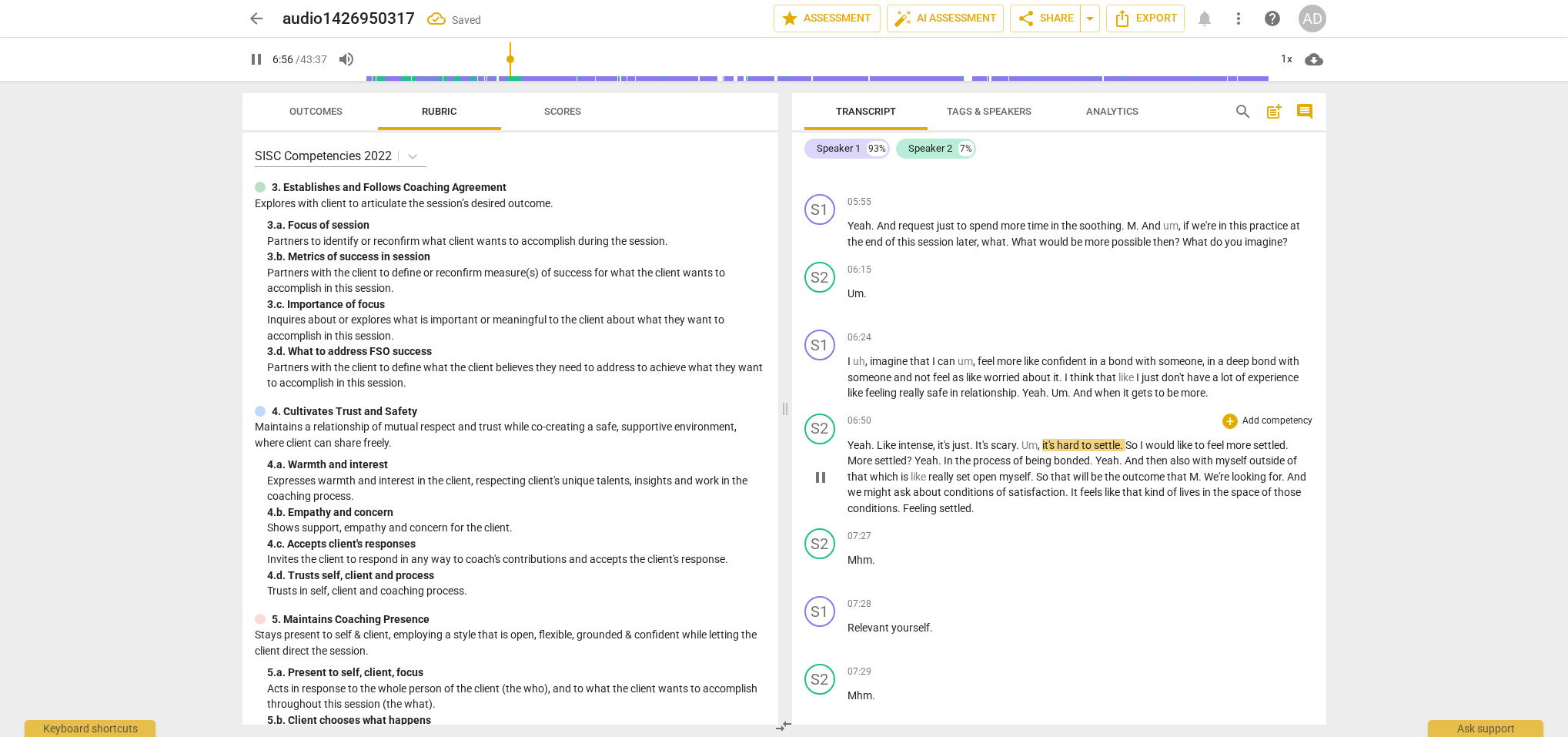
click at [876, 439] on span "." at bounding box center [874, 445] width 5 height 13
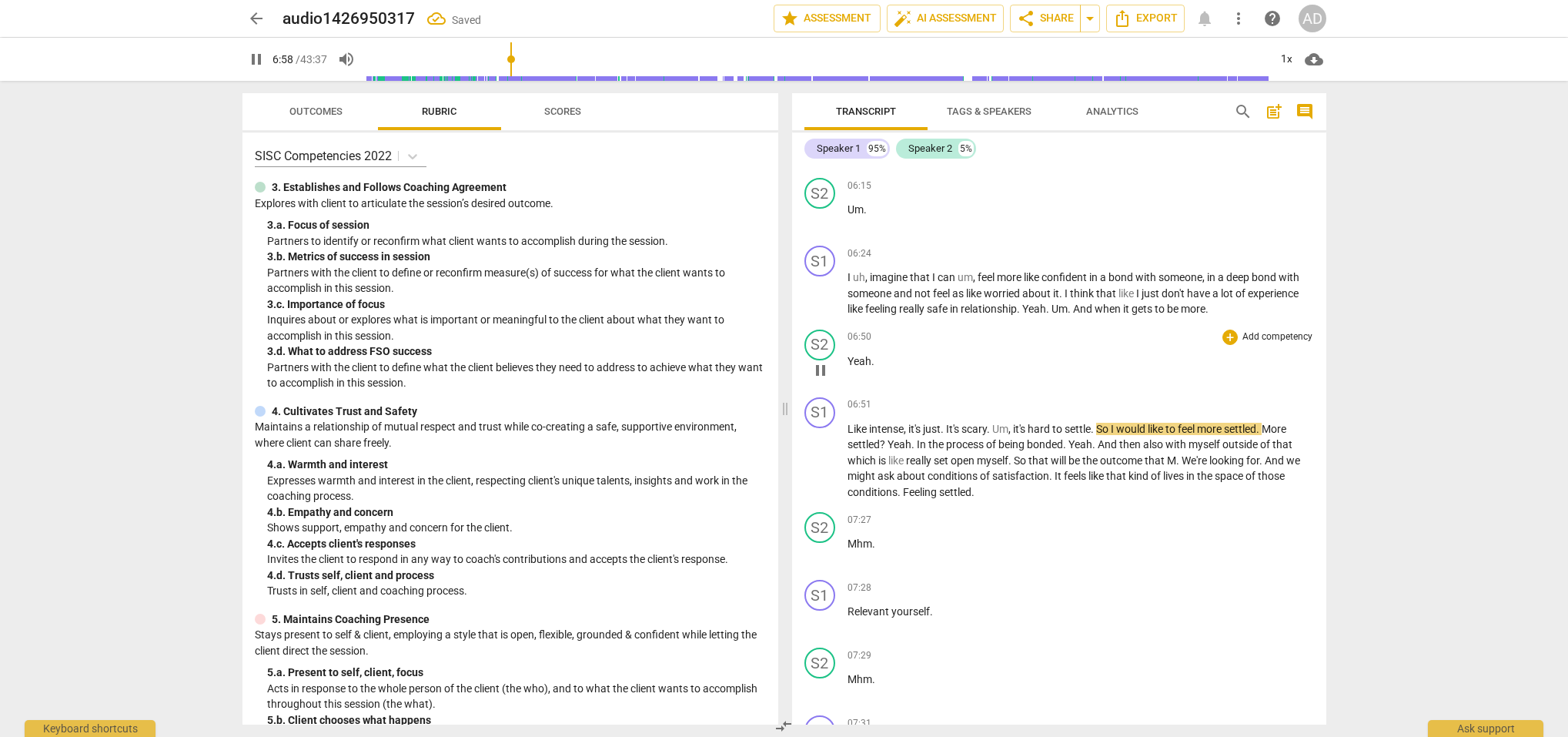
scroll to position [4648, 0]
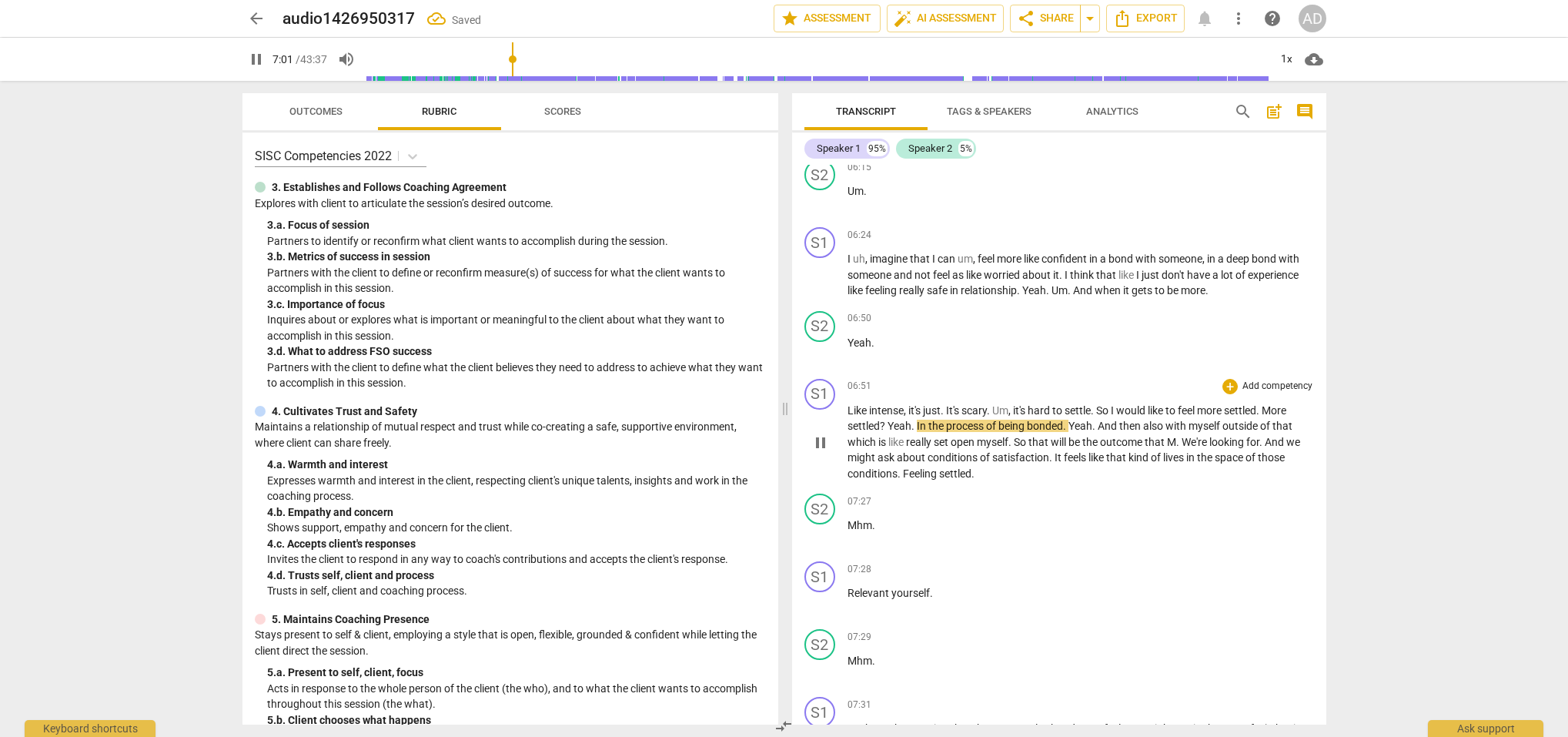
click at [1272, 405] on span "More" at bounding box center [1274, 410] width 25 height 13
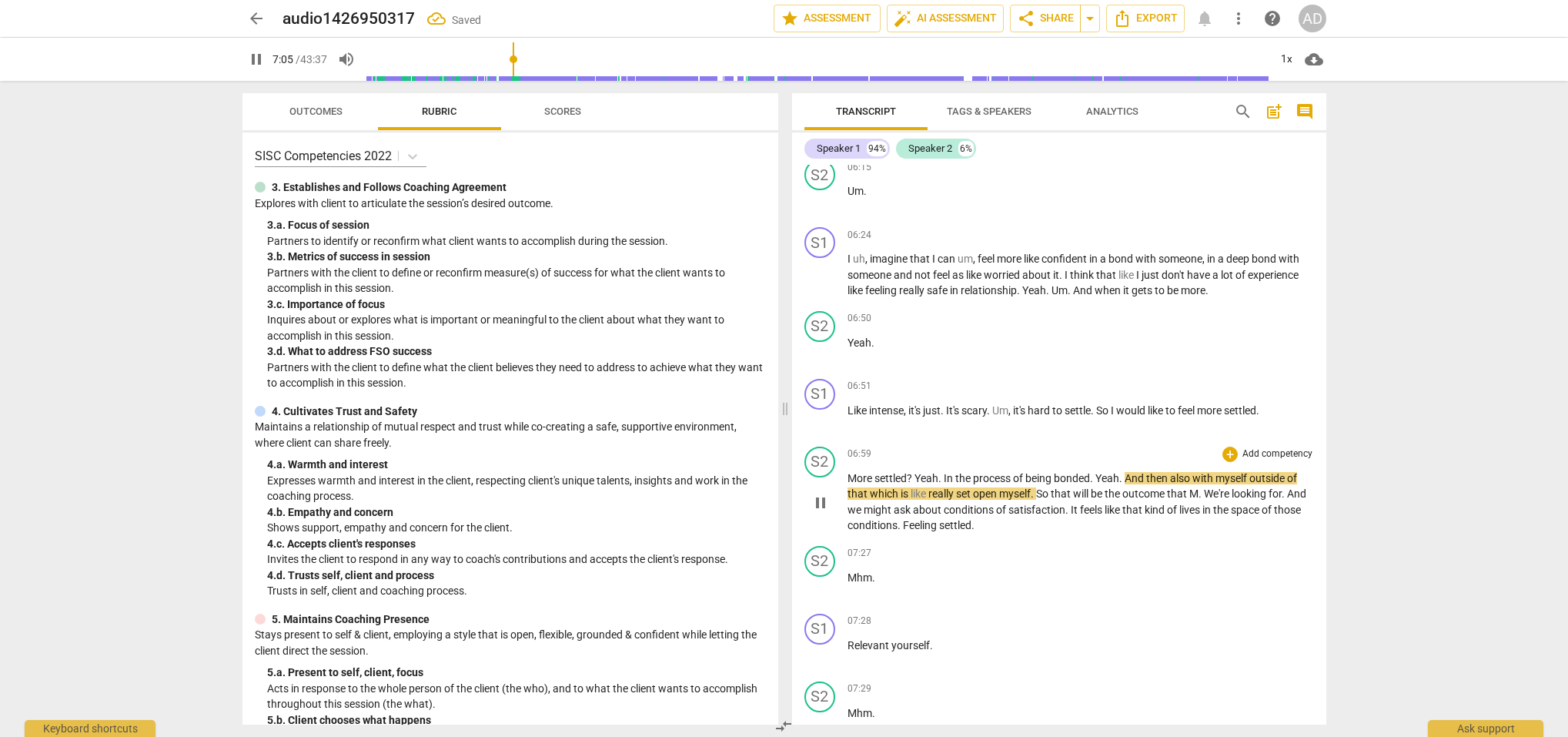
click at [1100, 472] on span "Yeah" at bounding box center [1107, 478] width 24 height 13
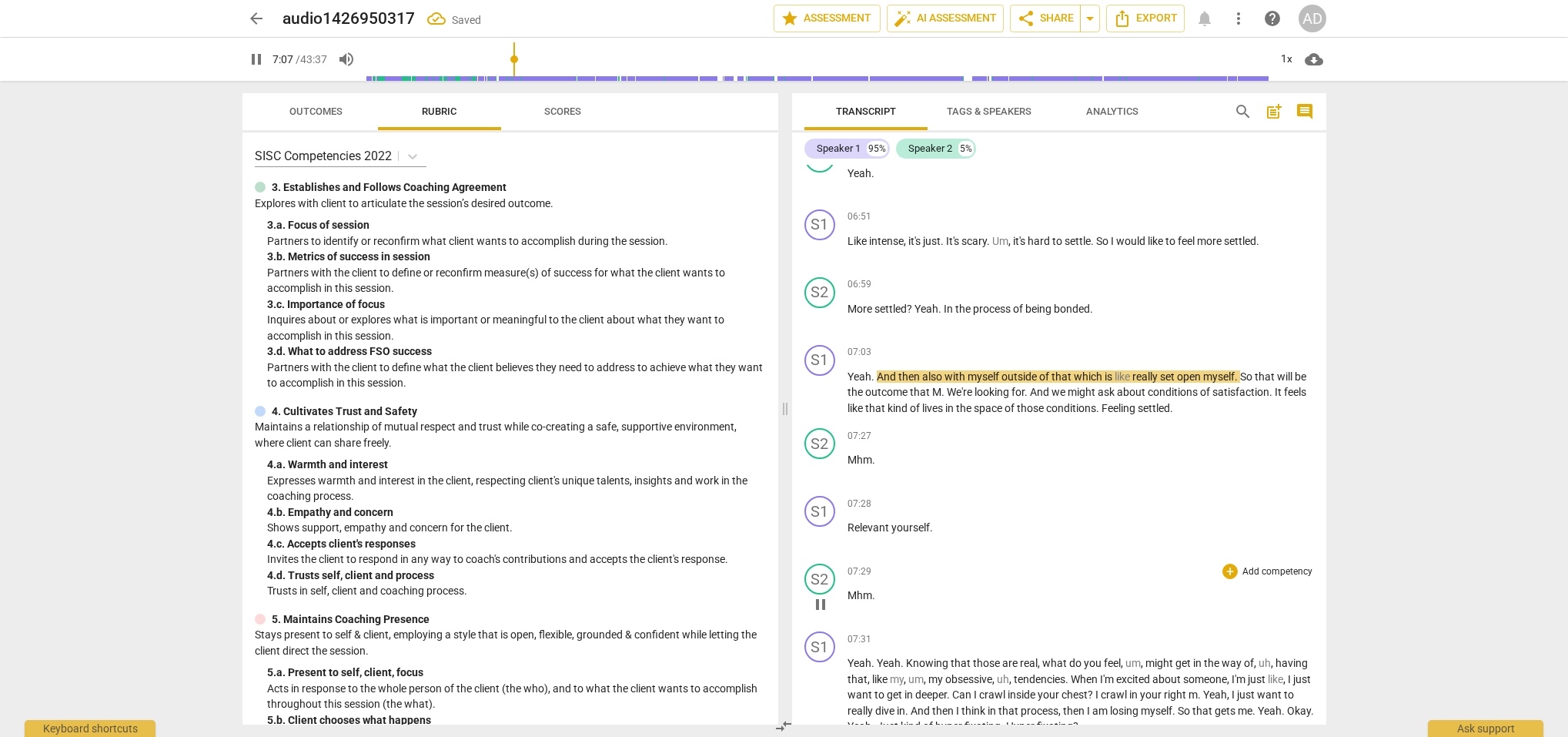
scroll to position [4836, 0]
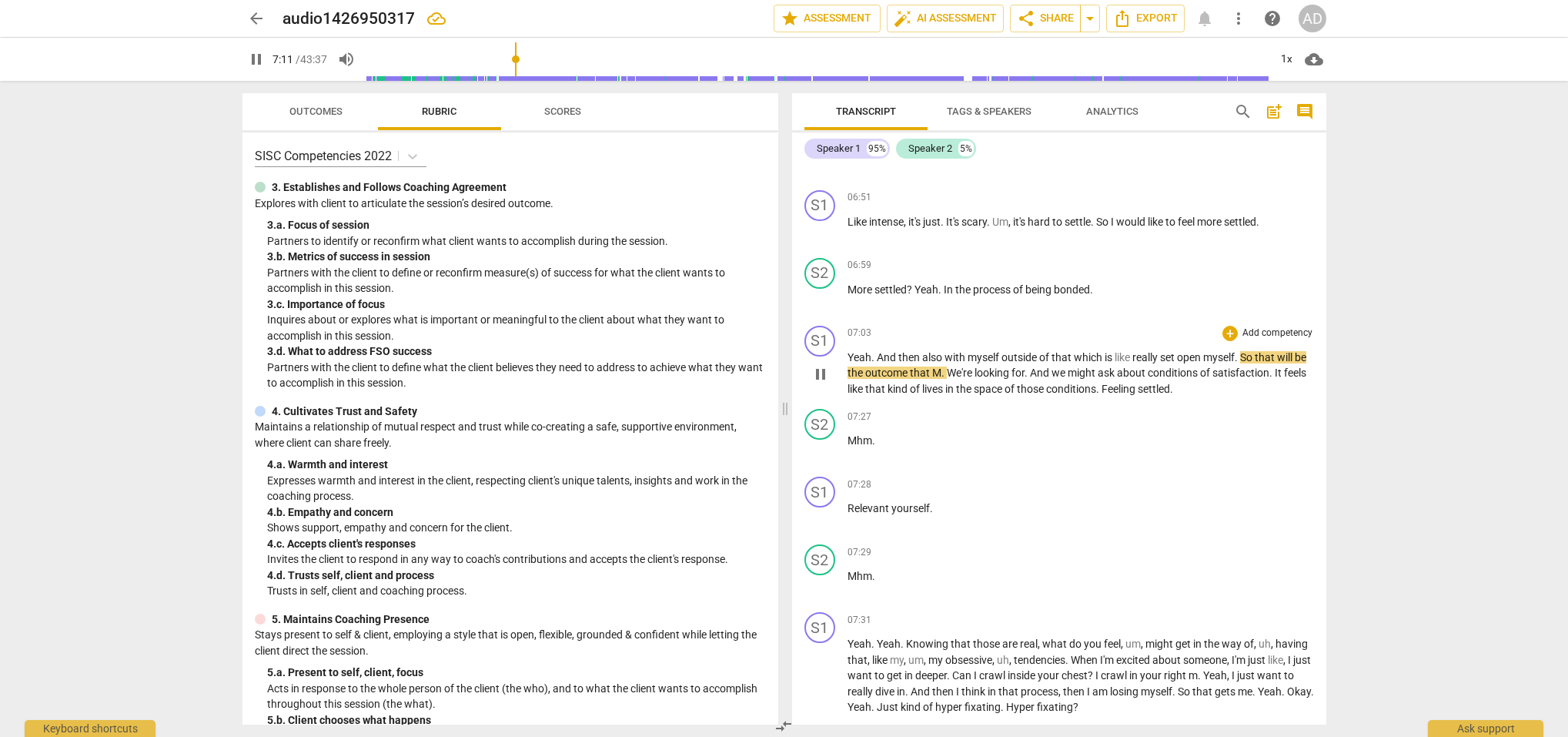
drag, startPoint x: 1178, startPoint y: 351, endPoint x: 1194, endPoint y: 363, distance: 20.0
click at [1177, 351] on span "set" at bounding box center [1168, 357] width 17 height 13
type input "433"
drag, startPoint x: 1221, startPoint y: 351, endPoint x: 1202, endPoint y: 354, distance: 19.2
click at [1202, 354] on span "open" at bounding box center [1208, 357] width 27 height 13
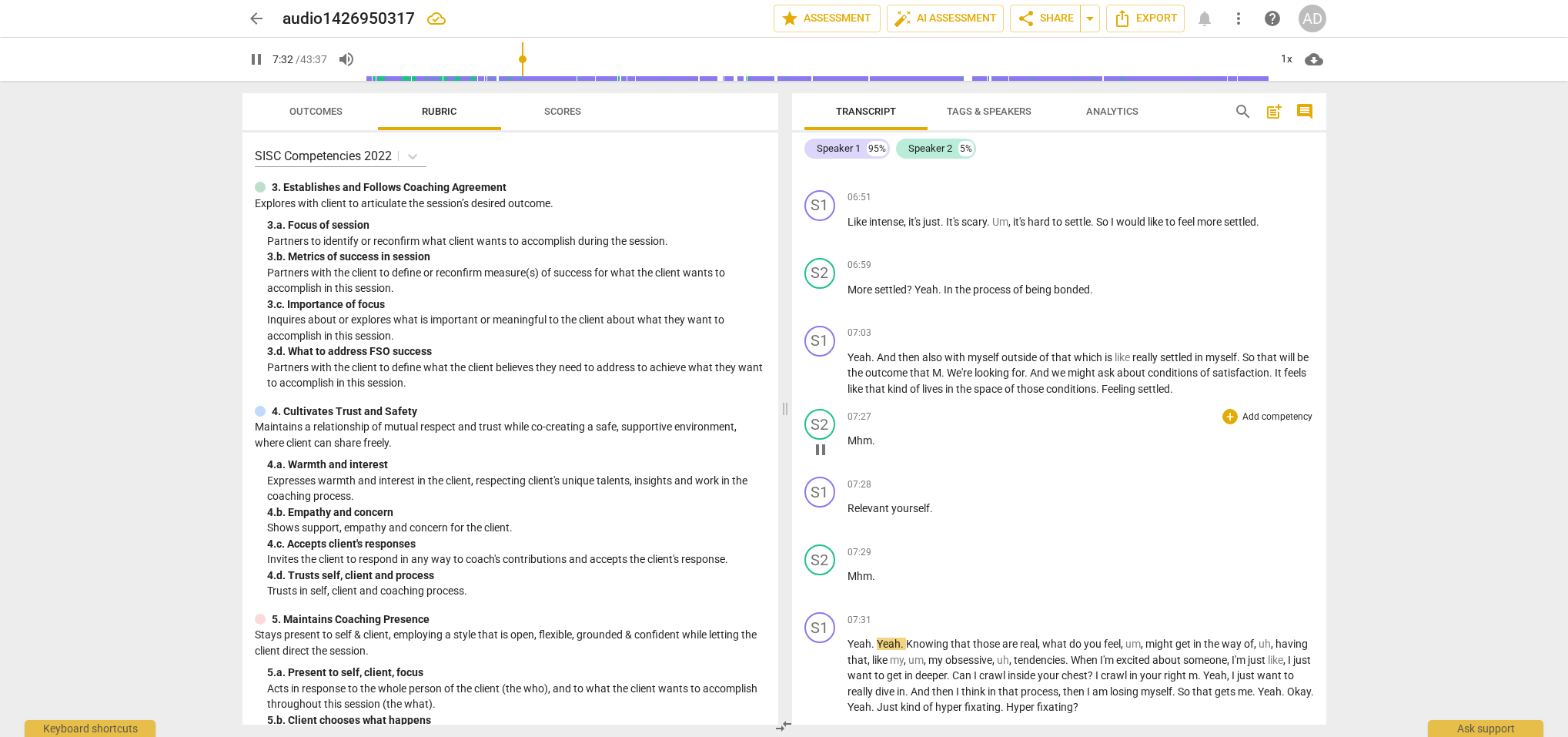
click at [816, 441] on span "pause" at bounding box center [820, 449] width 19 height 19
click at [823, 440] on span "play_arrow" at bounding box center [820, 449] width 19 height 19
drag, startPoint x: 887, startPoint y: 500, endPoint x: 859, endPoint y: 501, distance: 28.0
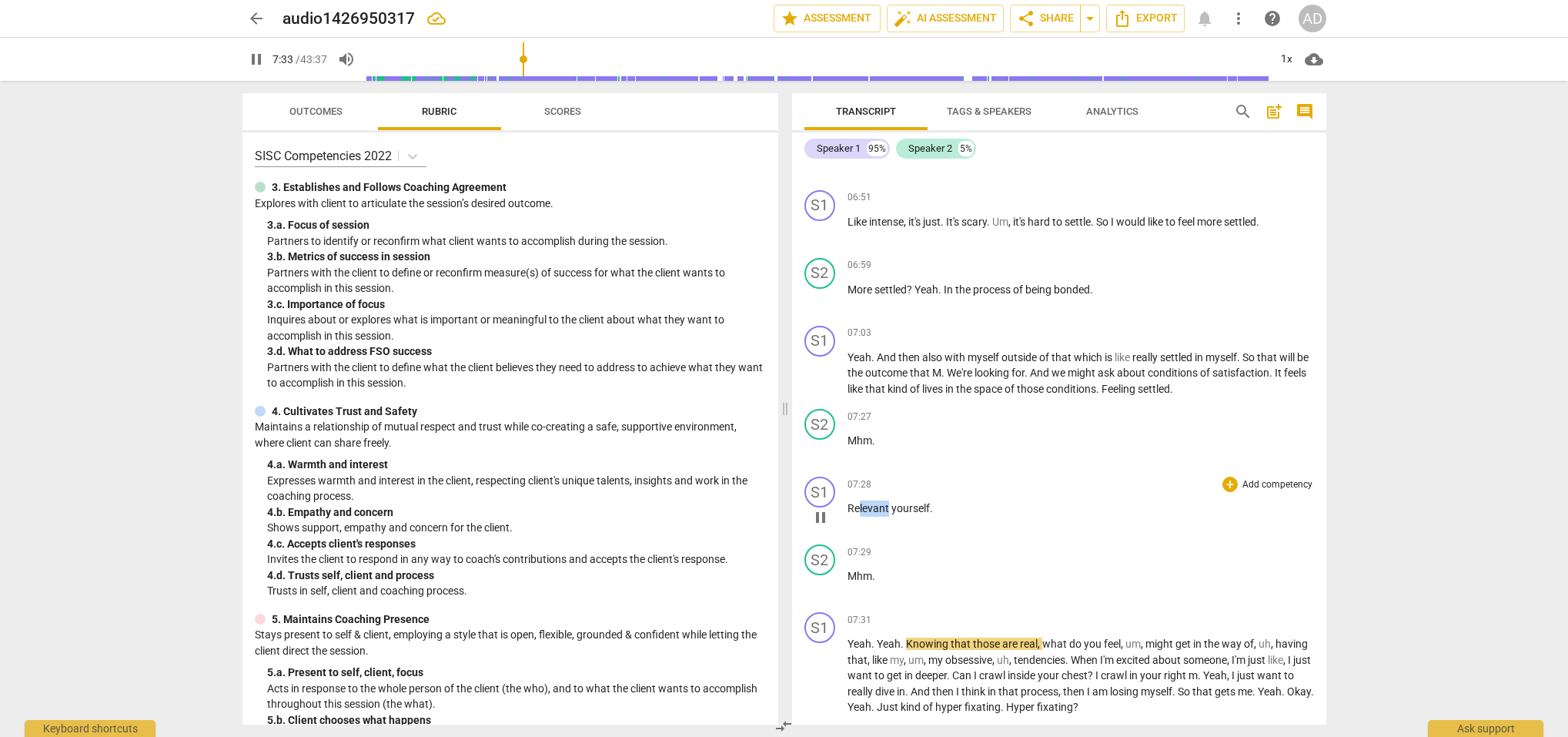
click at [859, 502] on span "Relevant" at bounding box center [870, 508] width 44 height 13
type input "454"
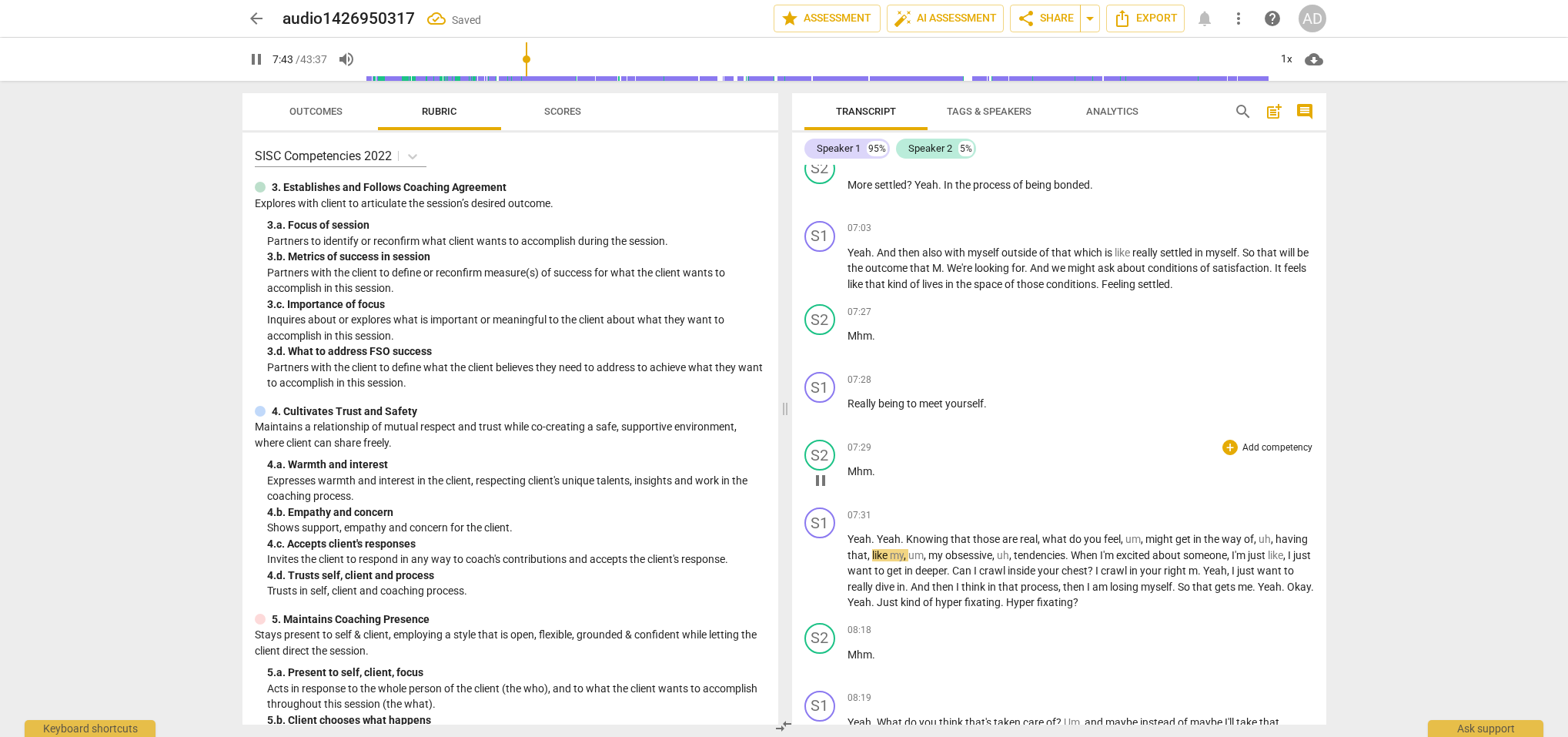
scroll to position [4980, 0]
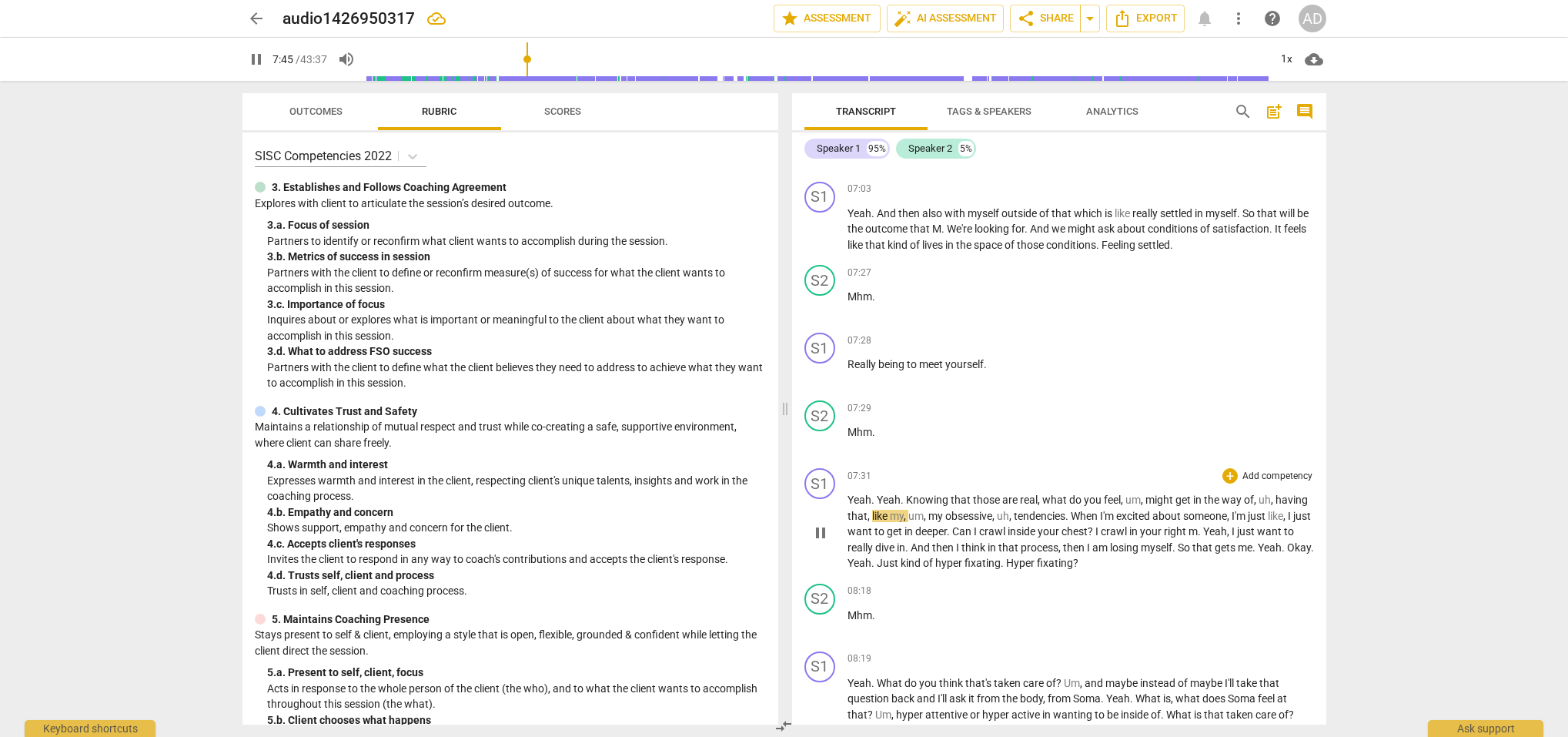
click at [878, 494] on span "Yeah" at bounding box center [888, 500] width 24 height 13
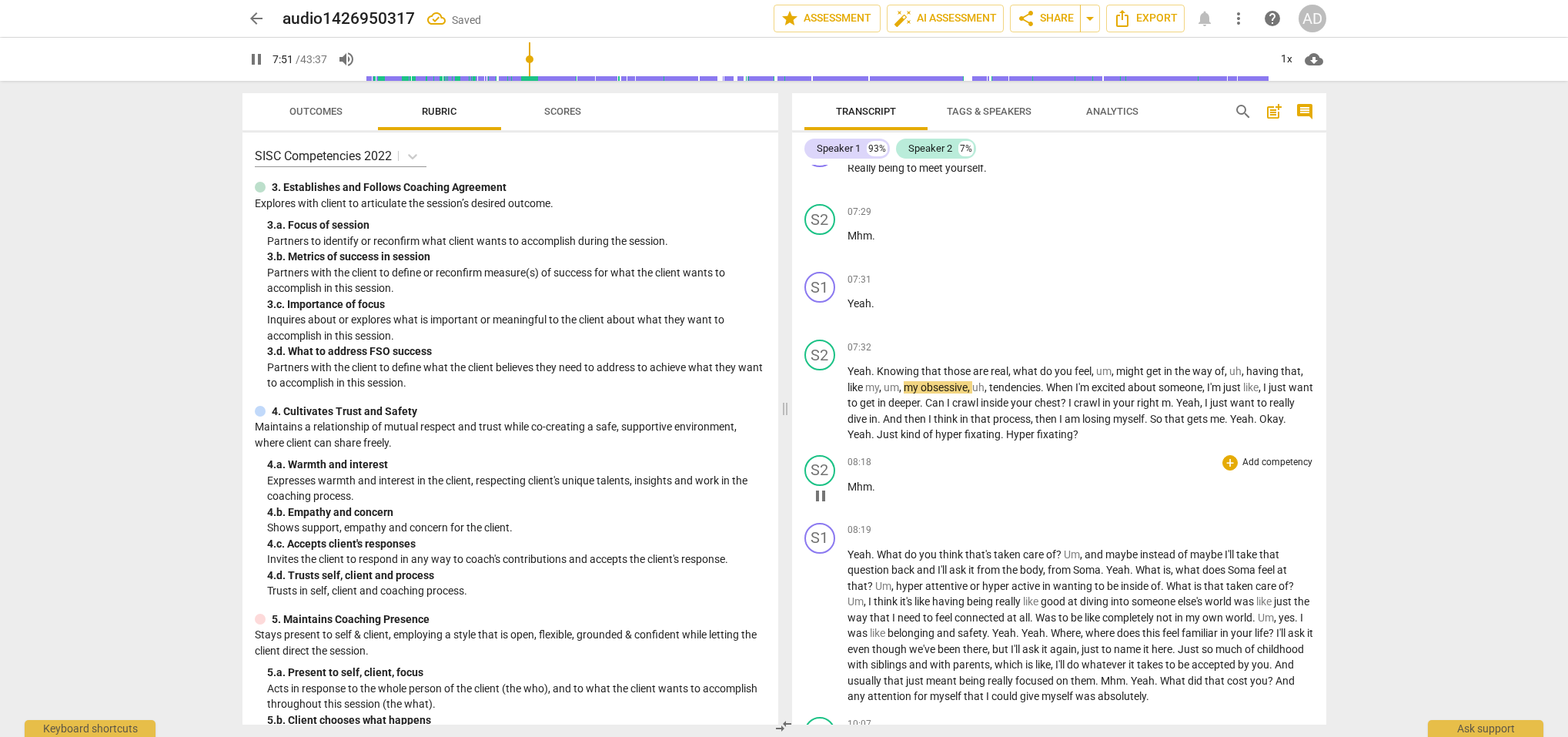
scroll to position [5178, 0]
click at [817, 302] on span "pause" at bounding box center [820, 310] width 19 height 19
click at [821, 302] on span "play_arrow" at bounding box center [820, 310] width 19 height 19
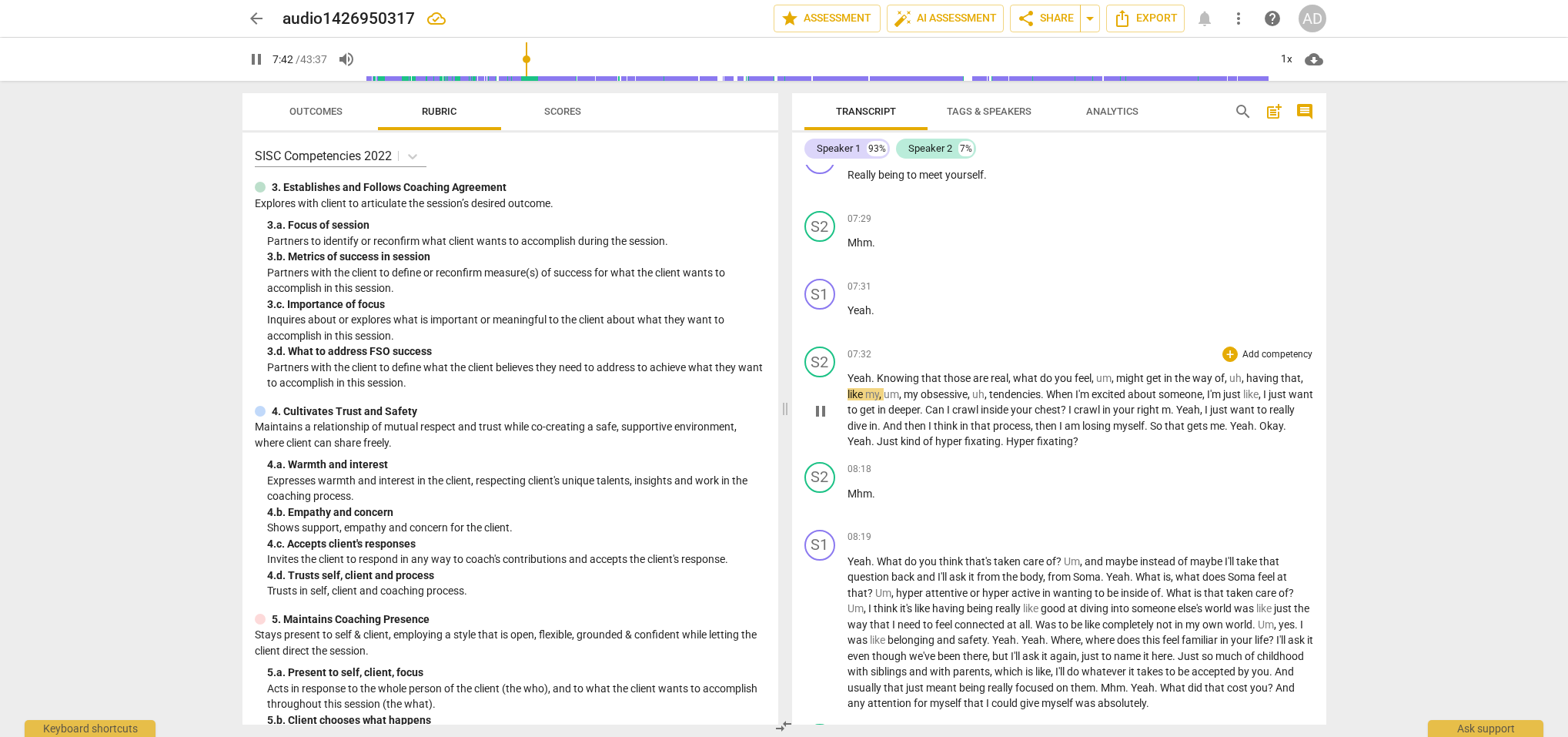
scroll to position [5172, 0]
click at [822, 241] on span "pause" at bounding box center [820, 249] width 19 height 19
click at [826, 241] on span "play_arrow" at bounding box center [820, 249] width 19 height 19
click at [847, 366] on div "S2 play_arrow pause" at bounding box center [826, 395] width 43 height 103
drag, startPoint x: 850, startPoint y: 367, endPoint x: 874, endPoint y: 371, distance: 24.3
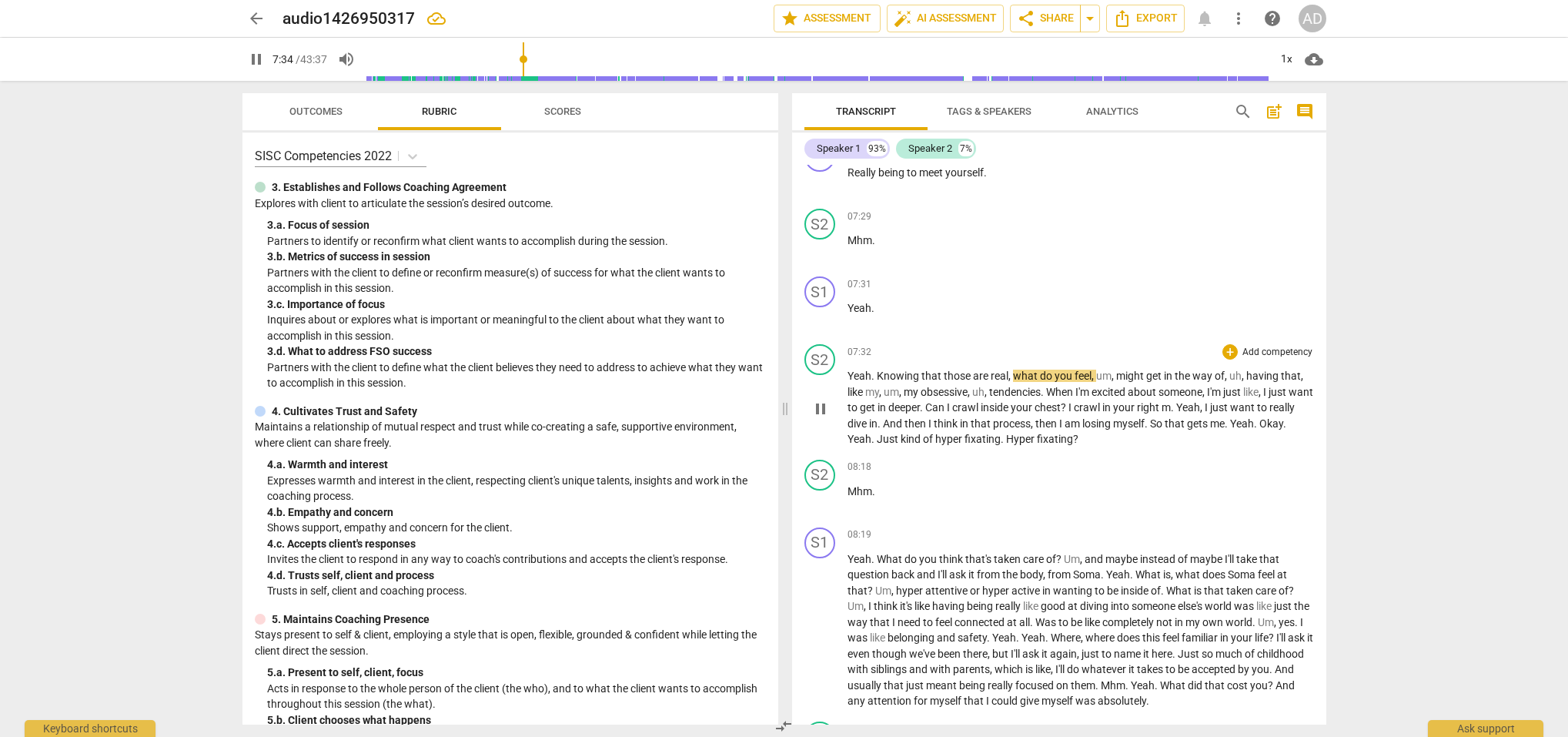
click at [858, 369] on span "Yeah" at bounding box center [860, 375] width 24 height 13
click at [846, 364] on div "S2 play_arrow pause" at bounding box center [826, 395] width 43 height 103
drag, startPoint x: 848, startPoint y: 366, endPoint x: 873, endPoint y: 383, distance: 30.2
click at [848, 369] on span "Yeah" at bounding box center [860, 375] width 24 height 13
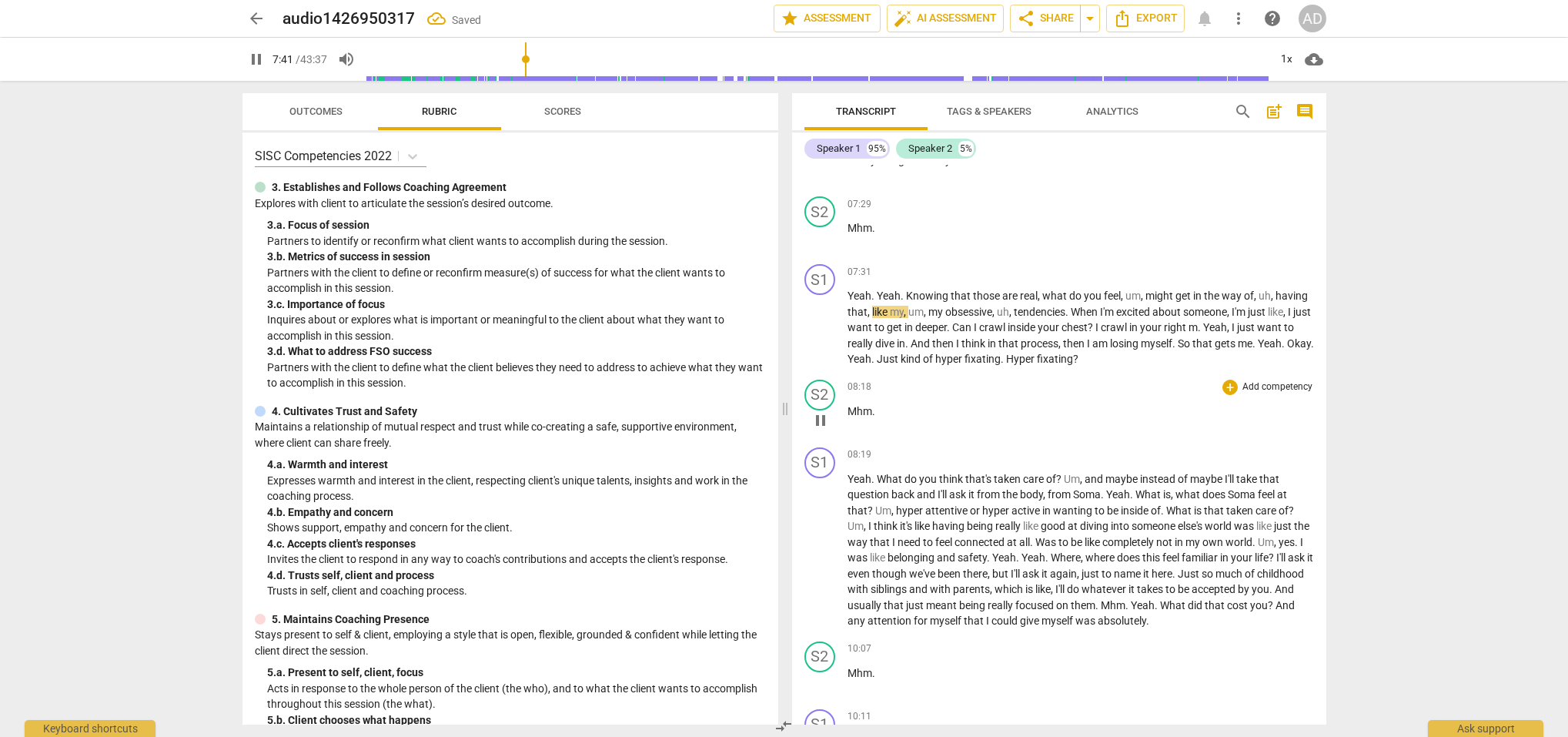
scroll to position [5193, 0]
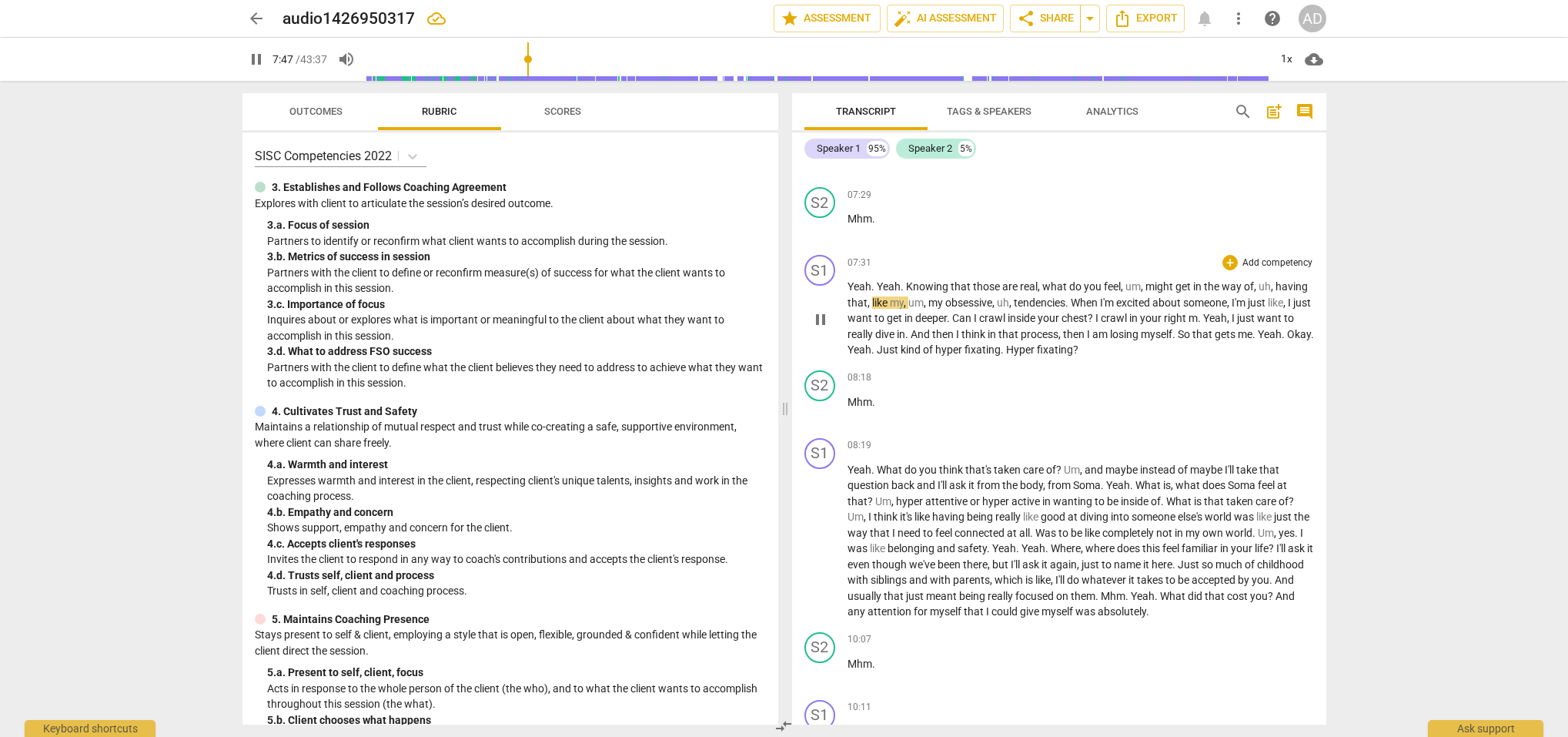
click at [868, 297] on span "," at bounding box center [870, 302] width 5 height 13
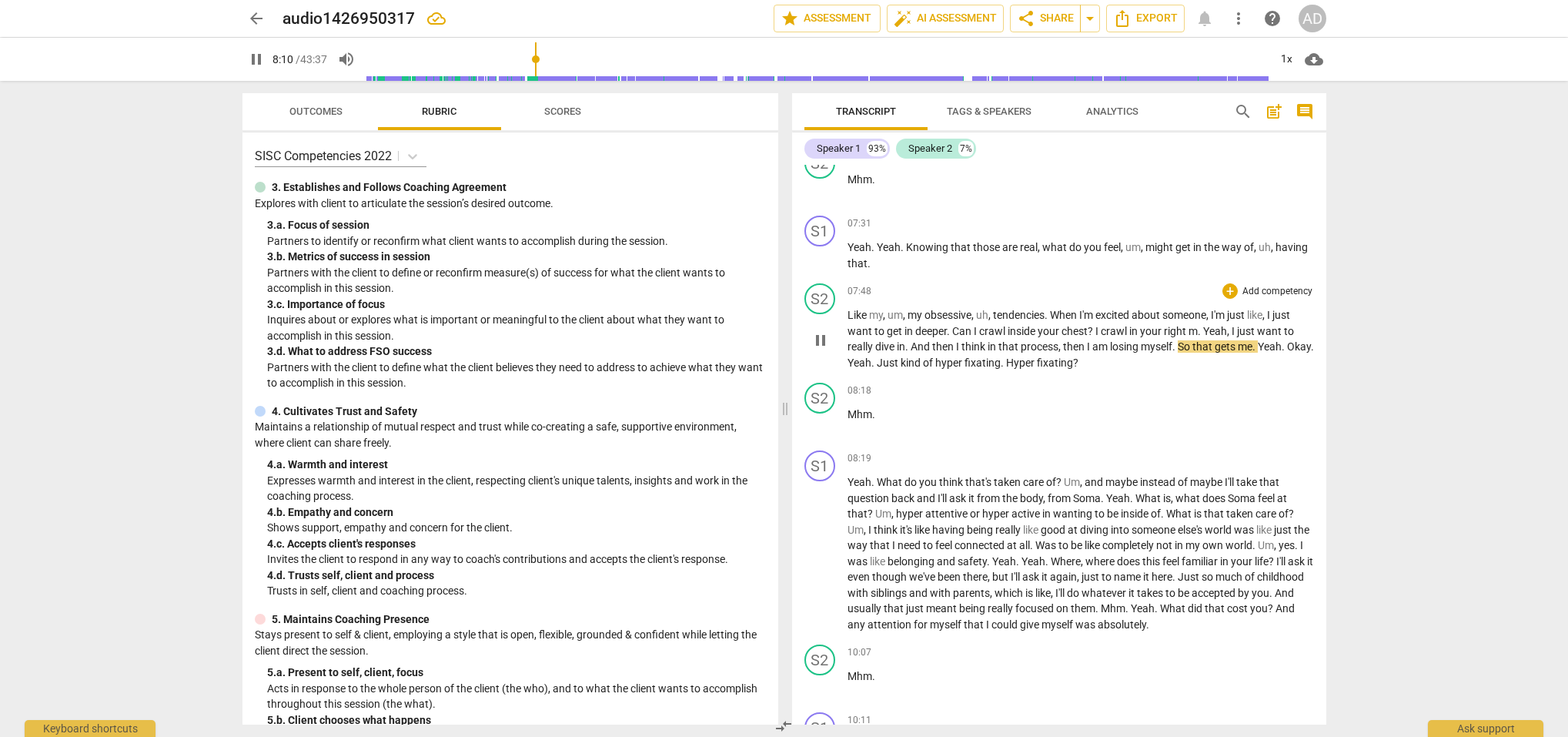
scroll to position [5239, 0]
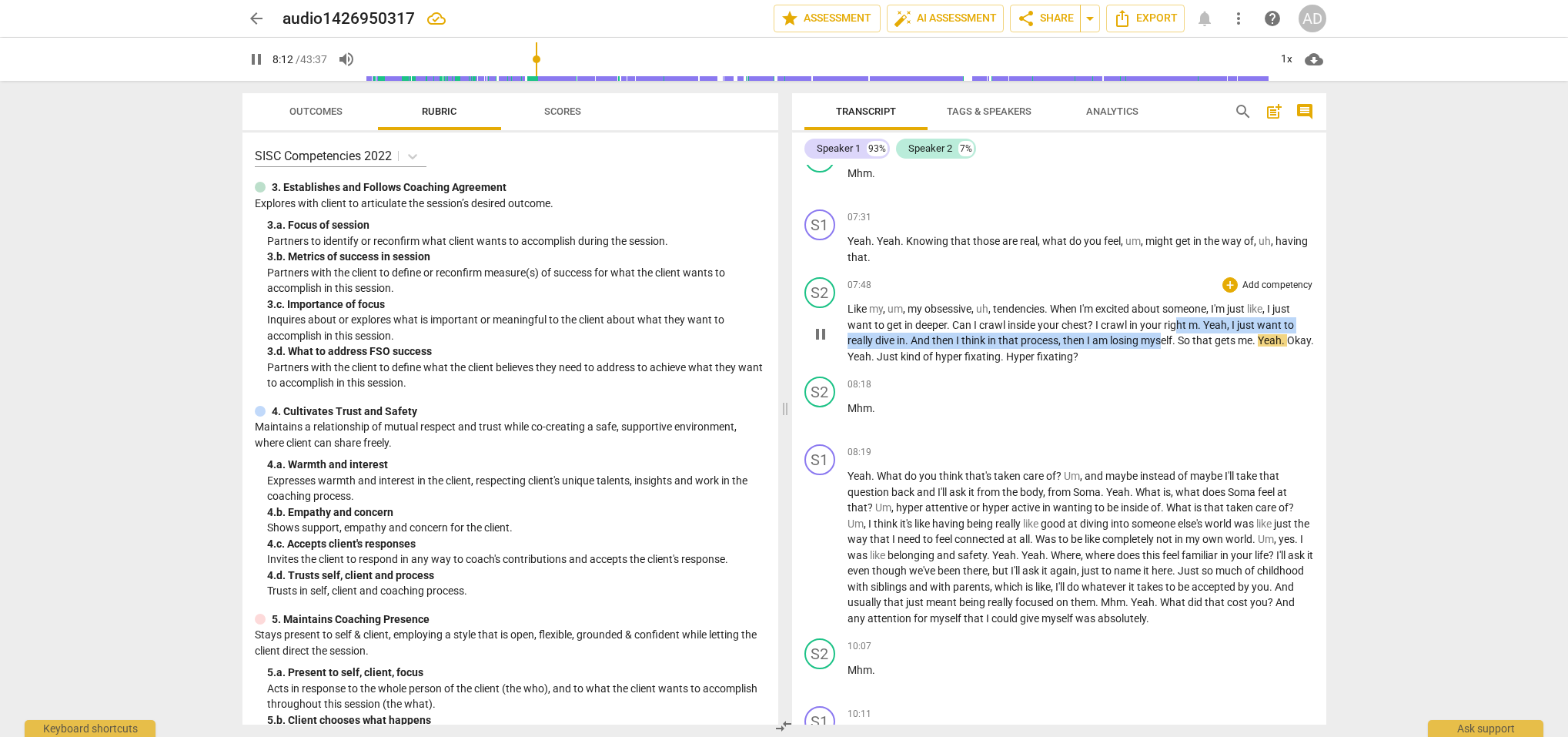
drag, startPoint x: 1165, startPoint y: 325, endPoint x: 1177, endPoint y: 315, distance: 15.6
click at [1177, 315] on p "Like my , um , my obsessive , uh , tendencies . When I'm excited about someone …" at bounding box center [1081, 333] width 467 height 63
click at [1167, 319] on span "right" at bounding box center [1176, 325] width 25 height 13
drag, startPoint x: 1166, startPoint y: 314, endPoint x: 1197, endPoint y: 310, distance: 31.3
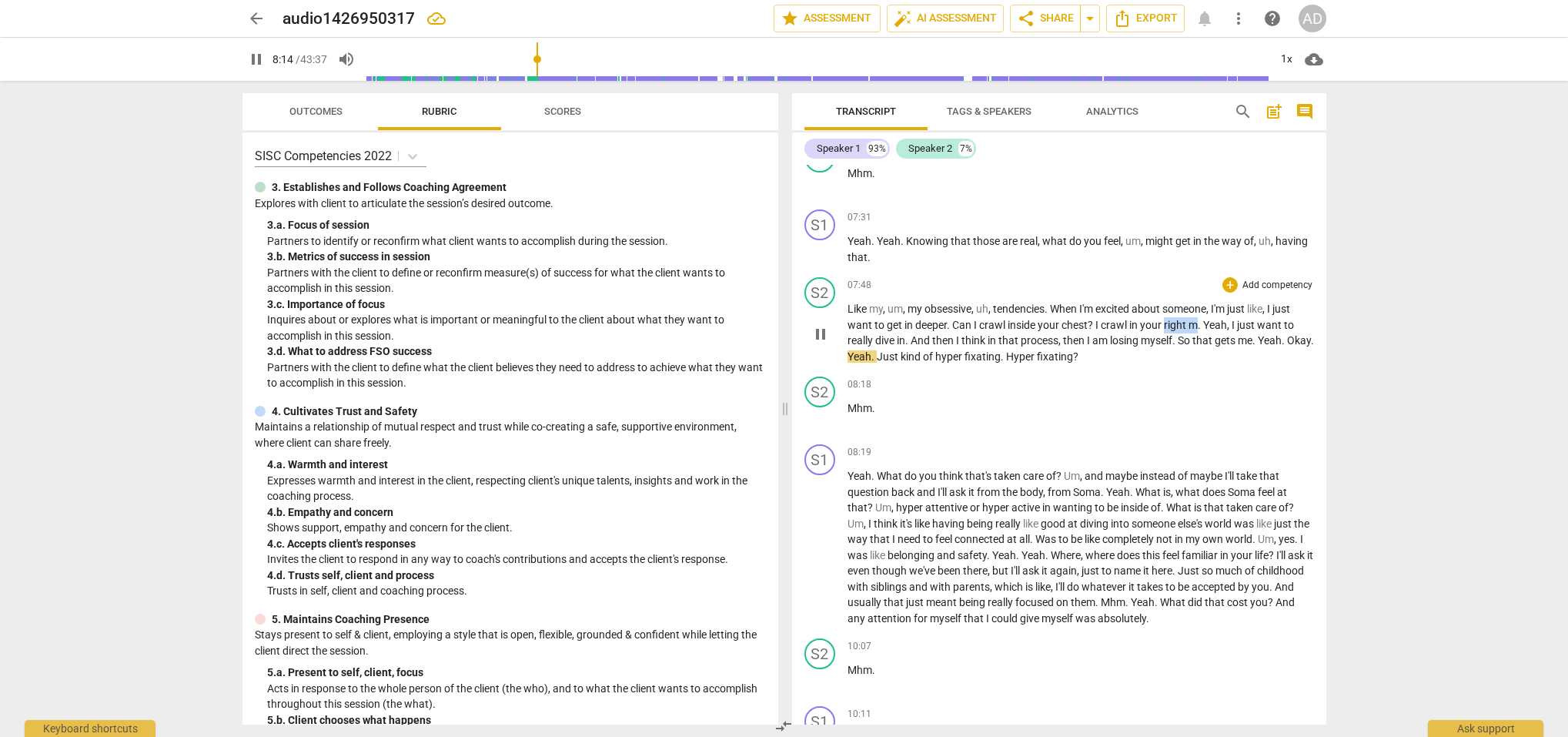
click at [1197, 312] on p "Like my , um , my obsessive , uh , tendencies . When I'm excited about someone …" at bounding box center [1081, 333] width 467 height 63
type input "496"
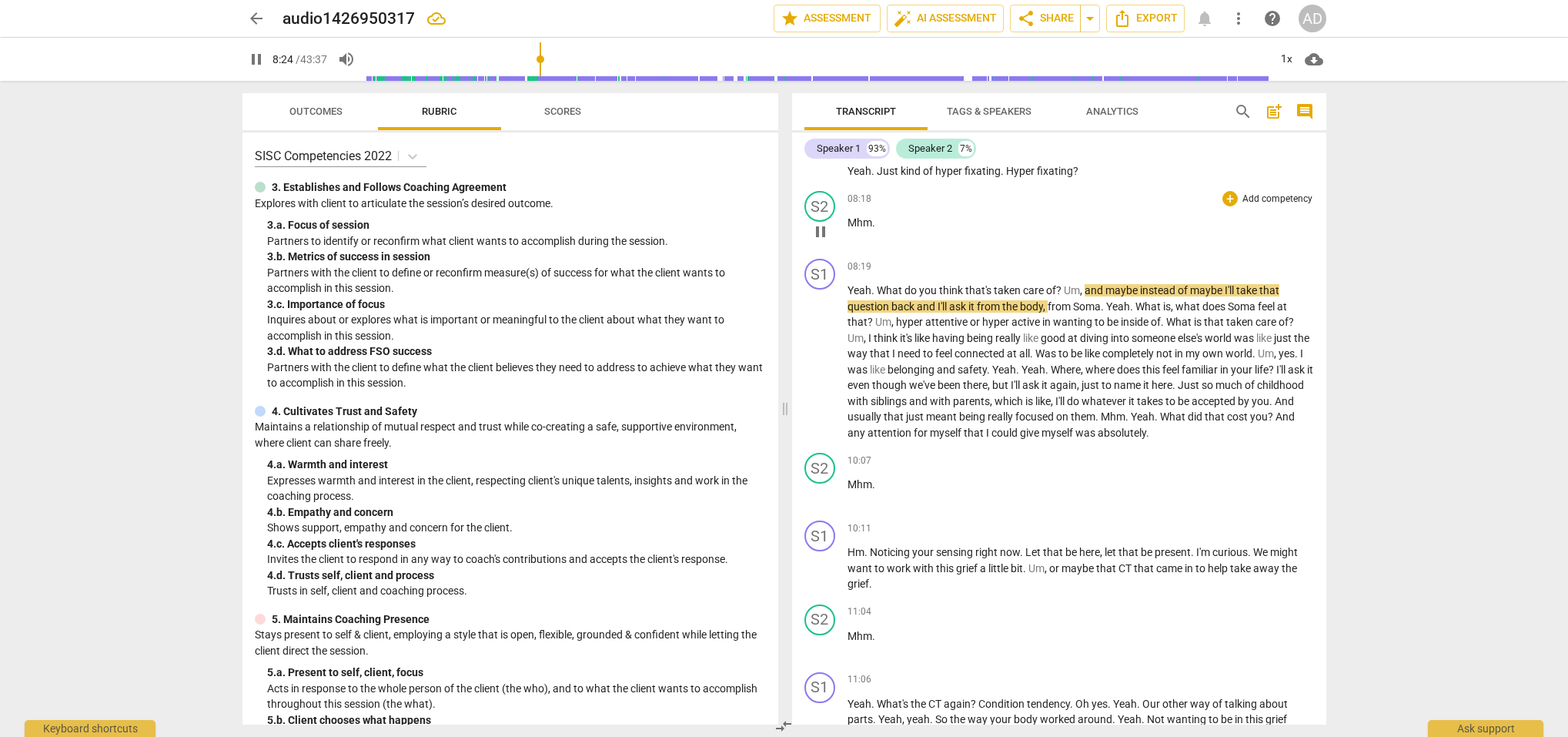
scroll to position [5428, 0]
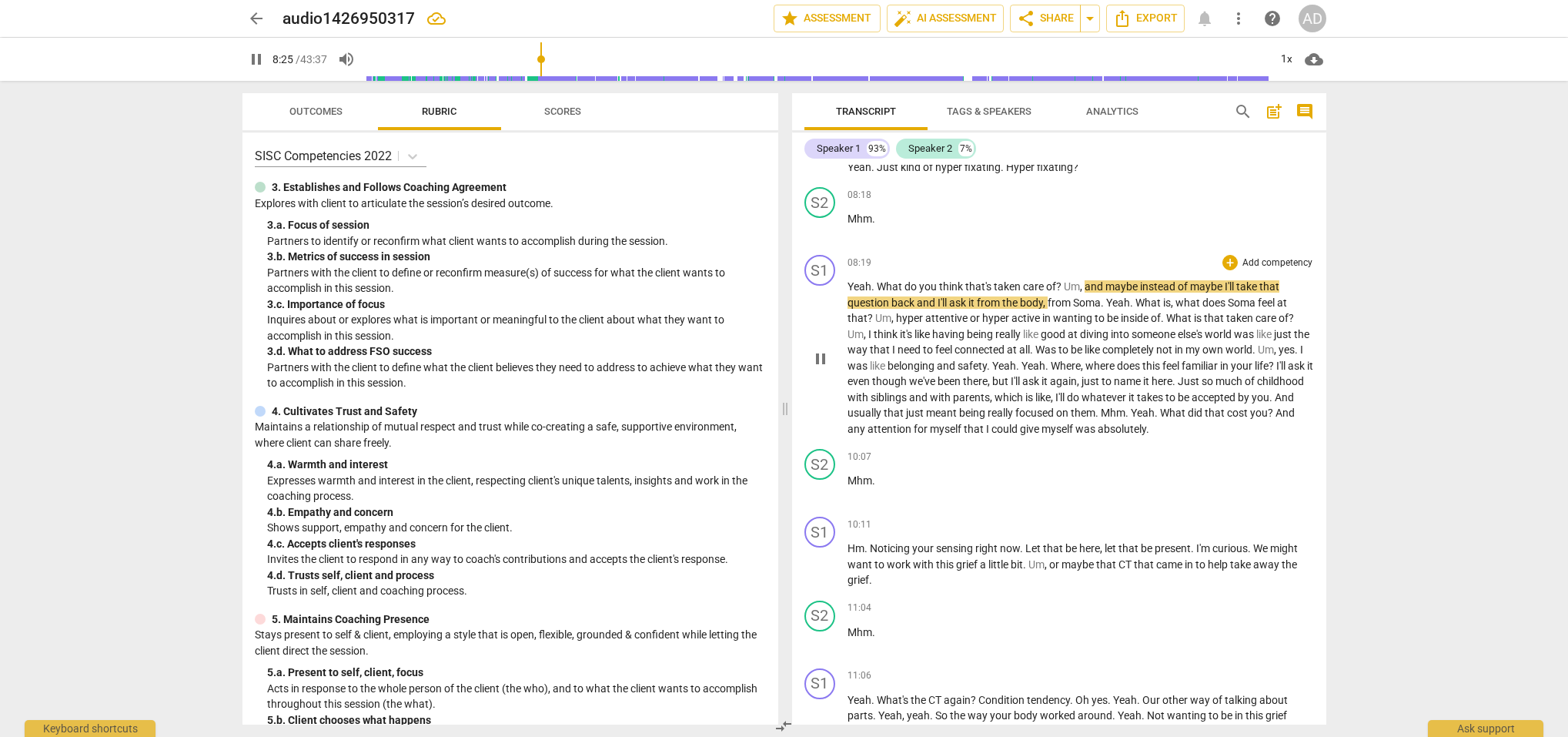
click at [1065, 281] on span "Um" at bounding box center [1072, 287] width 16 height 13
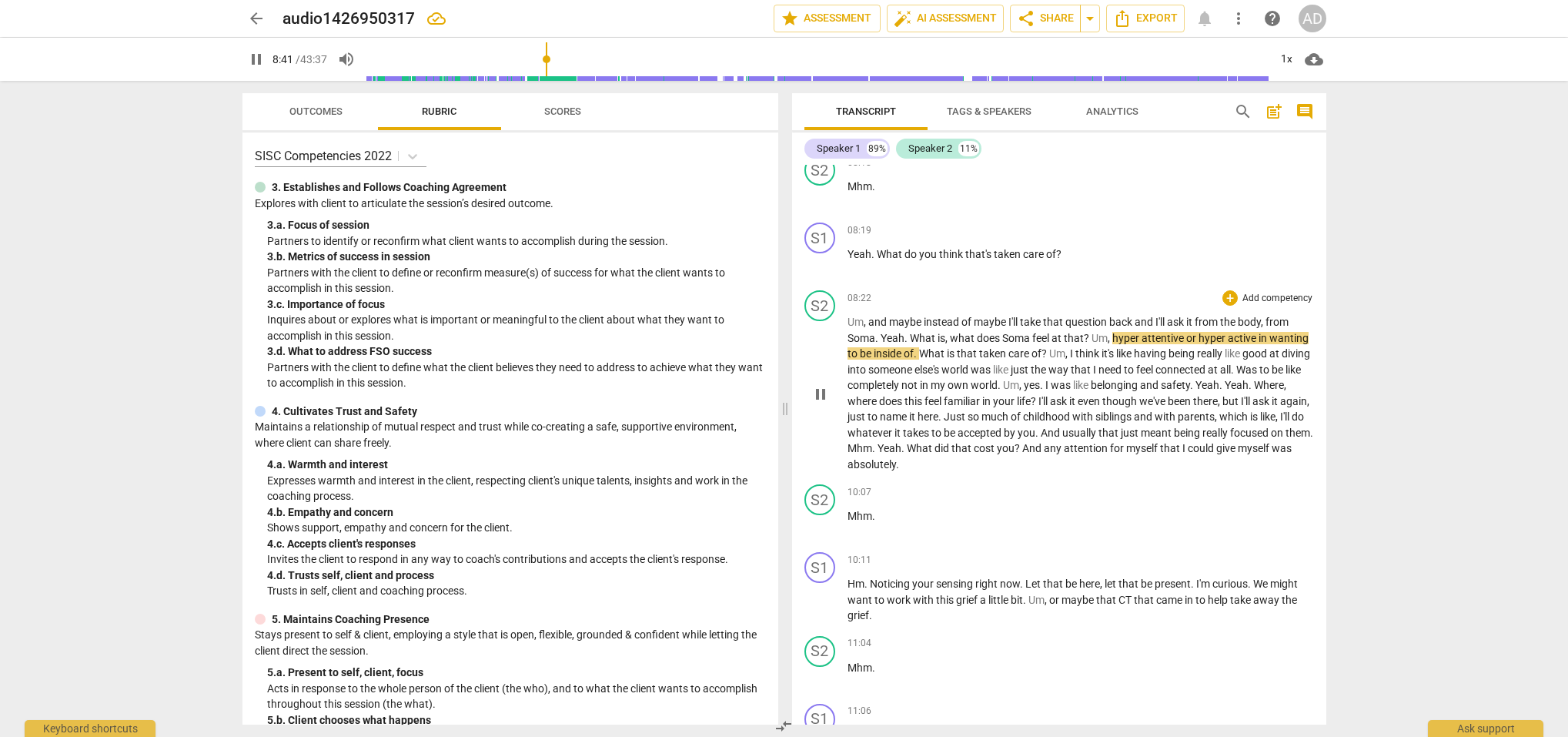
scroll to position [5462, 0]
drag, startPoint x: 1092, startPoint y: 342, endPoint x: 1100, endPoint y: 347, distance: 9.4
click at [1066, 346] on span "Um" at bounding box center [1057, 352] width 16 height 13
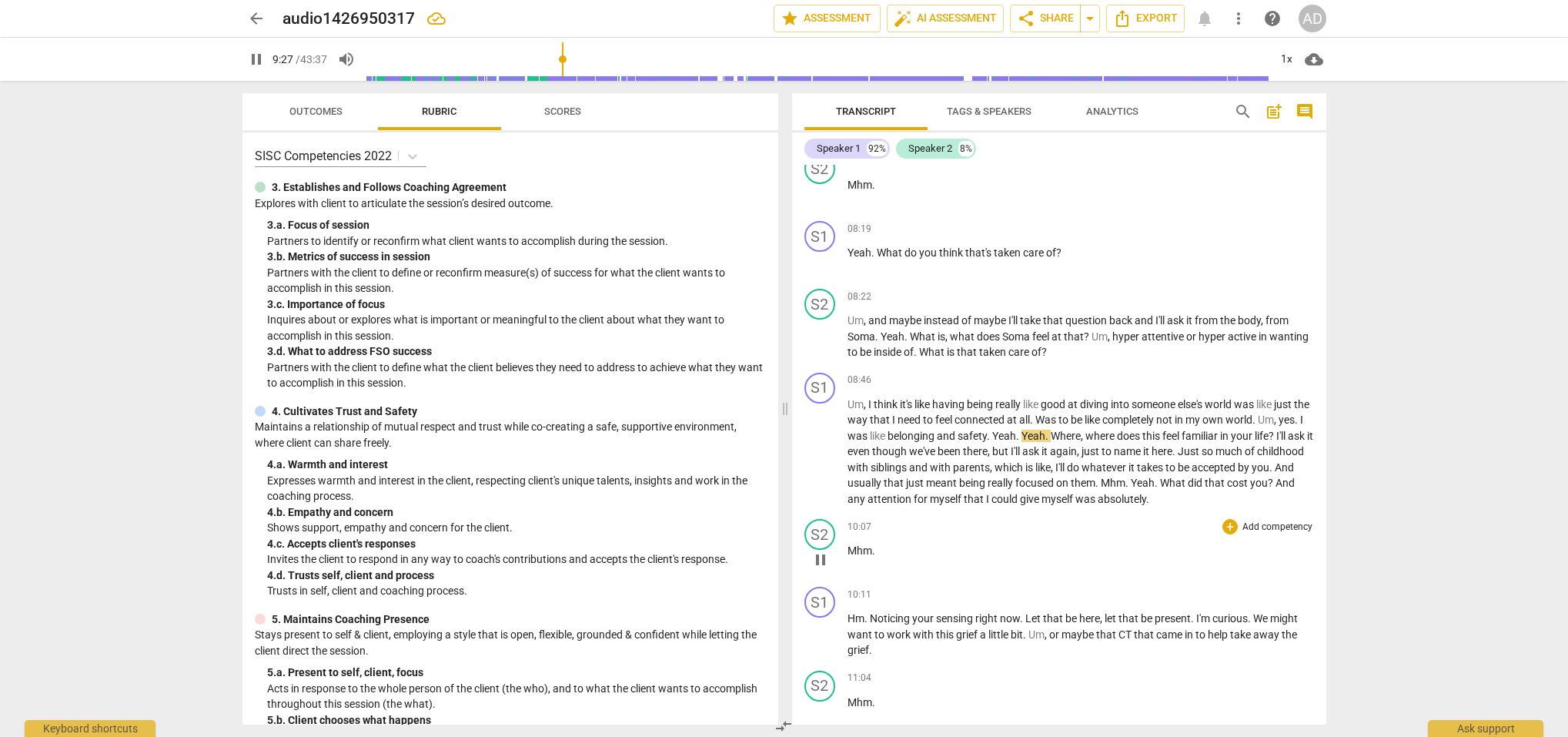
scroll to position [5462, 0]
click at [1016, 429] on span "Yeah" at bounding box center [1005, 435] width 24 height 13
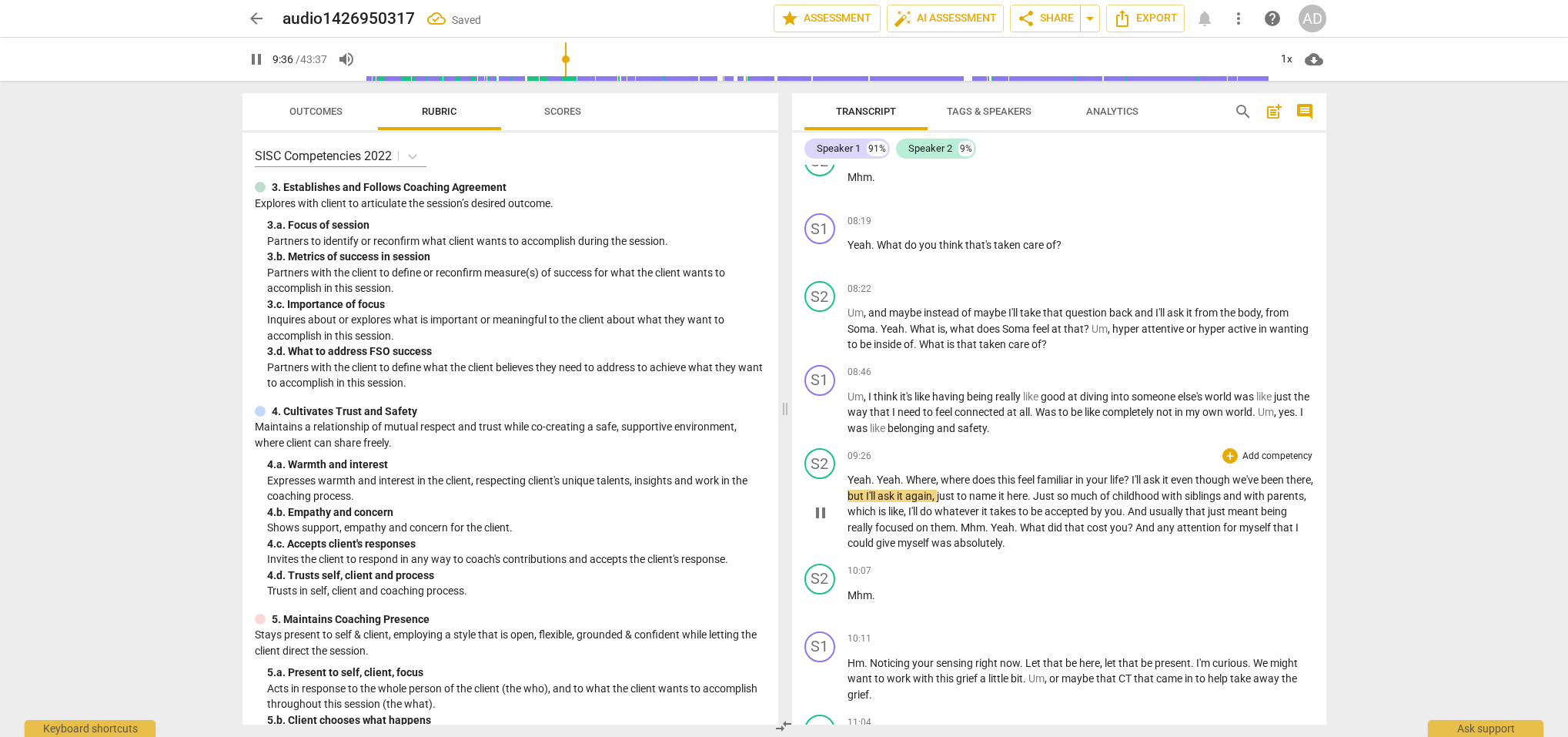
scroll to position [0, 0]
click at [1057, 492] on span "Just" at bounding box center [1045, 498] width 24 height 13
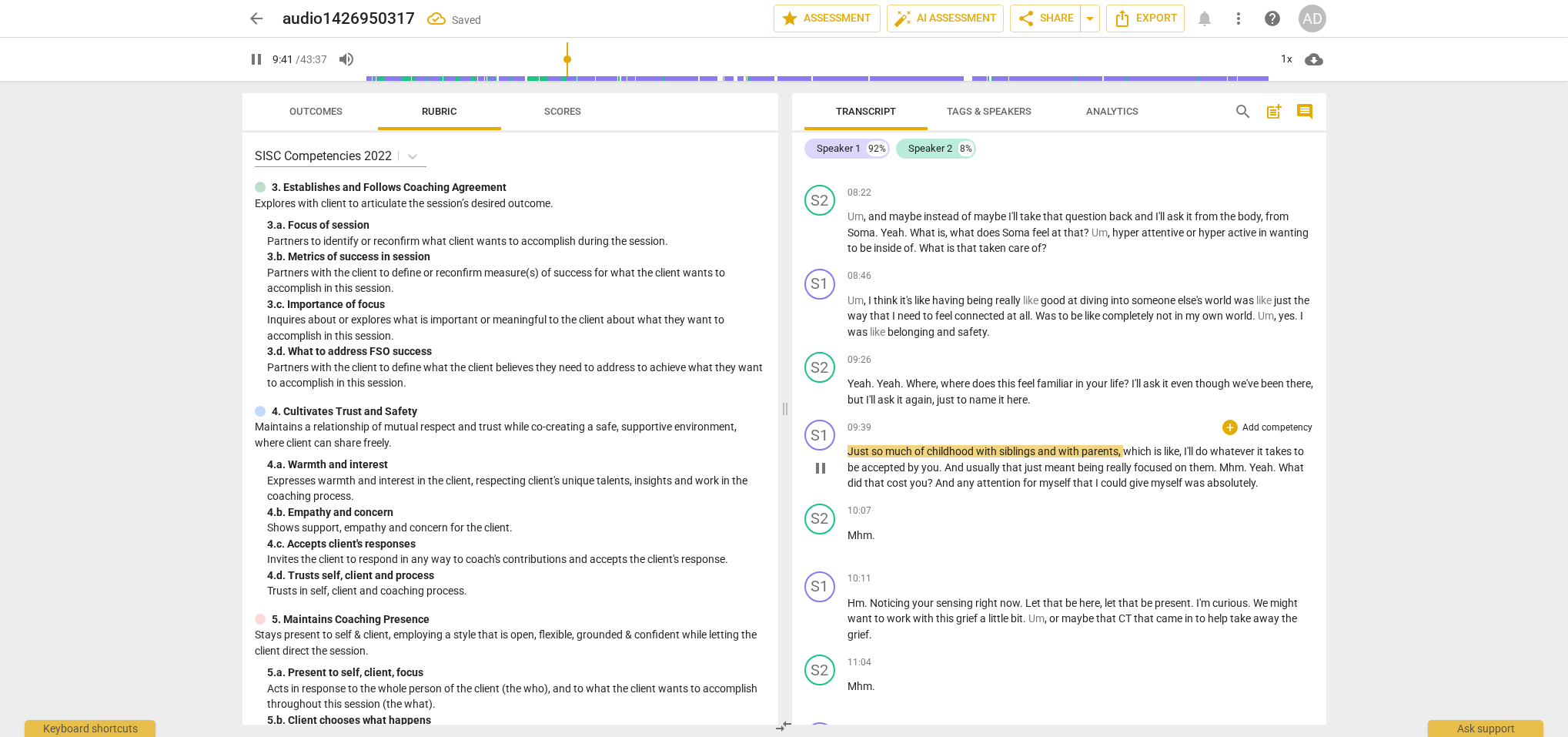
scroll to position [5563, 0]
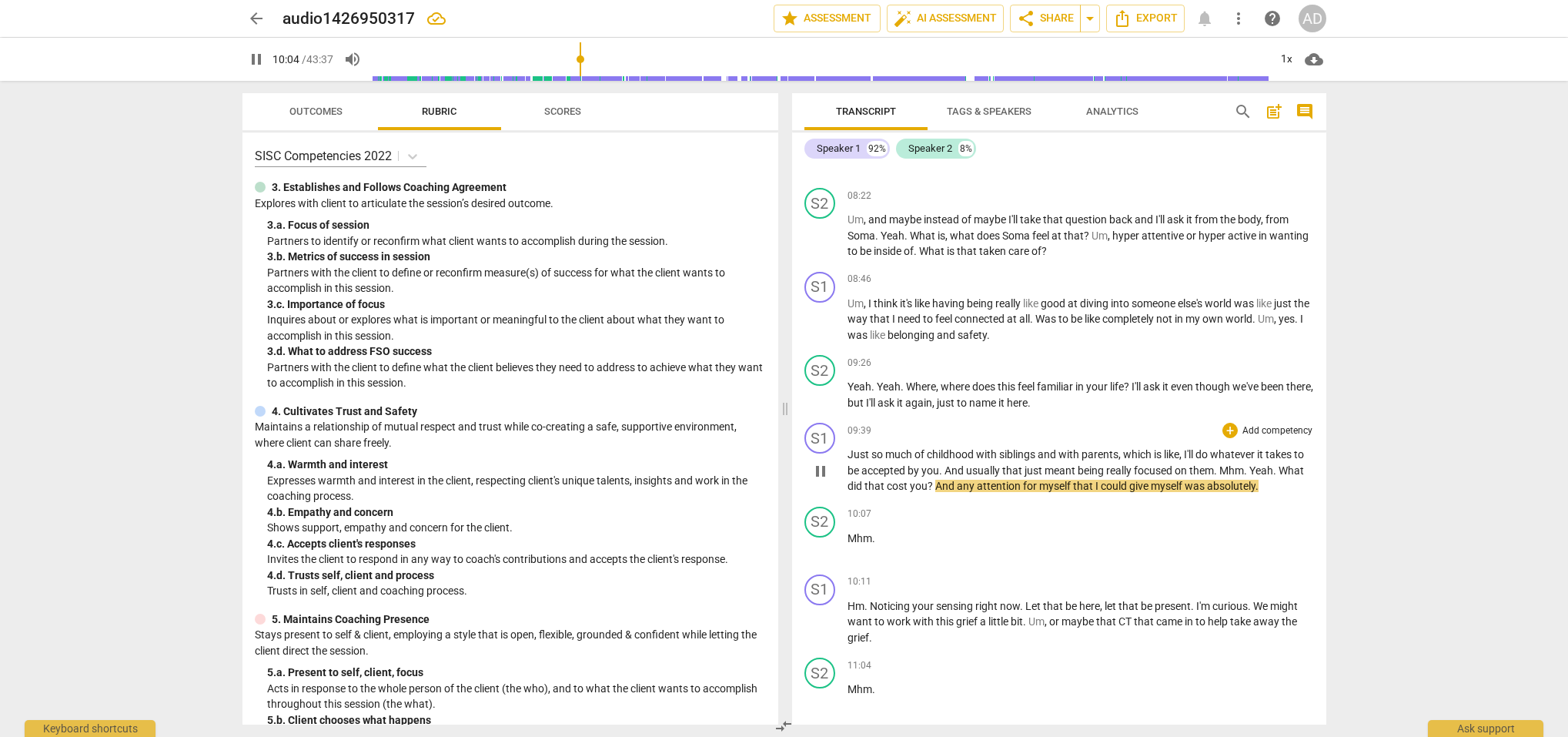
drag, startPoint x: 935, startPoint y: 475, endPoint x: 947, endPoint y: 479, distance: 12.6
click at [937, 480] on span "And" at bounding box center [947, 486] width 22 height 13
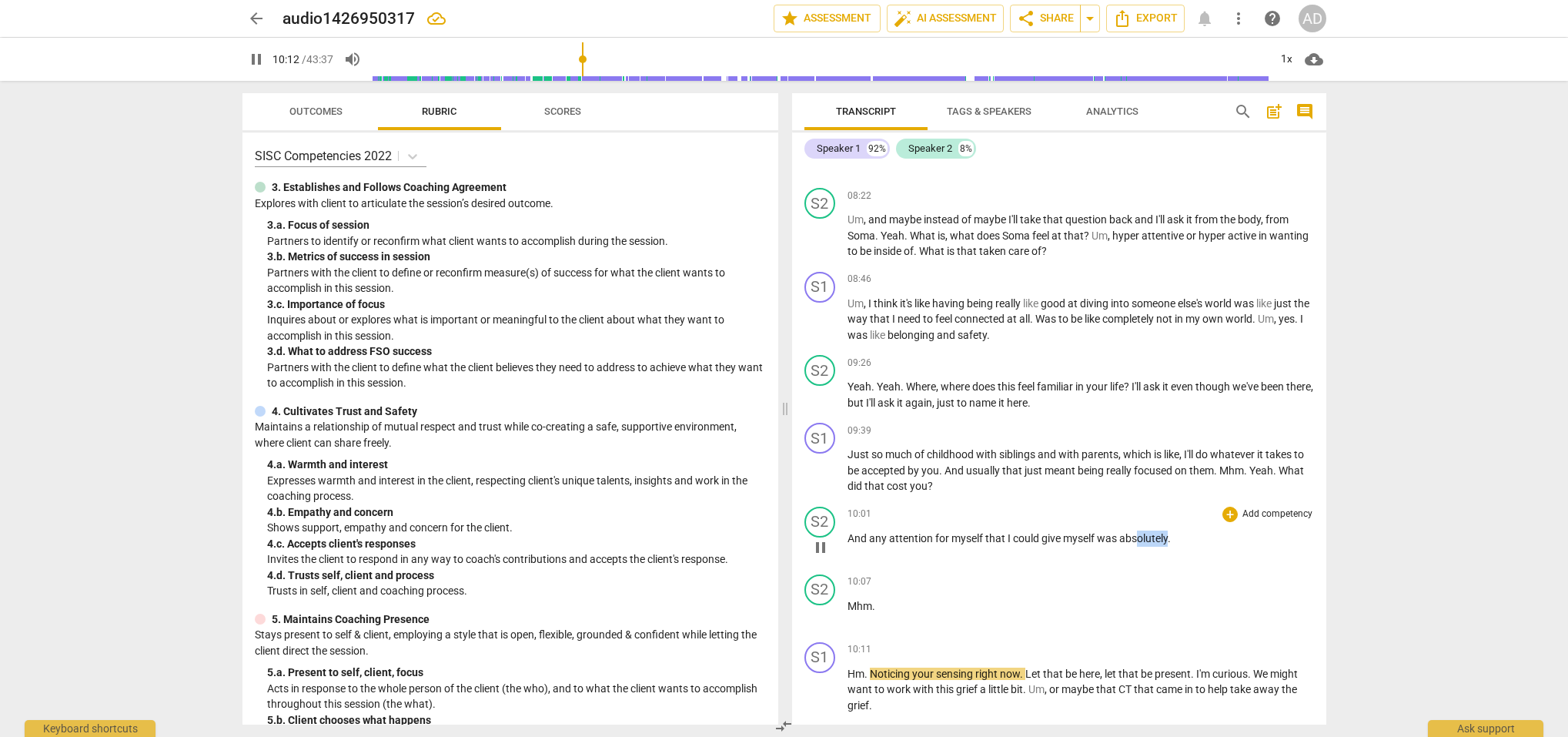
drag, startPoint x: 1139, startPoint y: 526, endPoint x: 1169, endPoint y: 525, distance: 30.0
click at [1168, 532] on span "absolutely" at bounding box center [1143, 538] width 48 height 13
type input "614"
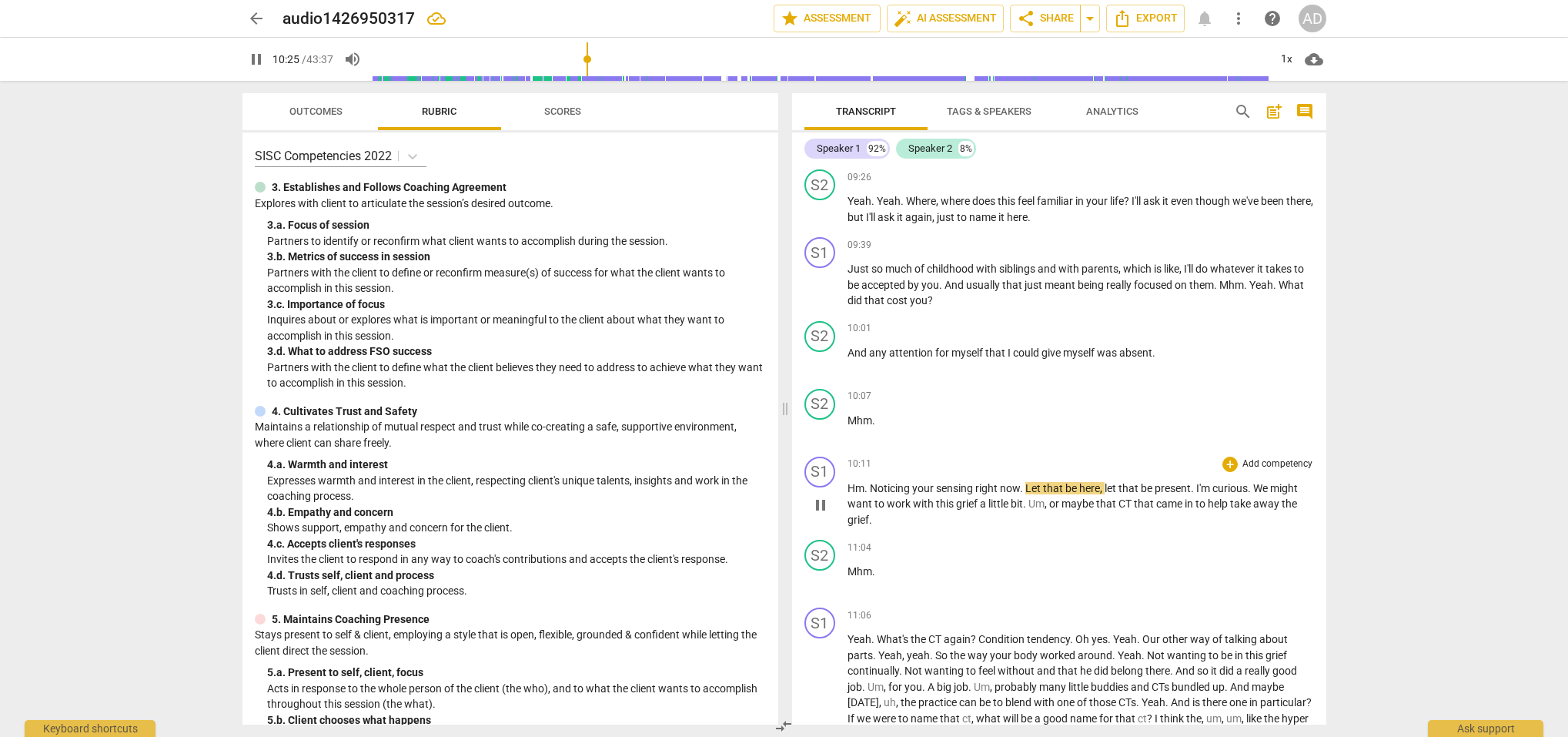
scroll to position [5757, 0]
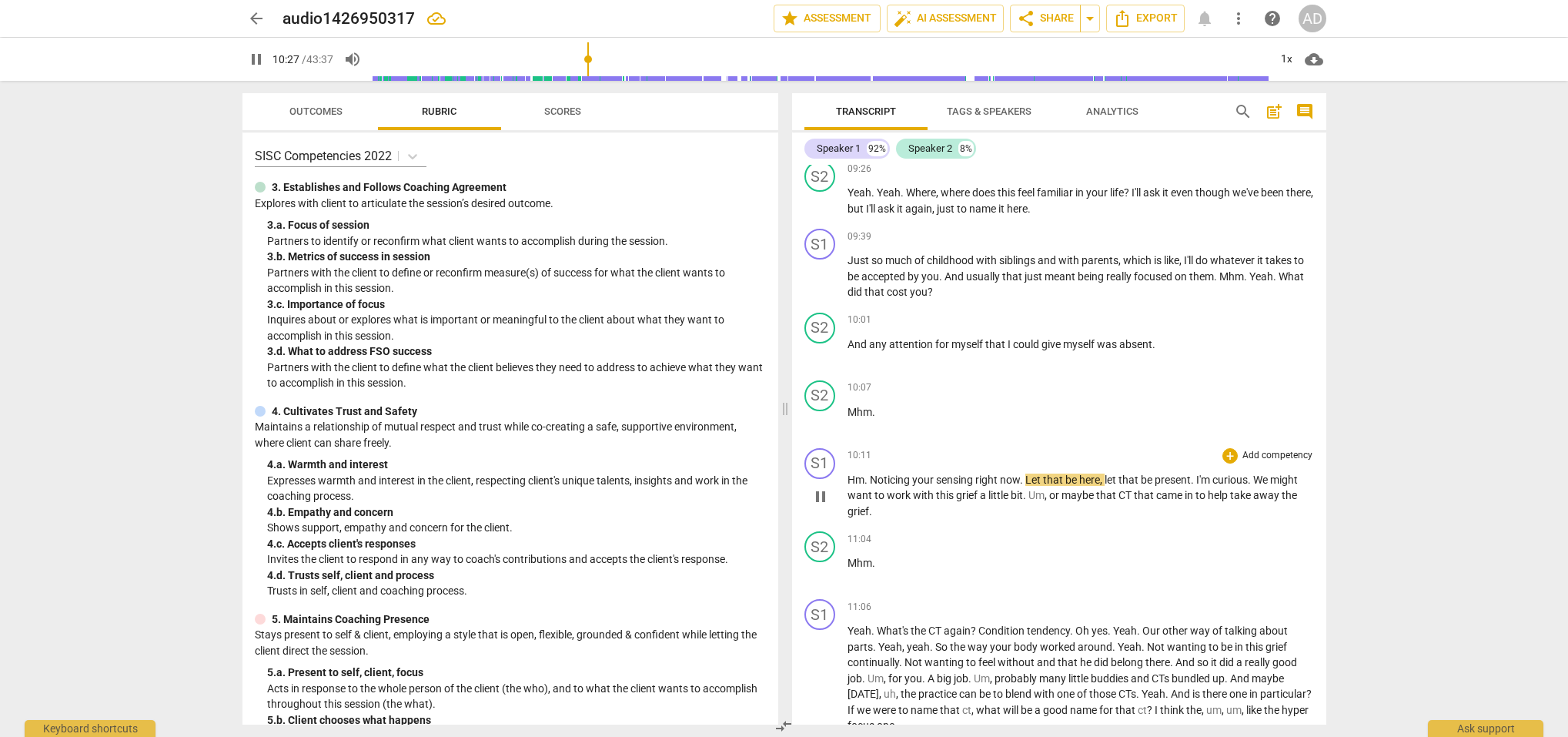
drag, startPoint x: 1026, startPoint y: 466, endPoint x: 1016, endPoint y: 490, distance: 26.0
click at [1026, 474] on span "Let" at bounding box center [1034, 480] width 18 height 13
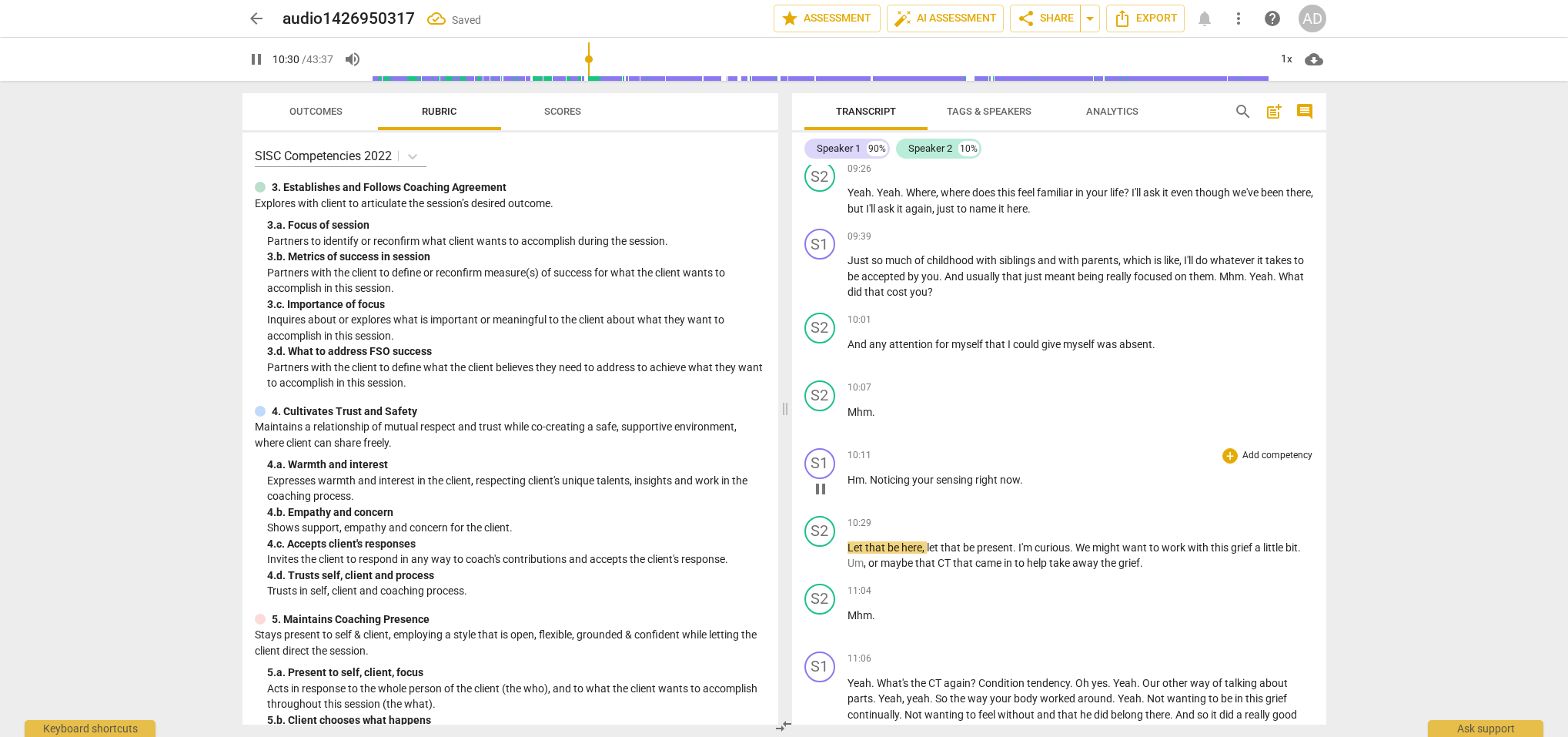
click at [1031, 472] on p "Hm . Noticing your sensing right now ." at bounding box center [1081, 480] width 467 height 16
type input "631"
click at [1028, 474] on span ". Some grief." at bounding box center [1050, 480] width 59 height 13
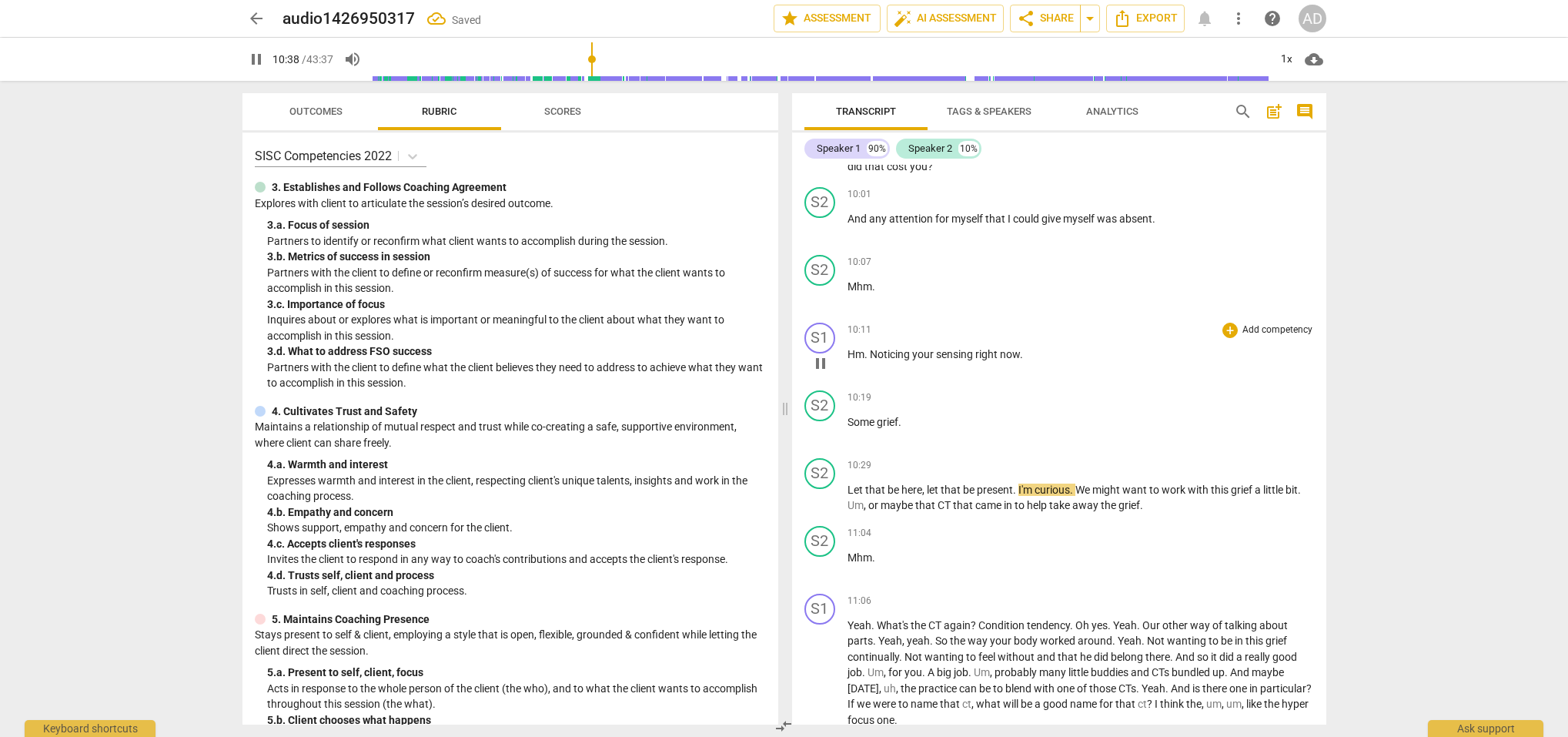
scroll to position [5883, 0]
click at [848, 483] on span "Let" at bounding box center [857, 489] width 18 height 13
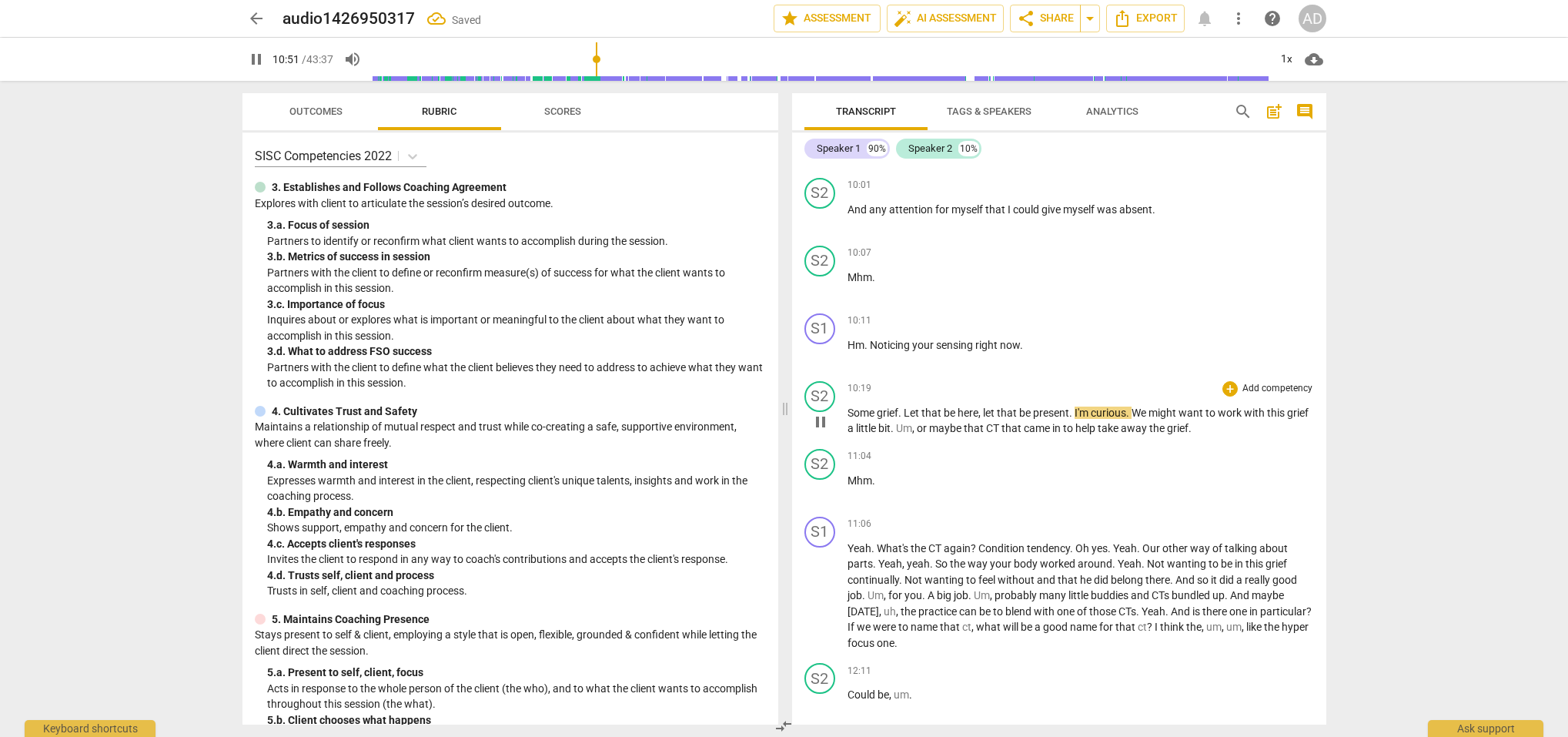
click at [907, 407] on span "Let" at bounding box center [913, 413] width 18 height 13
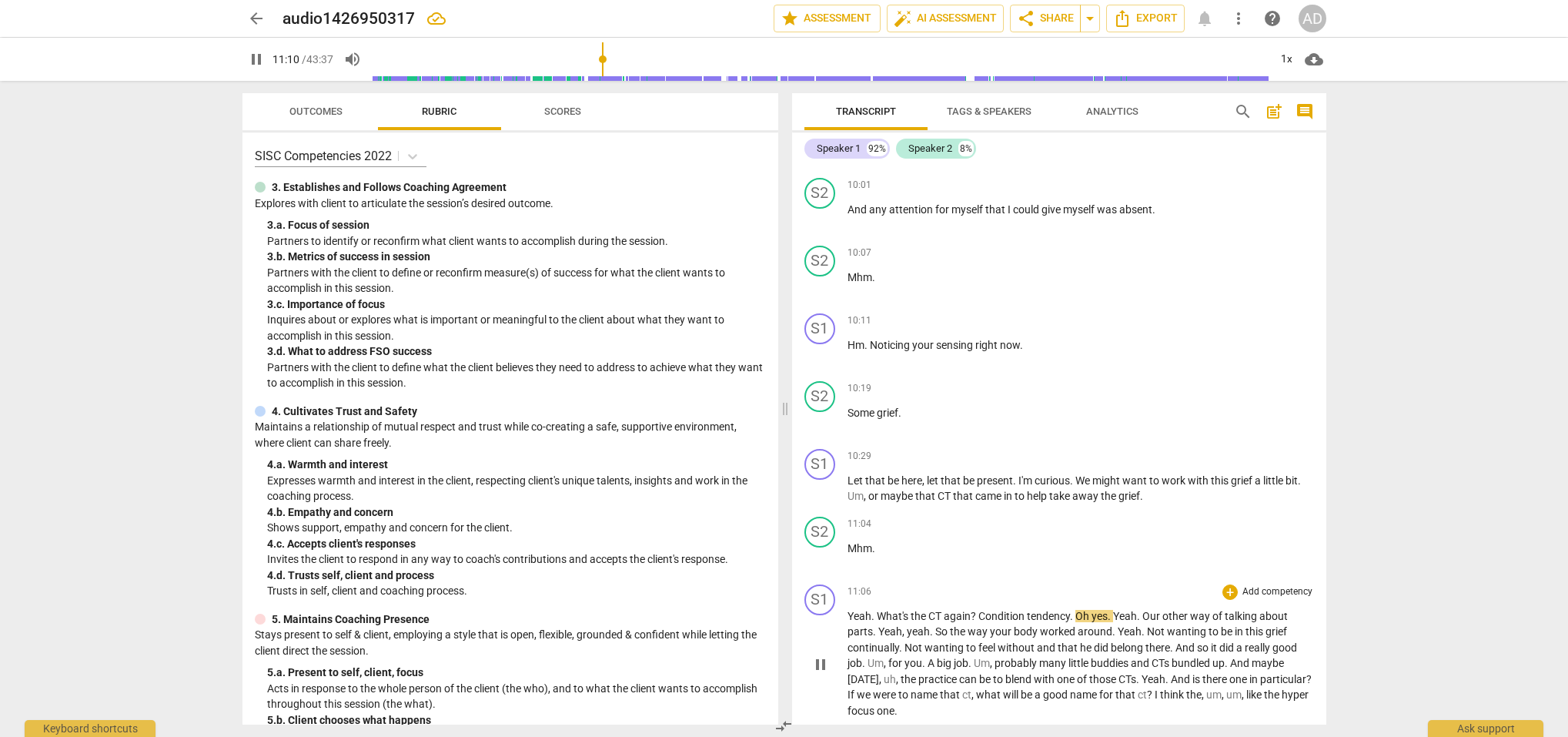
click at [880, 610] on span "What's" at bounding box center [893, 616] width 33 height 13
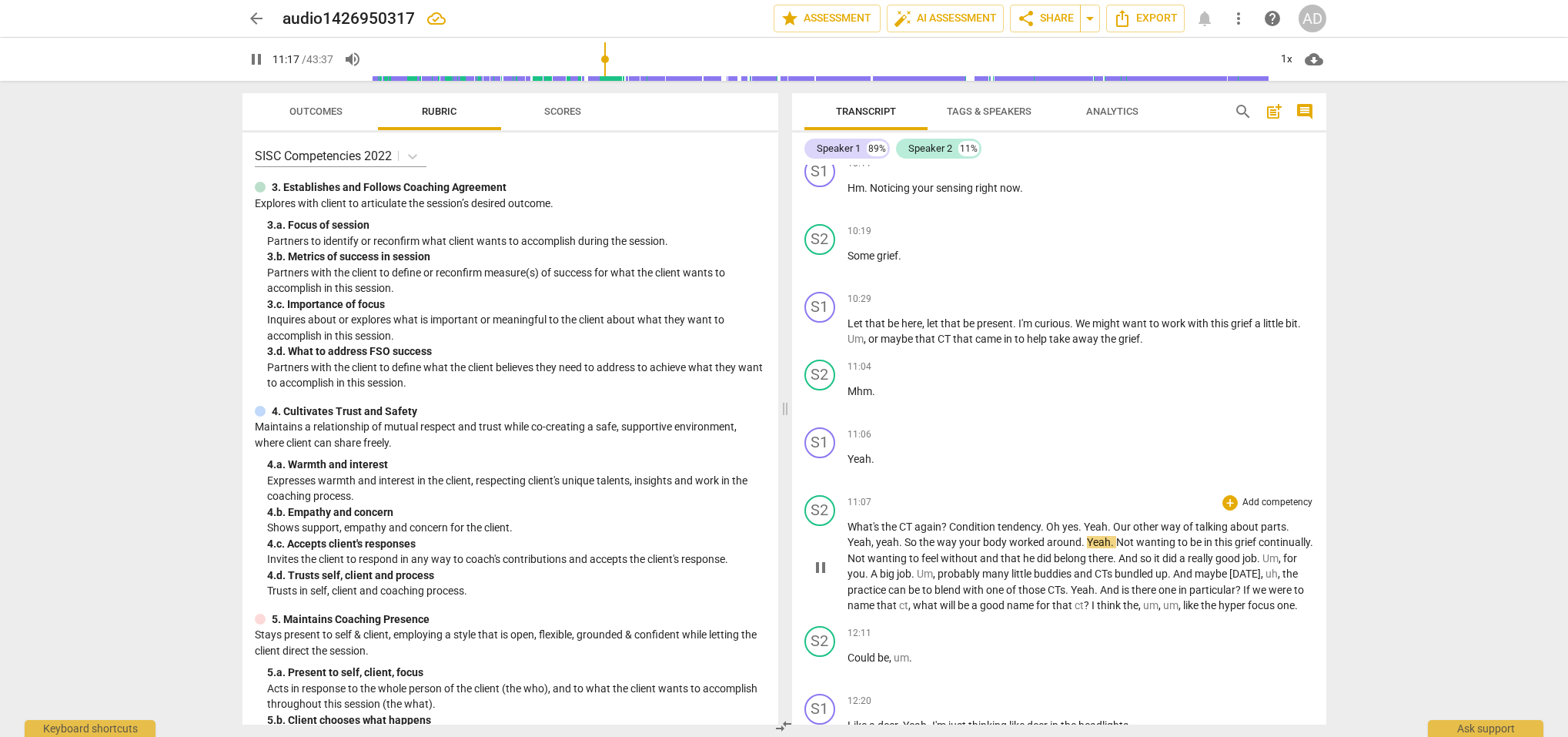
scroll to position [6052, 0]
click at [1087, 534] on span "Yeah" at bounding box center [1099, 540] width 24 height 13
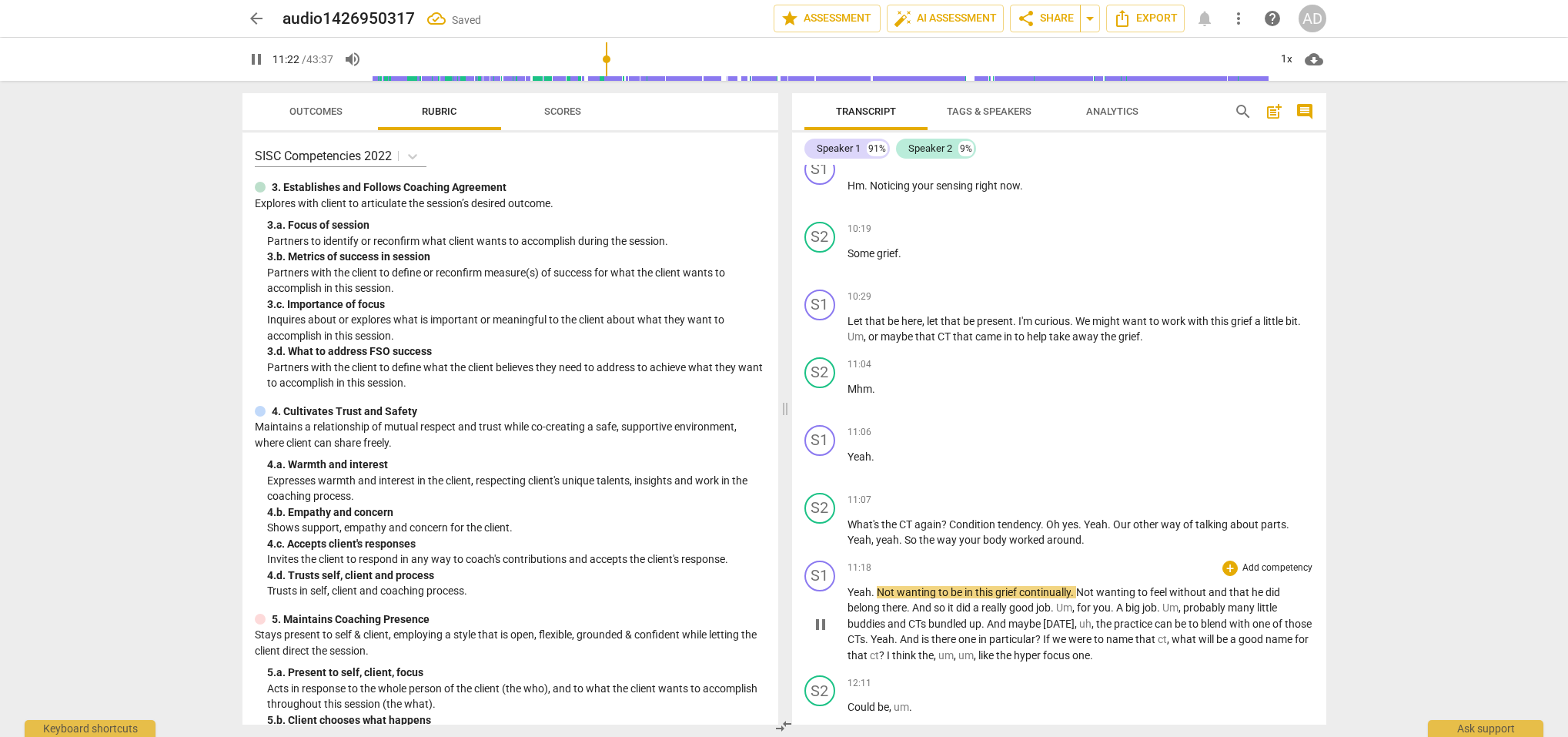
click at [876, 586] on span "." at bounding box center [874, 592] width 5 height 13
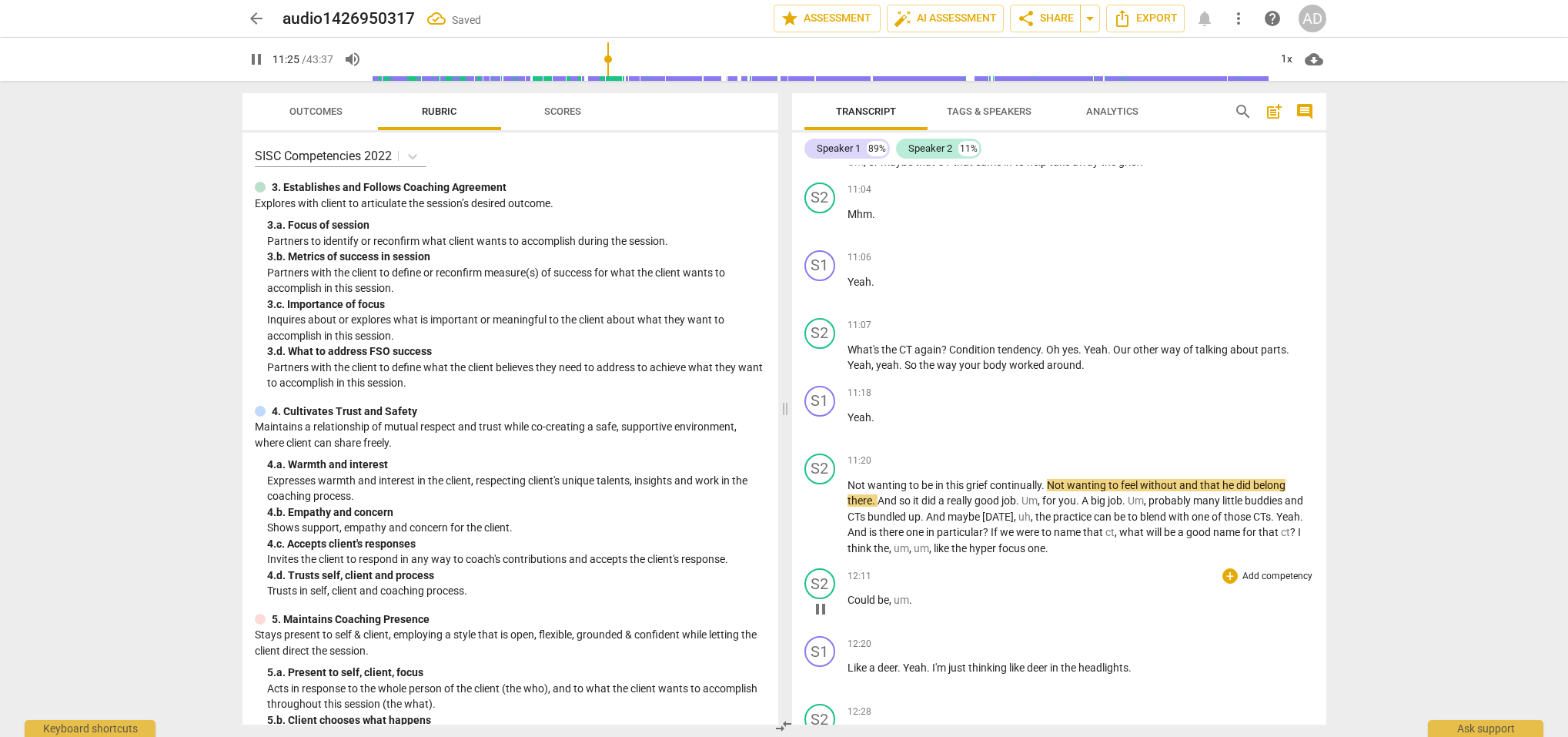
scroll to position [6224, 0]
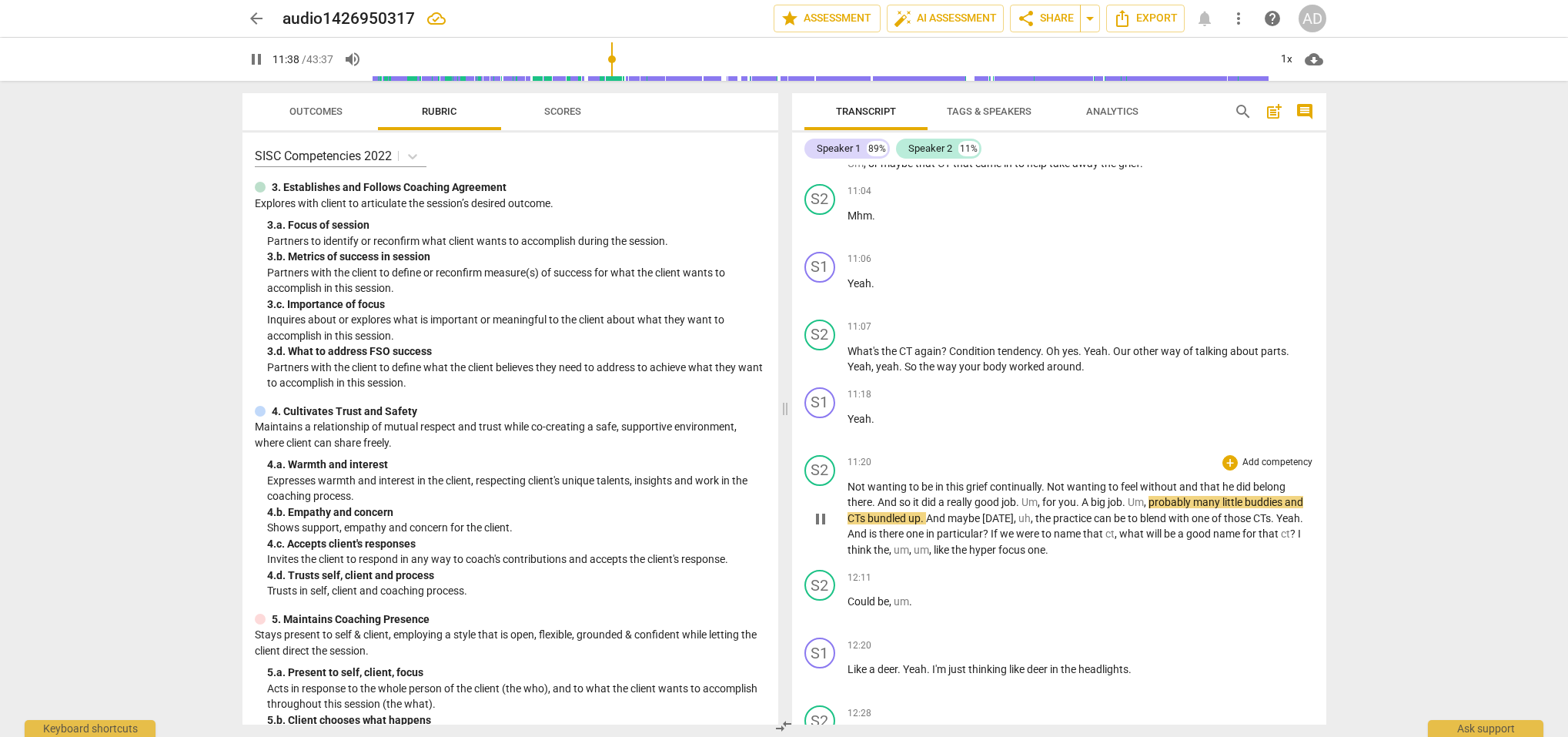
click at [1222, 481] on span "he" at bounding box center [1229, 487] width 14 height 13
type input "699"
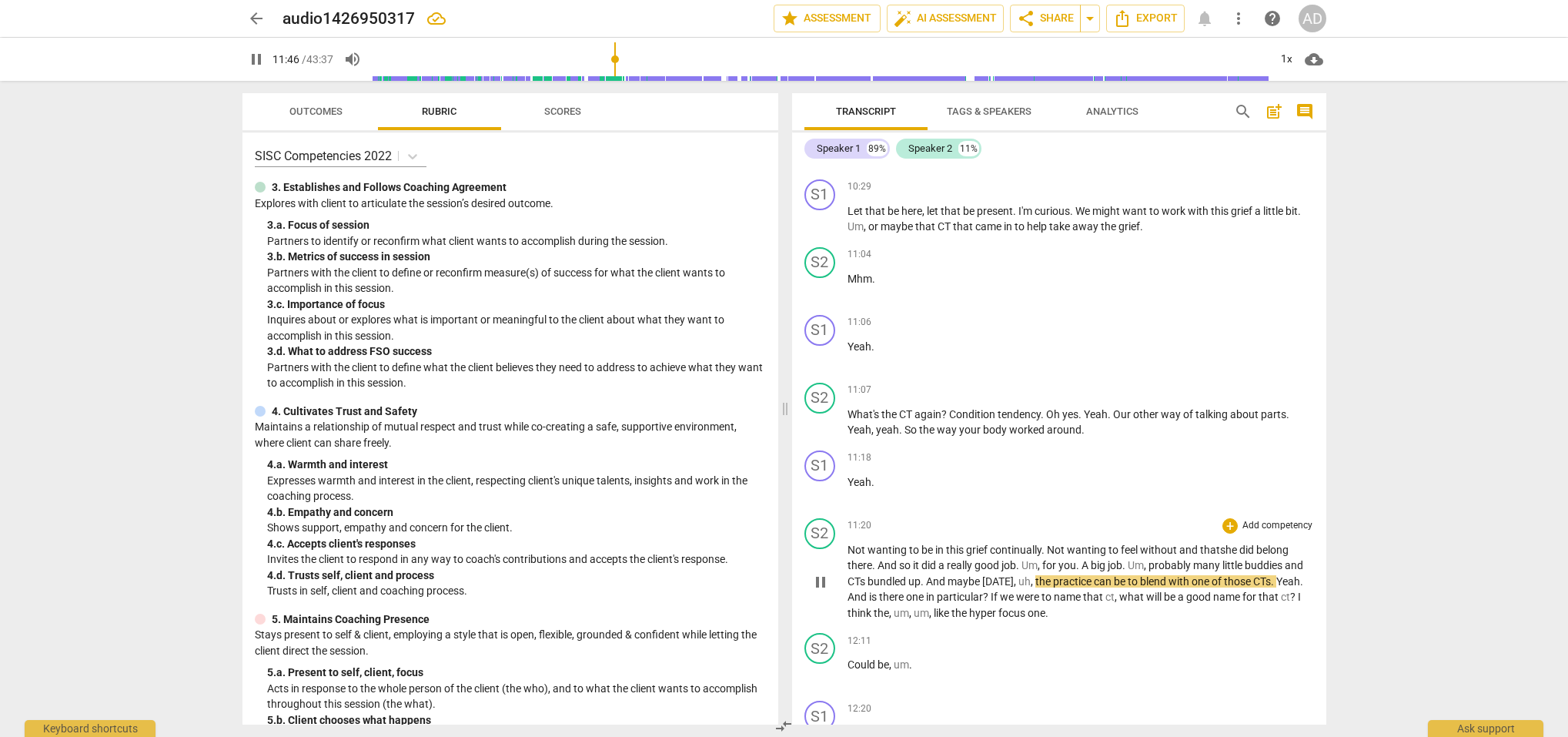
scroll to position [6161, 0]
click at [1274, 576] on span "." at bounding box center [1274, 582] width 5 height 13
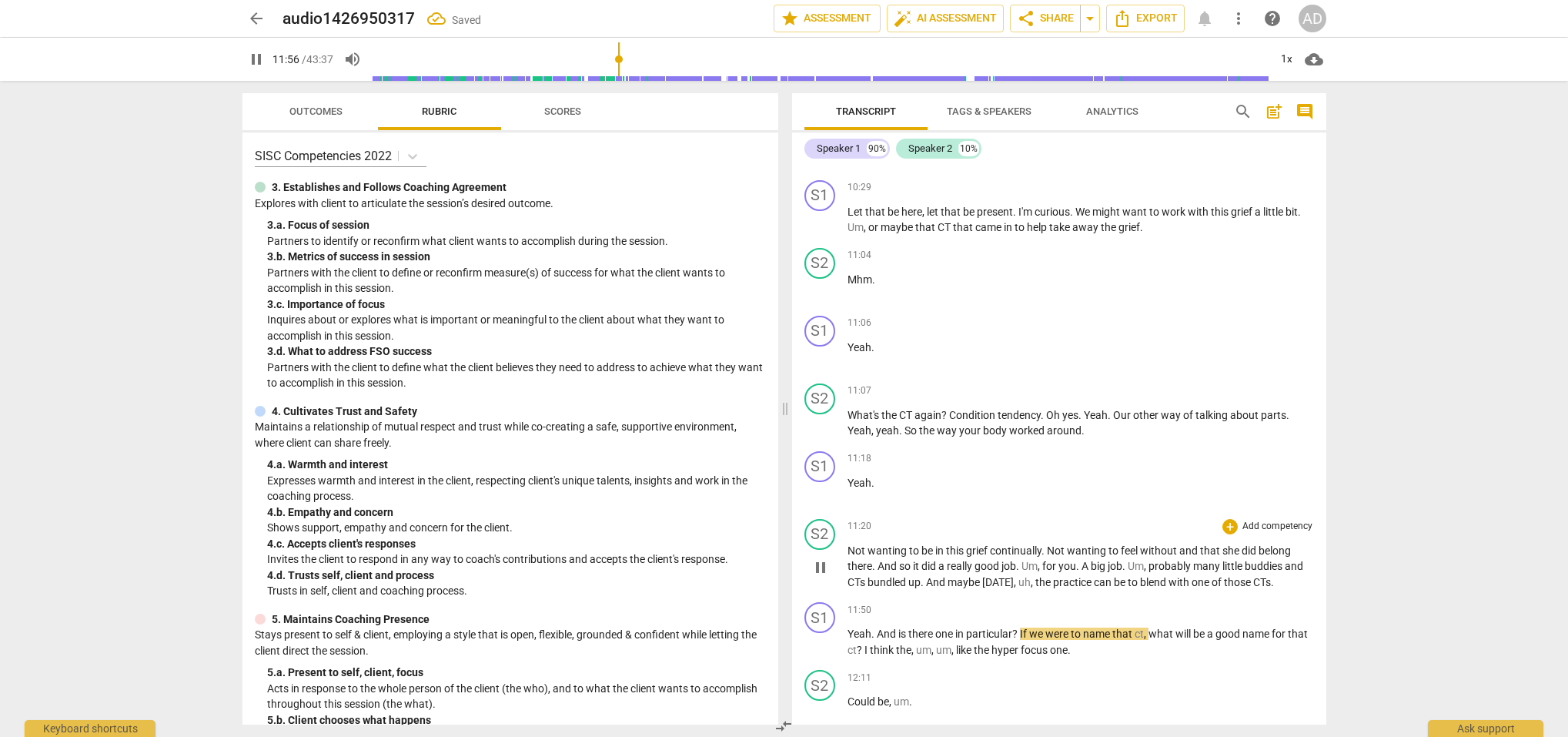
click at [1275, 570] on p "Not wanting to be in this grief continually . Not wanting to feel without and t…" at bounding box center [1081, 567] width 467 height 47
type input "718"
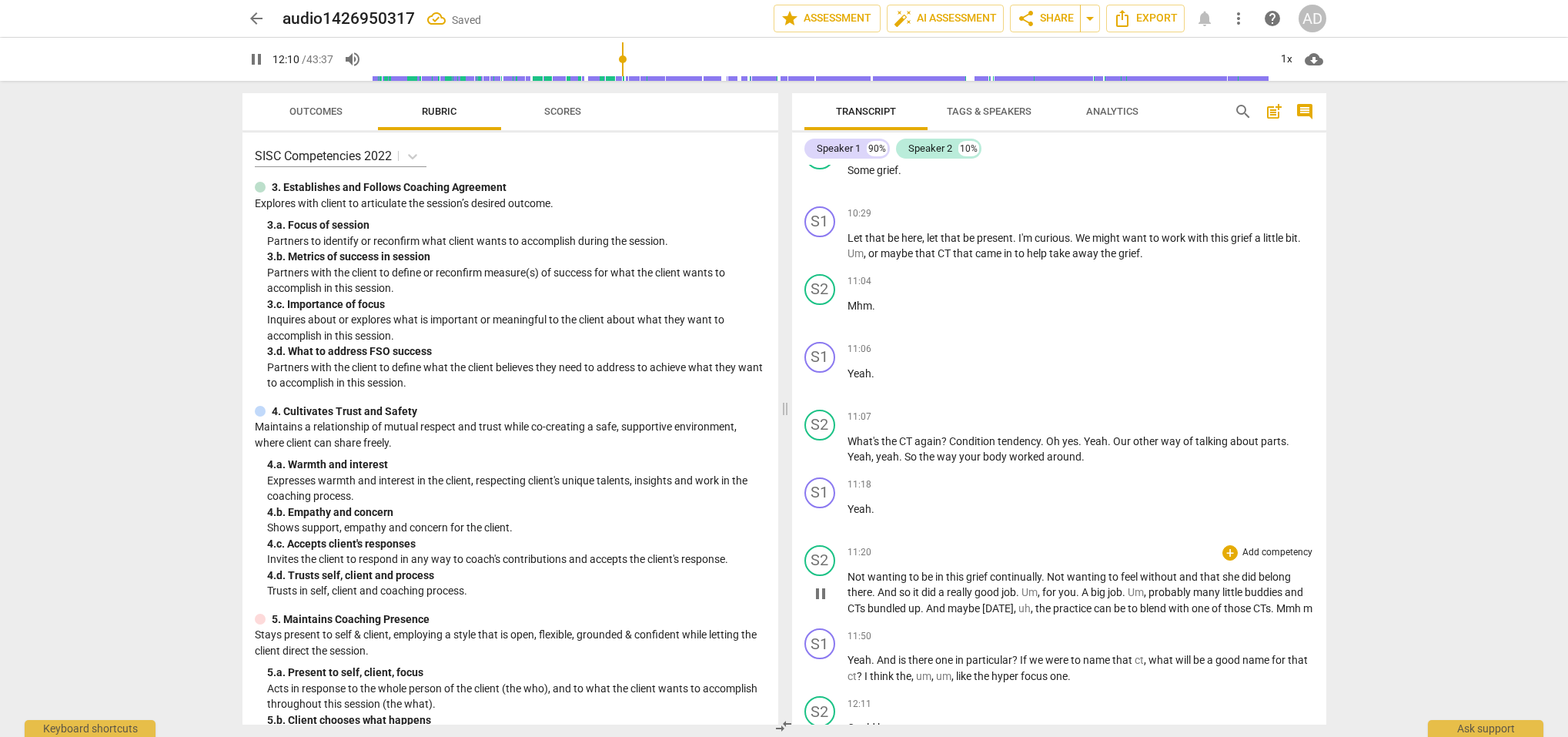
scroll to position [6139, 0]
click at [1277, 598] on span ". Mmh m" at bounding box center [1292, 604] width 41 height 13
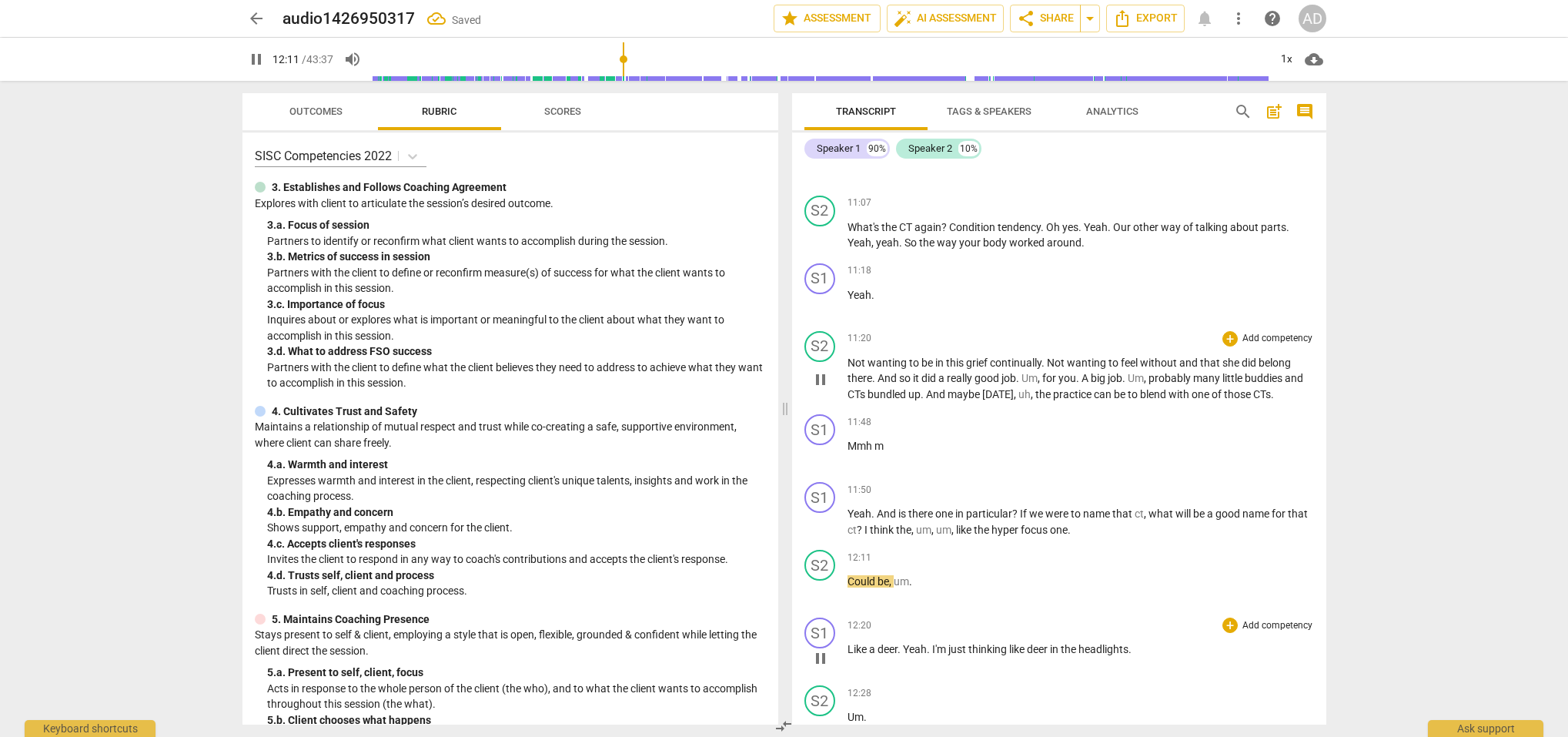
scroll to position [6350, 0]
click at [865, 522] on span "?" at bounding box center [861, 528] width 8 height 13
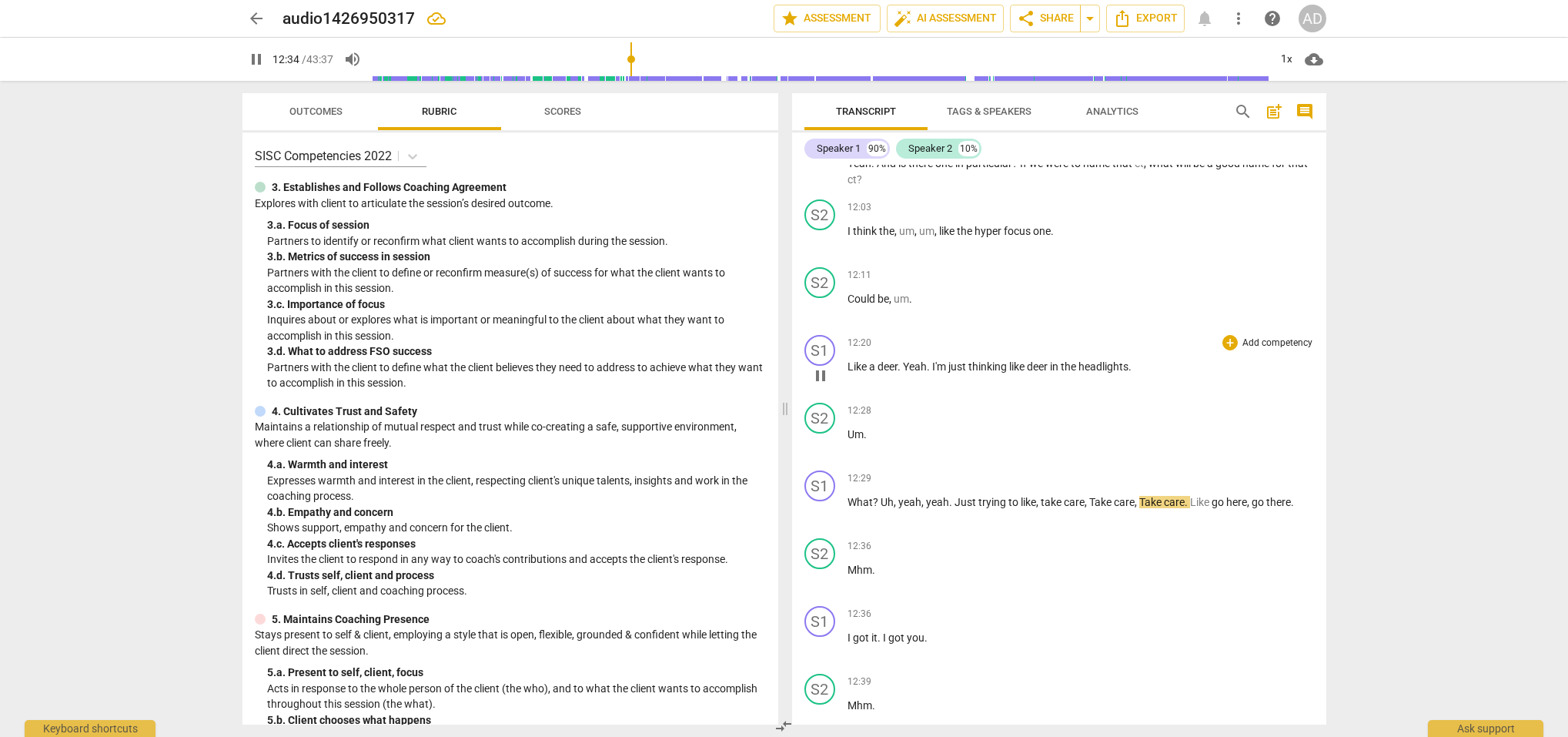
scroll to position [6691, 0]
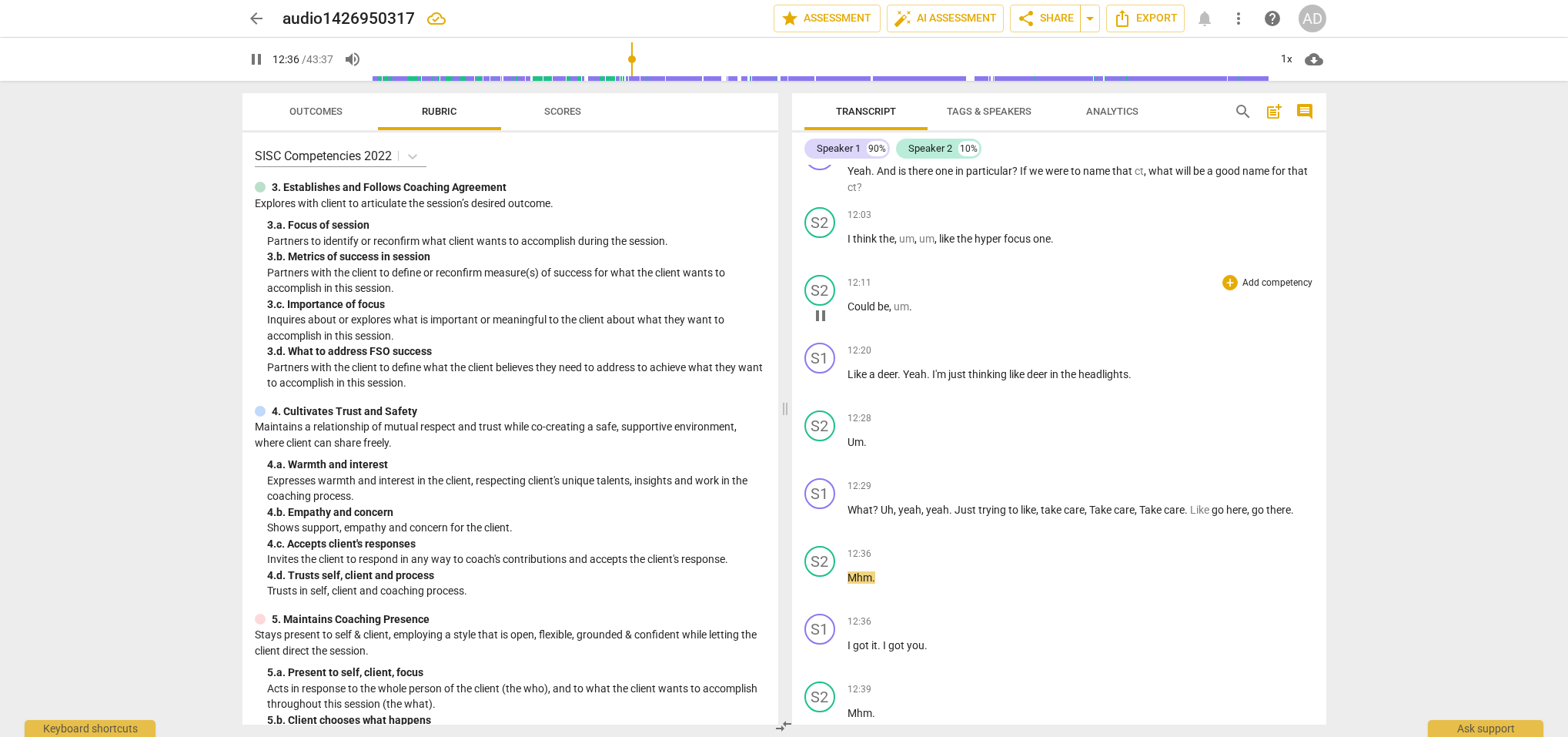
click at [909, 301] on span "um" at bounding box center [902, 306] width 16 height 13
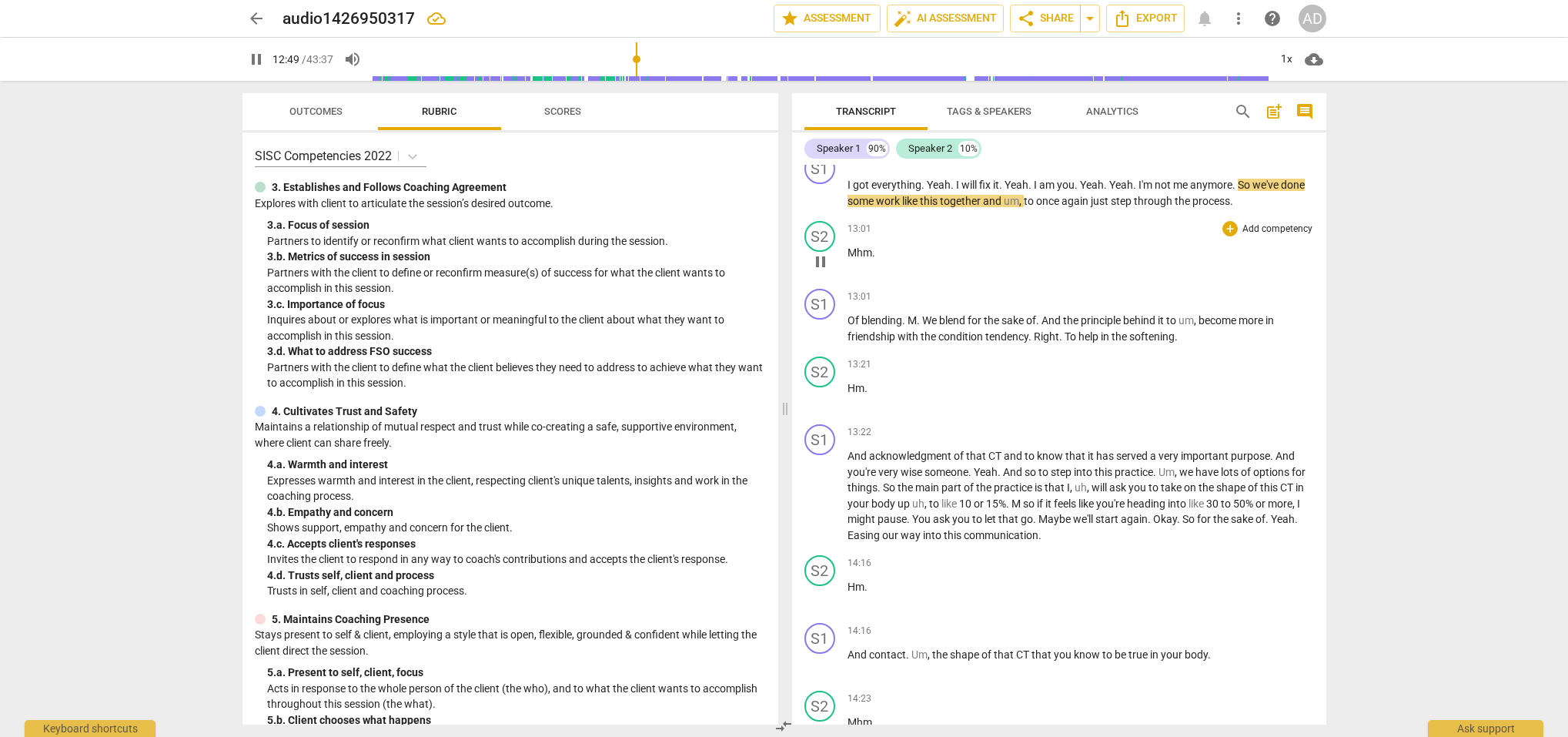
click at [820, 252] on span "pause" at bounding box center [820, 261] width 19 height 19
type input "770"
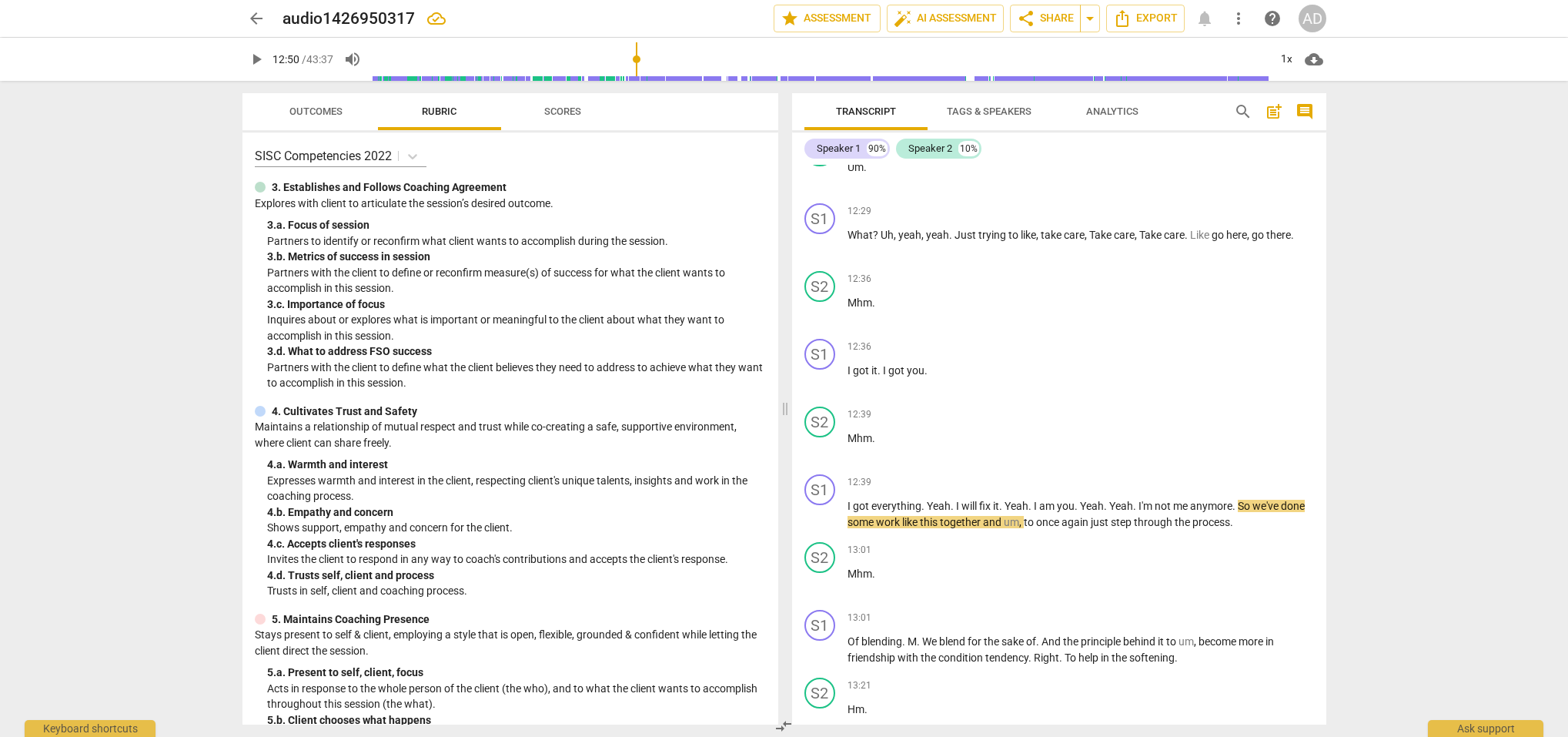
scroll to position [0, 0]
click at [473, 16] on span "edit" at bounding box center [472, 18] width 19 height 19
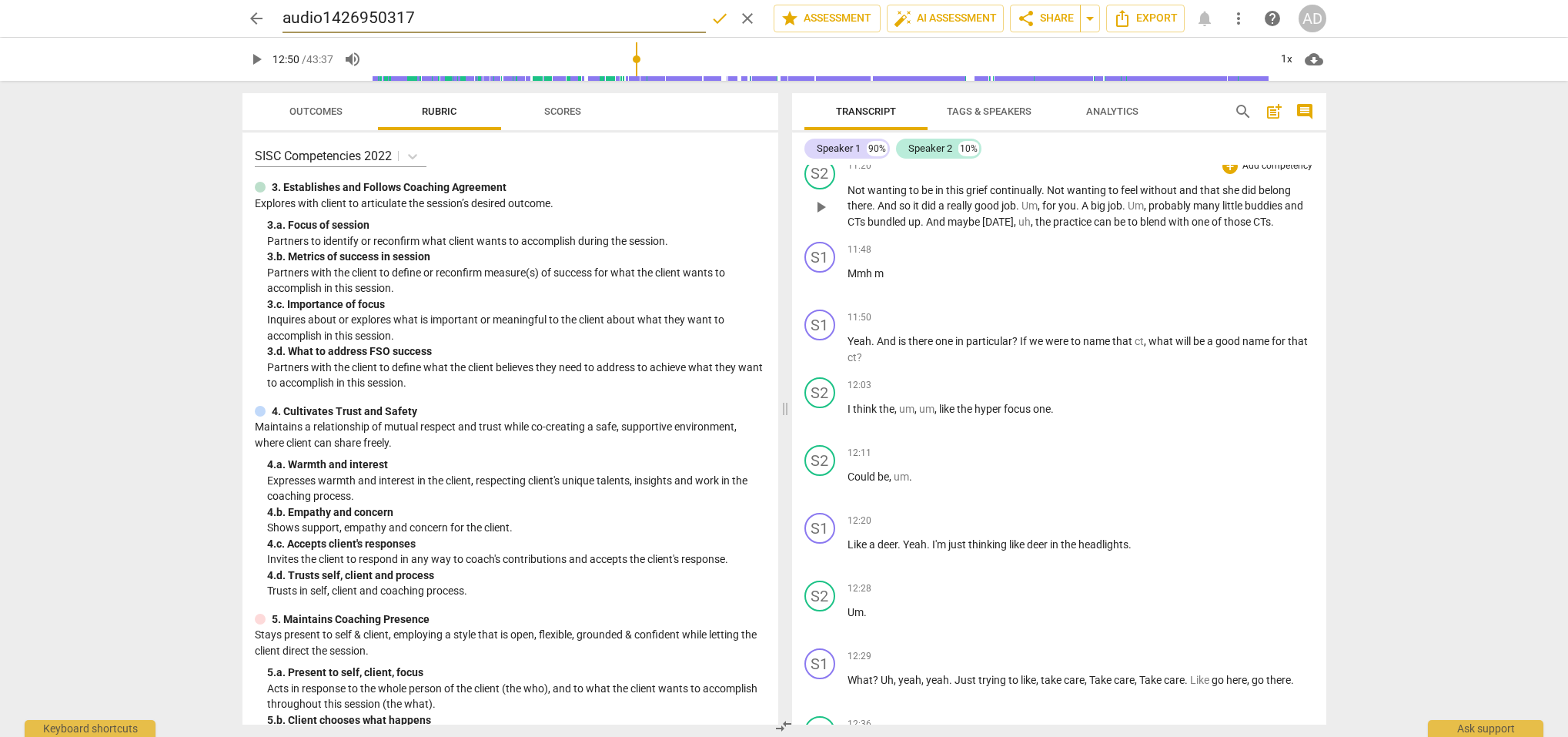
click at [710, 20] on span "done" at bounding box center [719, 18] width 19 height 19
click at [252, 17] on span "arrow_back" at bounding box center [256, 18] width 19 height 19
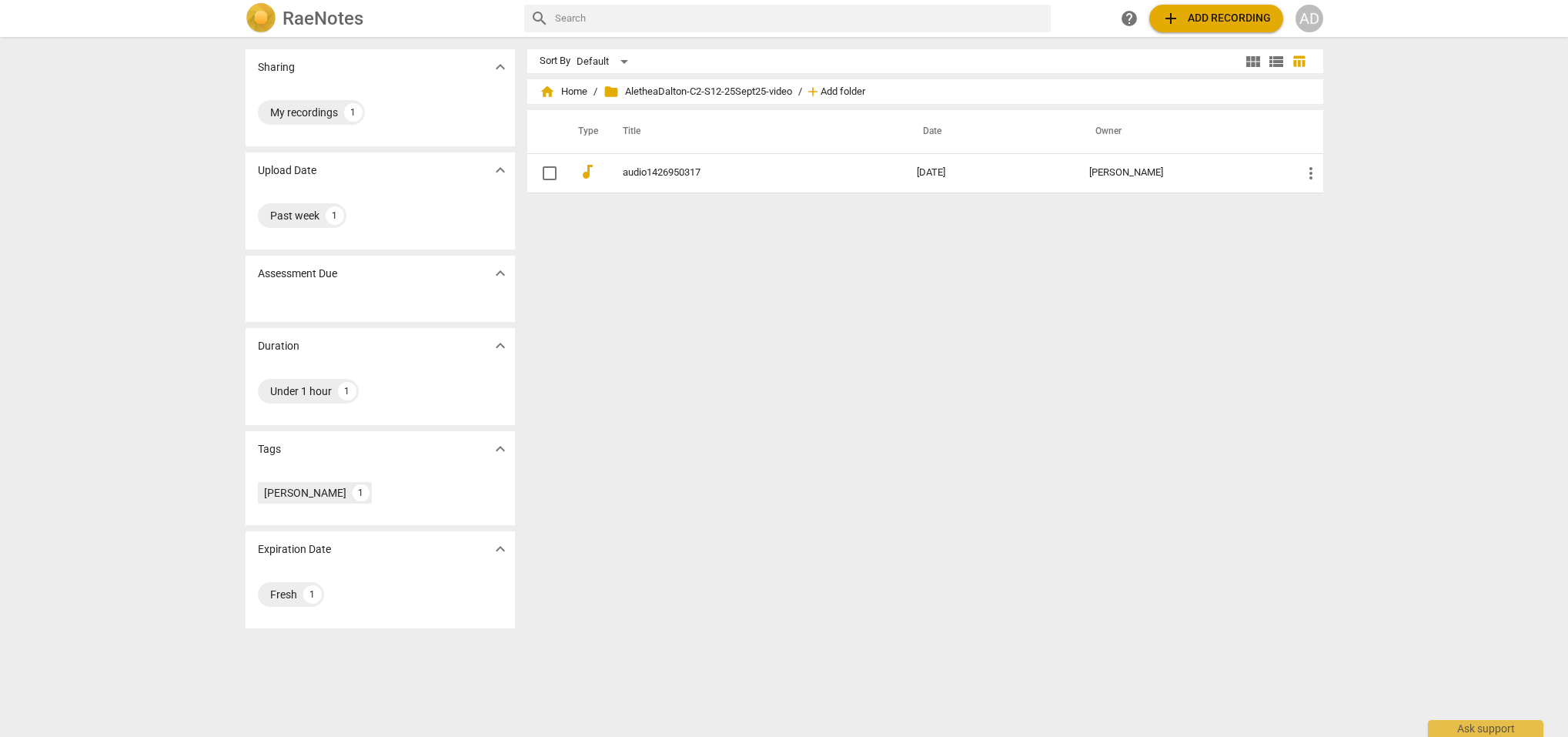
click at [830, 90] on span "Add folder" at bounding box center [842, 93] width 44 height 12
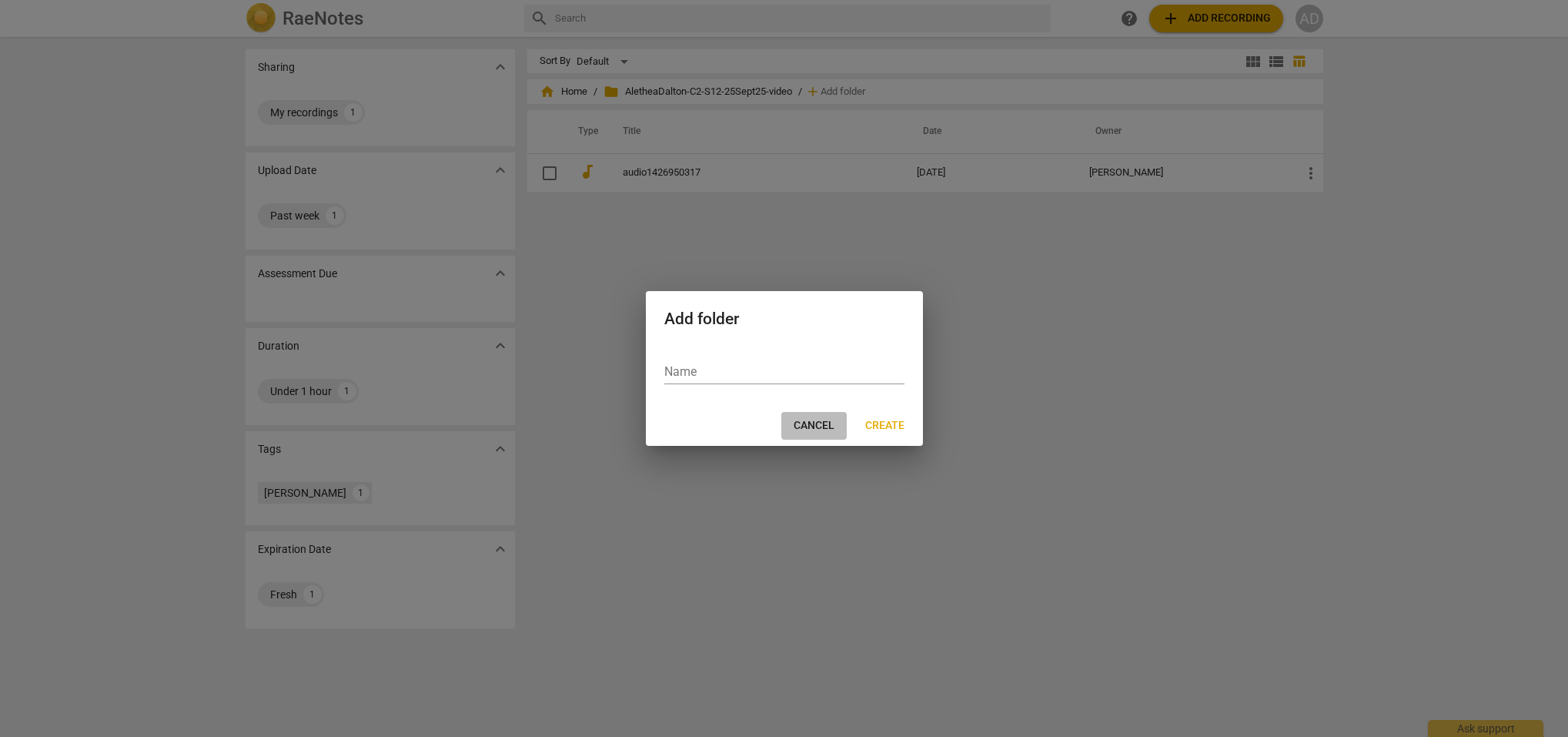
click at [814, 423] on span "Cancel" at bounding box center [814, 426] width 40 height 16
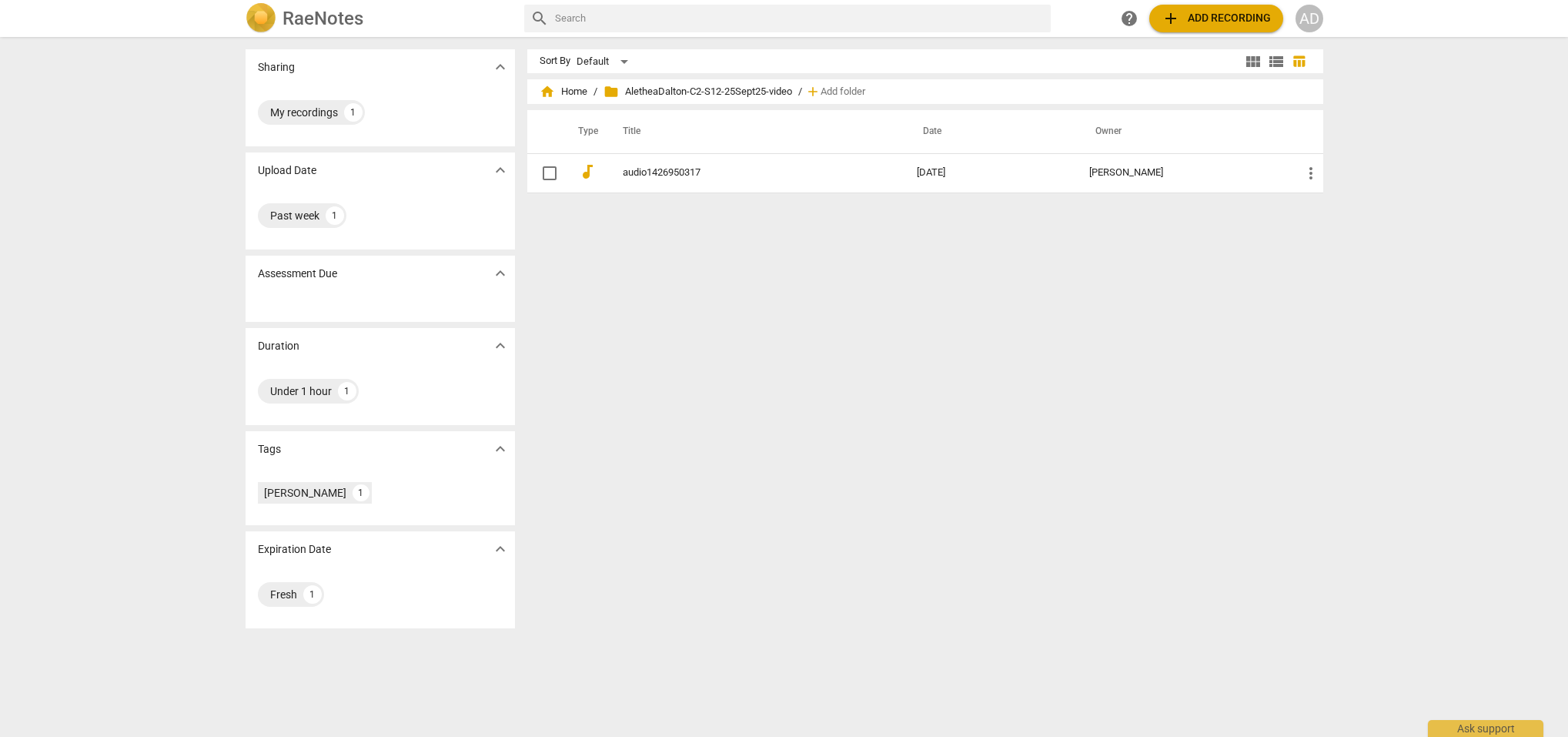
click at [612, 91] on span "folder" at bounding box center [612, 92] width 16 height 16
click at [669, 95] on span "folder AletheaDalton-C2-S12-25Sept25-video" at bounding box center [698, 92] width 189 height 16
click at [568, 88] on span "home Home" at bounding box center [563, 92] width 47 height 16
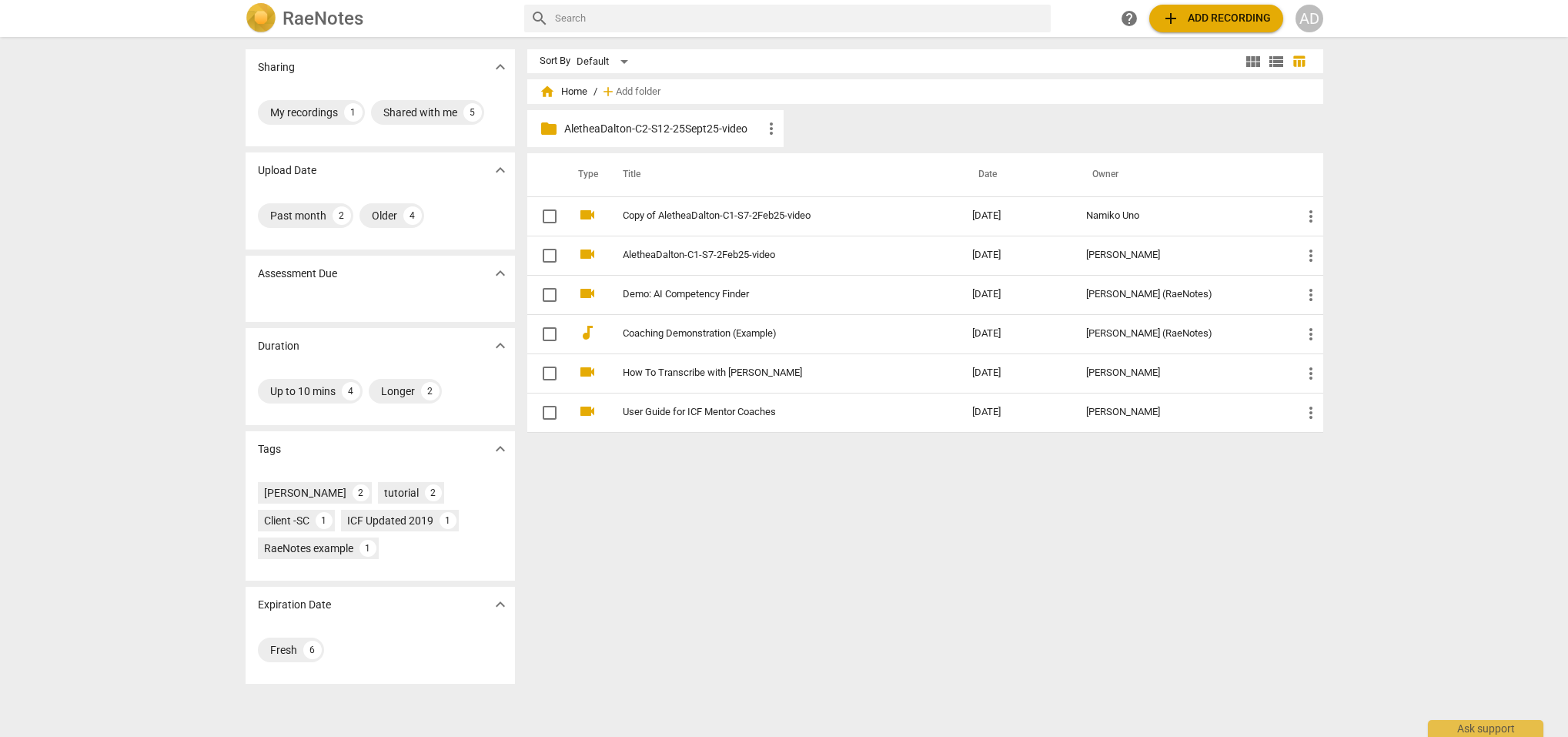
click at [551, 127] on span "folder" at bounding box center [549, 128] width 19 height 19
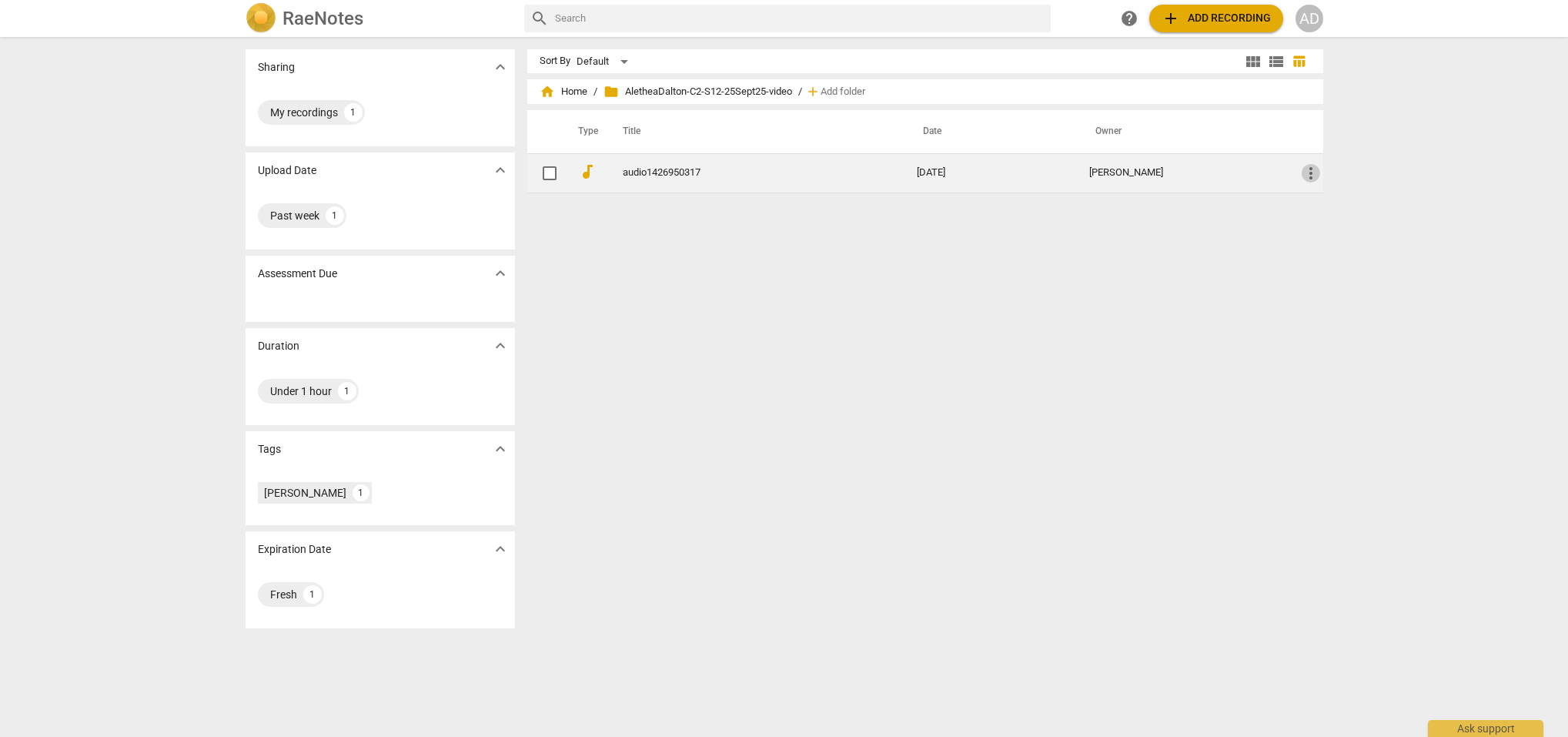
click at [1306, 173] on span "more_vert" at bounding box center [1311, 172] width 19 height 19
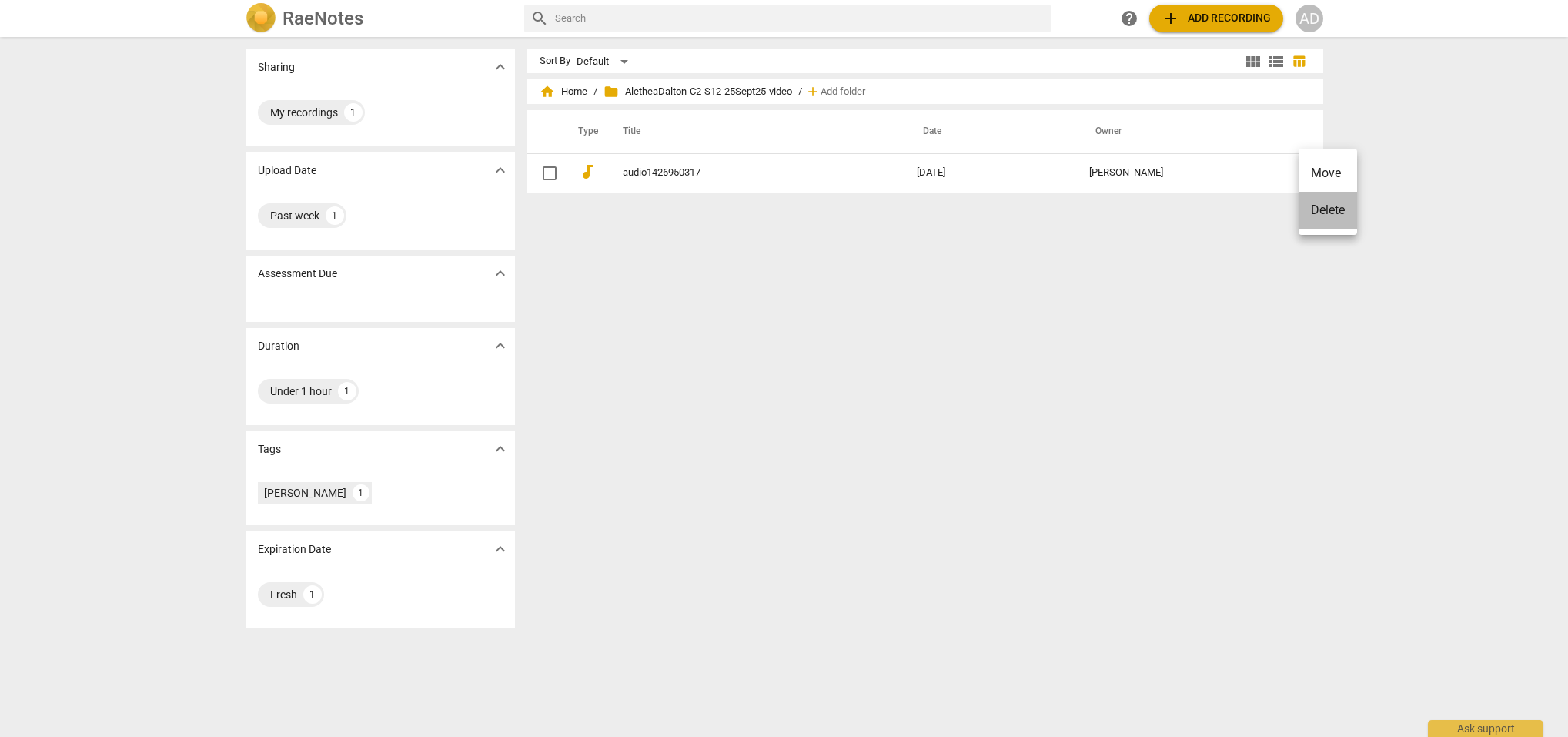
click at [1323, 209] on li "Delete" at bounding box center [1328, 211] width 58 height 37
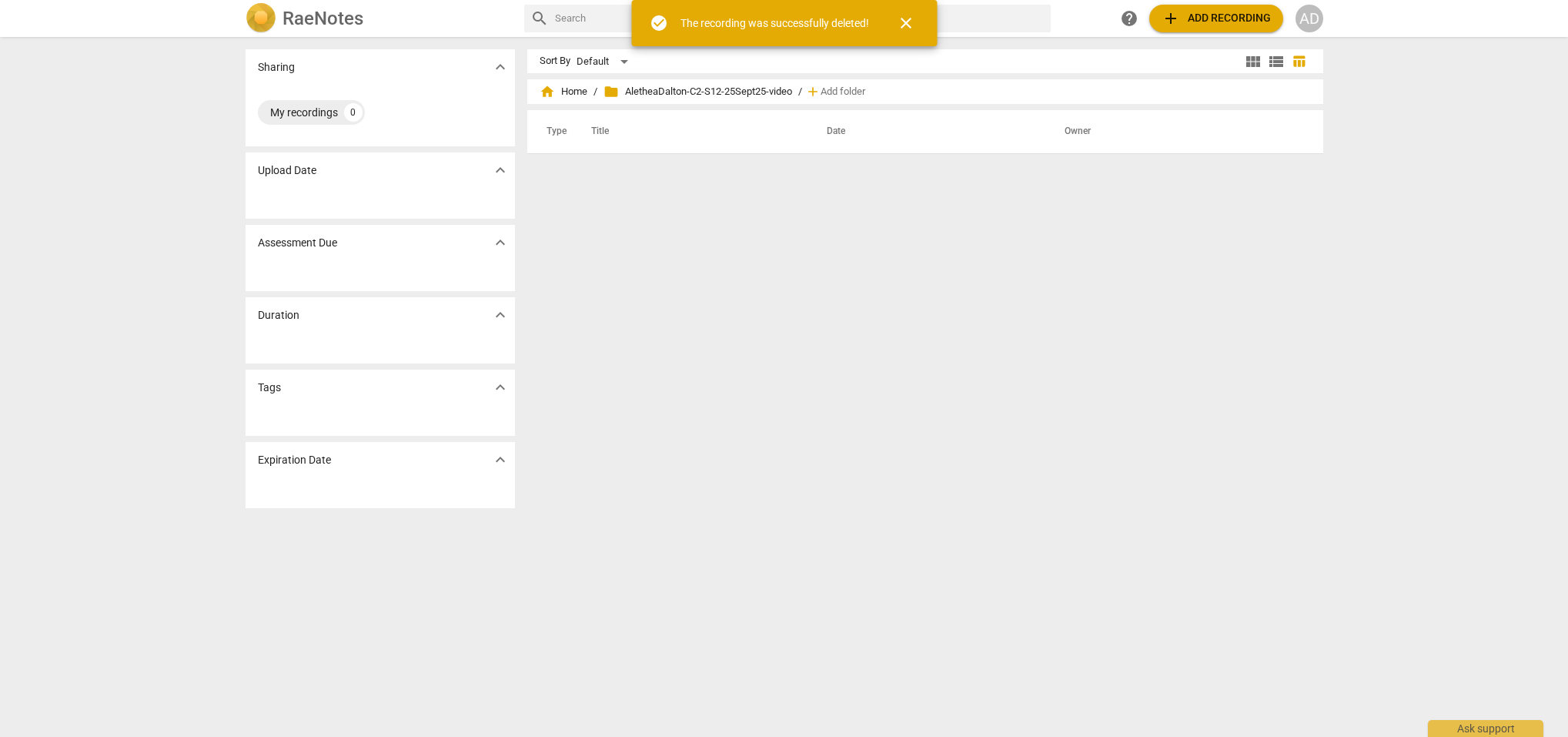
click at [1201, 16] on span "add Add recording" at bounding box center [1216, 18] width 109 height 19
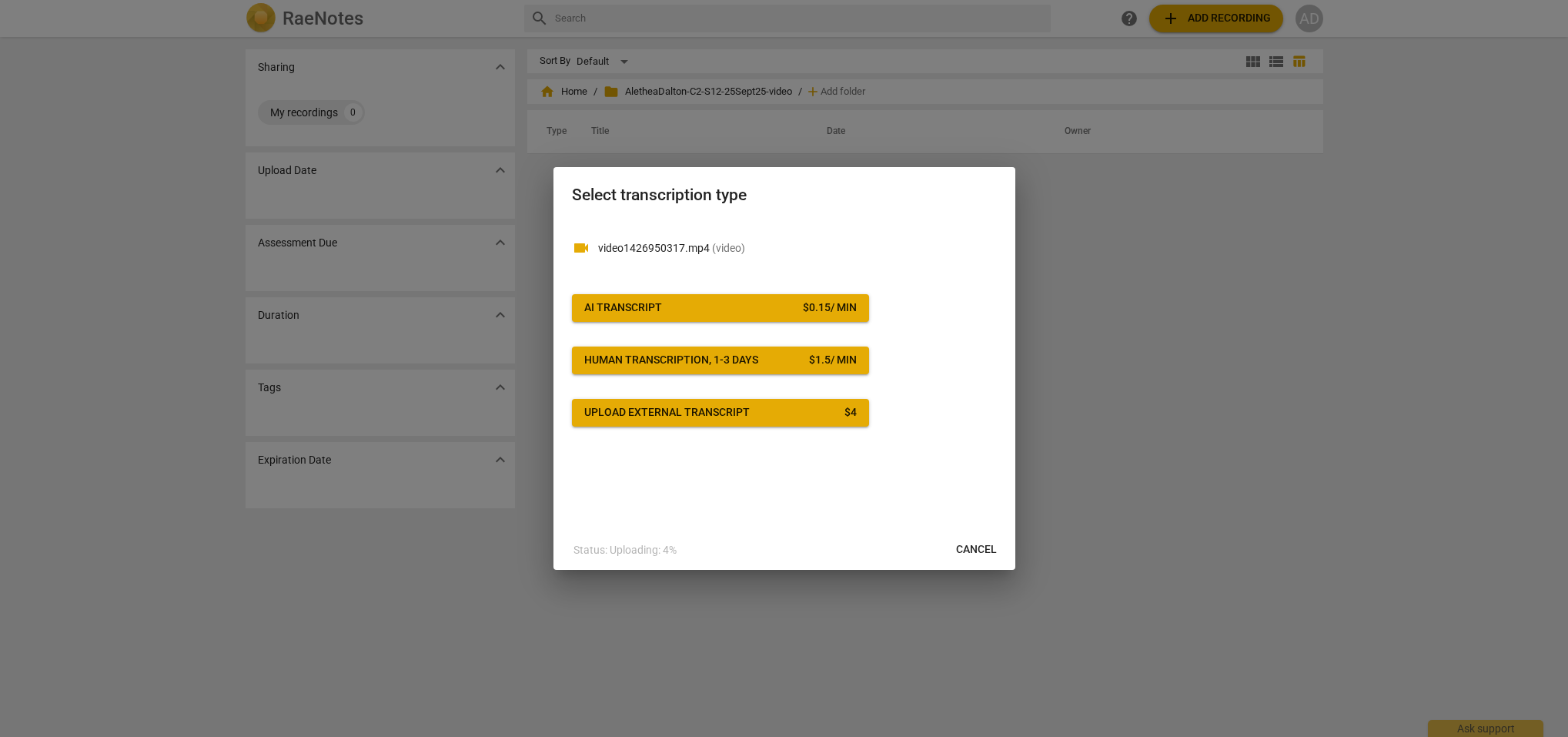
click at [747, 302] on span "AI Transcript $ 0.15 / min" at bounding box center [720, 308] width 273 height 16
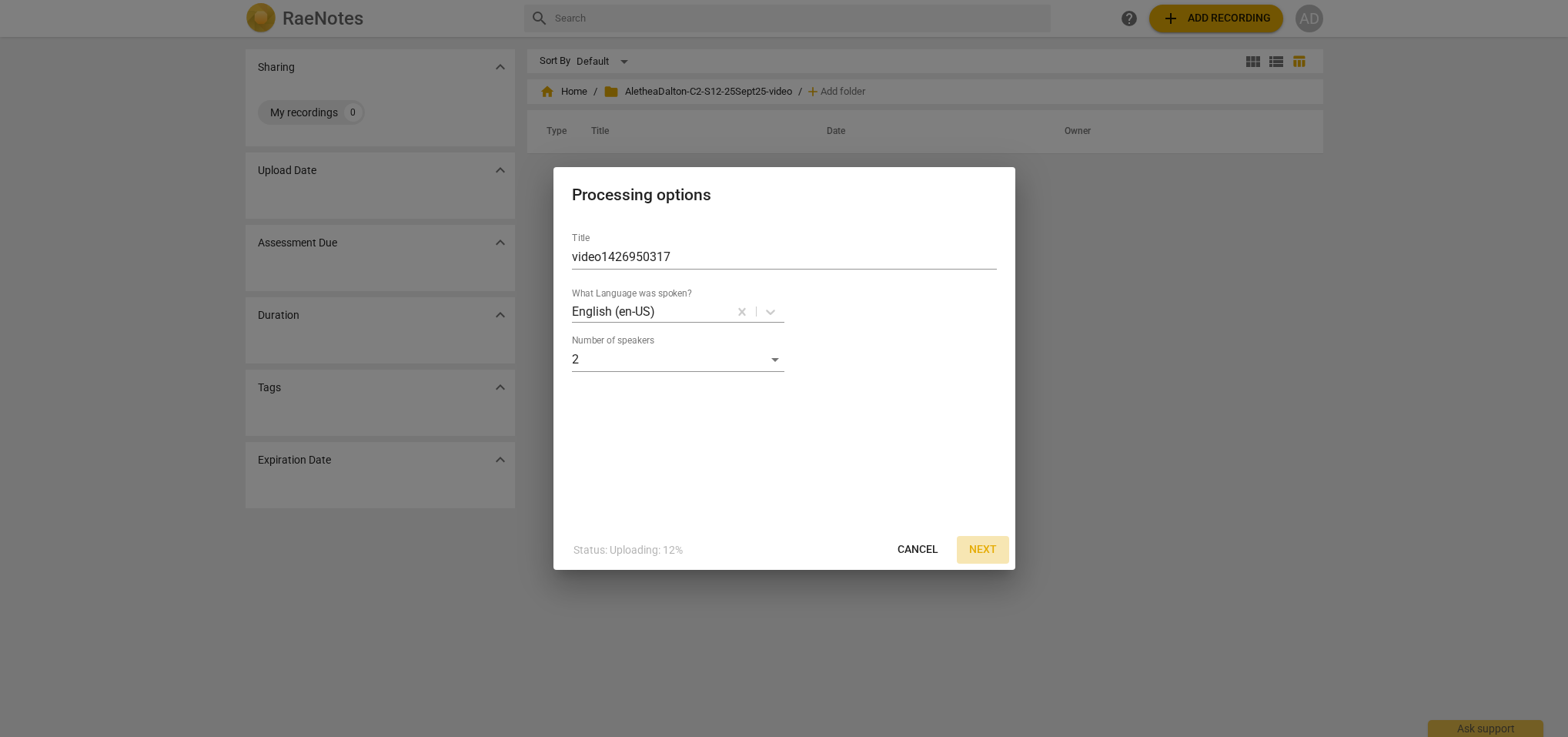
click at [980, 544] on span "Next" at bounding box center [983, 550] width 28 height 16
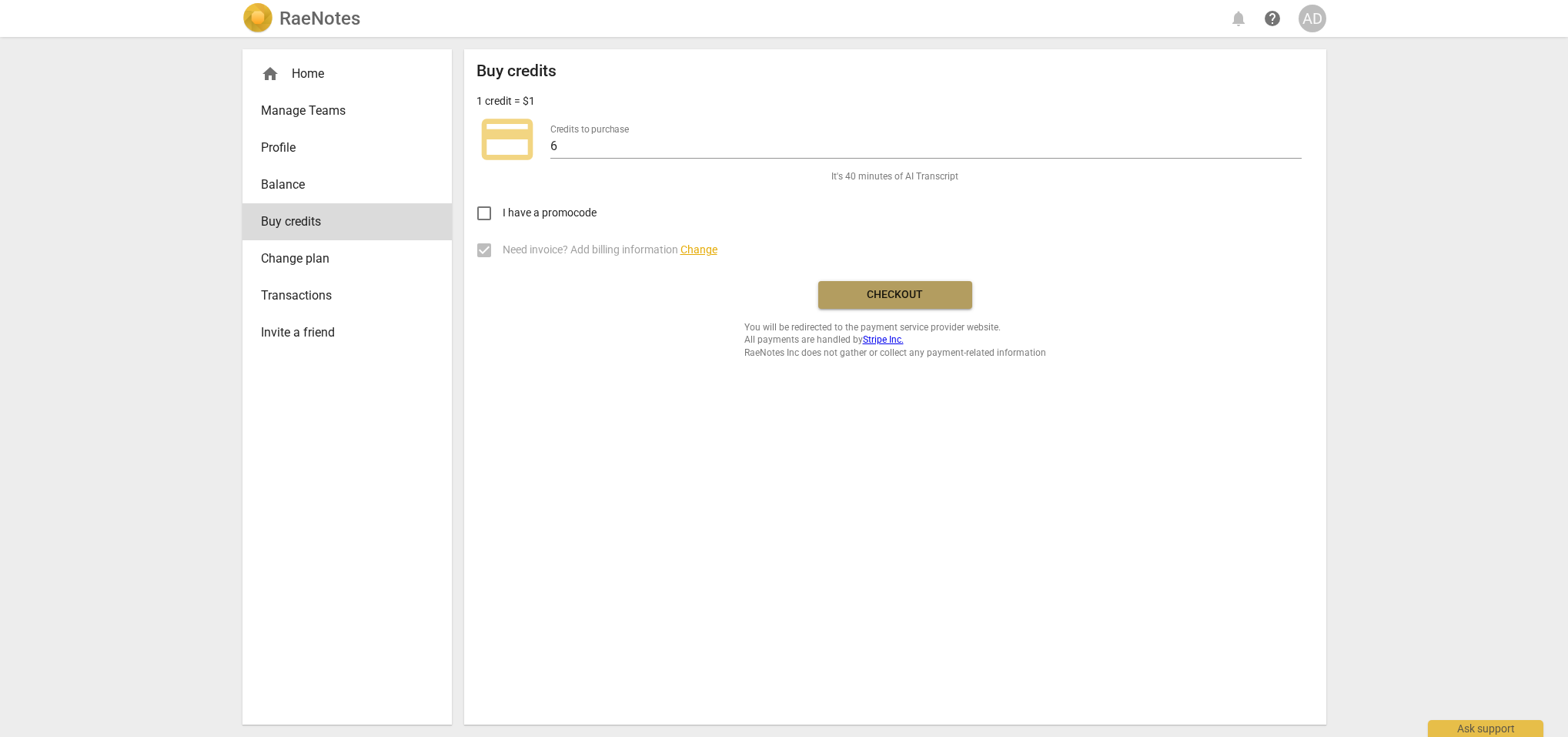
click at [924, 291] on span "Checkout" at bounding box center [894, 296] width 129 height 16
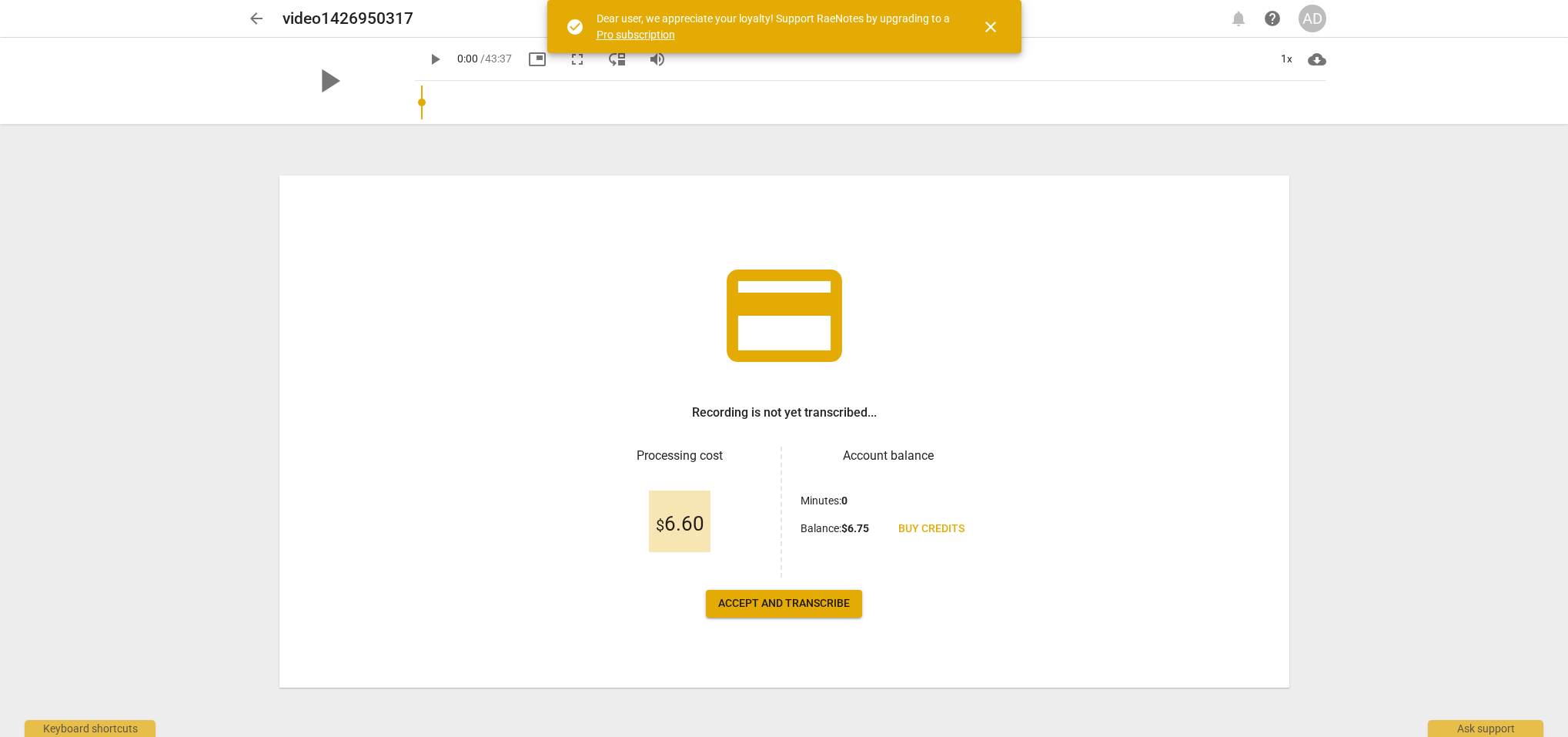
click at [944, 377] on div "credit_card Recording is not yet transcribed... Processing cost $ 6.60 Account …" at bounding box center [785, 432] width 1011 height 512
click at [789, 601] on span "Accept and transcribe" at bounding box center [784, 604] width 132 height 16
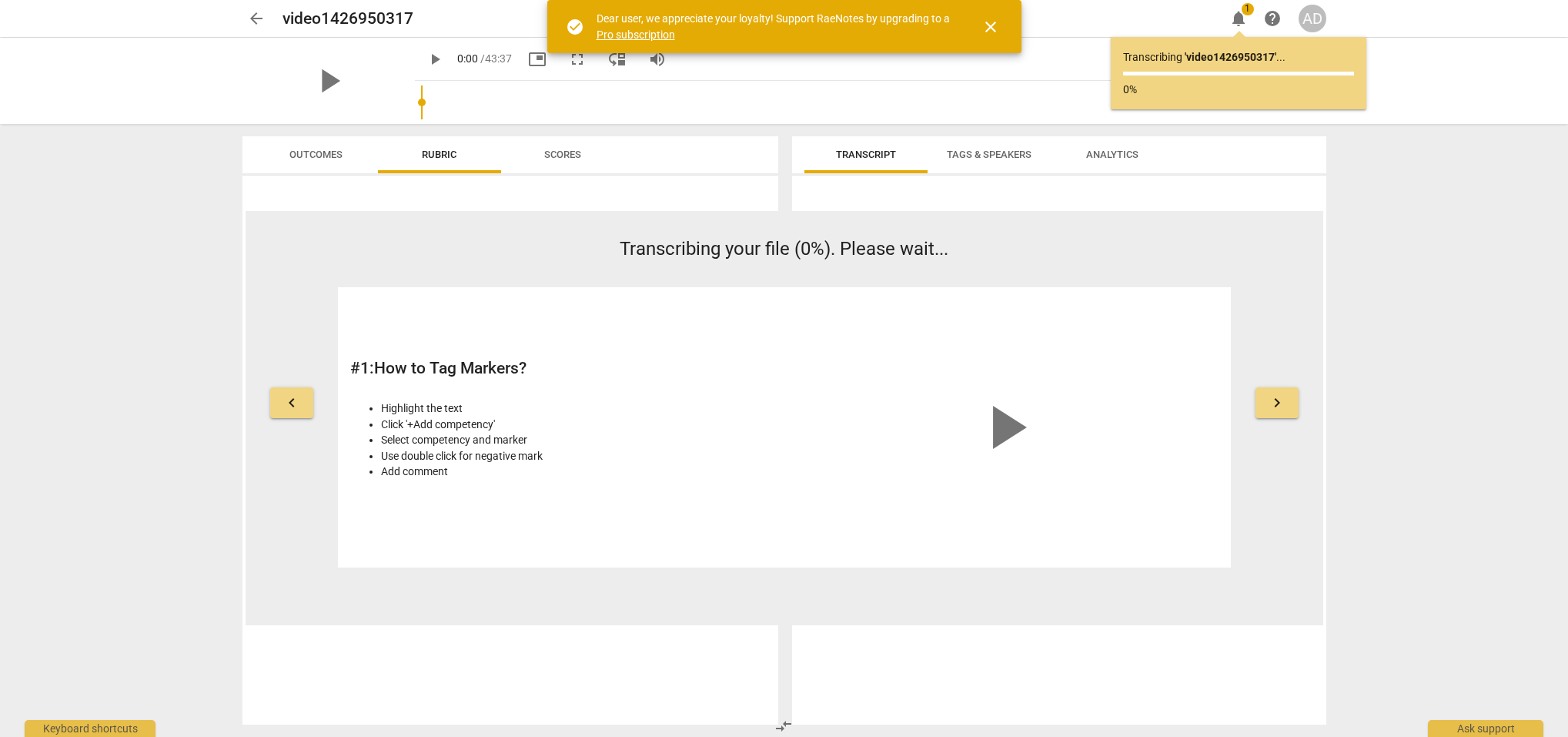
click at [993, 22] on span "close" at bounding box center [991, 27] width 19 height 19
